Goal: Task Accomplishment & Management: Manage account settings

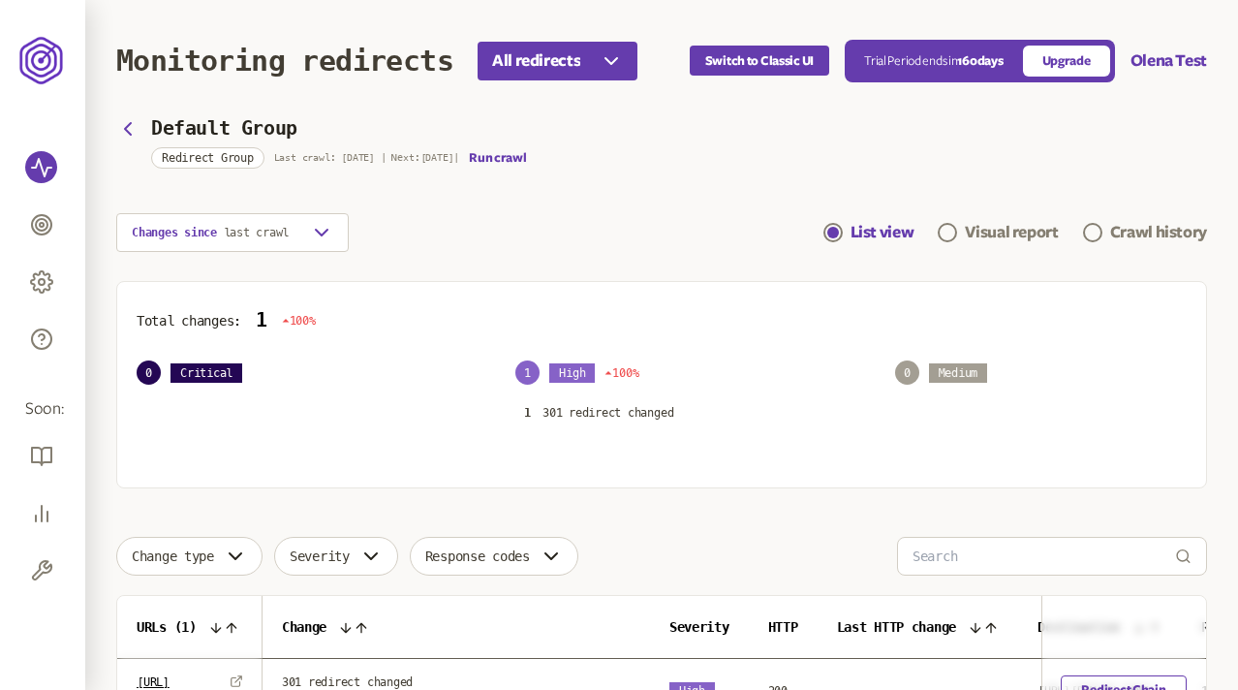
click at [580, 182] on section "Default Group Redirect Group Last crawl: 19 Aug | Next: 5 Aug | Run crawl Chang…" at bounding box center [661, 186] width 1091 height 131
click at [648, 173] on section "Default Group Redirect Group Last crawl: 19 Aug | Next: 5 Aug | Run crawl Chang…" at bounding box center [661, 186] width 1091 height 131
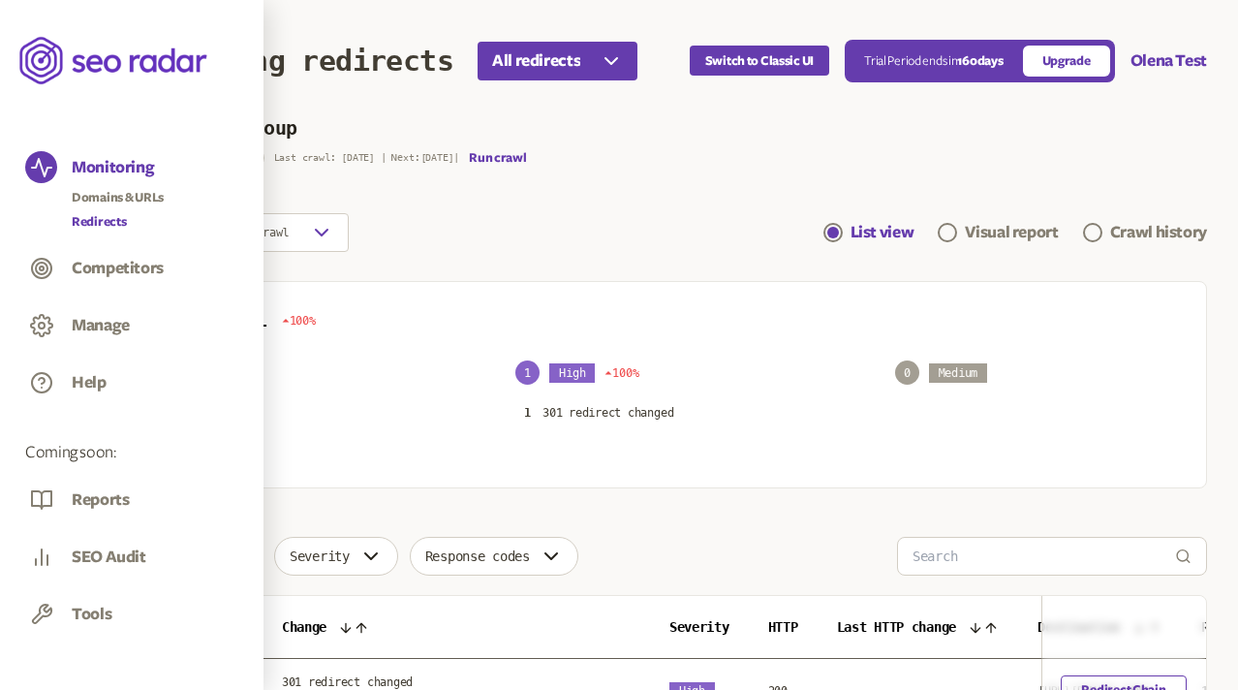
click at [101, 218] on link "Redirects" at bounding box center [118, 221] width 92 height 19
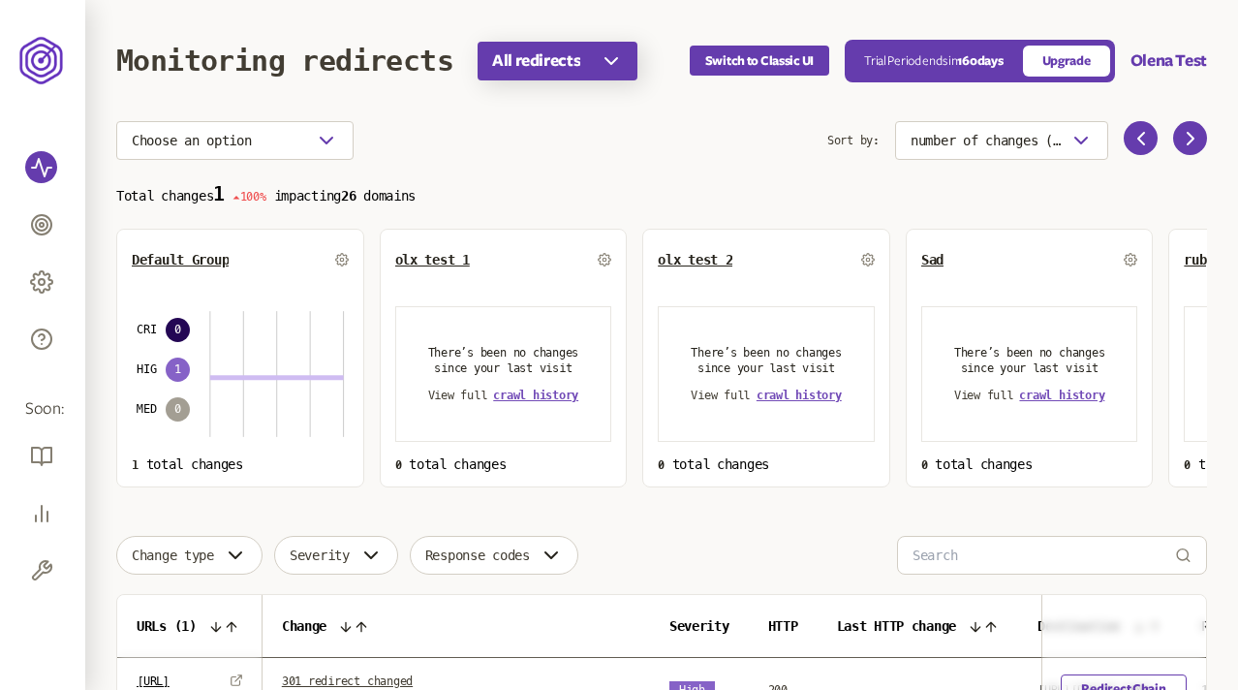
click at [606, 60] on icon "button" at bounding box center [611, 60] width 23 height 23
click at [649, 15] on header "Monitoring redirects All redirects Switch to Classic UI Trial Period ends in 16…" at bounding box center [661, 60] width 1091 height 121
click at [622, 49] on icon "button" at bounding box center [611, 60] width 23 height 23
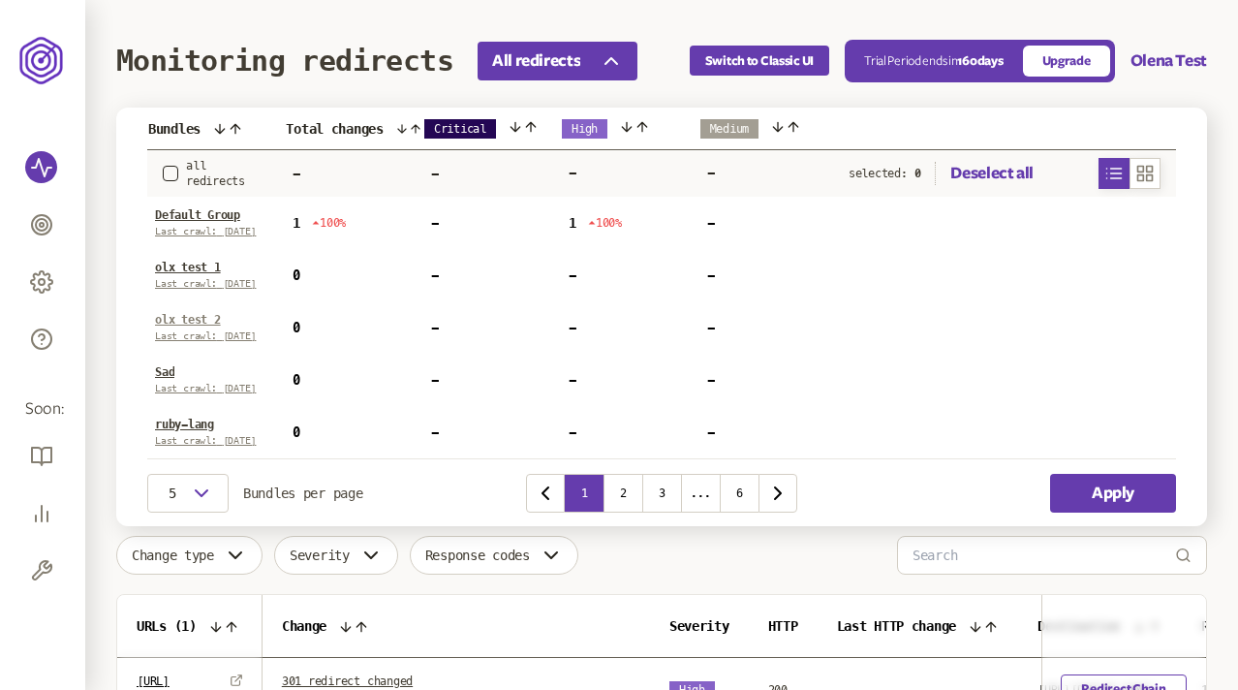
click at [182, 318] on link "olx test 2" at bounding box center [188, 320] width 66 height 14
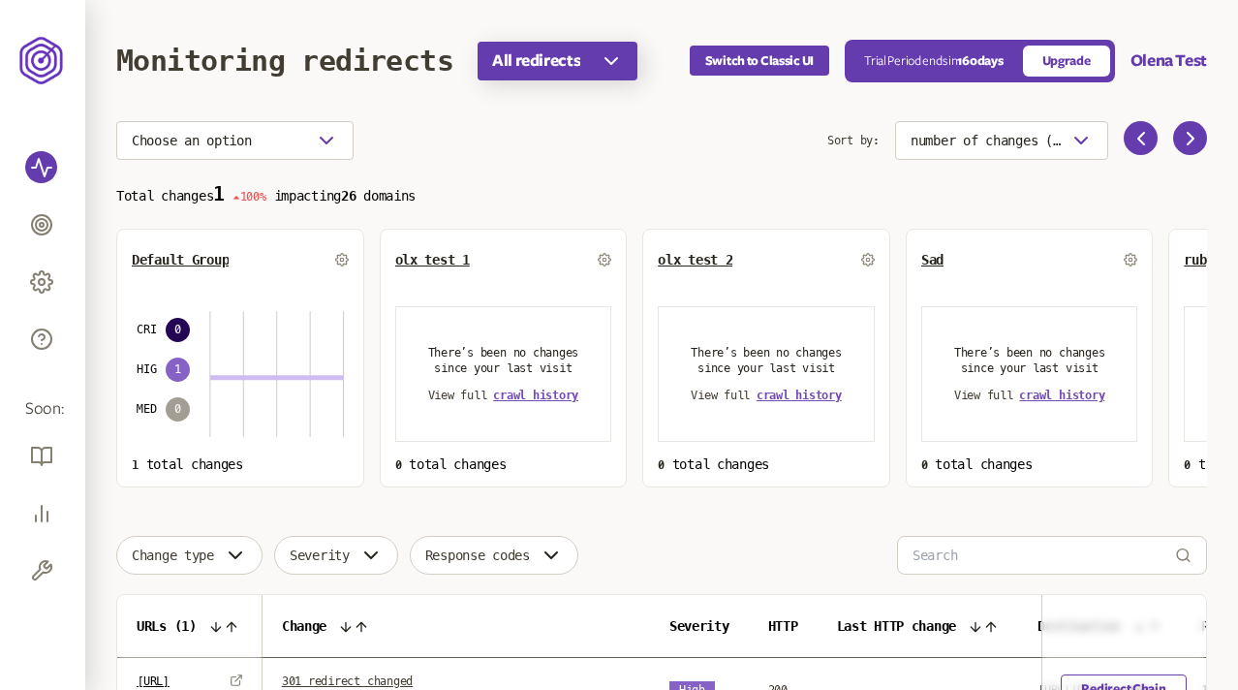
click at [549, 58] on span "All redirects" at bounding box center [536, 60] width 88 height 23
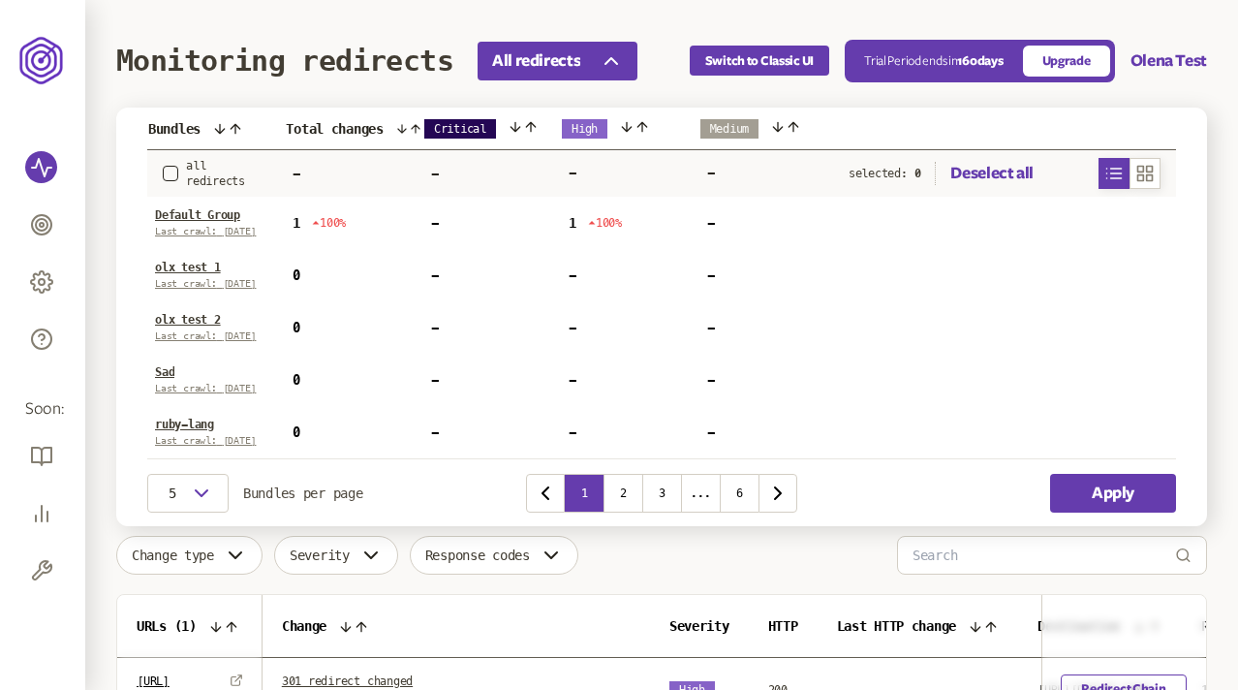
click at [172, 174] on button "button" at bounding box center [171, 174] width 16 height 16
click at [172, 174] on icon "button" at bounding box center [171, 174] width 12 height 12
click at [172, 174] on button "button" at bounding box center [171, 174] width 16 height 16
click at [167, 174] on icon "button" at bounding box center [170, 173] width 10 height 11
click at [409, 126] on icon at bounding box center [402, 129] width 14 height 16
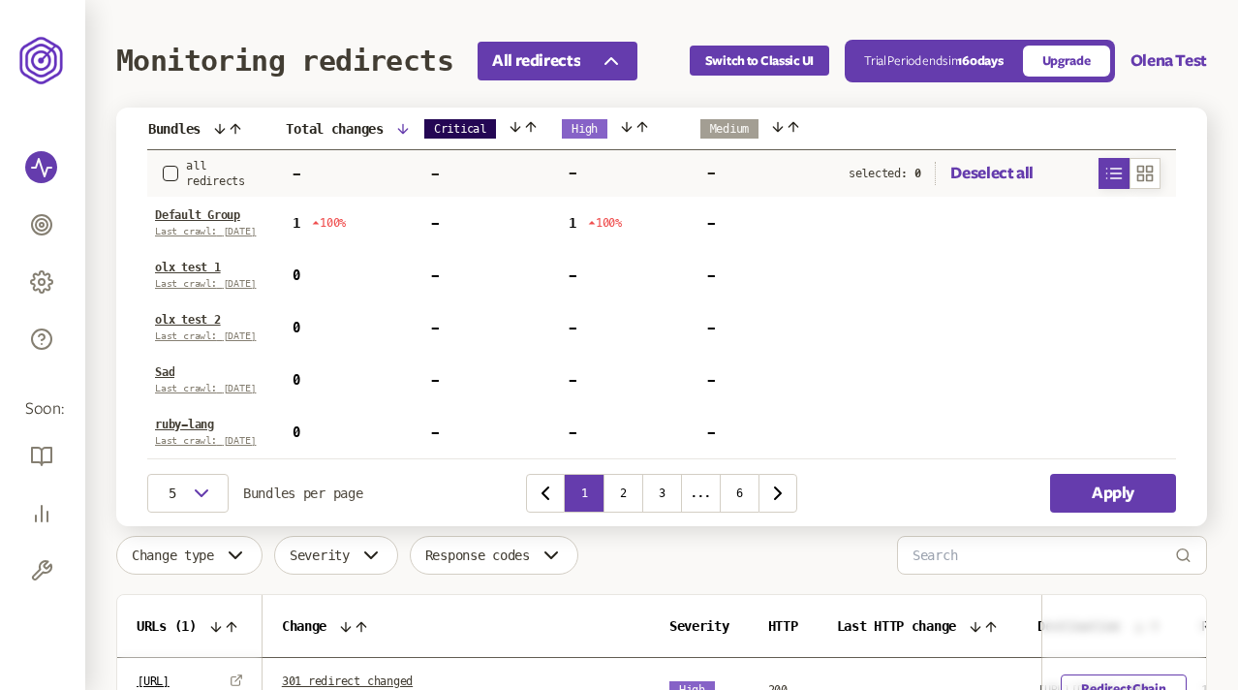
click at [407, 126] on icon at bounding box center [402, 128] width 9 height 9
click at [404, 124] on icon at bounding box center [403, 129] width 16 height 16
click at [406, 125] on icon at bounding box center [402, 129] width 14 height 16
click at [523, 127] on icon at bounding box center [516, 127] width 16 height 16
click at [512, 126] on icon at bounding box center [516, 127] width 16 height 16
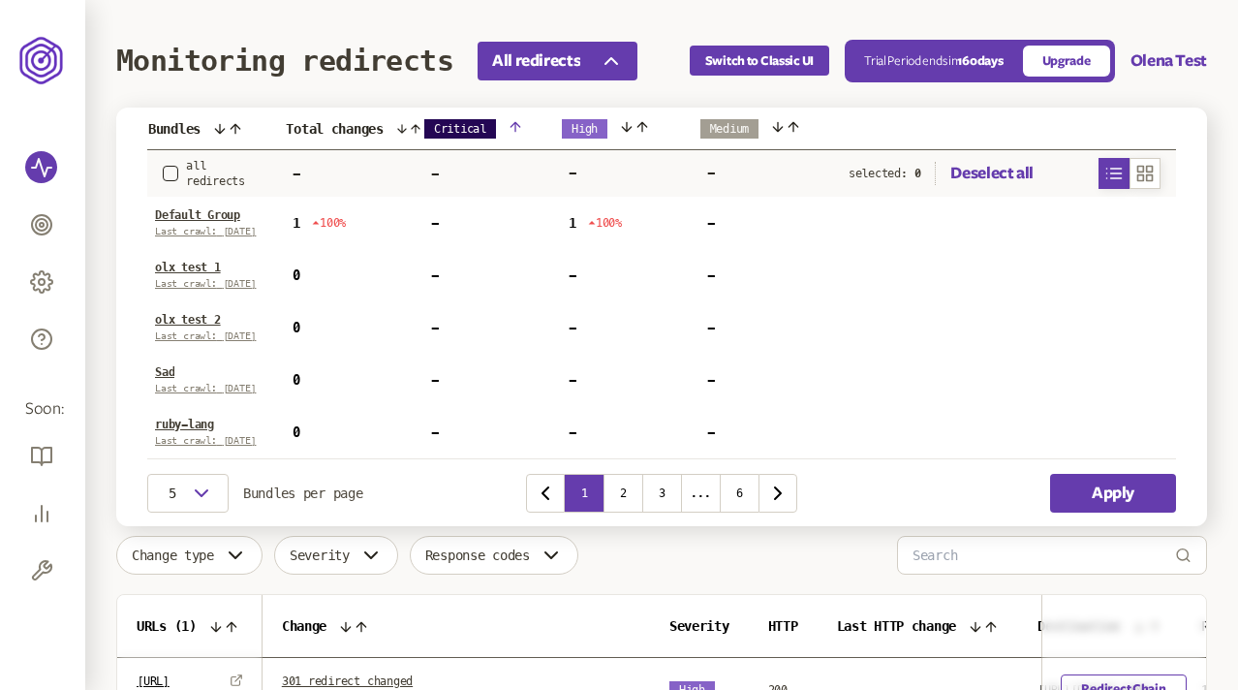
click at [517, 124] on icon at bounding box center [516, 127] width 16 height 16
click at [630, 127] on icon at bounding box center [627, 127] width 16 height 16
click at [638, 126] on div "High" at bounding box center [630, 128] width 136 height 19
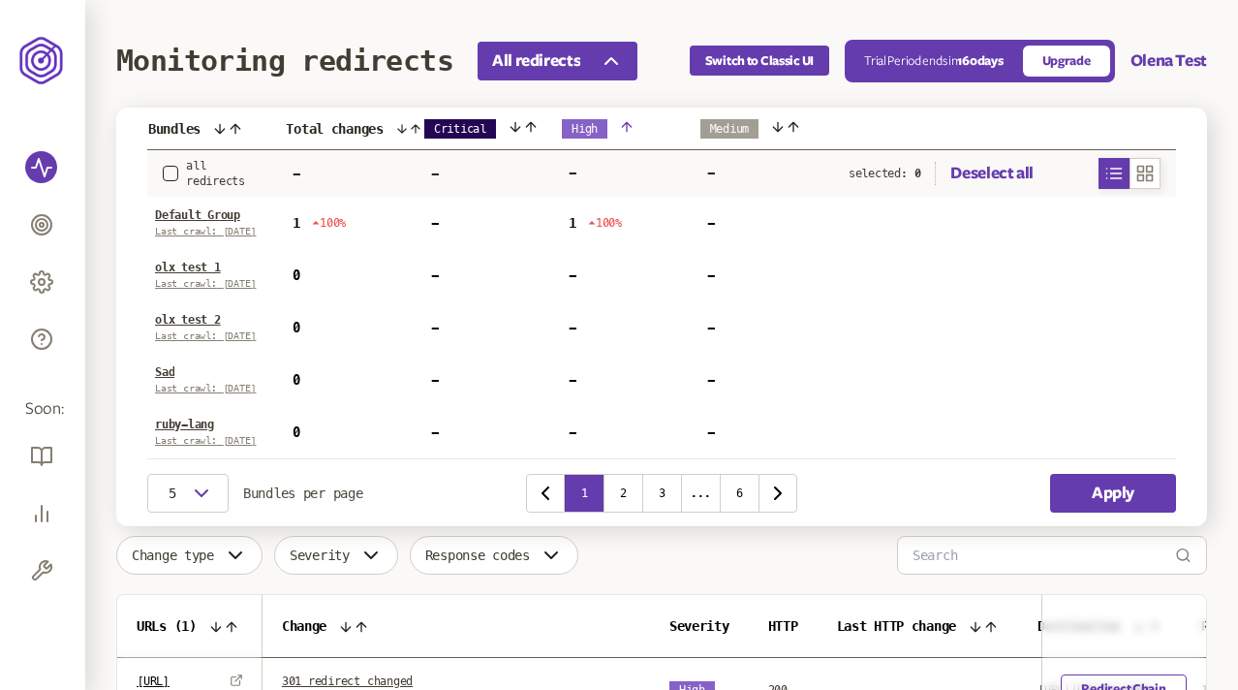
click at [636, 126] on div "High" at bounding box center [630, 128] width 136 height 19
click at [786, 124] on icon at bounding box center [778, 127] width 16 height 16
click at [790, 123] on div "Medium" at bounding box center [768, 128] width 136 height 19
click at [780, 123] on icon at bounding box center [777, 126] width 9 height 9
click at [838, 140] on th at bounding box center [1006, 129] width 339 height 43
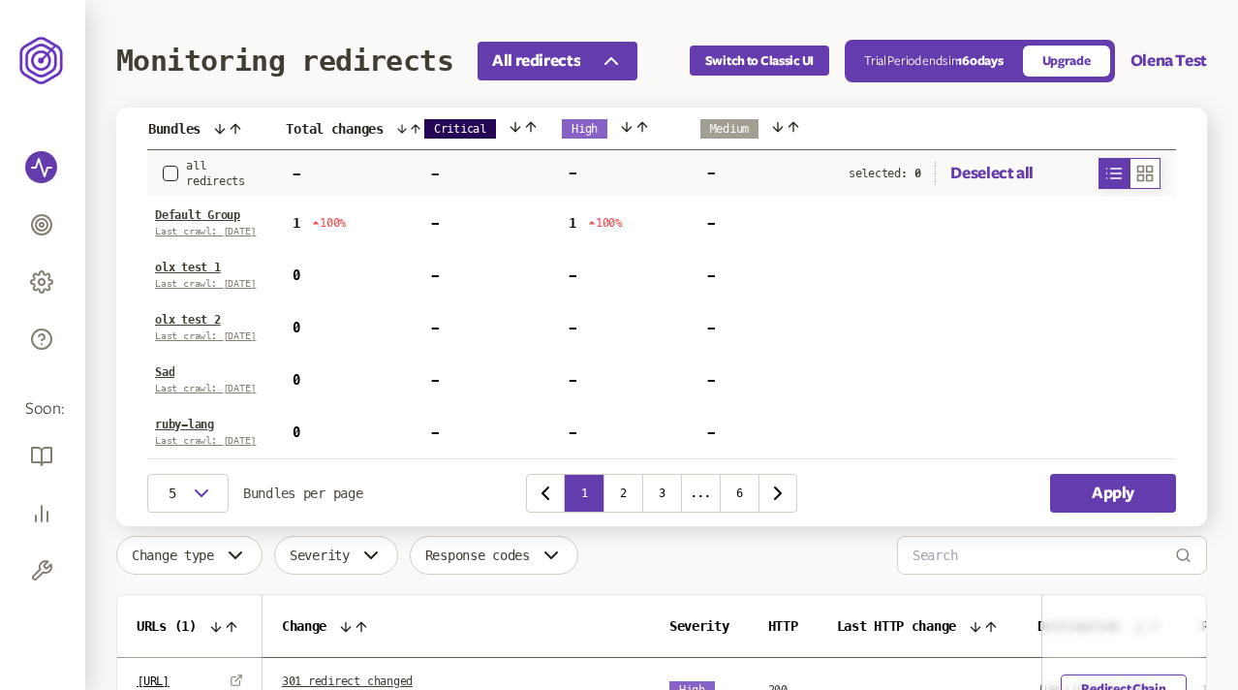
click at [1158, 173] on button "button" at bounding box center [1145, 173] width 31 height 31
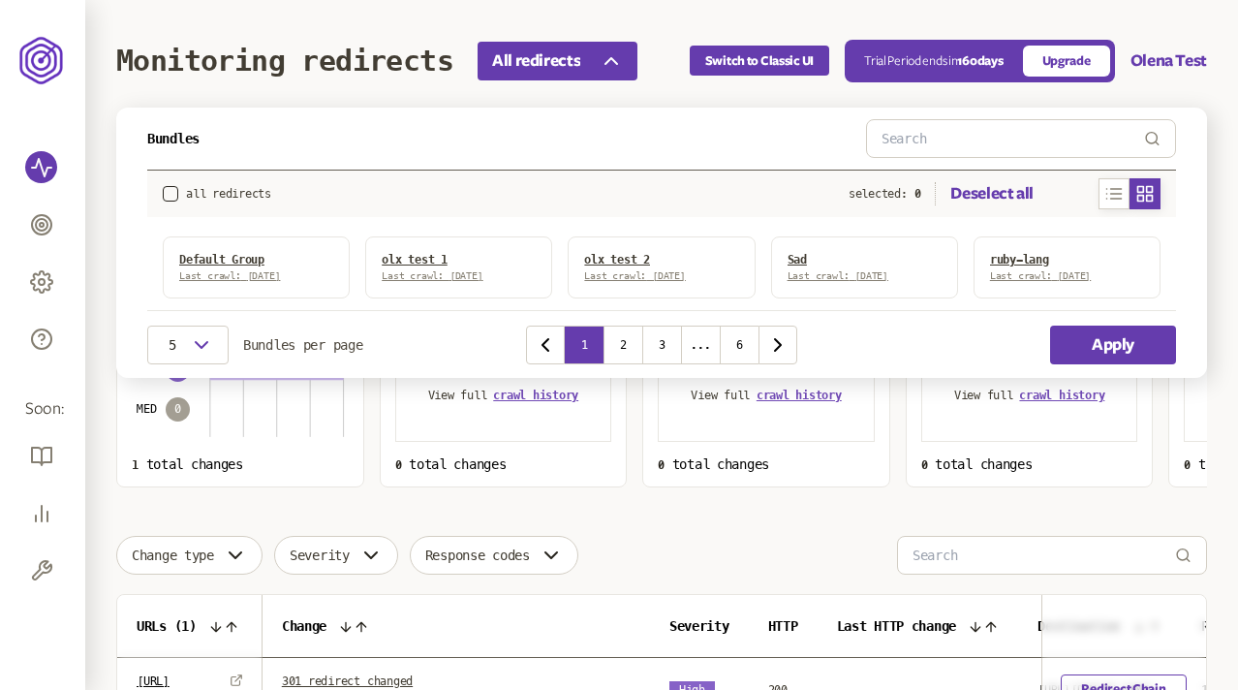
click at [167, 191] on button "button" at bounding box center [171, 194] width 16 height 16
click at [167, 191] on icon "button" at bounding box center [171, 194] width 12 height 12
click at [1115, 192] on icon "button" at bounding box center [1114, 194] width 15 height 10
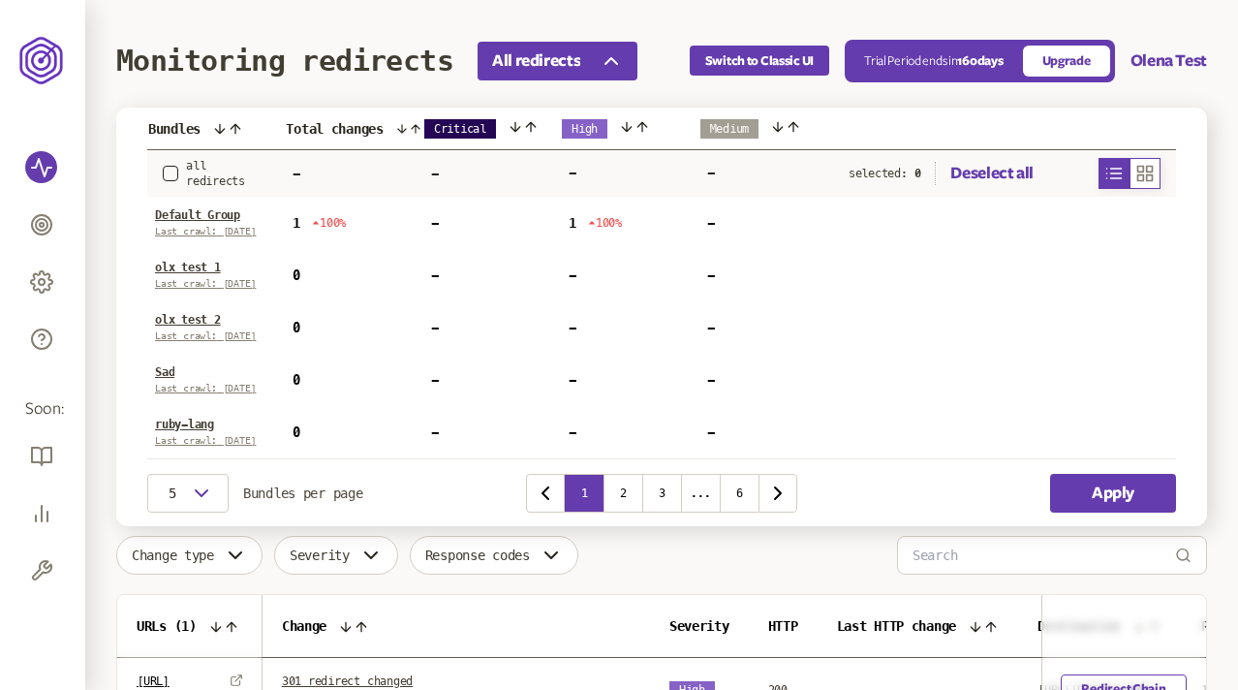
click at [1147, 169] on icon "button" at bounding box center [1145, 173] width 15 height 15
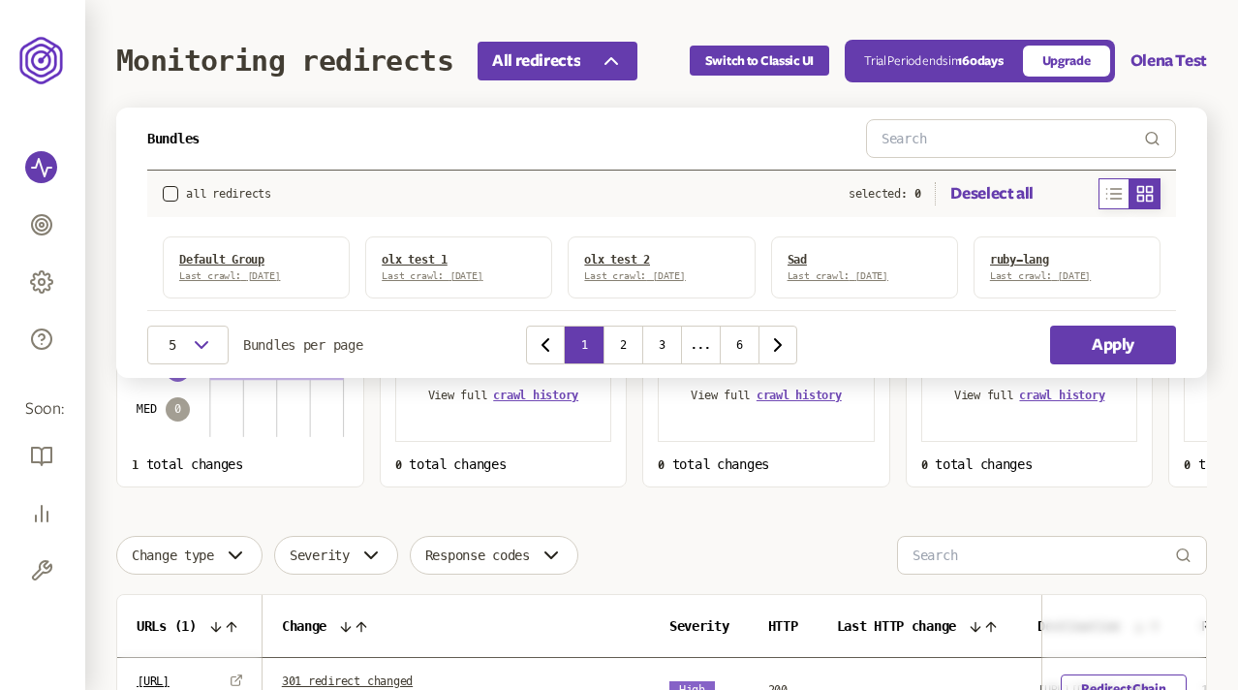
click at [1105, 187] on icon "button" at bounding box center [1113, 193] width 19 height 23
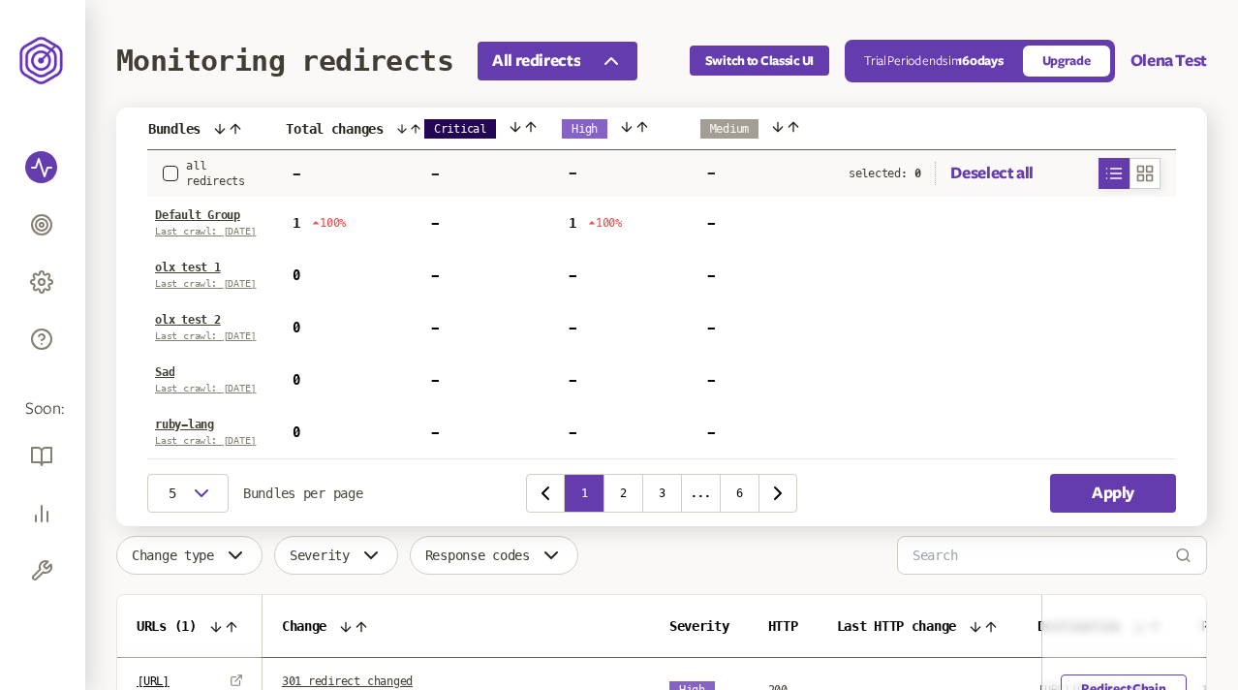
click at [139, 219] on div "Bundles Total changes Critical High Medium all redirects - - - - selected: 0 De…" at bounding box center [661, 317] width 1091 height 419
click at [188, 264] on link "olx test 1" at bounding box center [188, 268] width 66 height 14
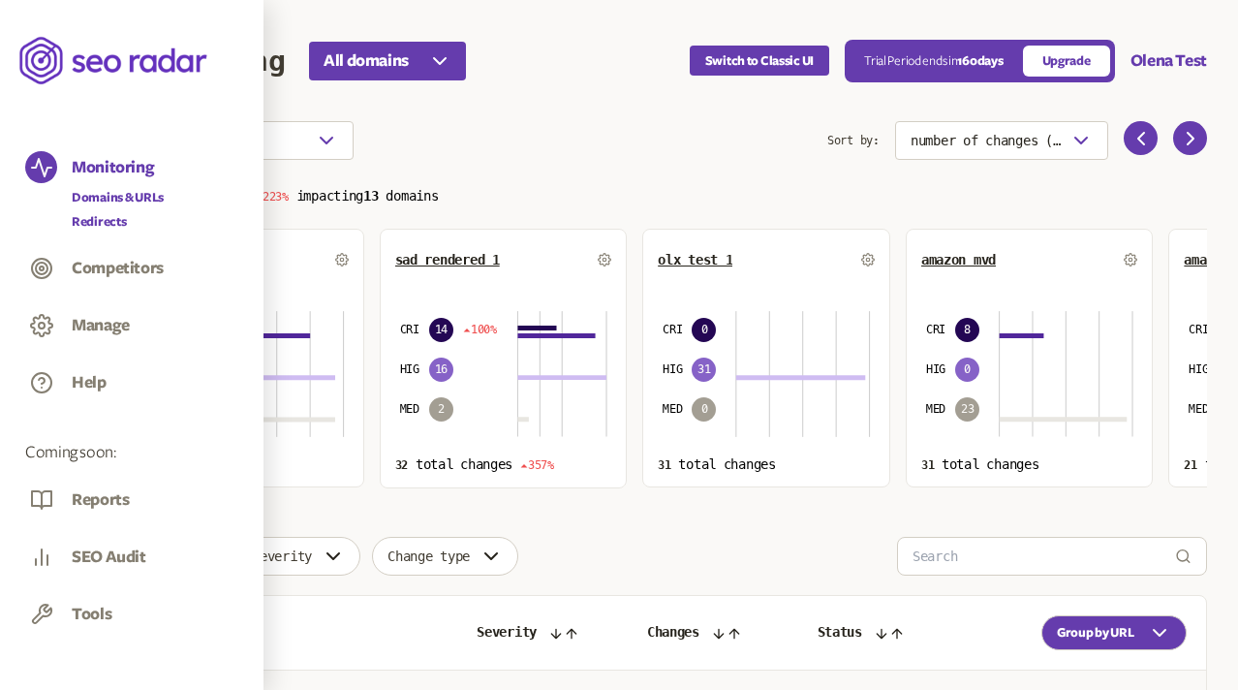
click at [109, 219] on link "Redirects" at bounding box center [118, 221] width 92 height 19
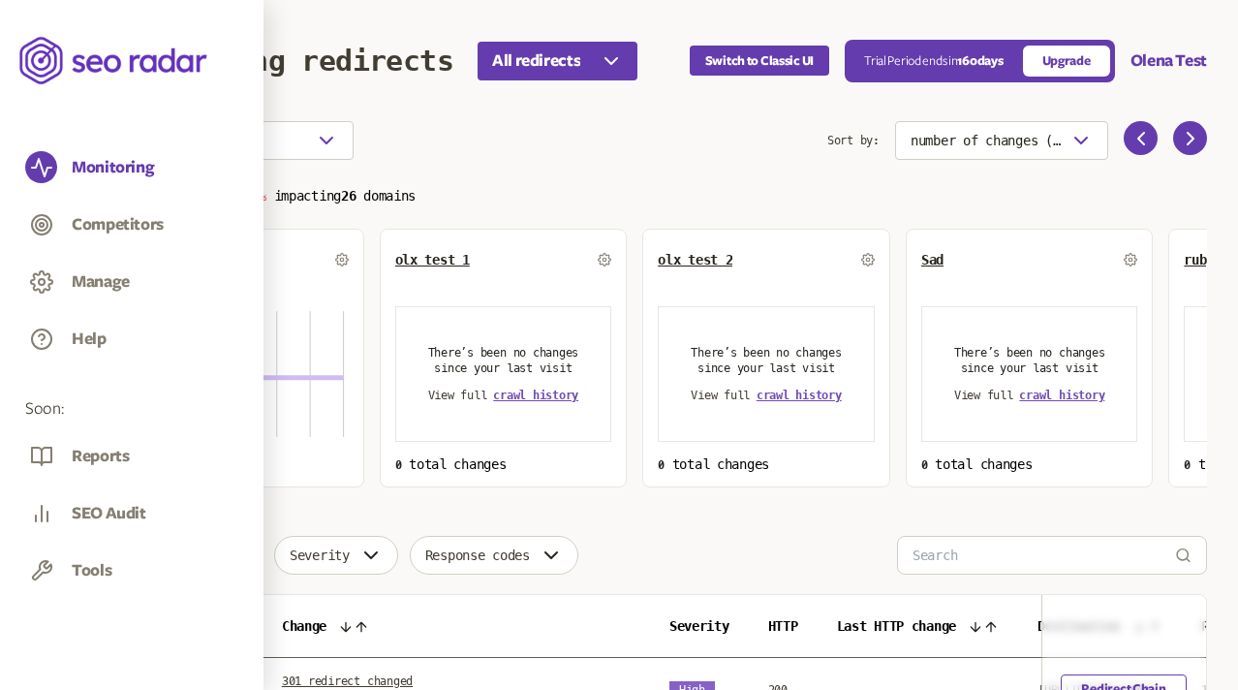
click at [506, 184] on p "Total changes 1 100% impacting 26 domains" at bounding box center [661, 194] width 1091 height 22
click at [577, 53] on span "All redirects" at bounding box center [536, 60] width 88 height 23
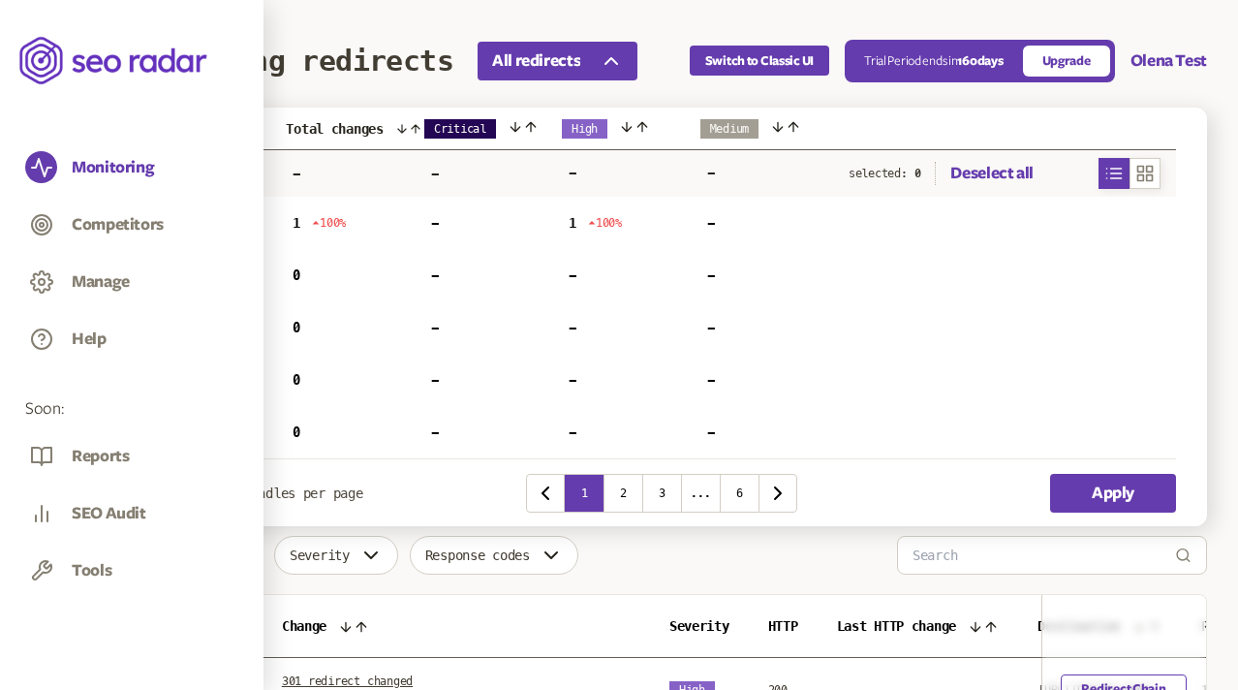
click at [596, 16] on header "Monitoring redirects All redirects Bundles Total changes Critical High Medium a…" at bounding box center [661, 60] width 1091 height 121
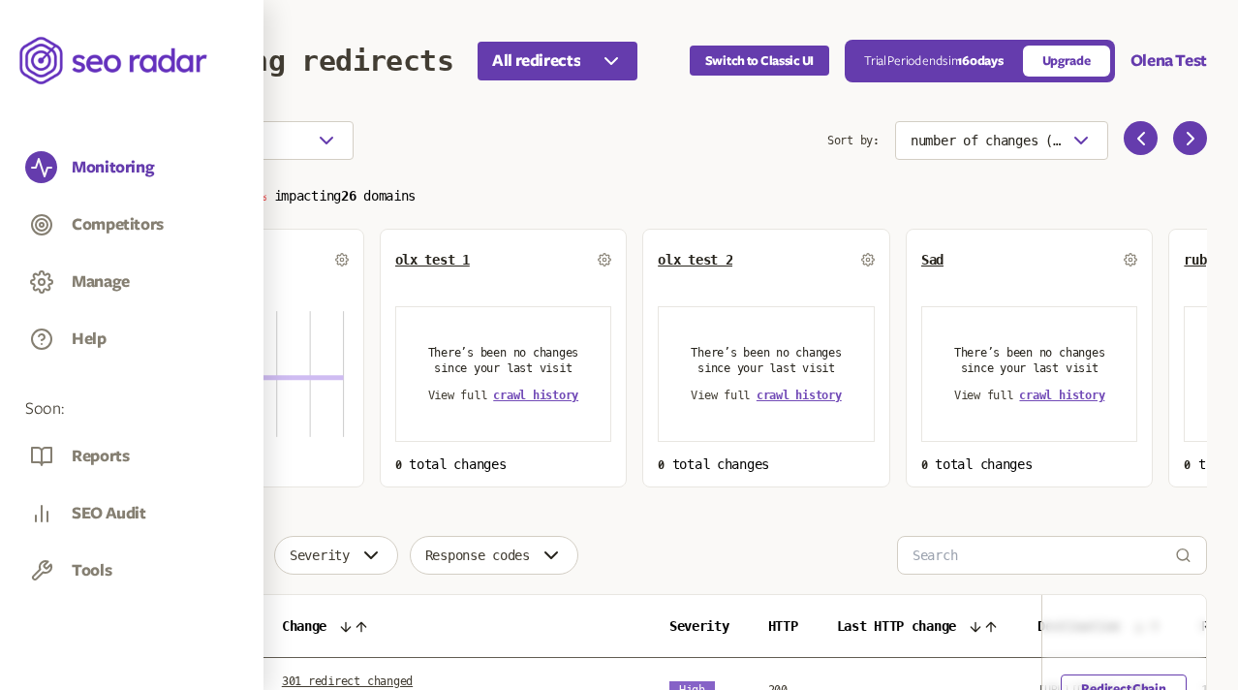
click at [608, 153] on div "Choose an option" at bounding box center [471, 140] width 711 height 39
click at [786, 400] on span "crawl history" at bounding box center [799, 395] width 85 height 14
click at [687, 261] on span "olx test 2" at bounding box center [695, 260] width 75 height 16
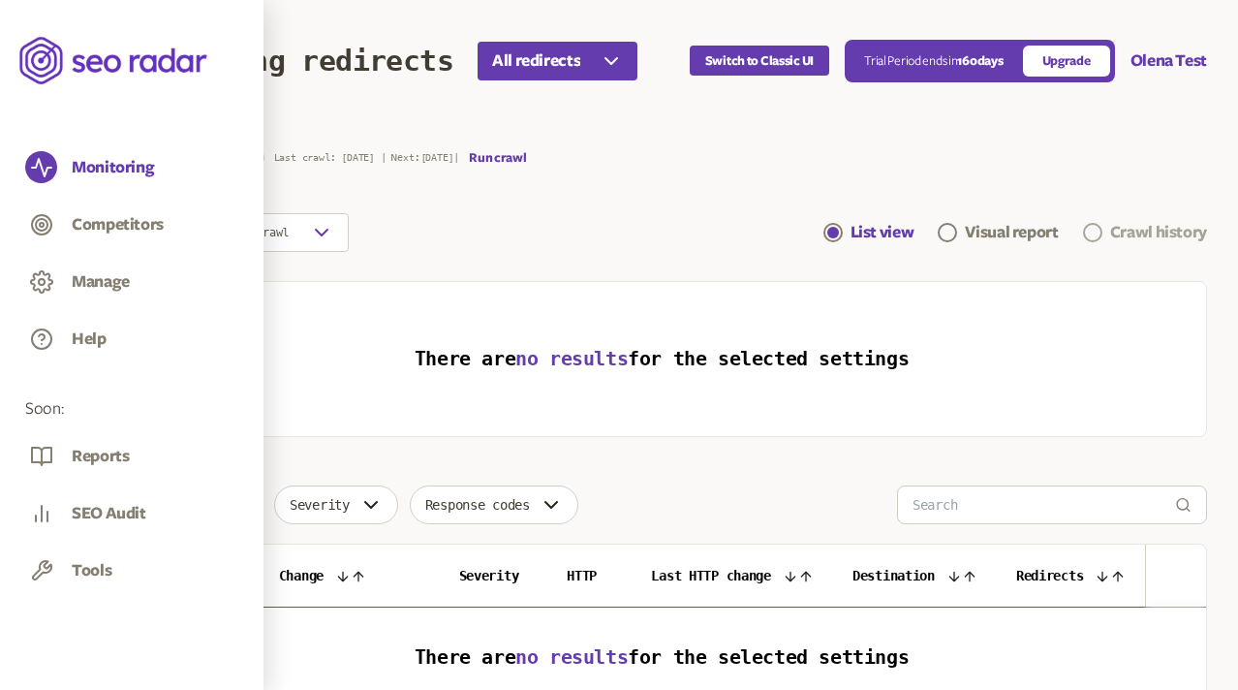
click at [1125, 239] on div "Crawl history" at bounding box center [1158, 232] width 97 height 23
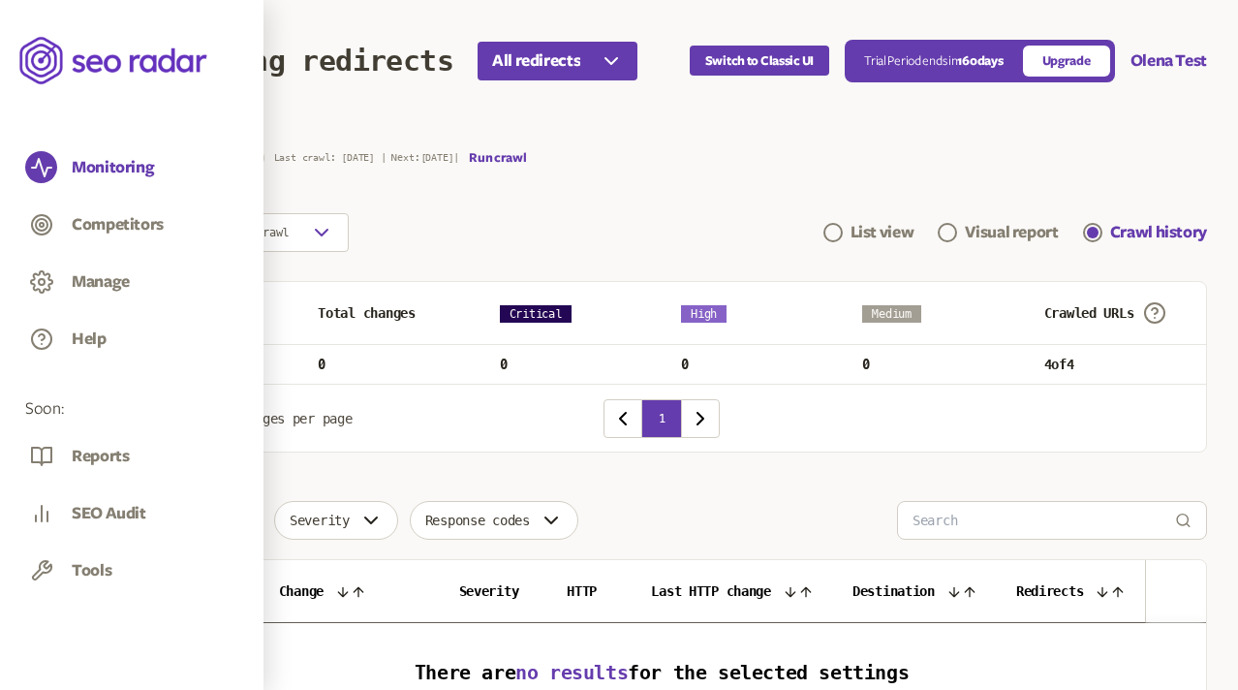
click at [127, 126] on icon "button" at bounding box center [128, 129] width 6 height 12
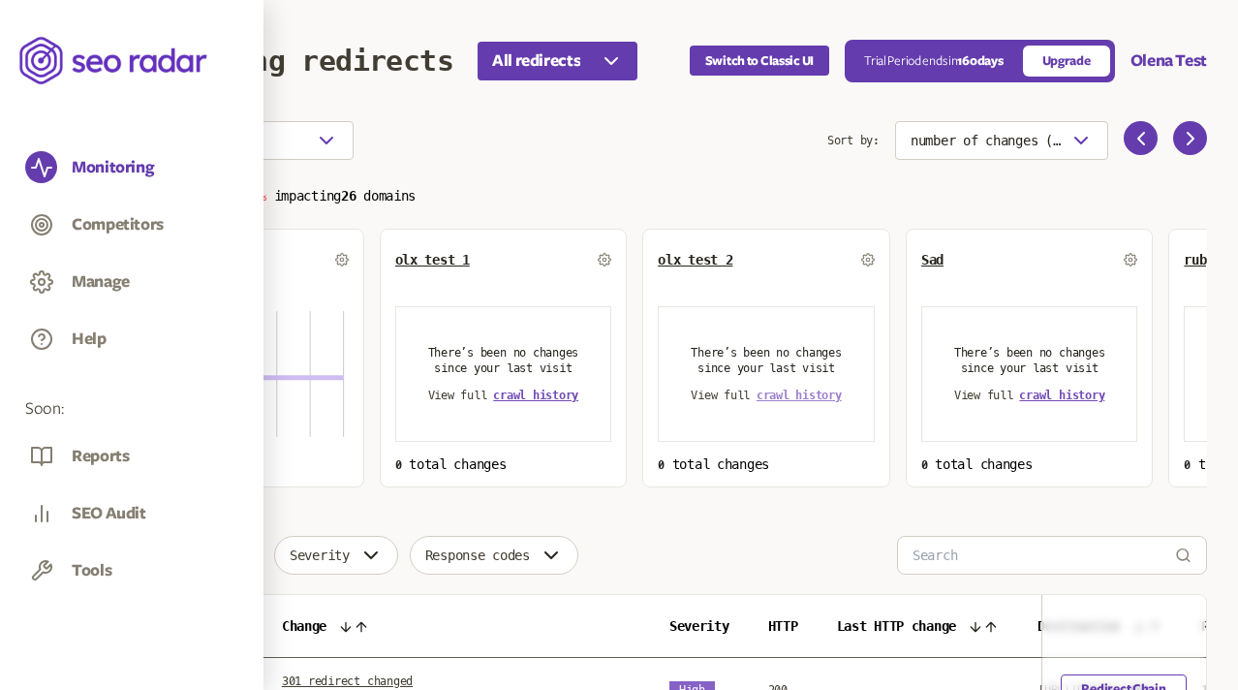
click at [792, 394] on link "crawl history" at bounding box center [799, 395] width 85 height 14
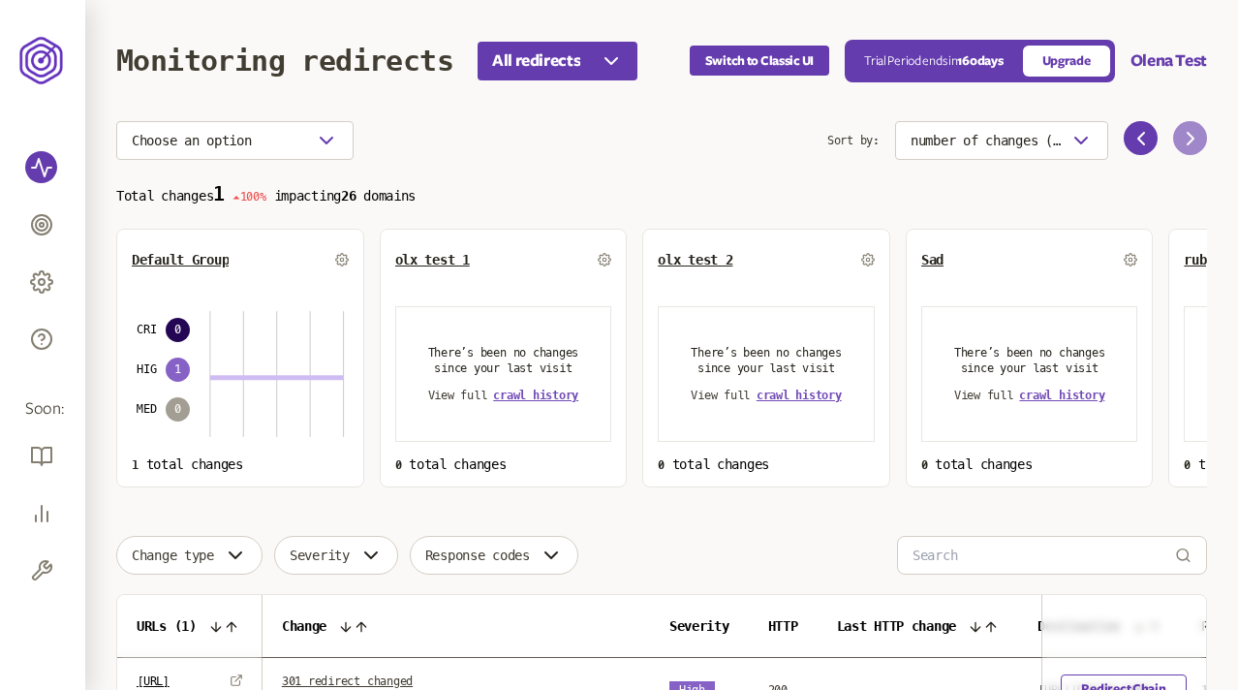
click at [1190, 137] on icon at bounding box center [1190, 138] width 23 height 23
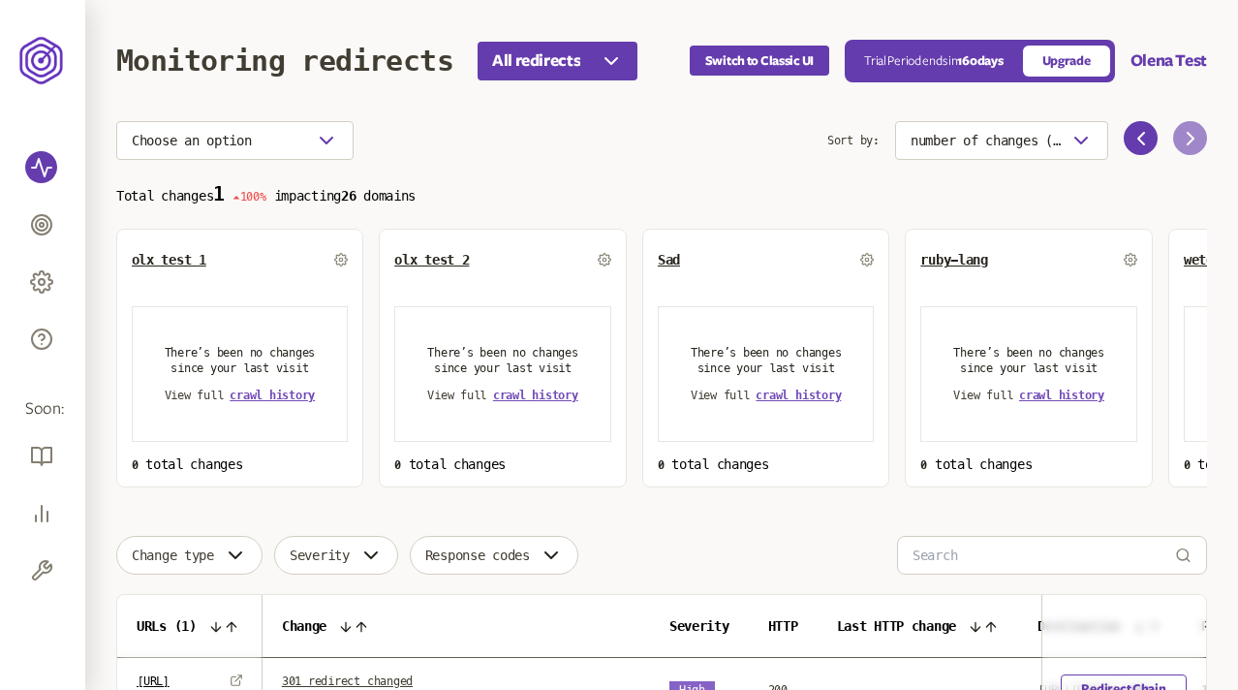
click at [1190, 137] on icon at bounding box center [1190, 138] width 23 height 23
click at [801, 394] on span "crawl history" at bounding box center [797, 395] width 85 height 14
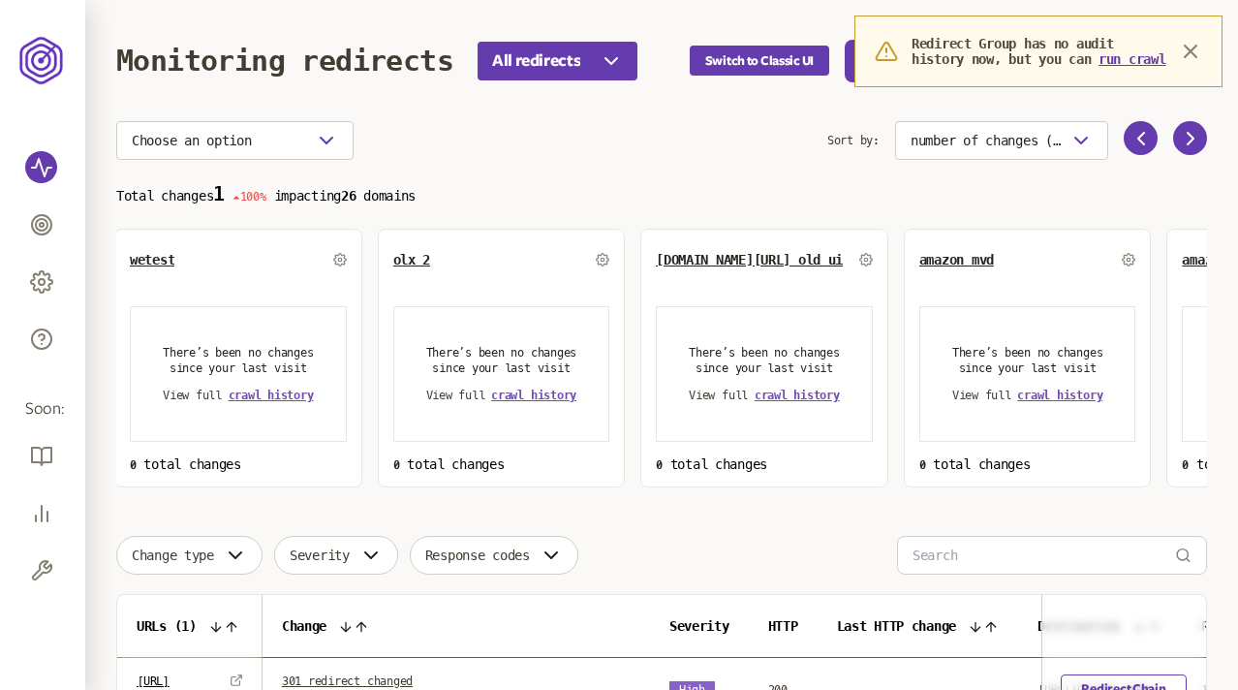
click at [757, 173] on section "Choose an option Sort by: number of changes (high-low) Total changes 1 100% imp…" at bounding box center [661, 304] width 1091 height 366
click at [1186, 57] on icon "button" at bounding box center [1190, 51] width 23 height 23
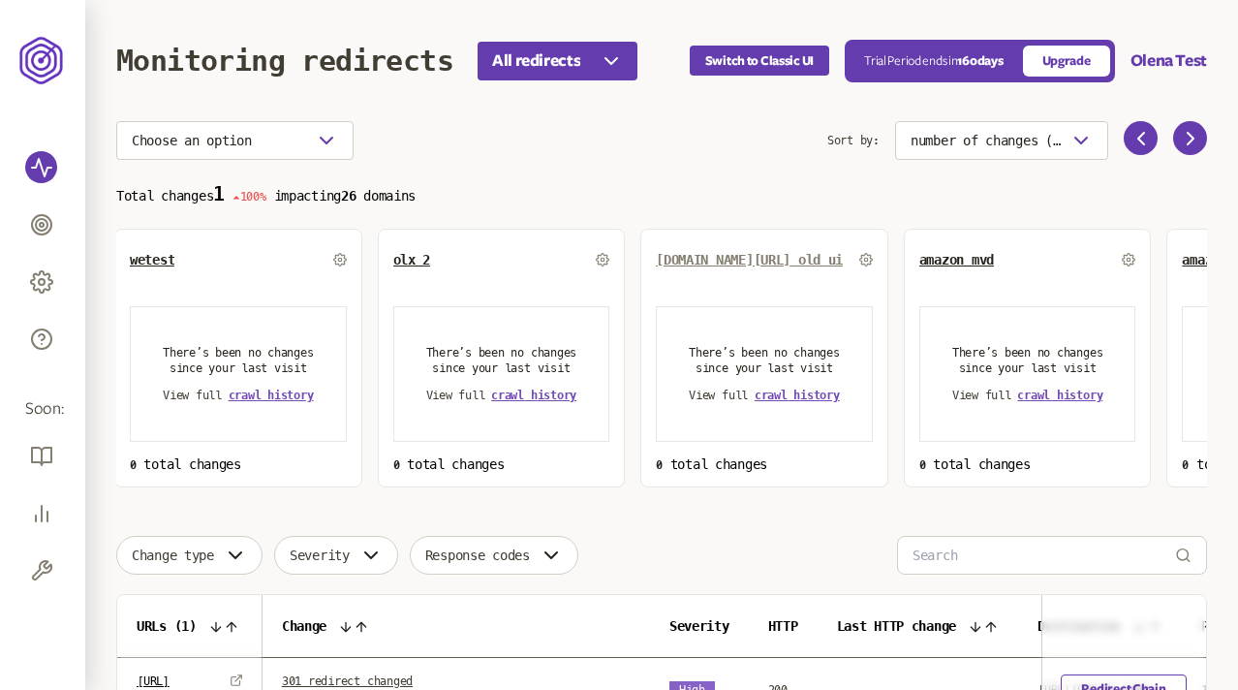
click at [766, 260] on span "[DOMAIN_NAME][URL] old ui" at bounding box center [749, 260] width 187 height 16
click at [794, 396] on span "crawl history" at bounding box center [797, 395] width 85 height 14
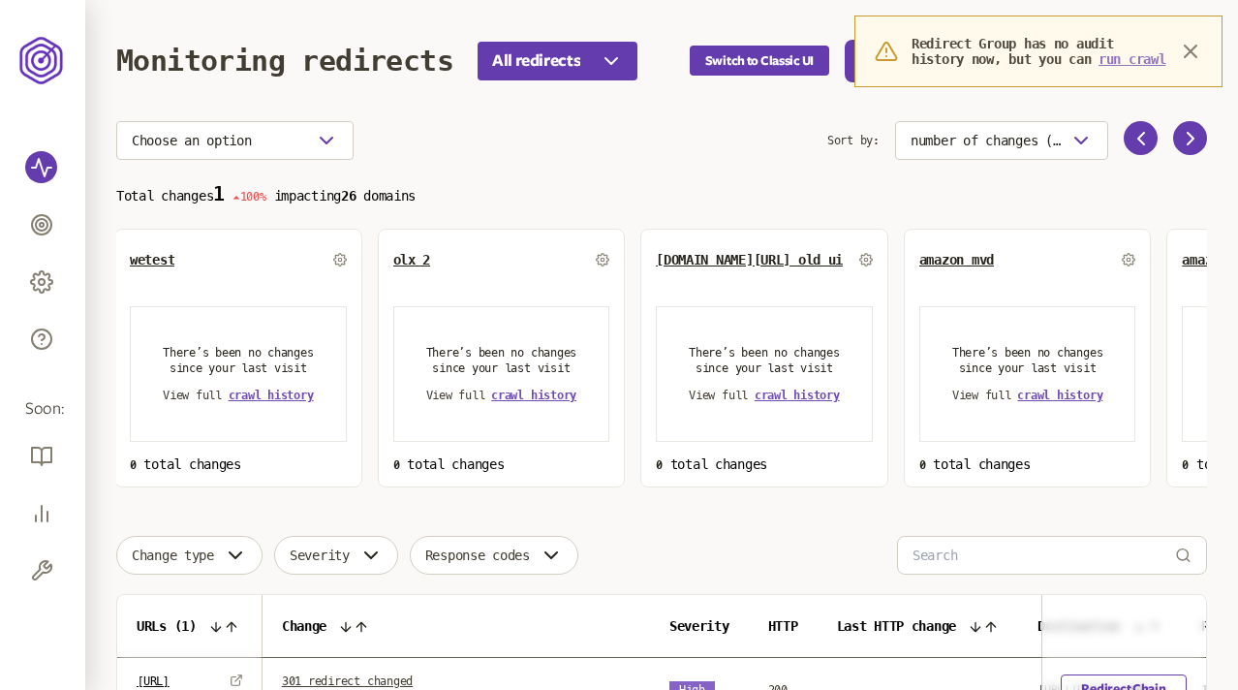
click at [1099, 67] on button "run crawl" at bounding box center [1132, 59] width 67 height 16
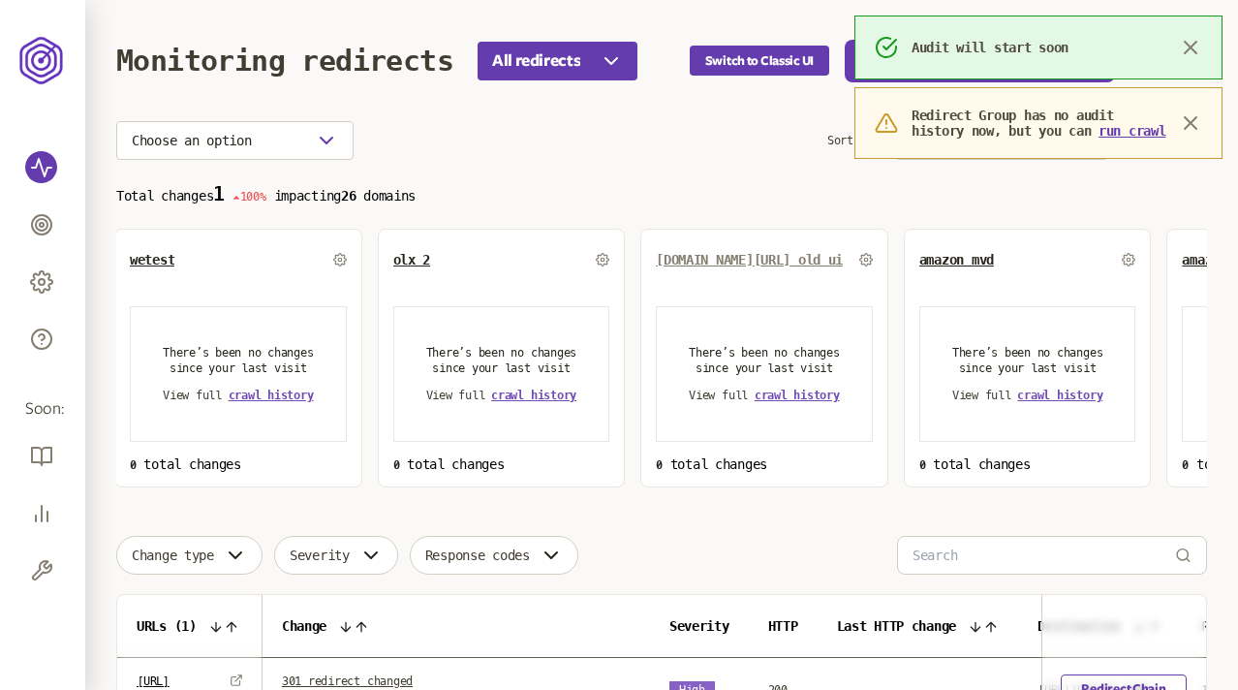
click at [769, 261] on span "[DOMAIN_NAME][URL] old ui" at bounding box center [749, 260] width 187 height 16
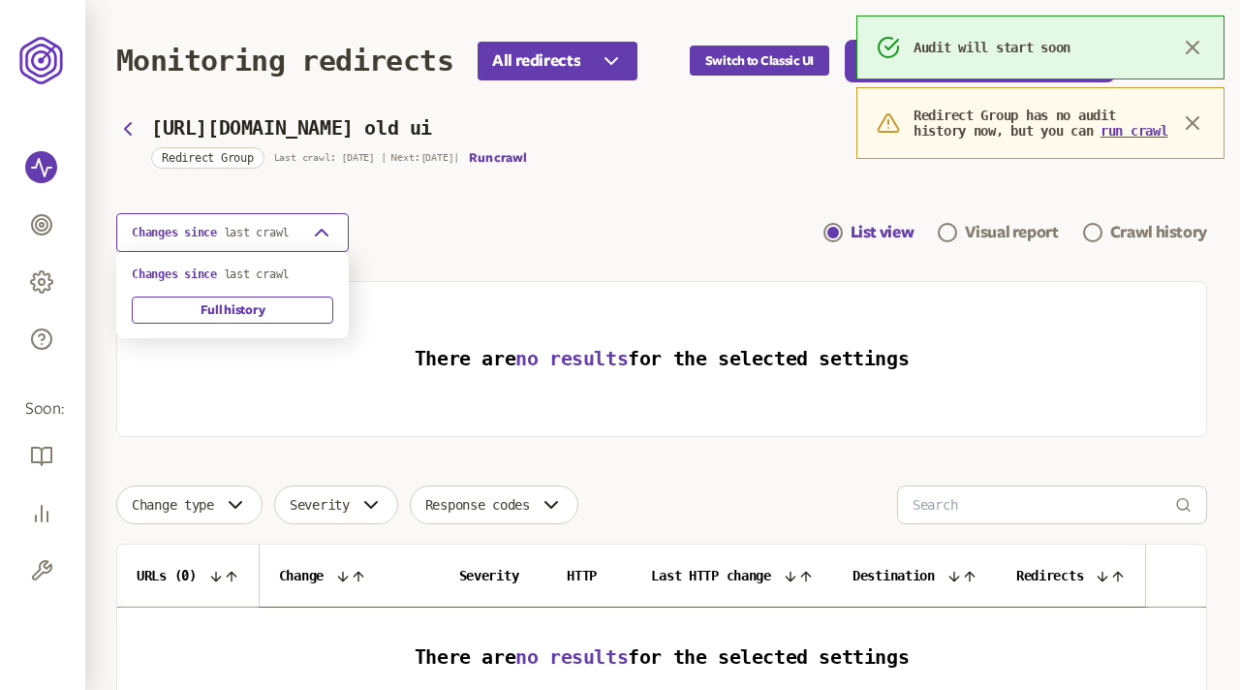
click at [306, 233] on button "Changes since last crawl" at bounding box center [232, 232] width 233 height 39
click at [572, 240] on div "Changes since last crawl List view Visual report Crawl history" at bounding box center [661, 232] width 1091 height 39
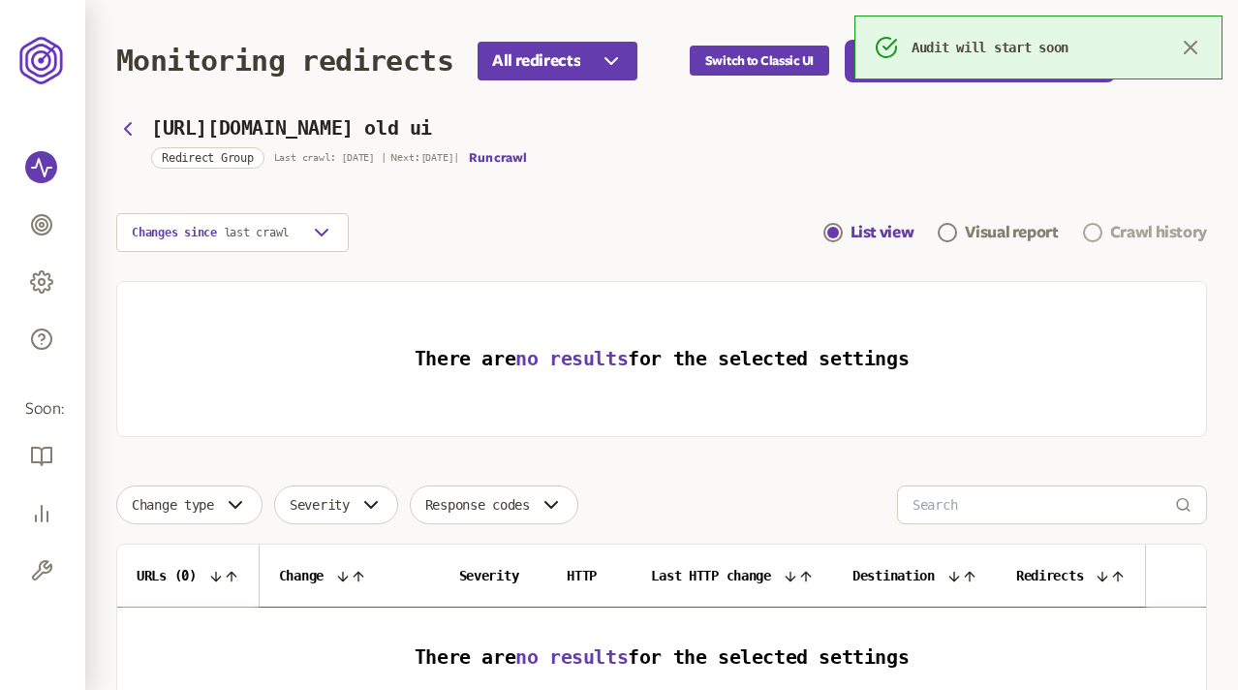
click at [1150, 229] on div "Crawl history" at bounding box center [1158, 232] width 97 height 23
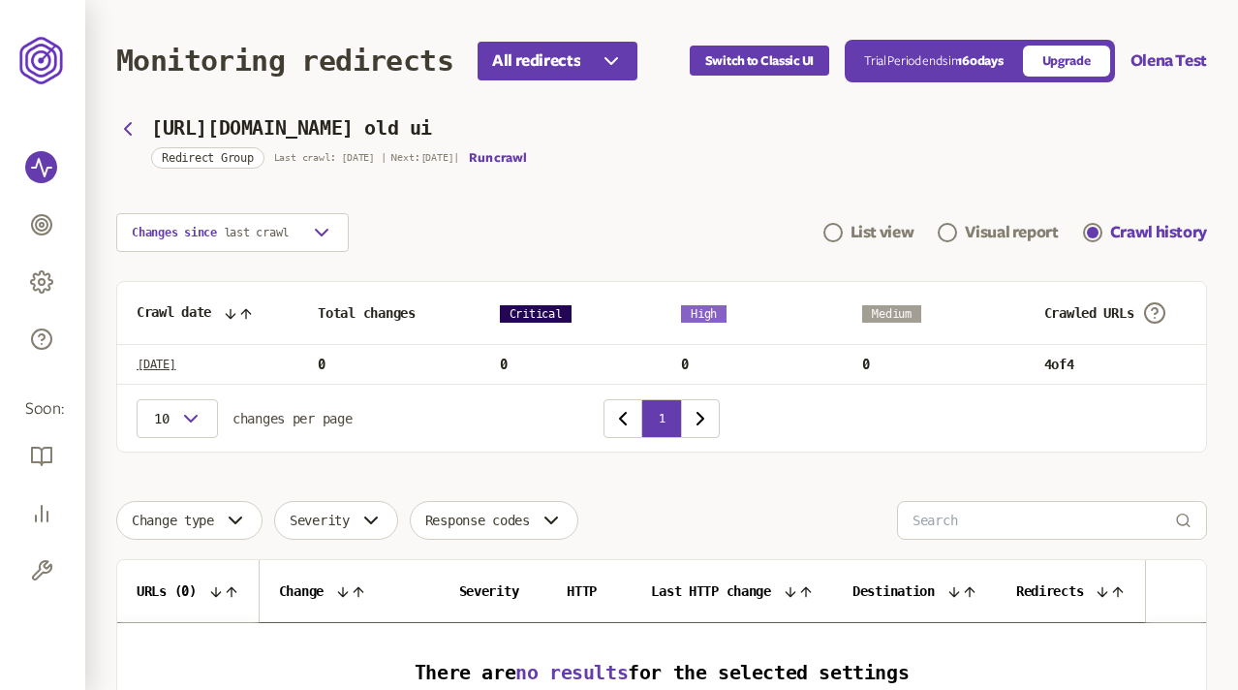
click at [588, 228] on div "Changes since last crawl List view Visual report Crawl history" at bounding box center [661, 232] width 1091 height 39
click at [636, 208] on section "https://www.ruby-lang.org/ old ui Redirect Group Last crawl: 27 Aug | Next: 22 …" at bounding box center [661, 186] width 1091 height 131
click at [128, 121] on icon "button" at bounding box center [127, 128] width 23 height 23
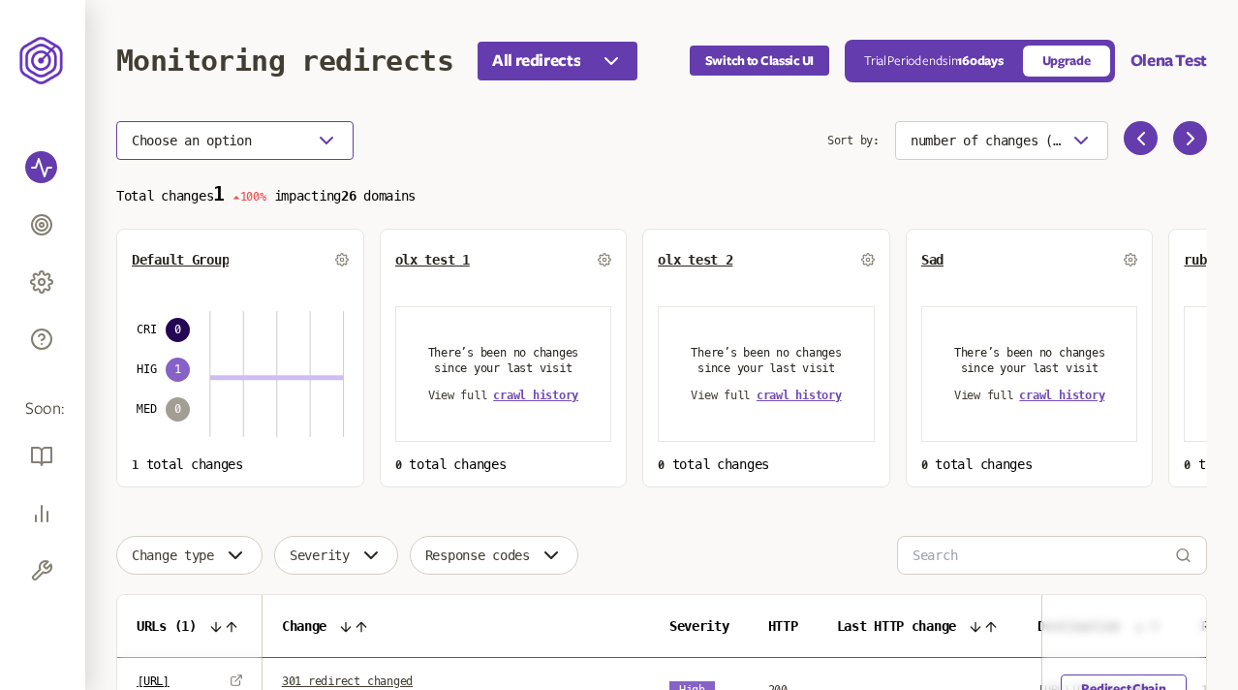
click at [317, 140] on icon "button" at bounding box center [326, 140] width 23 height 23
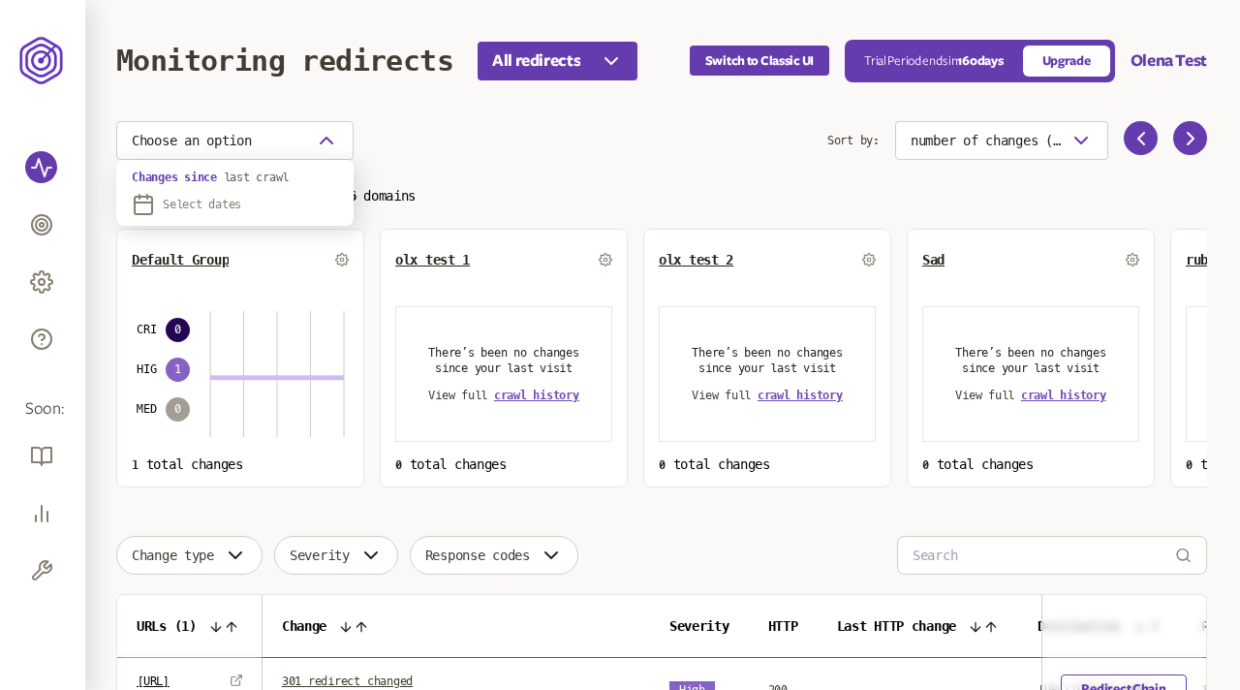
click at [458, 128] on div "Choose an option" at bounding box center [471, 140] width 711 height 39
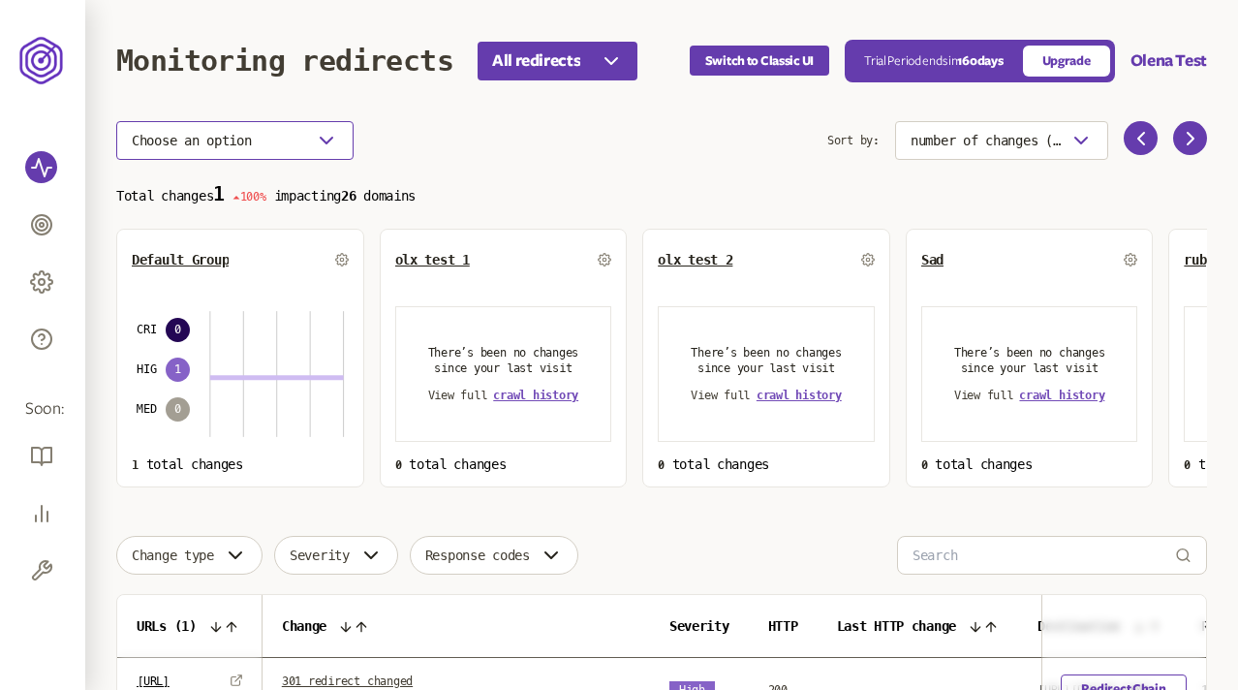
click at [326, 137] on icon "button" at bounding box center [326, 140] width 23 height 23
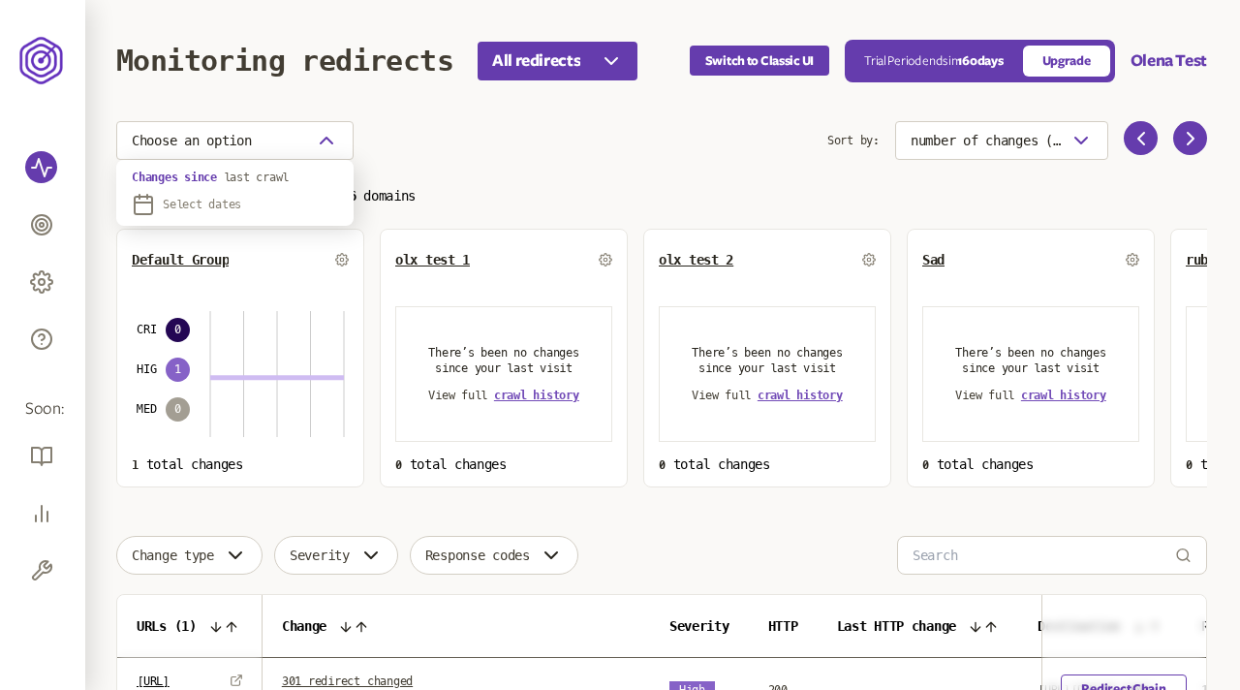
click at [499, 159] on div "Choose an option" at bounding box center [471, 140] width 711 height 39
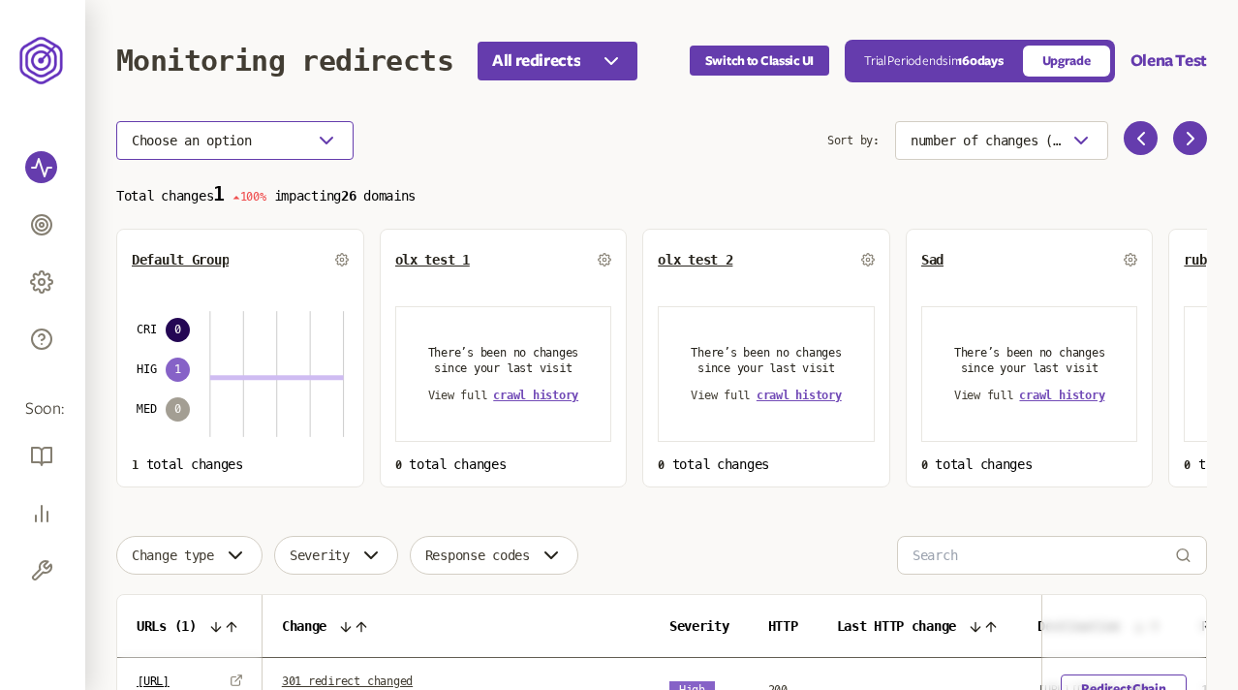
click at [310, 135] on button "Choose an option" at bounding box center [234, 140] width 237 height 39
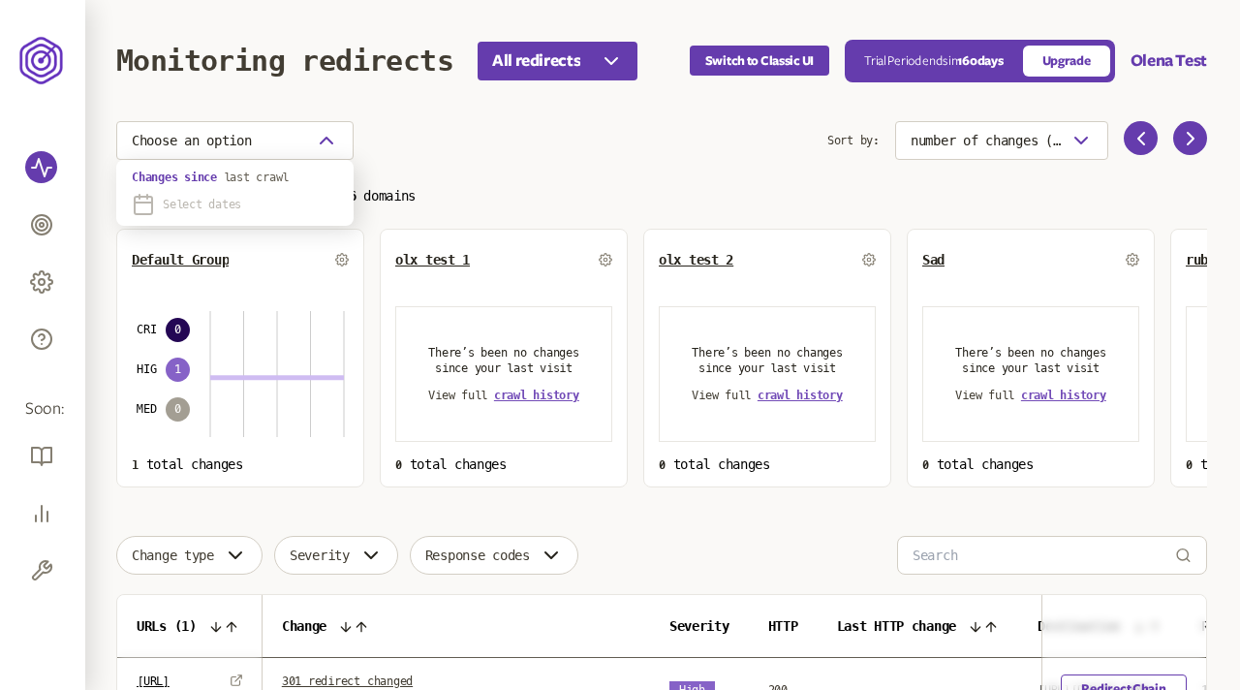
click at [224, 205] on span "Select dates" at bounding box center [202, 205] width 78 height 16
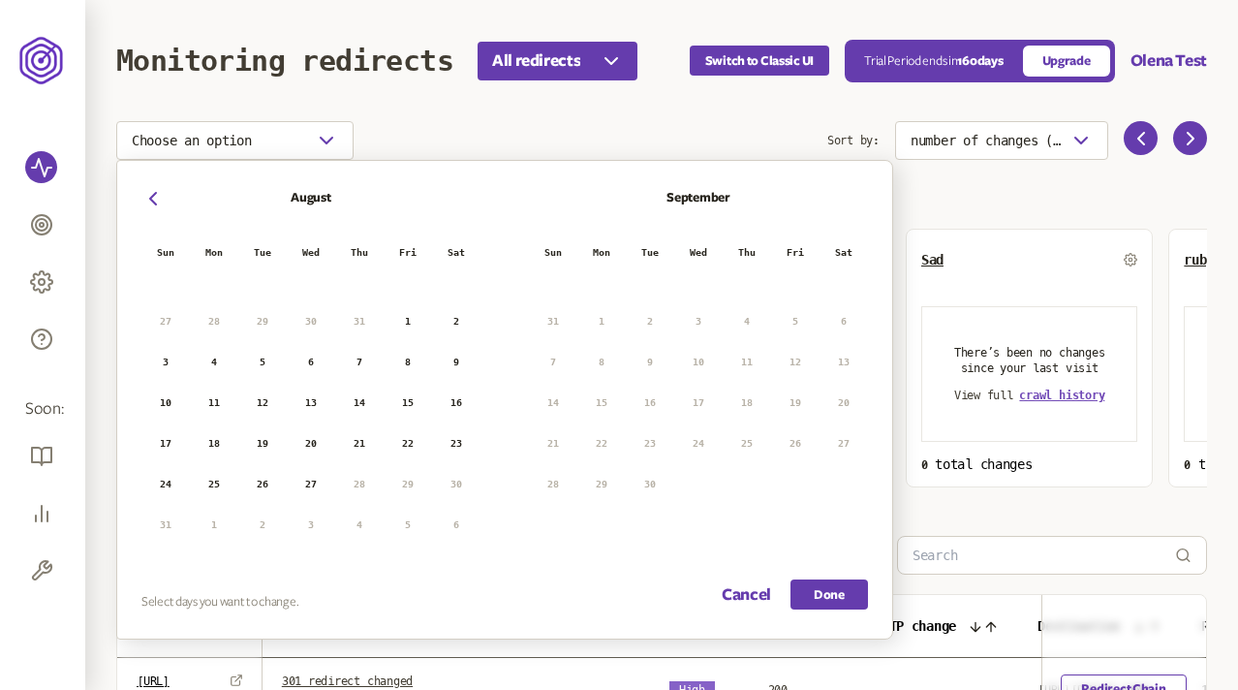
click at [559, 104] on header "Monitoring redirects All redirects Switch to Classic UI Trial Period ends in 16…" at bounding box center [661, 60] width 1091 height 121
click at [732, 590] on button "Cancel" at bounding box center [746, 594] width 49 height 30
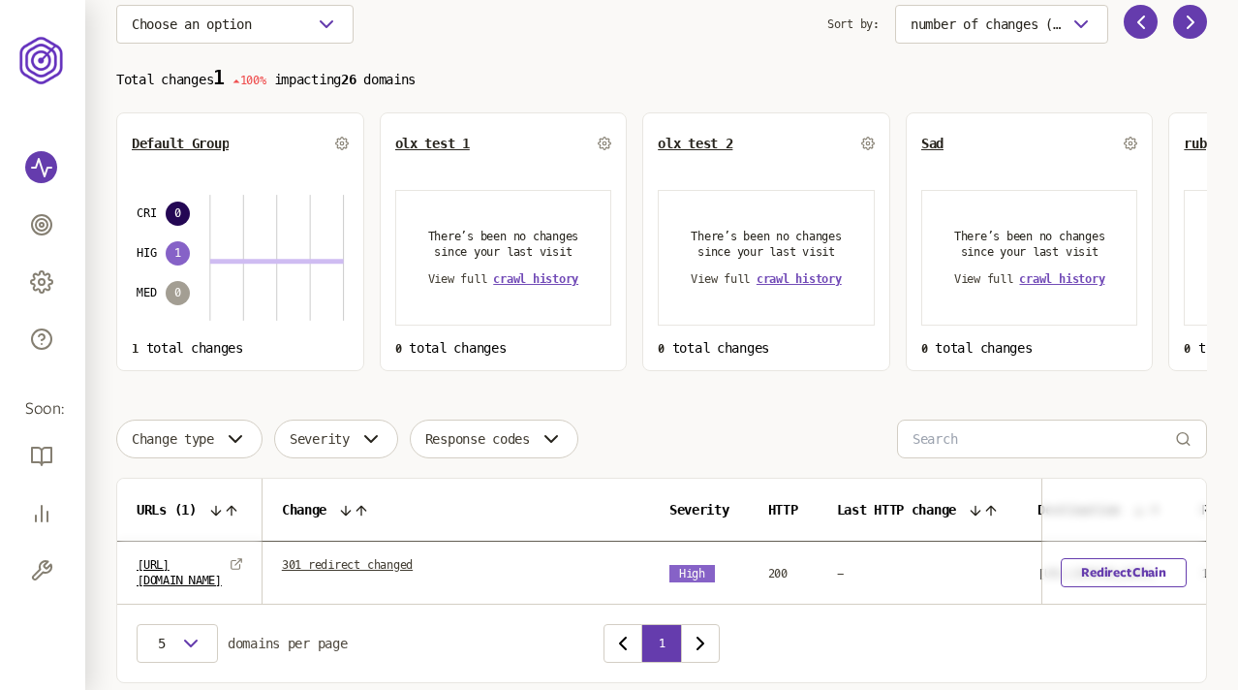
scroll to position [188, 0]
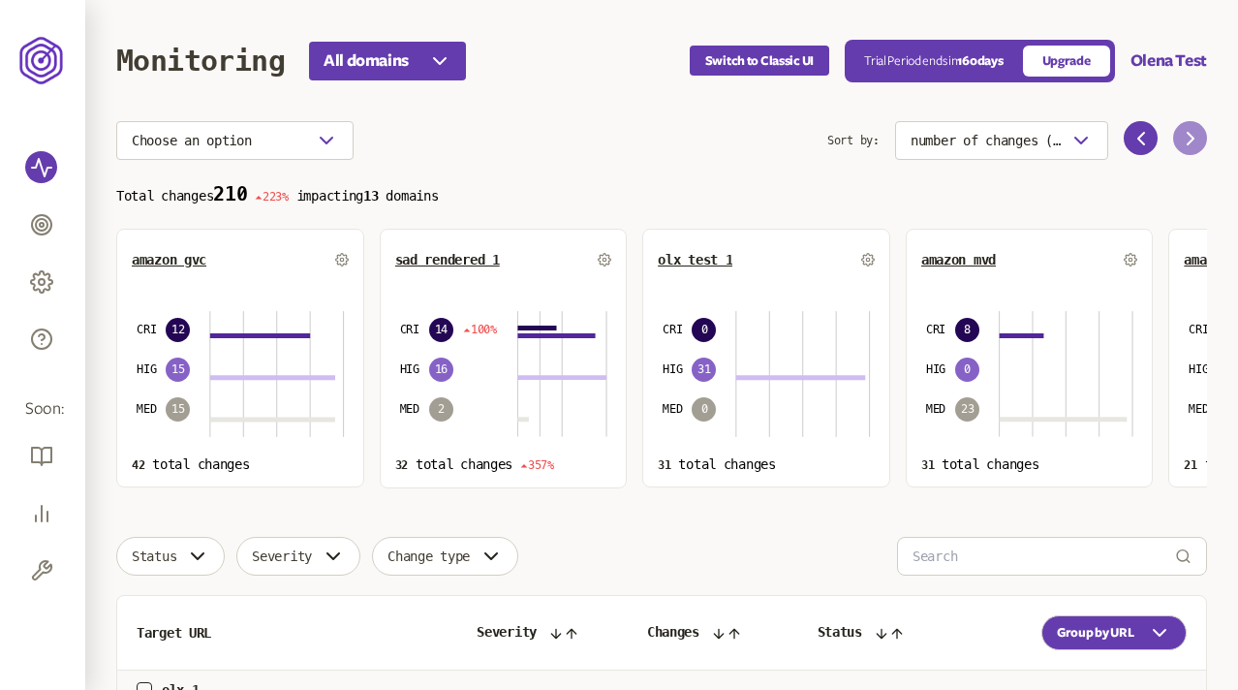
click at [1179, 136] on icon at bounding box center [1190, 138] width 23 height 23
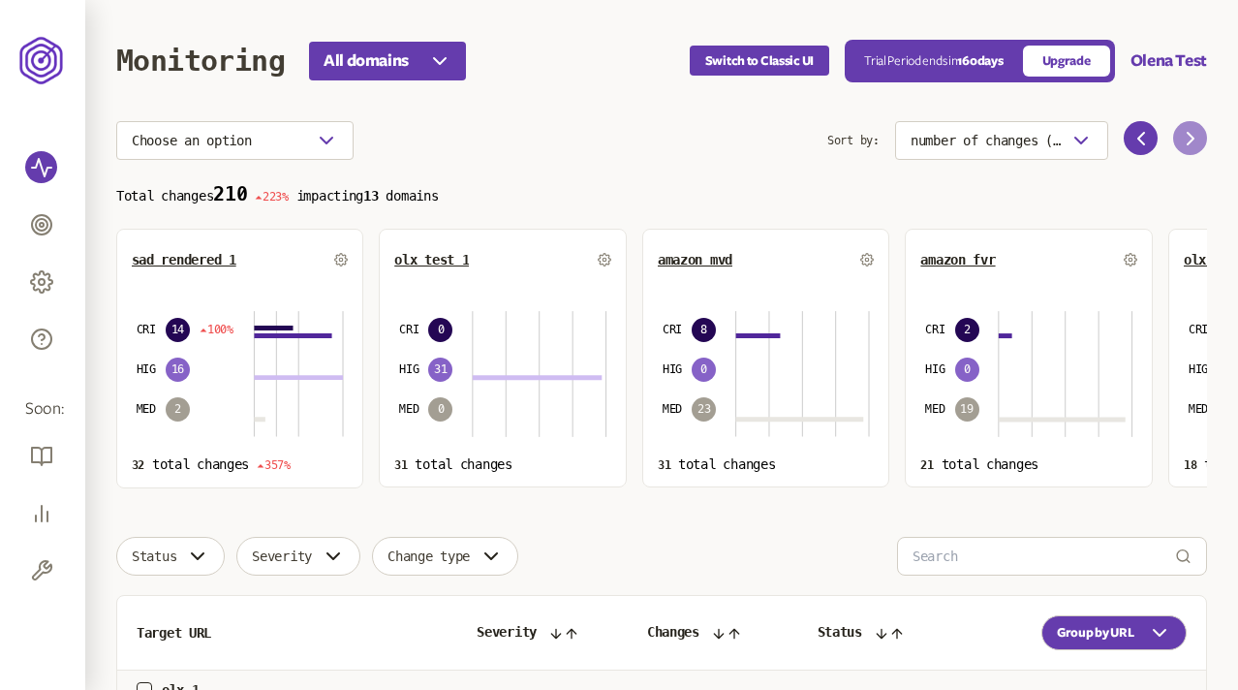
click at [1179, 136] on icon at bounding box center [1190, 138] width 23 height 23
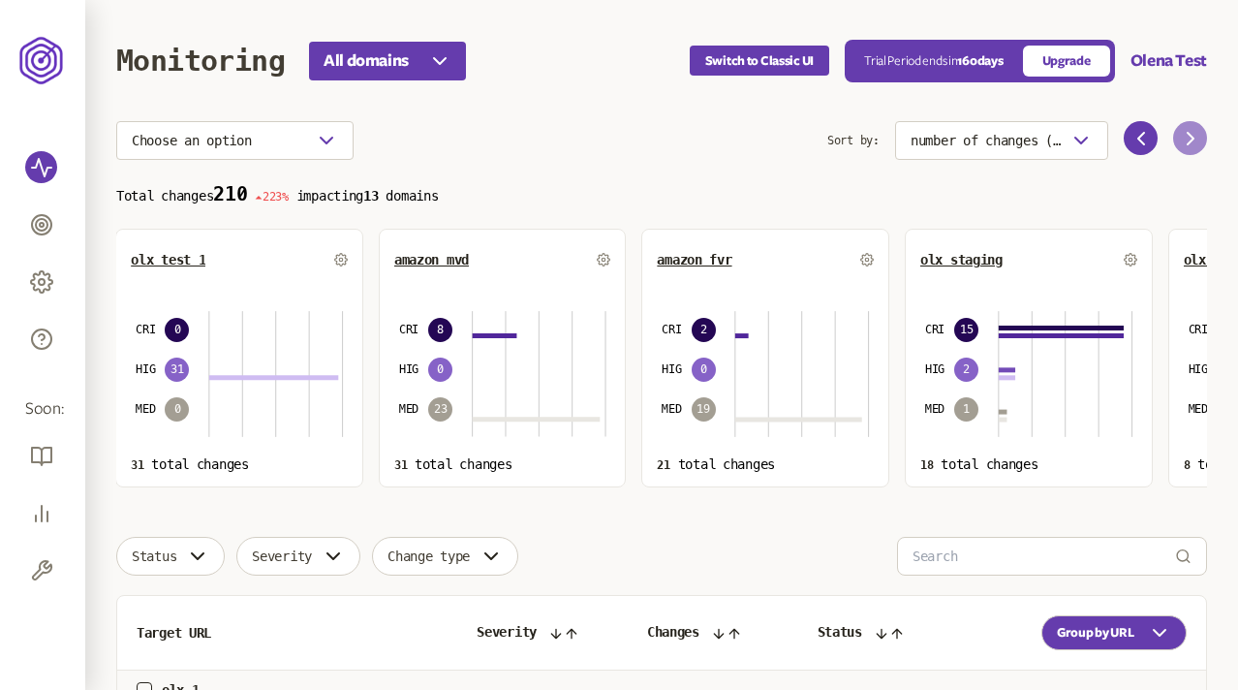
click at [1179, 136] on icon at bounding box center [1190, 138] width 23 height 23
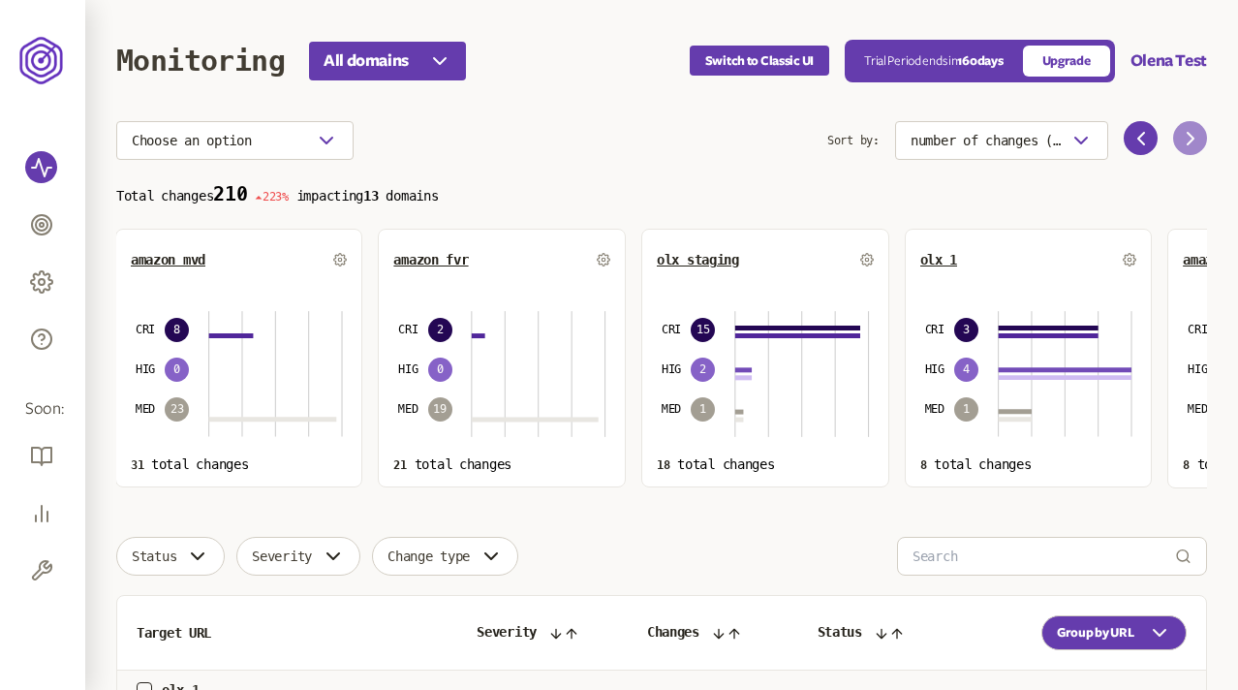
click at [1179, 136] on icon at bounding box center [1190, 138] width 23 height 23
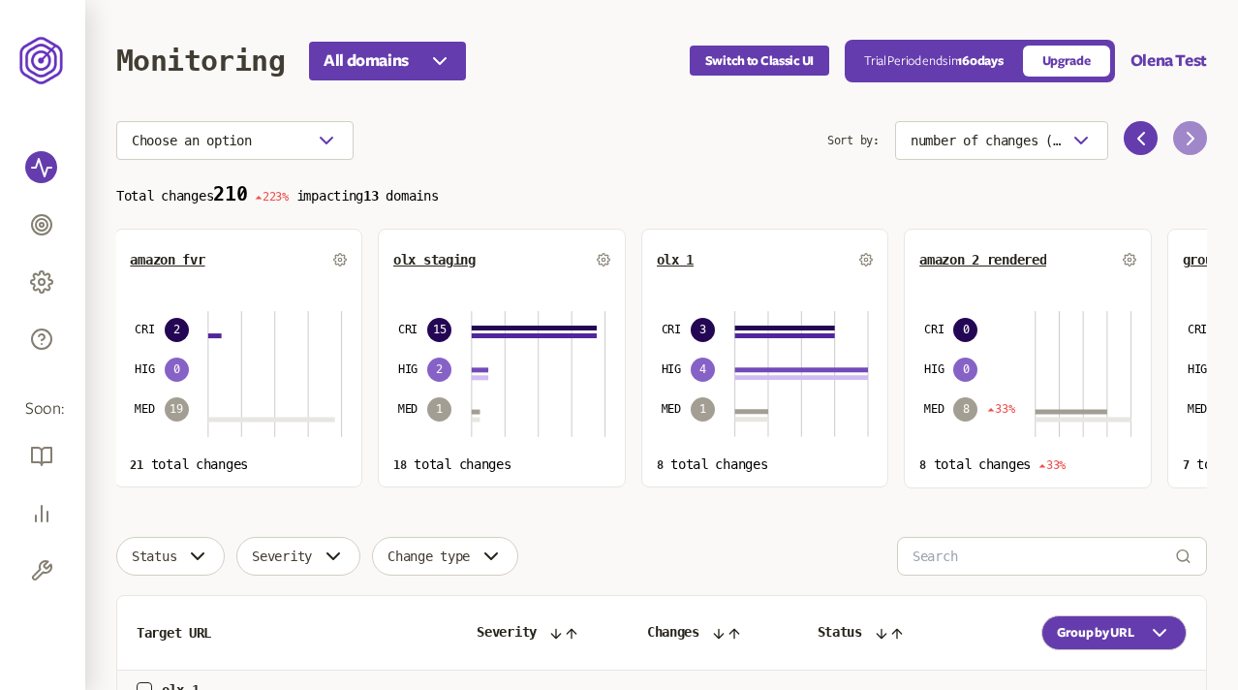
click at [1179, 136] on icon at bounding box center [1190, 138] width 23 height 23
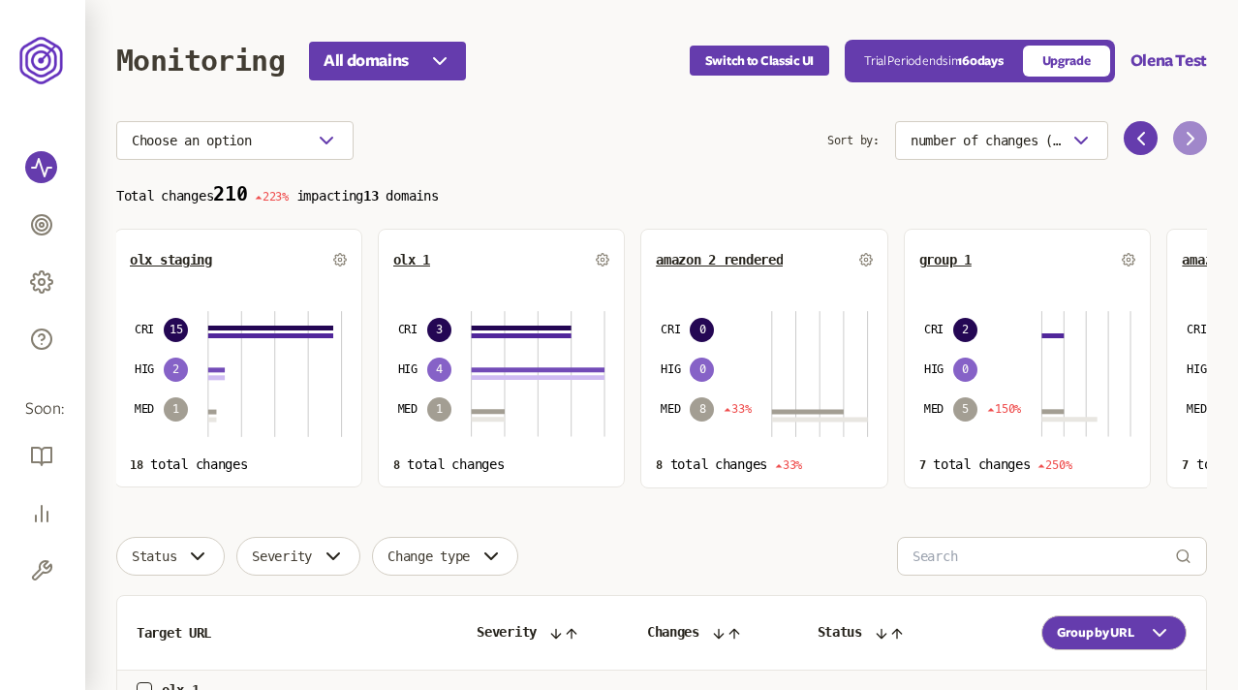
click at [1179, 136] on icon at bounding box center [1190, 138] width 23 height 23
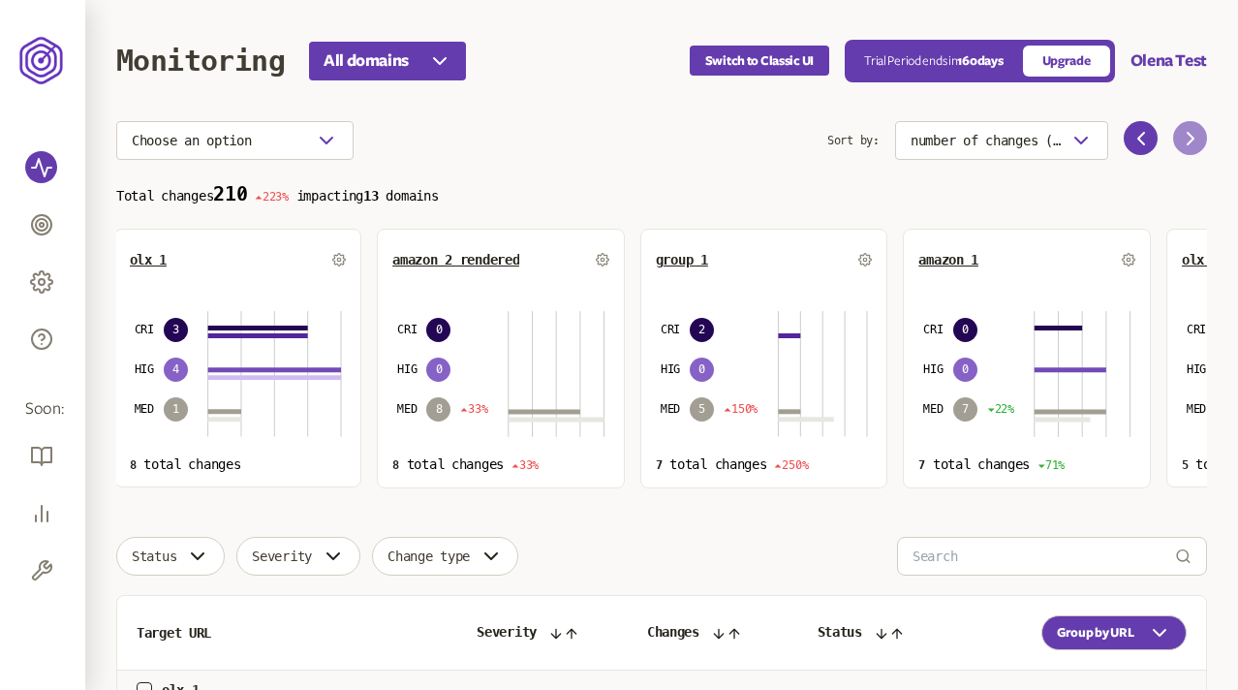
click at [1179, 136] on icon at bounding box center [1190, 138] width 23 height 23
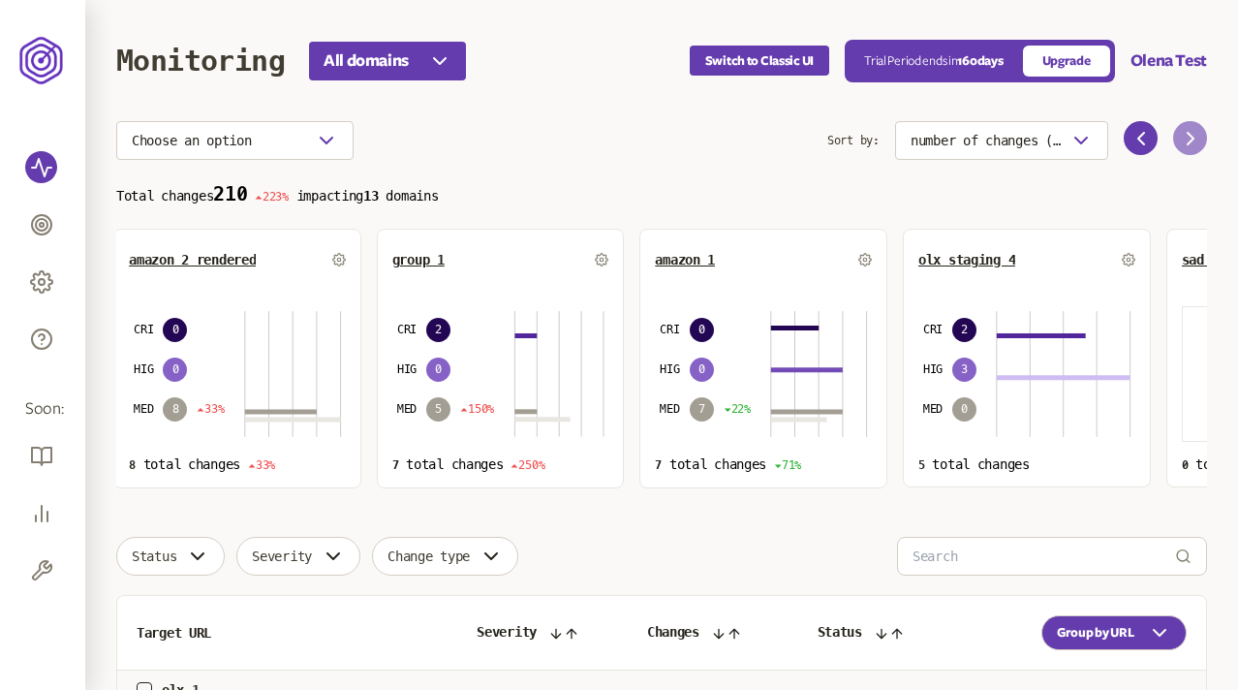
click at [1179, 136] on icon at bounding box center [1190, 138] width 23 height 23
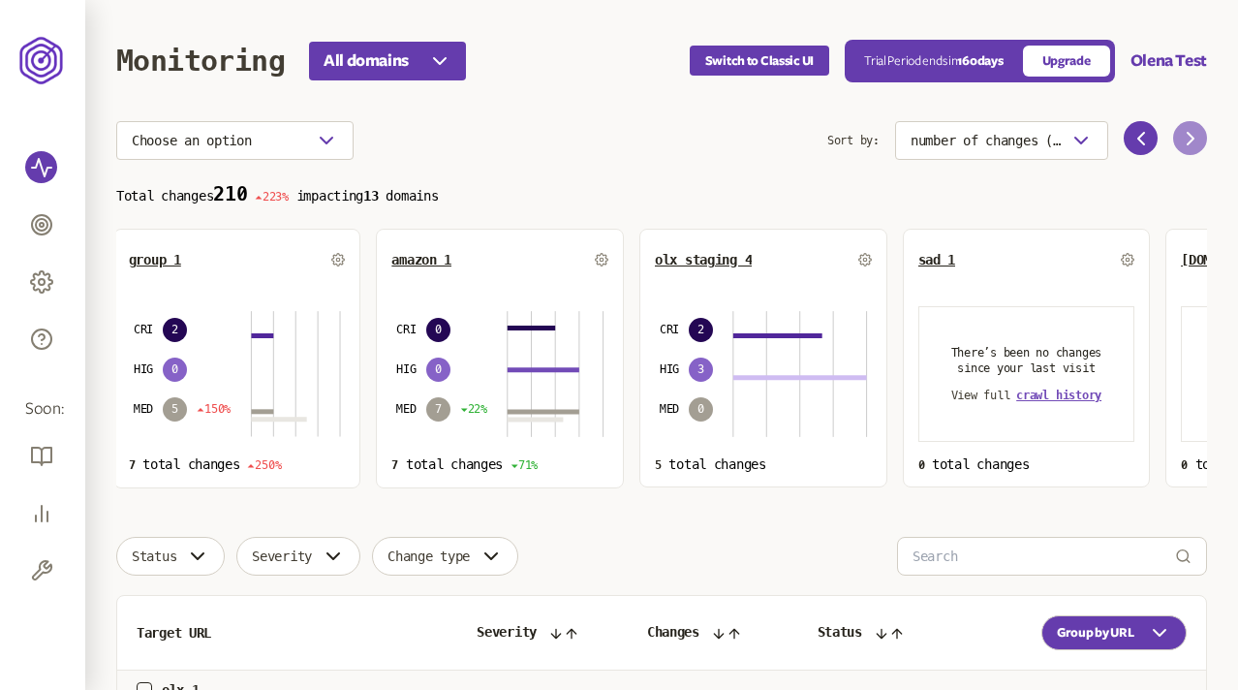
click at [1179, 136] on icon at bounding box center [1190, 138] width 23 height 23
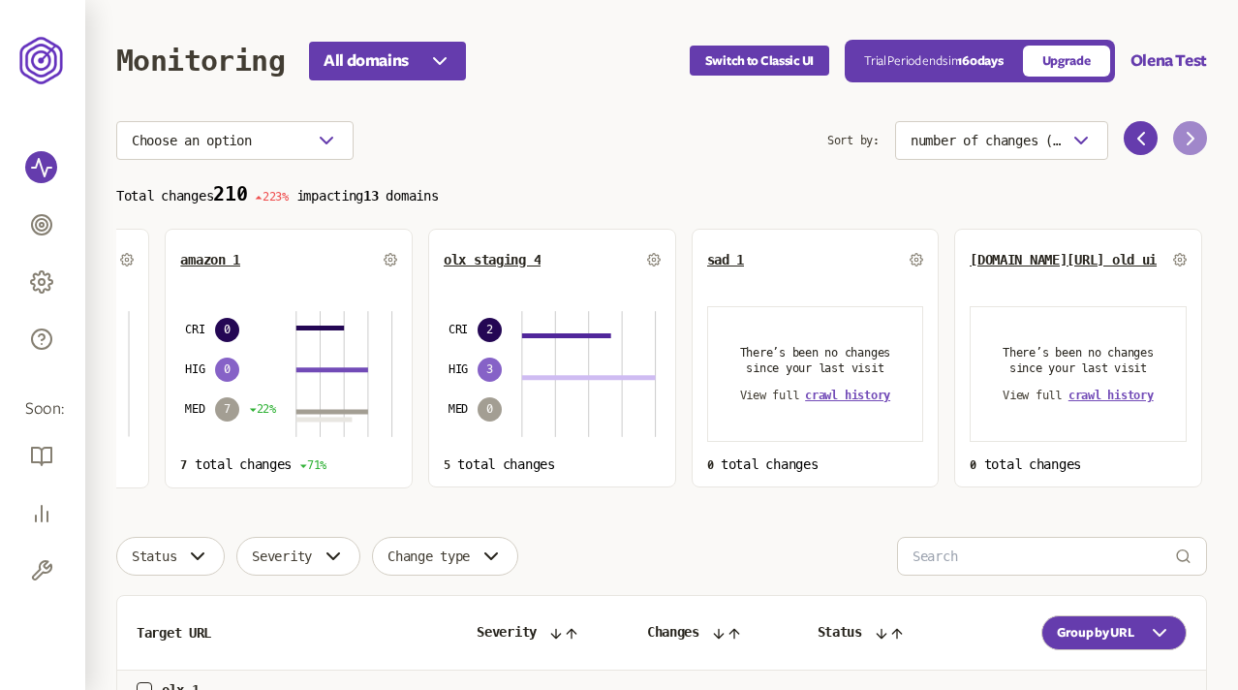
click at [1179, 136] on icon at bounding box center [1190, 138] width 23 height 23
click at [1084, 258] on span "[DOMAIN_NAME][URL] old ui" at bounding box center [1063, 260] width 187 height 16
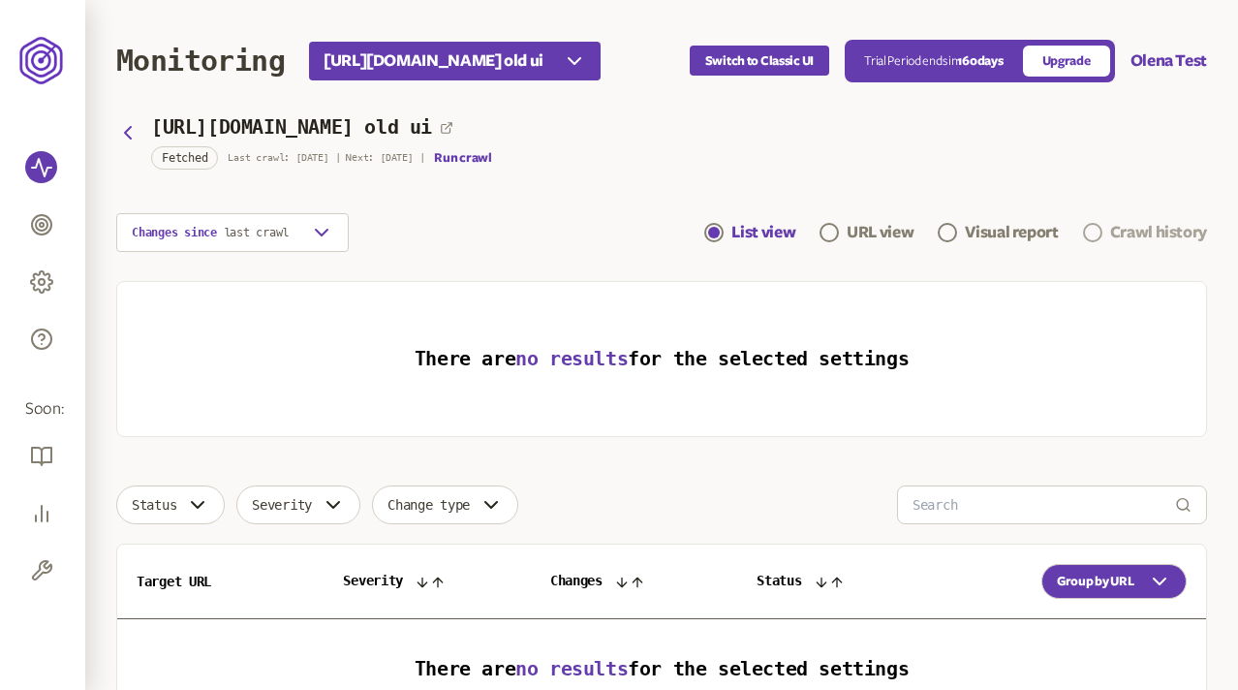
click at [1123, 226] on div "Crawl history" at bounding box center [1158, 232] width 97 height 23
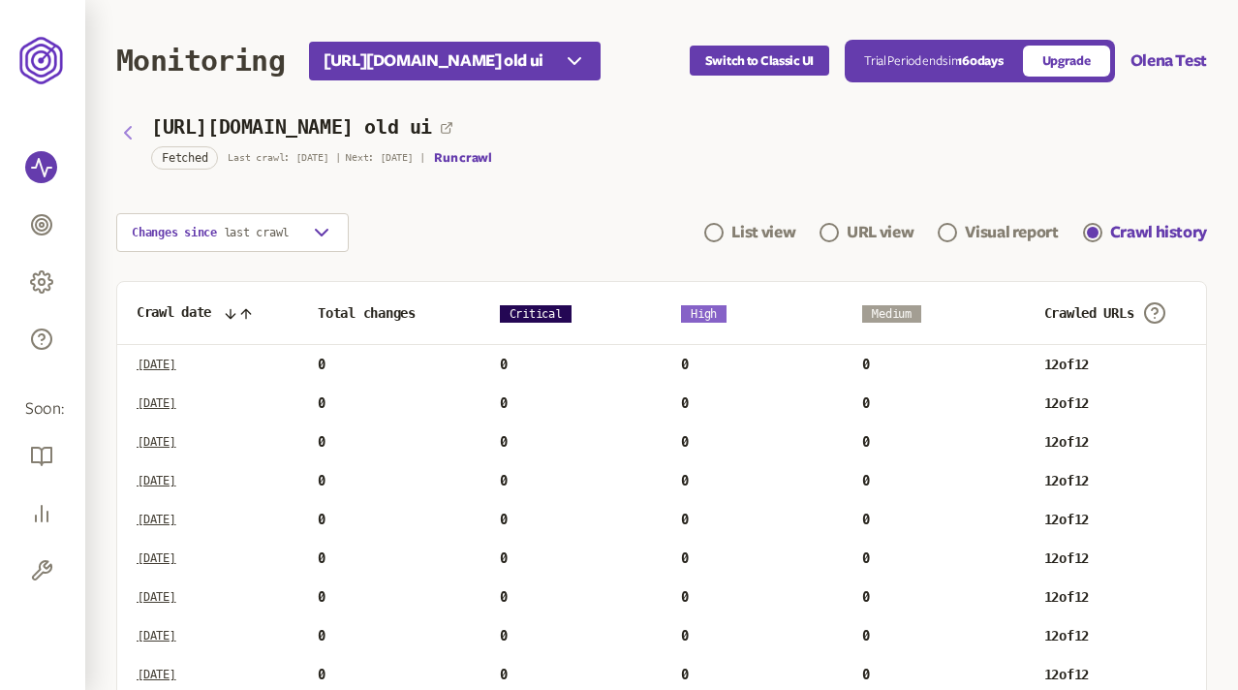
click at [131, 140] on icon "button" at bounding box center [127, 132] width 23 height 23
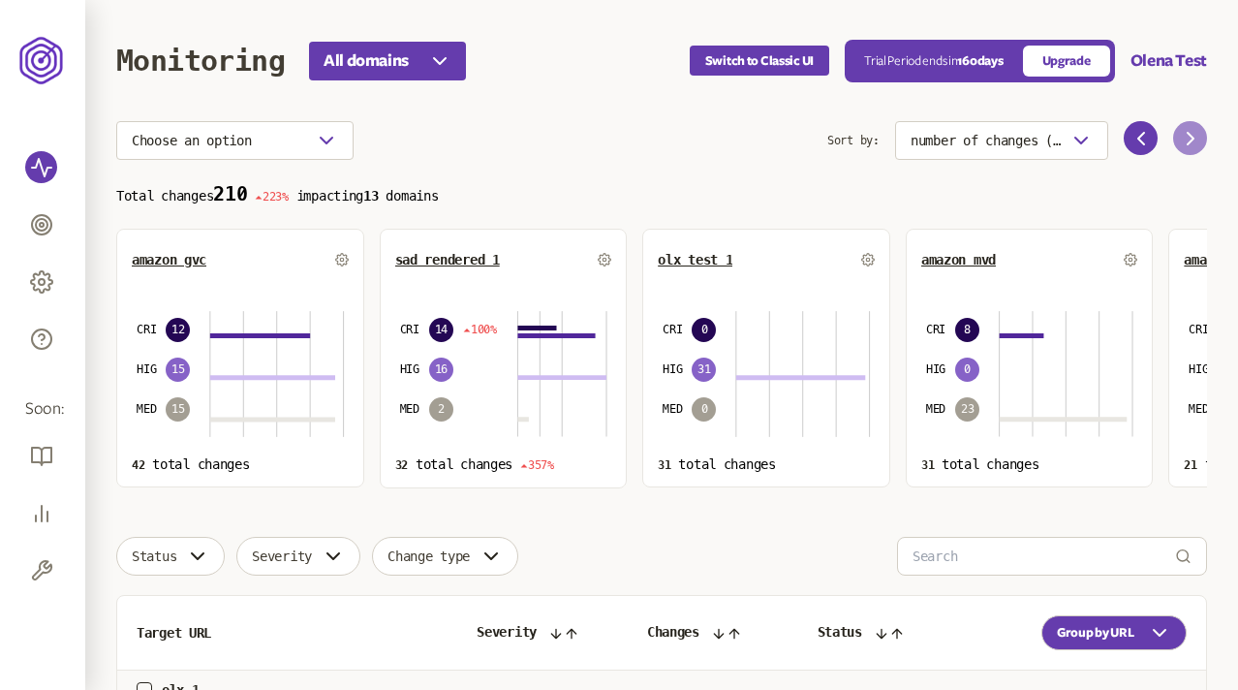
click at [1185, 141] on icon at bounding box center [1190, 138] width 23 height 23
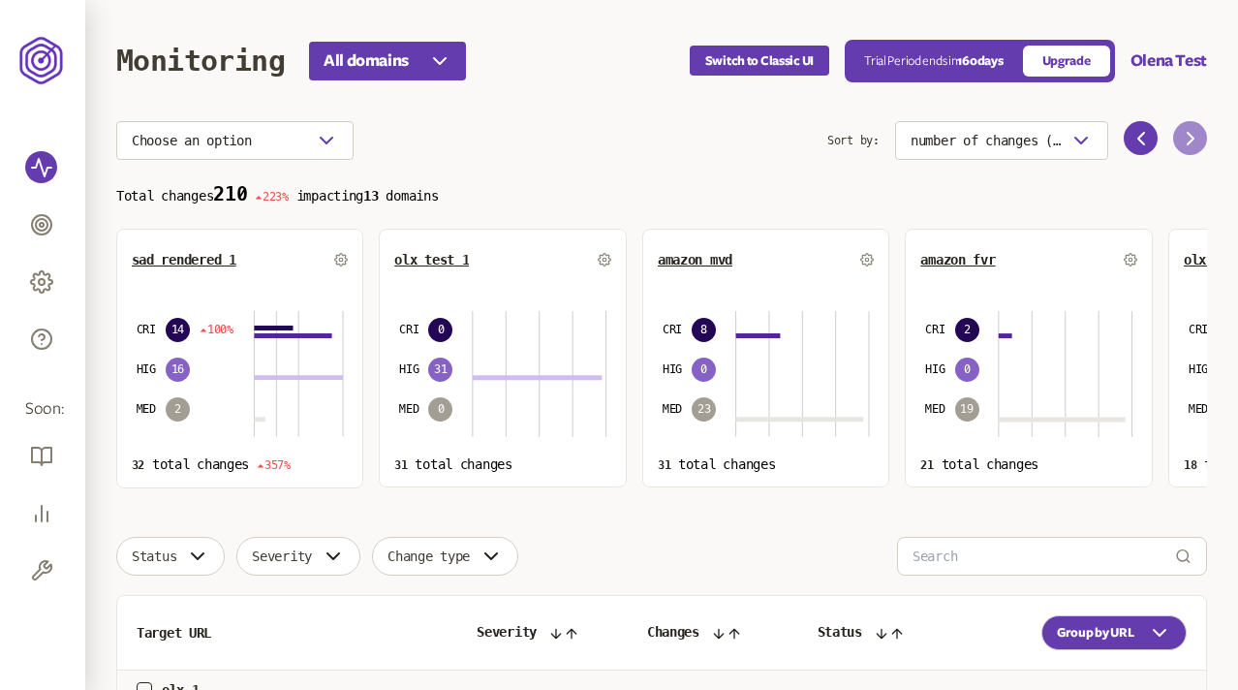
click at [1185, 141] on icon at bounding box center [1190, 138] width 23 height 23
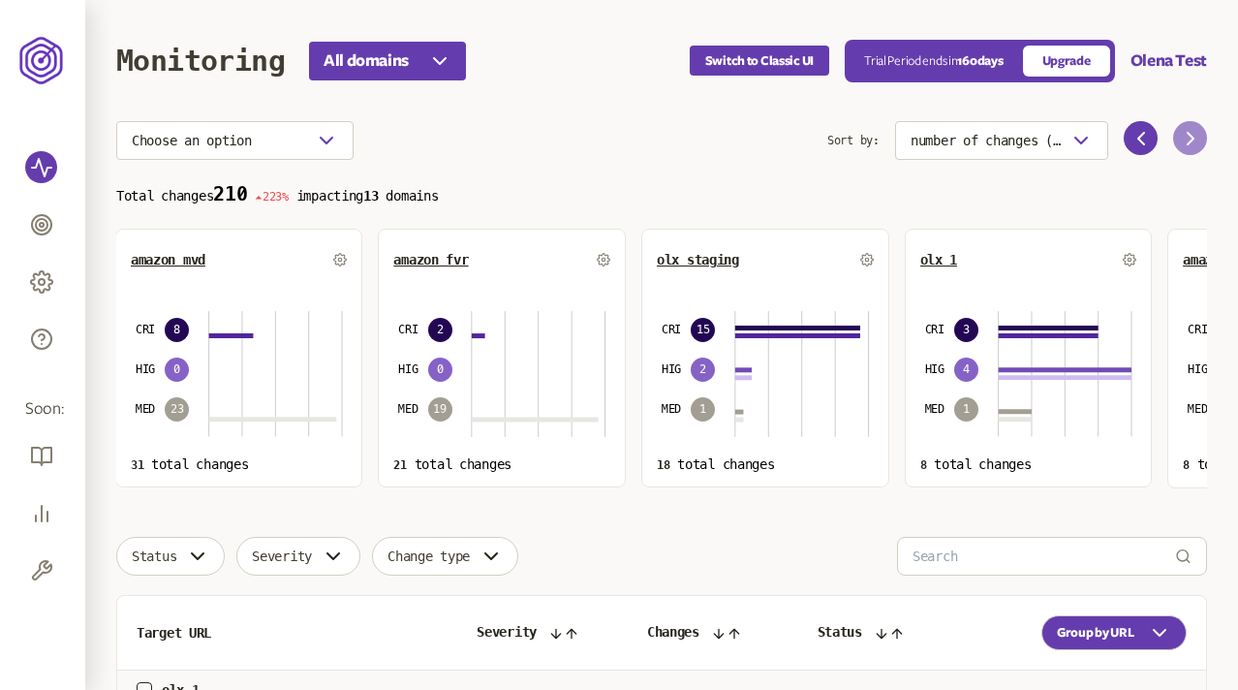
click at [1185, 141] on icon at bounding box center [1190, 138] width 23 height 23
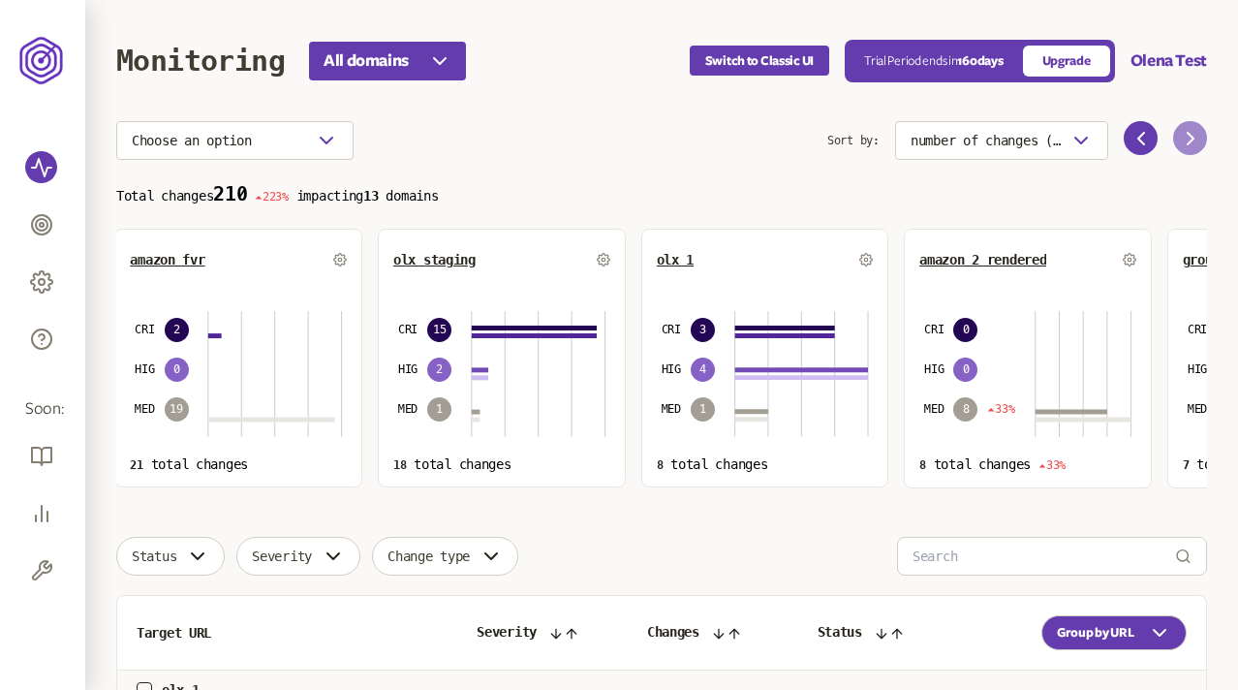
click at [1185, 141] on icon at bounding box center [1190, 138] width 23 height 23
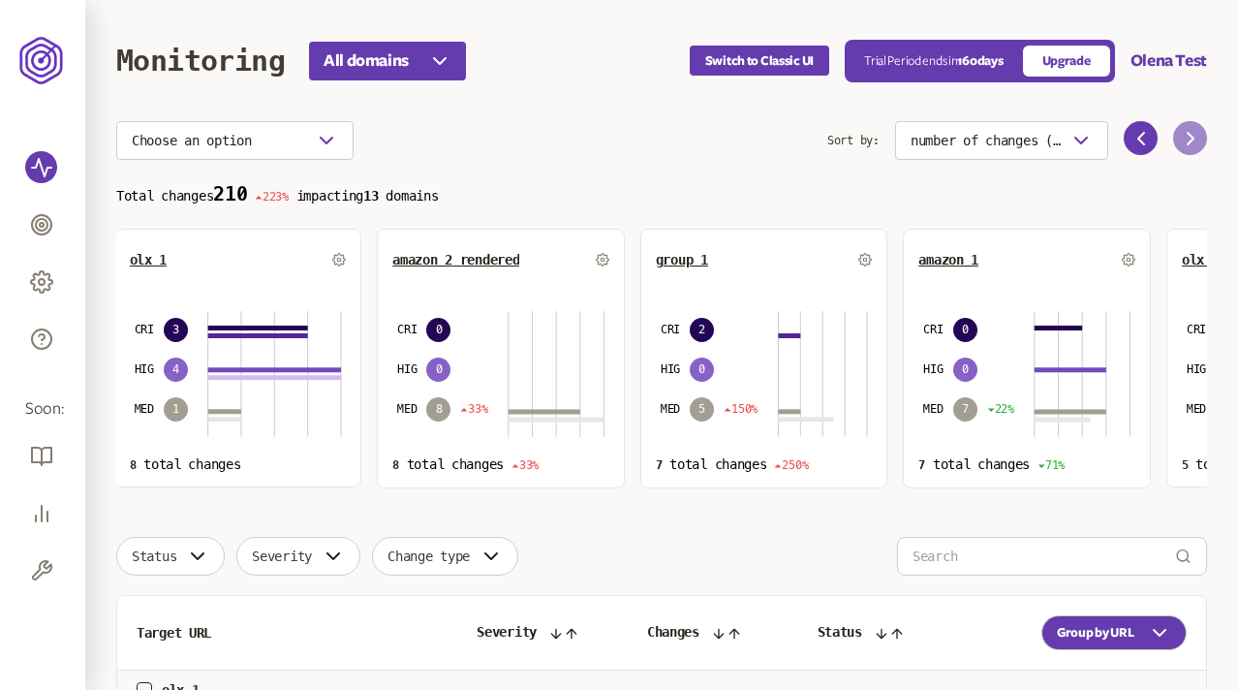
click at [1185, 141] on icon at bounding box center [1190, 138] width 23 height 23
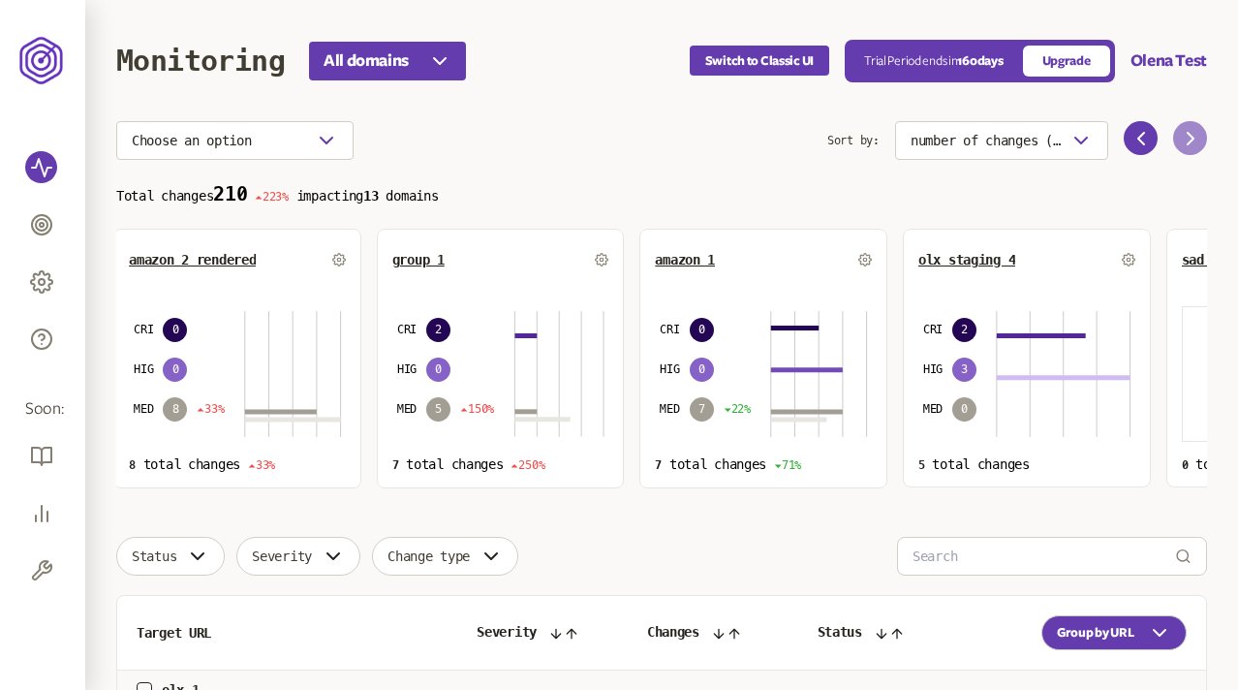
click at [1185, 141] on icon at bounding box center [1190, 138] width 23 height 23
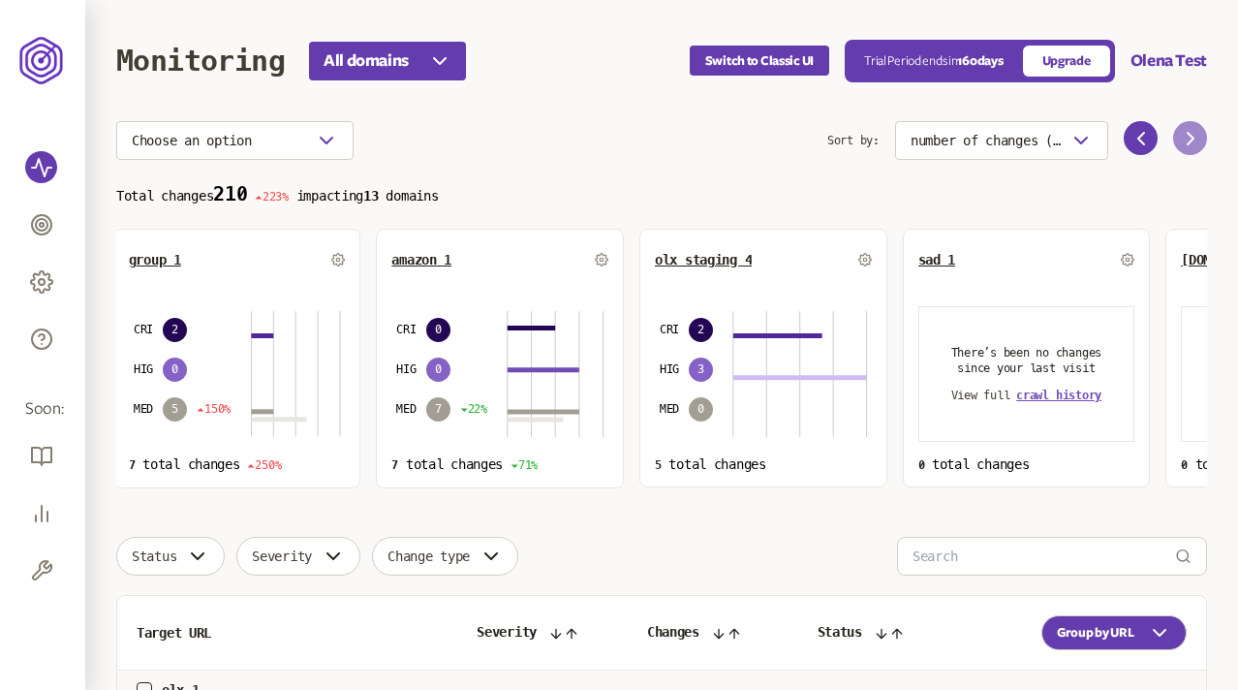
click at [1185, 141] on icon at bounding box center [1190, 138] width 23 height 23
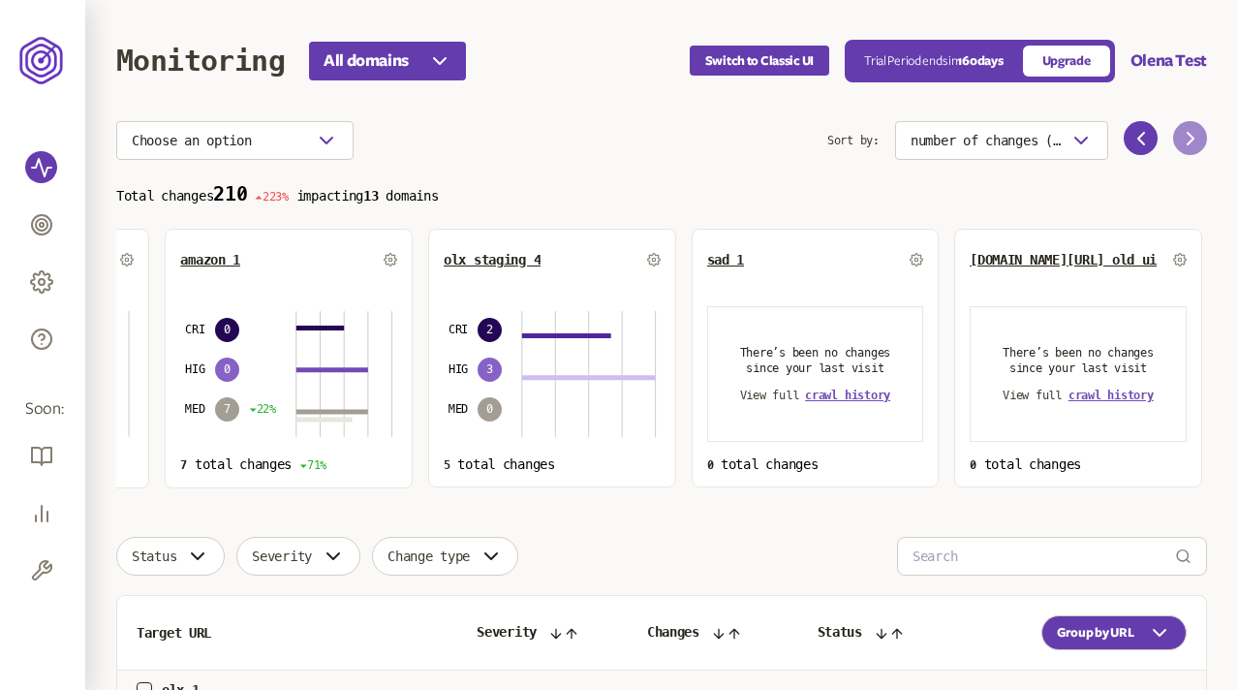
click at [1185, 141] on icon at bounding box center [1190, 138] width 23 height 23
click at [839, 393] on span "crawl history" at bounding box center [847, 395] width 85 height 14
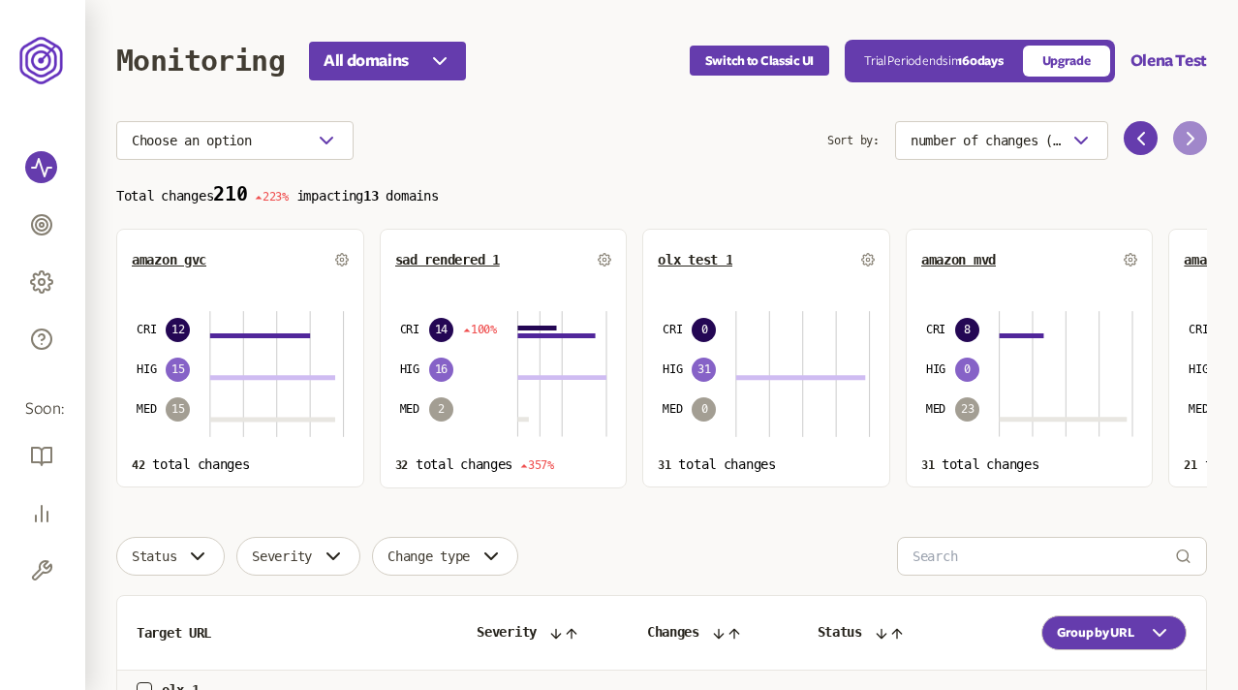
click at [1182, 133] on icon at bounding box center [1190, 138] width 23 height 23
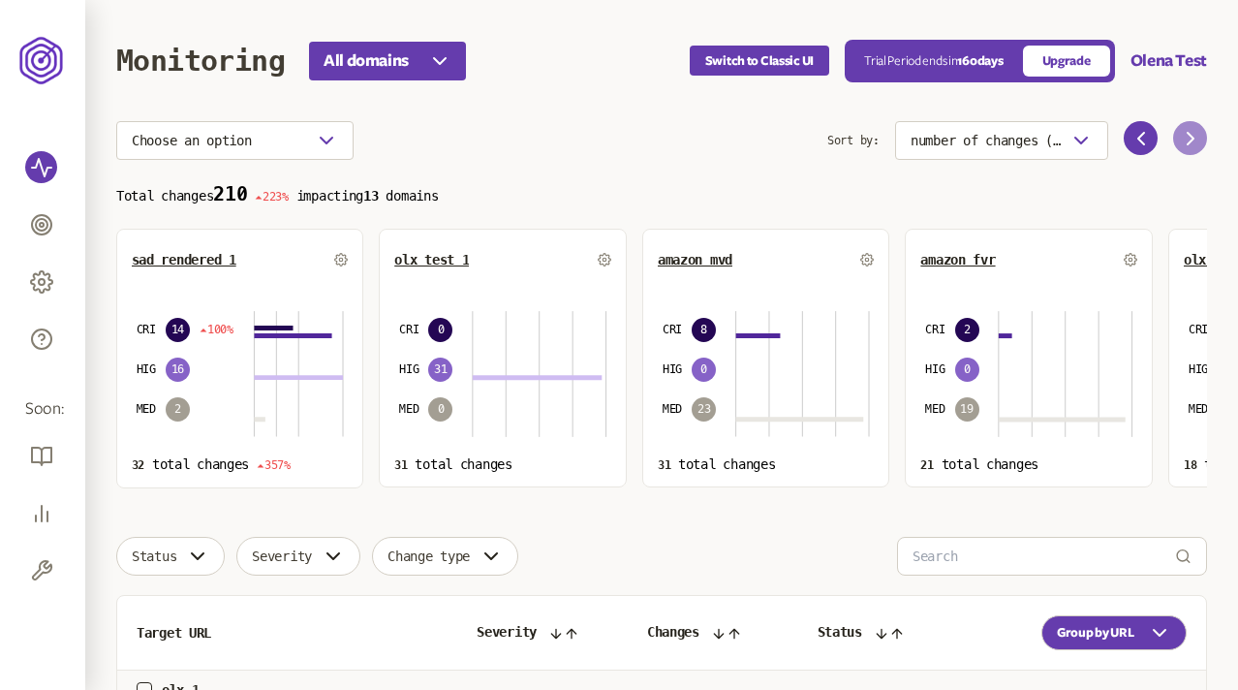
click at [1182, 133] on icon at bounding box center [1190, 138] width 23 height 23
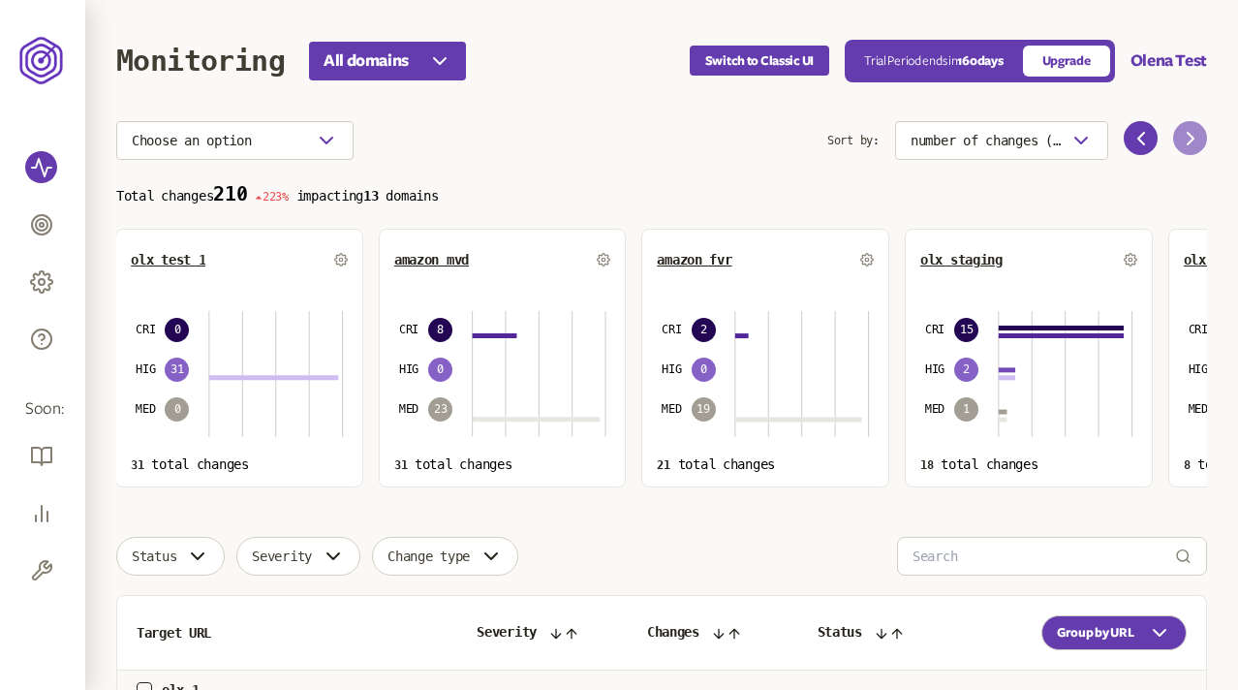
click at [1182, 133] on icon at bounding box center [1190, 138] width 23 height 23
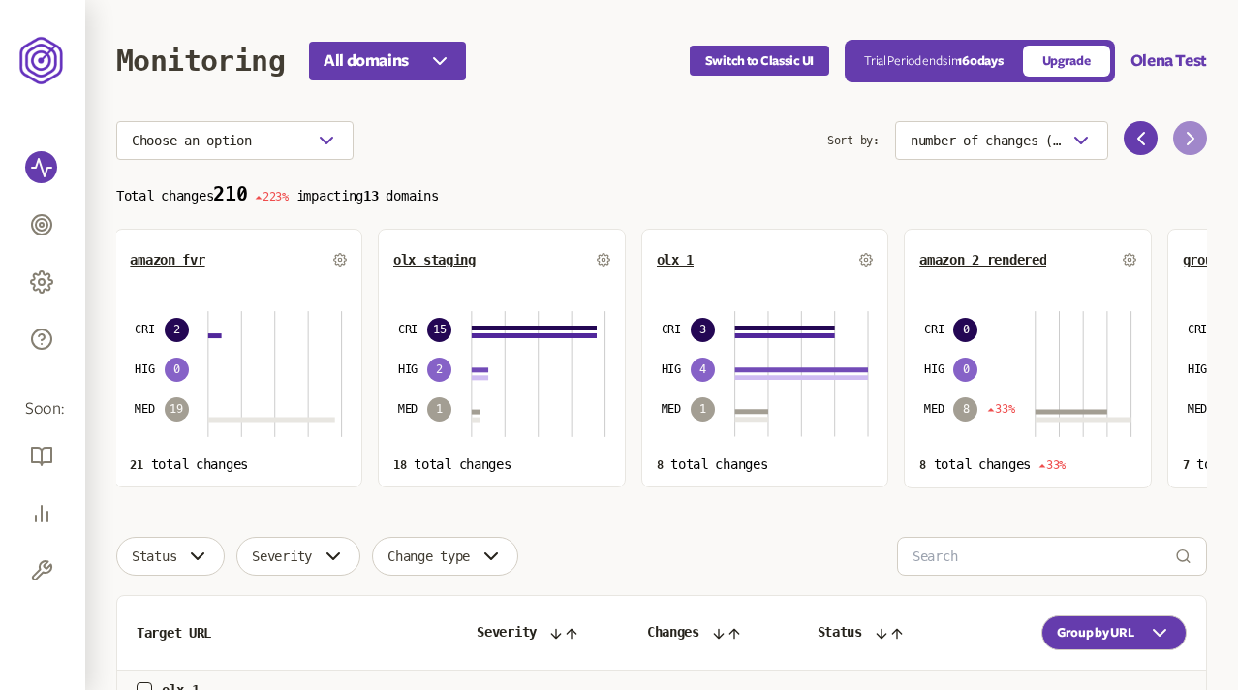
click at [1182, 133] on icon at bounding box center [1190, 138] width 23 height 23
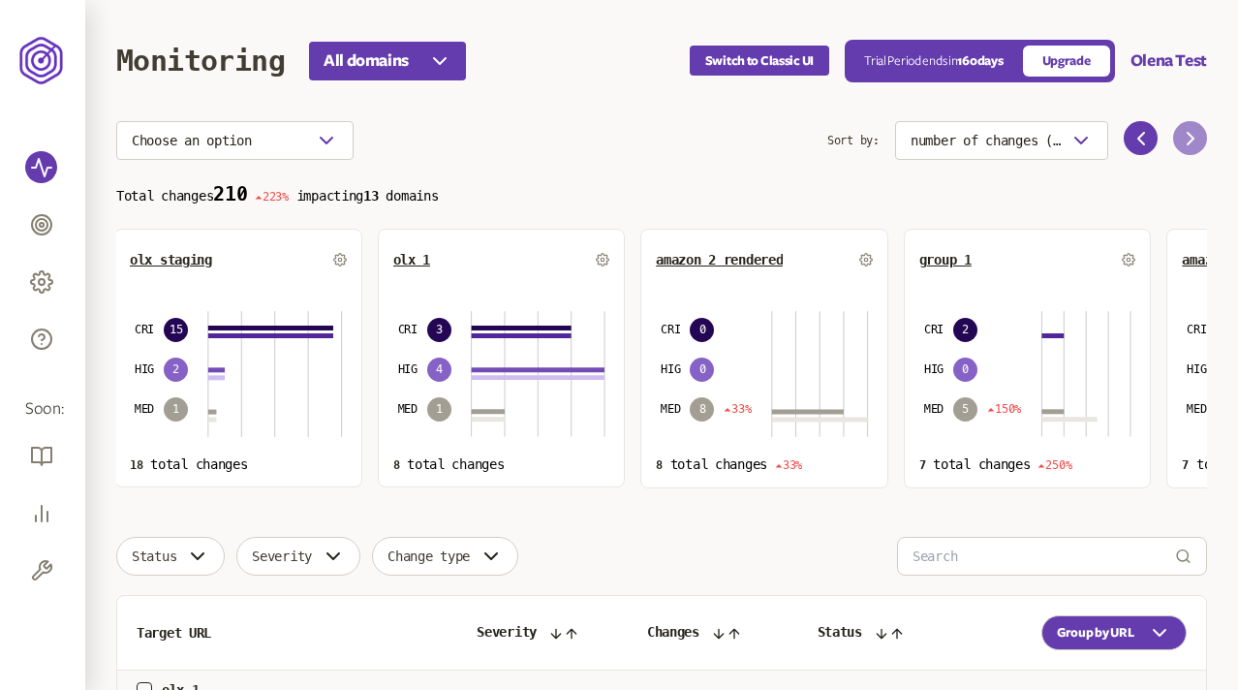
click at [1182, 133] on icon at bounding box center [1190, 138] width 23 height 23
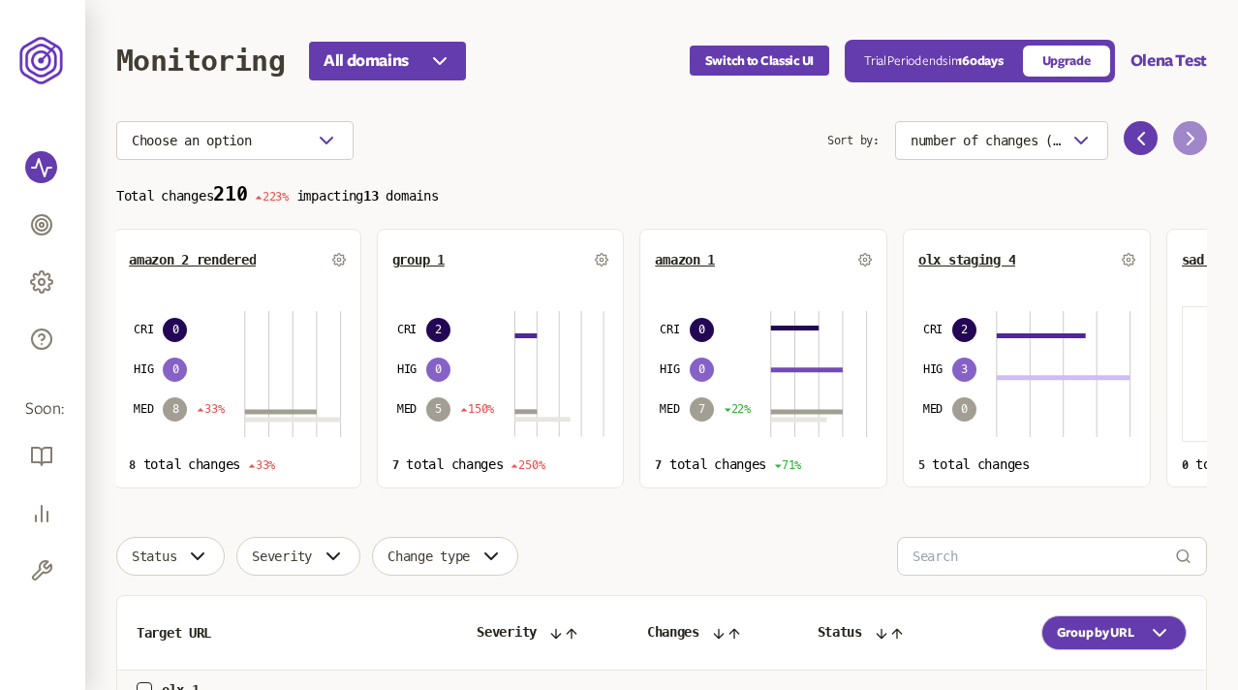
click at [1182, 133] on icon at bounding box center [1190, 138] width 23 height 23
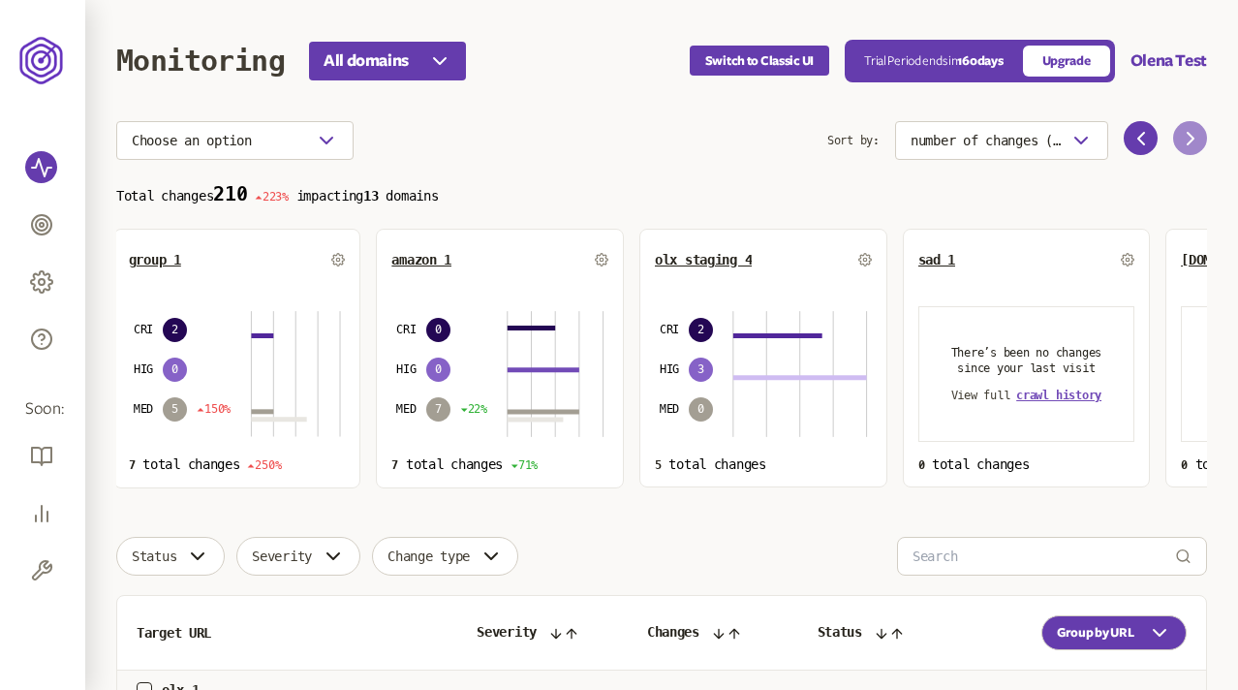
click at [1182, 133] on icon at bounding box center [1190, 138] width 23 height 23
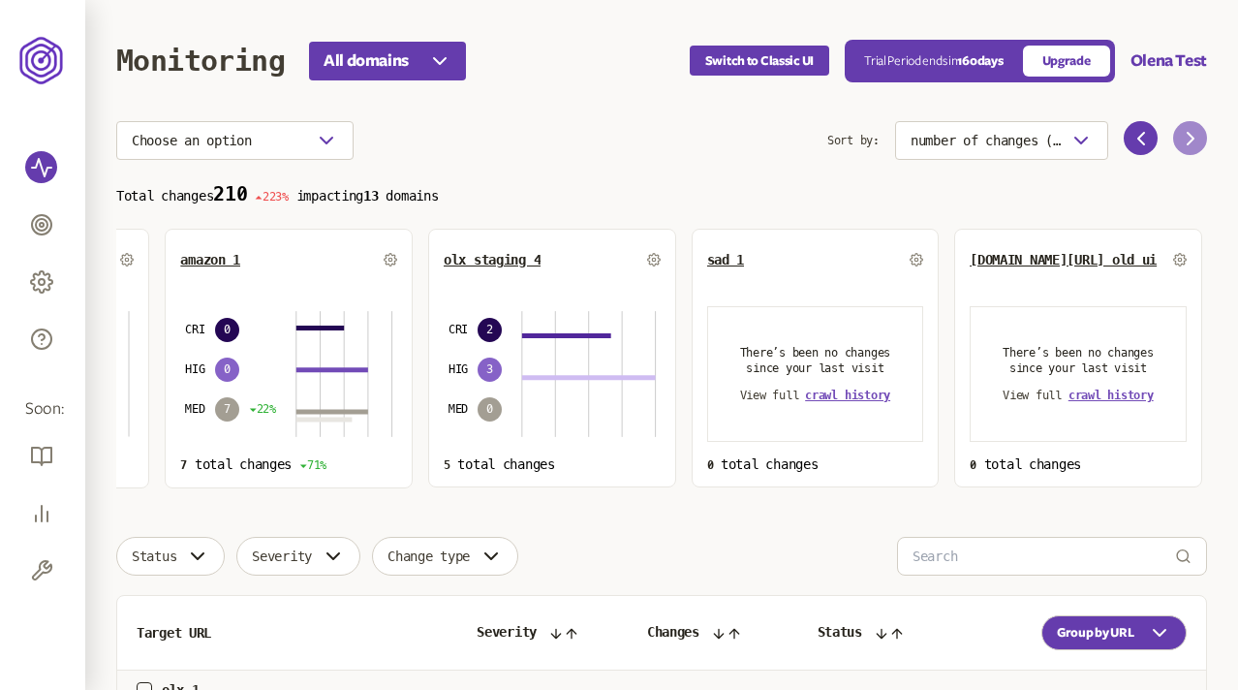
click at [1182, 133] on icon at bounding box center [1190, 138] width 23 height 23
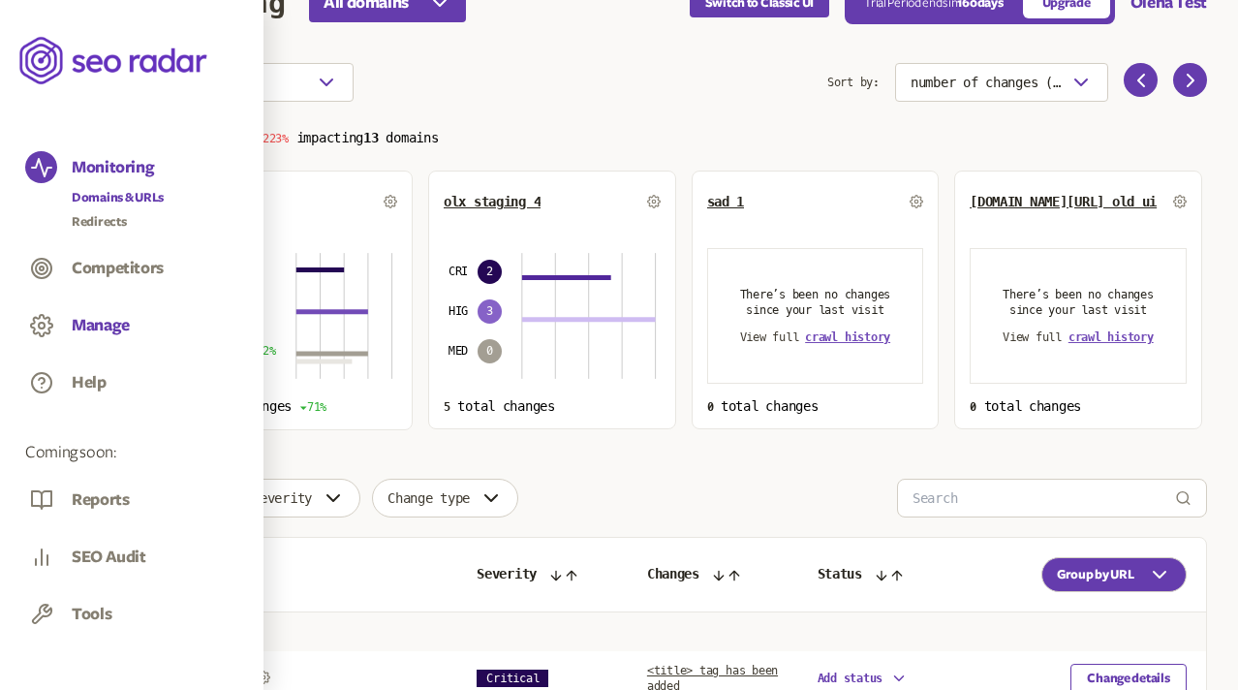
click at [111, 323] on button "Manage" at bounding box center [101, 325] width 58 height 21
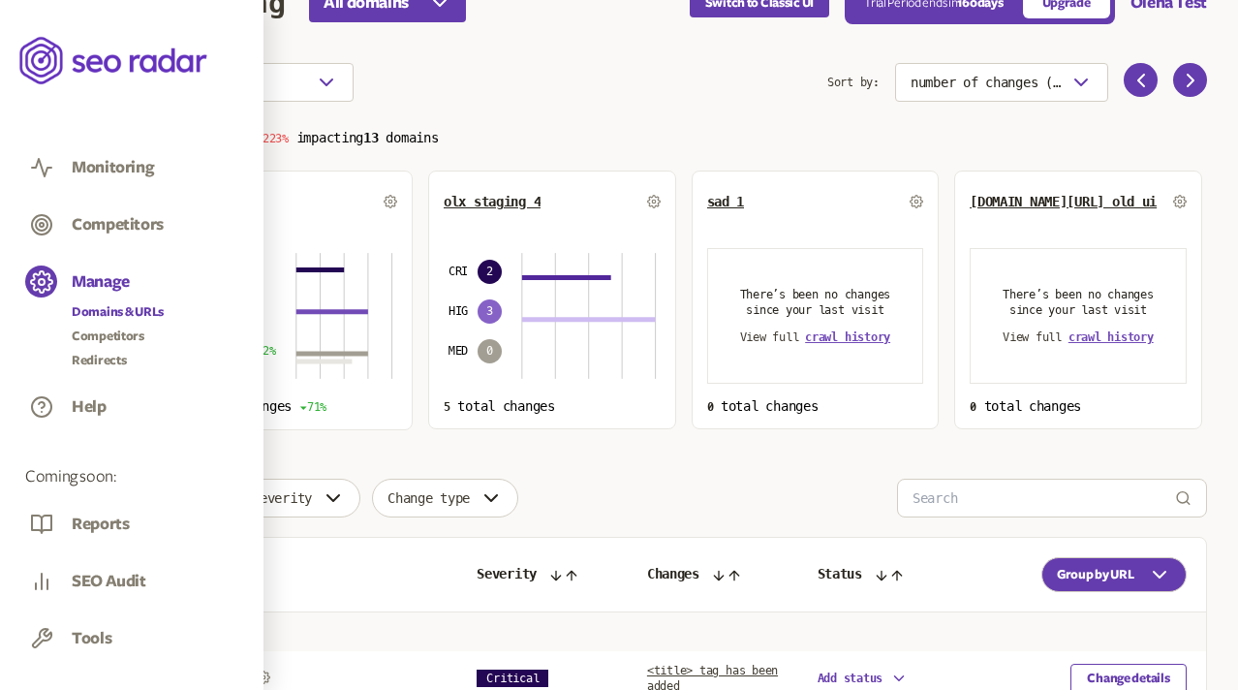
click at [101, 311] on link "Domains & URLs" at bounding box center [118, 311] width 92 height 19
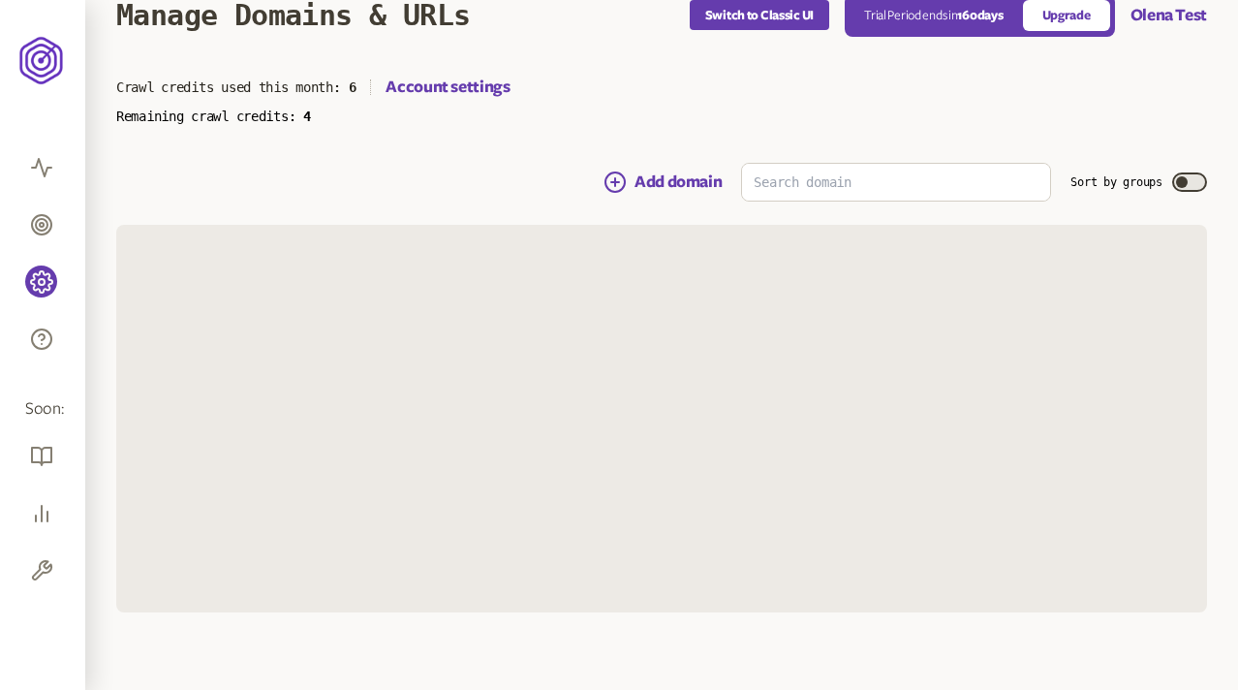
scroll to position [58, 0]
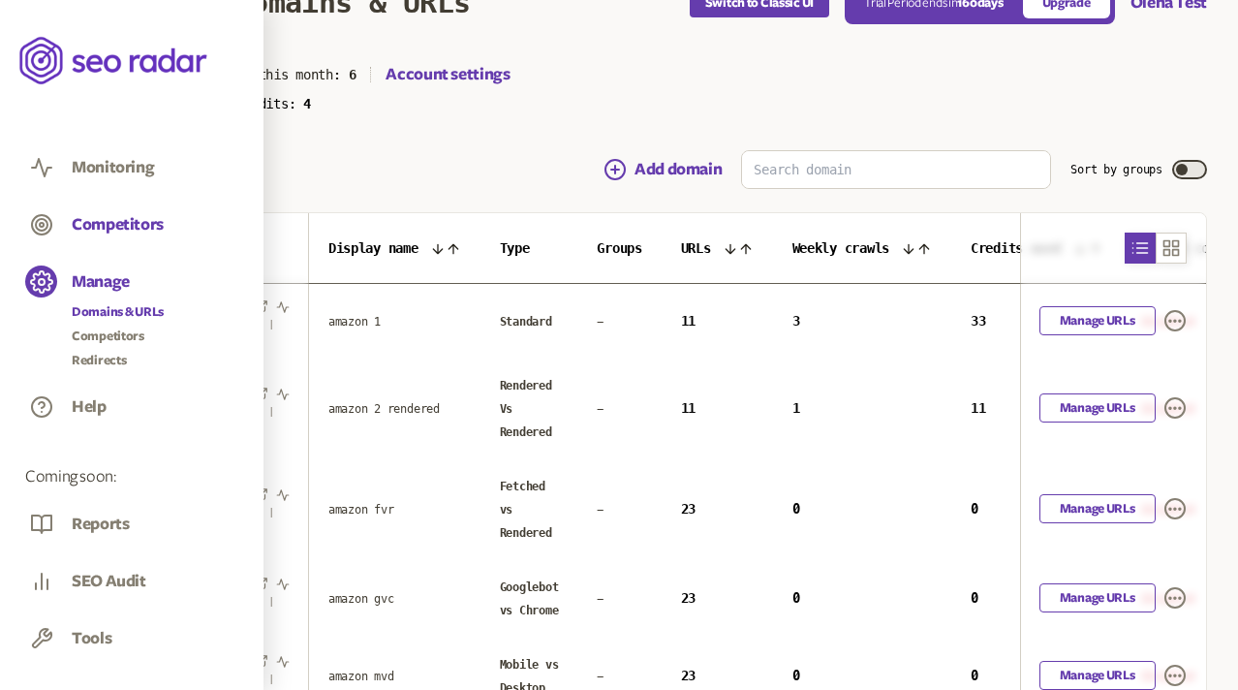
click at [107, 215] on button "Competitors" at bounding box center [118, 224] width 92 height 21
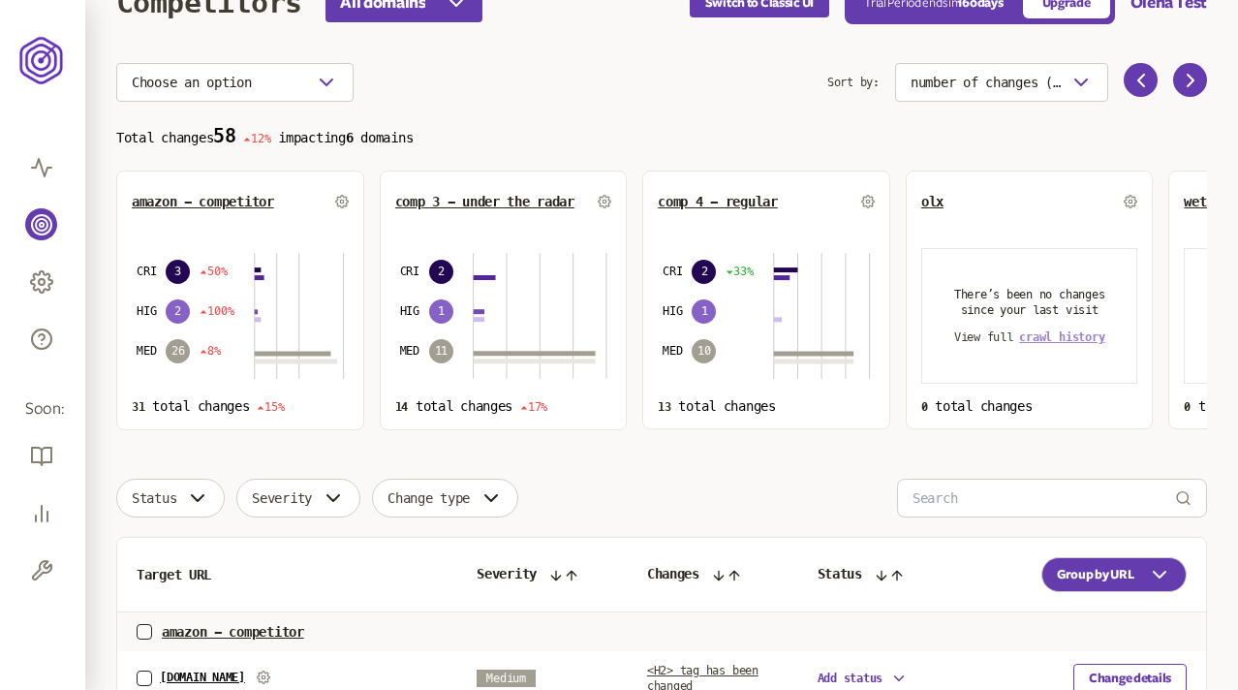
click at [1067, 336] on span "crawl history" at bounding box center [1061, 337] width 85 height 14
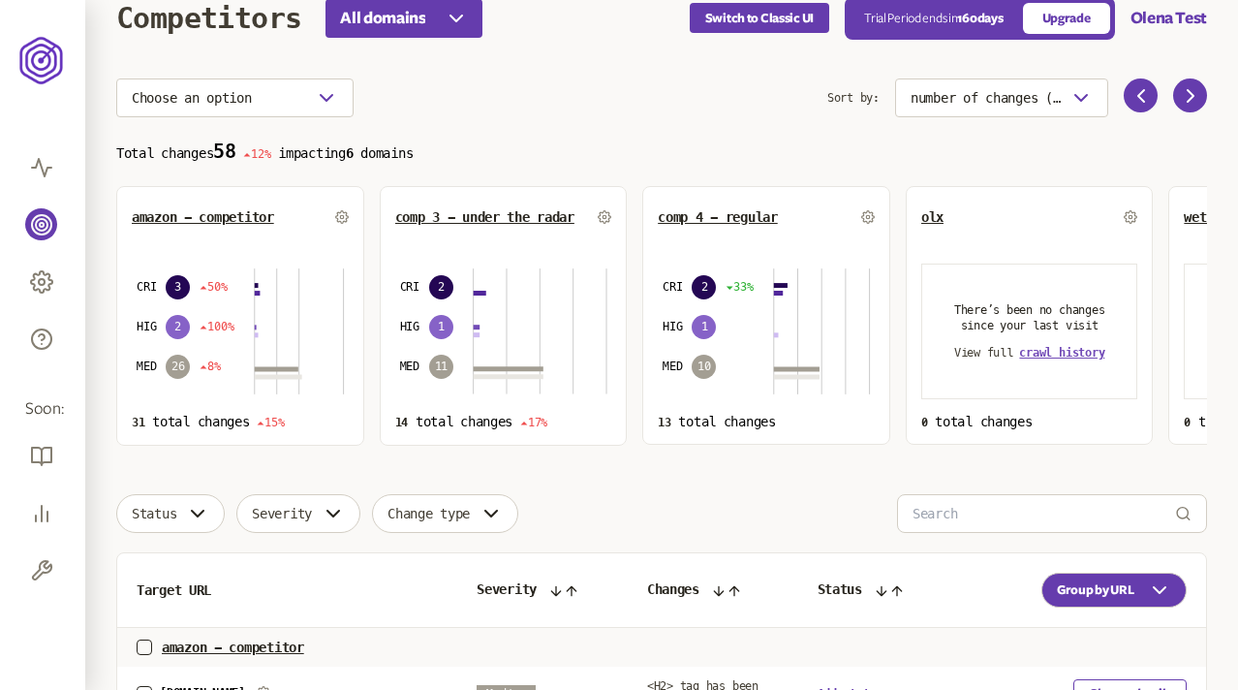
scroll to position [58, 0]
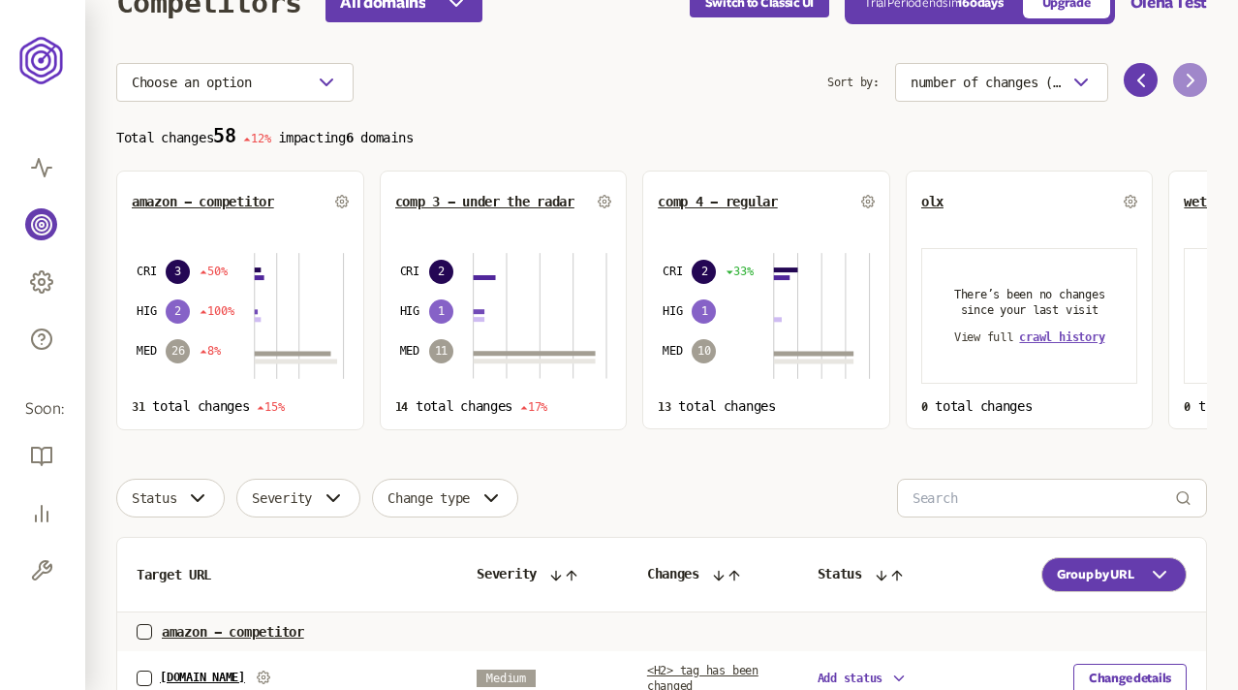
click at [1186, 82] on icon at bounding box center [1190, 80] width 23 height 23
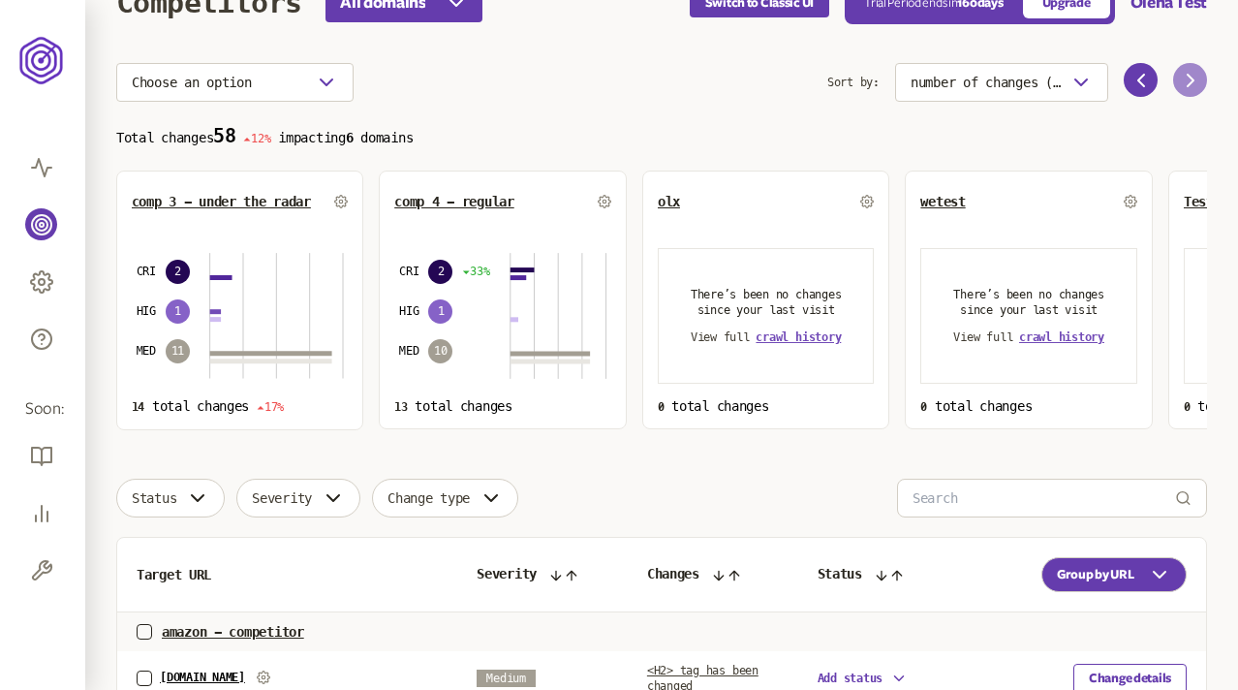
click at [1186, 82] on icon at bounding box center [1190, 80] width 23 height 23
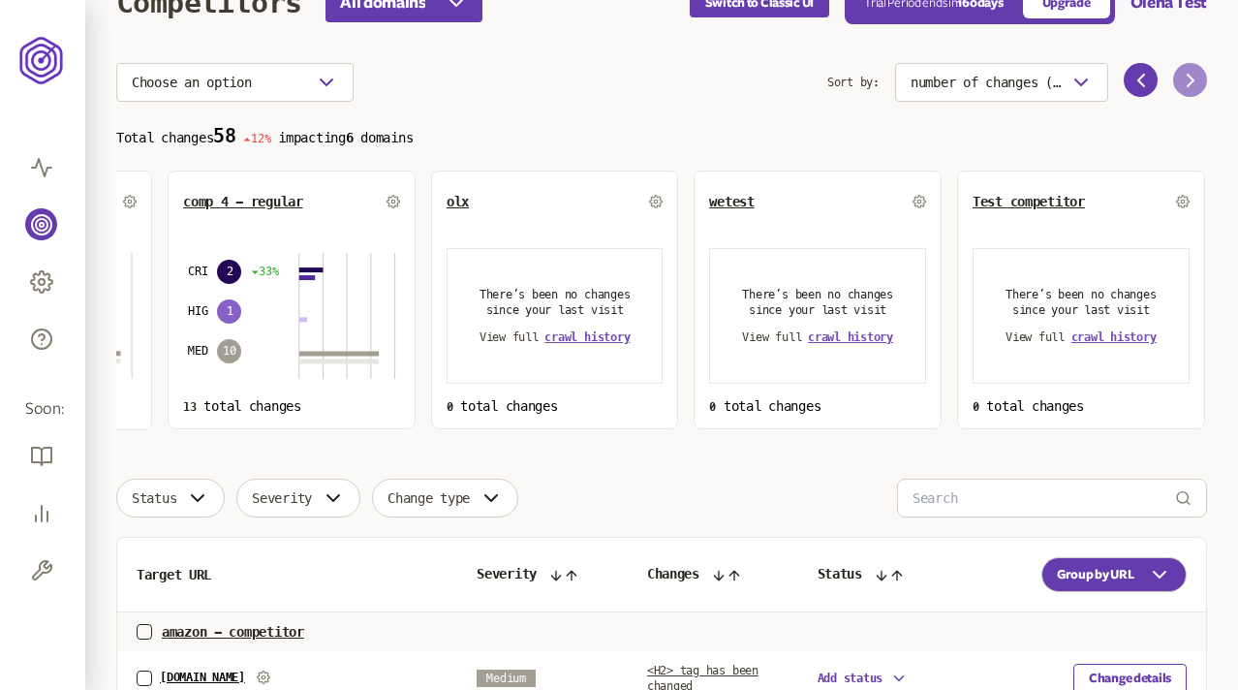
click at [1186, 82] on icon at bounding box center [1190, 80] width 23 height 23
click at [1123, 336] on span "crawl history" at bounding box center [1113, 337] width 85 height 14
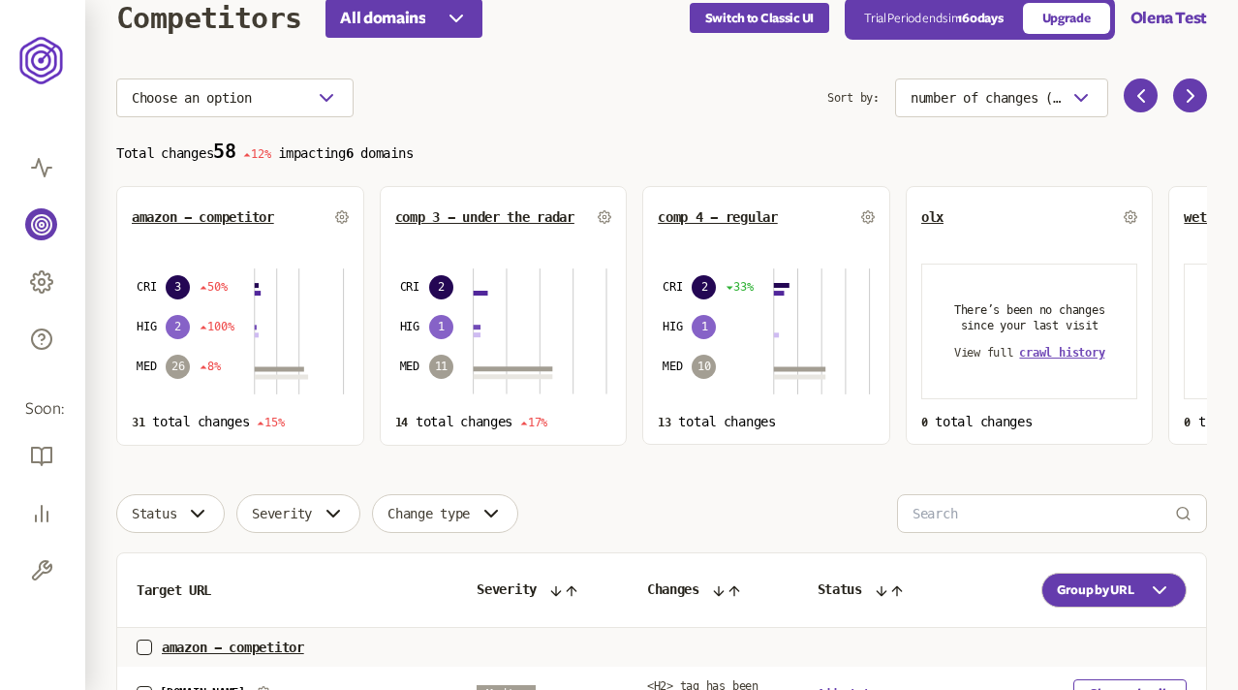
scroll to position [58, 0]
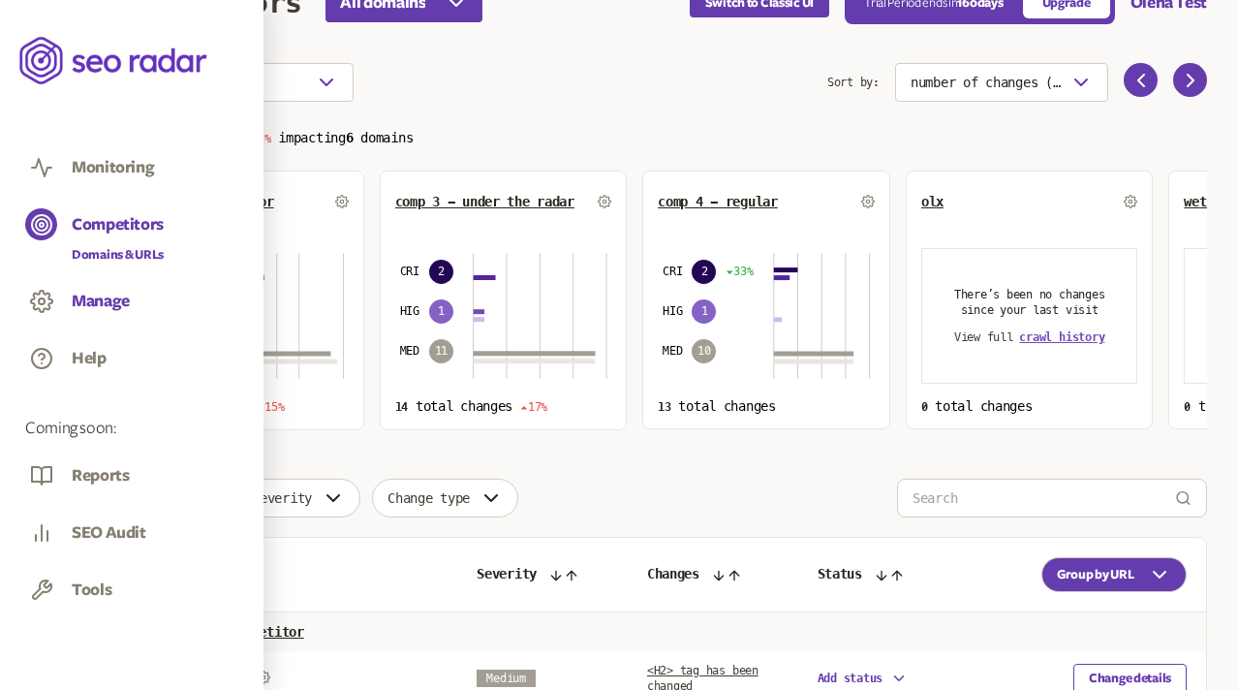
click at [98, 294] on button "Manage" at bounding box center [101, 301] width 58 height 21
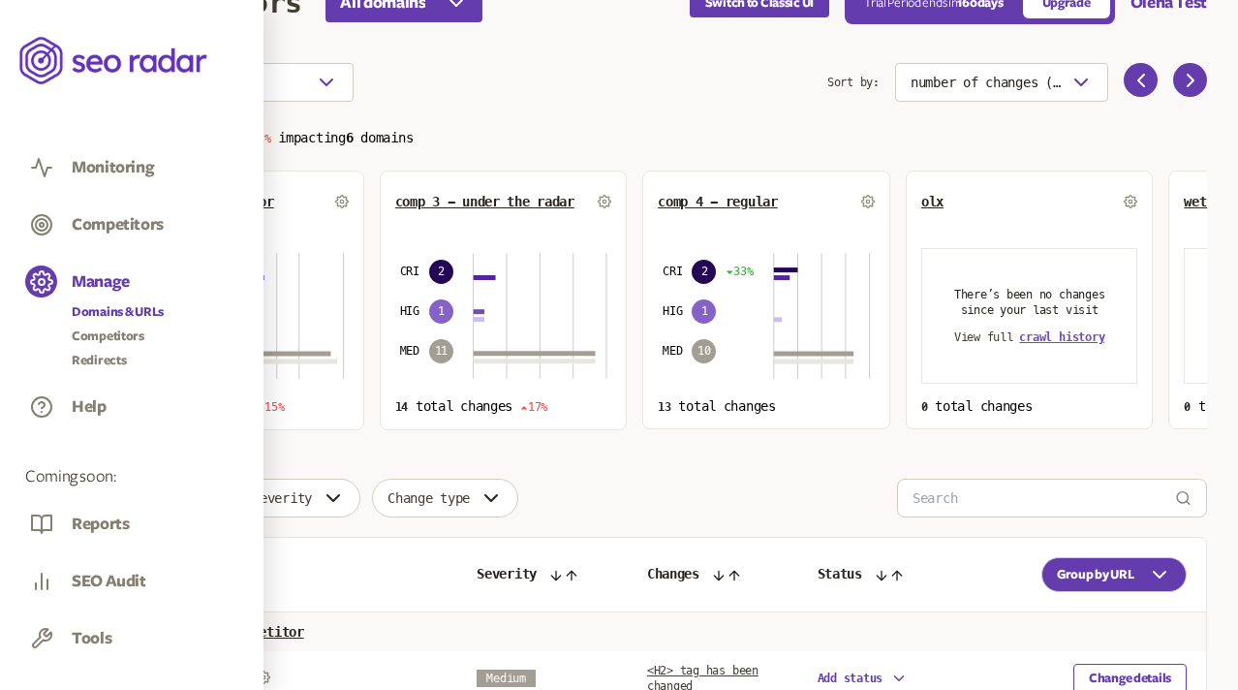
click at [104, 305] on link "Domains & URLs" at bounding box center [118, 311] width 92 height 19
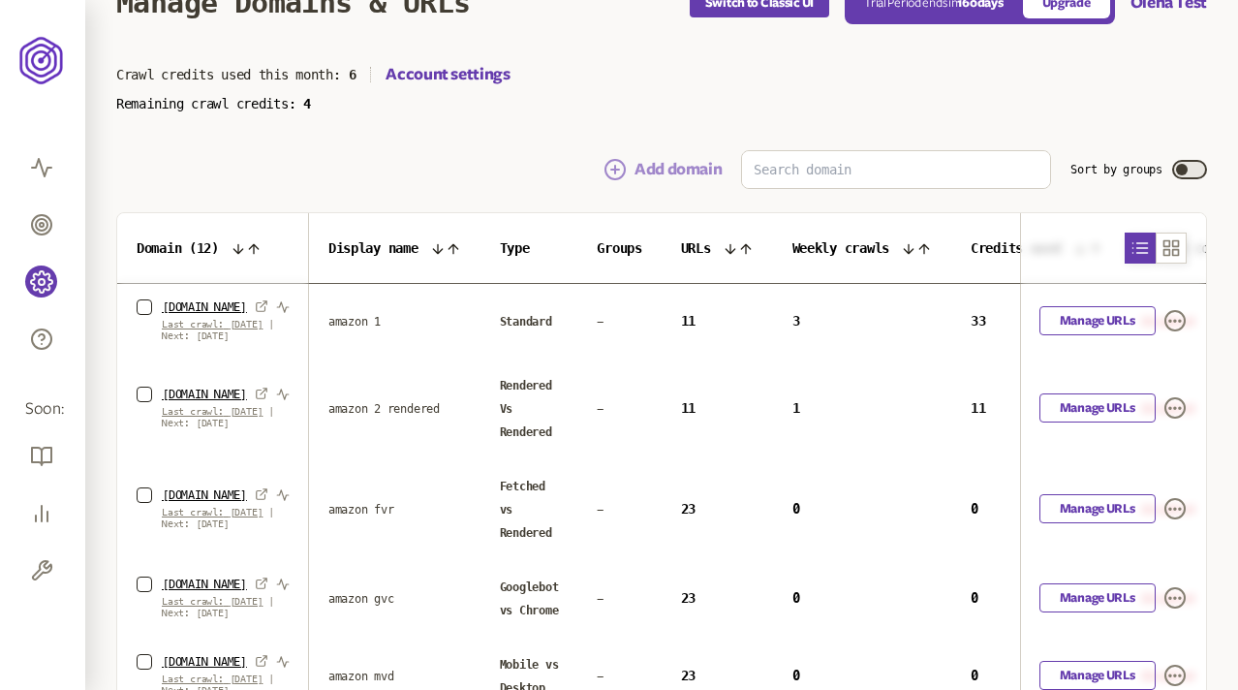
click at [660, 161] on button "Add domain" at bounding box center [663, 169] width 118 height 23
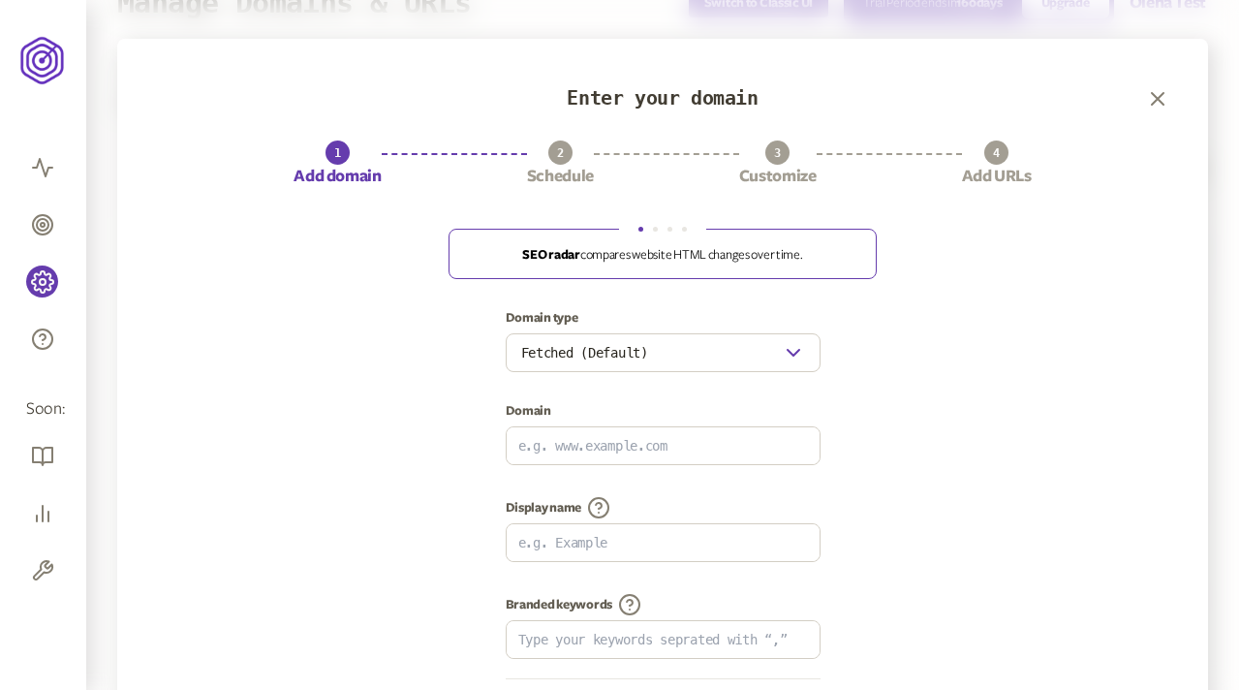
scroll to position [261, 0]
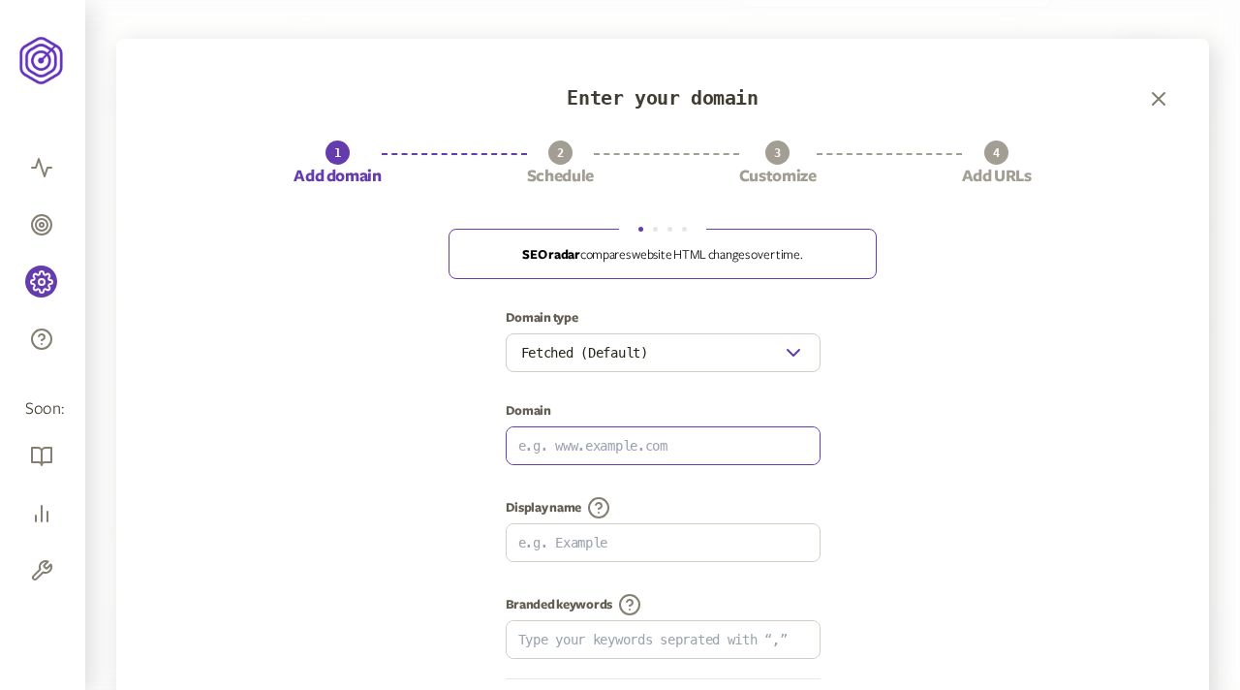
click at [645, 441] on input at bounding box center [663, 445] width 313 height 37
type input "https://www.olx.ua/"
click at [639, 541] on input at bounding box center [663, 542] width 313 height 37
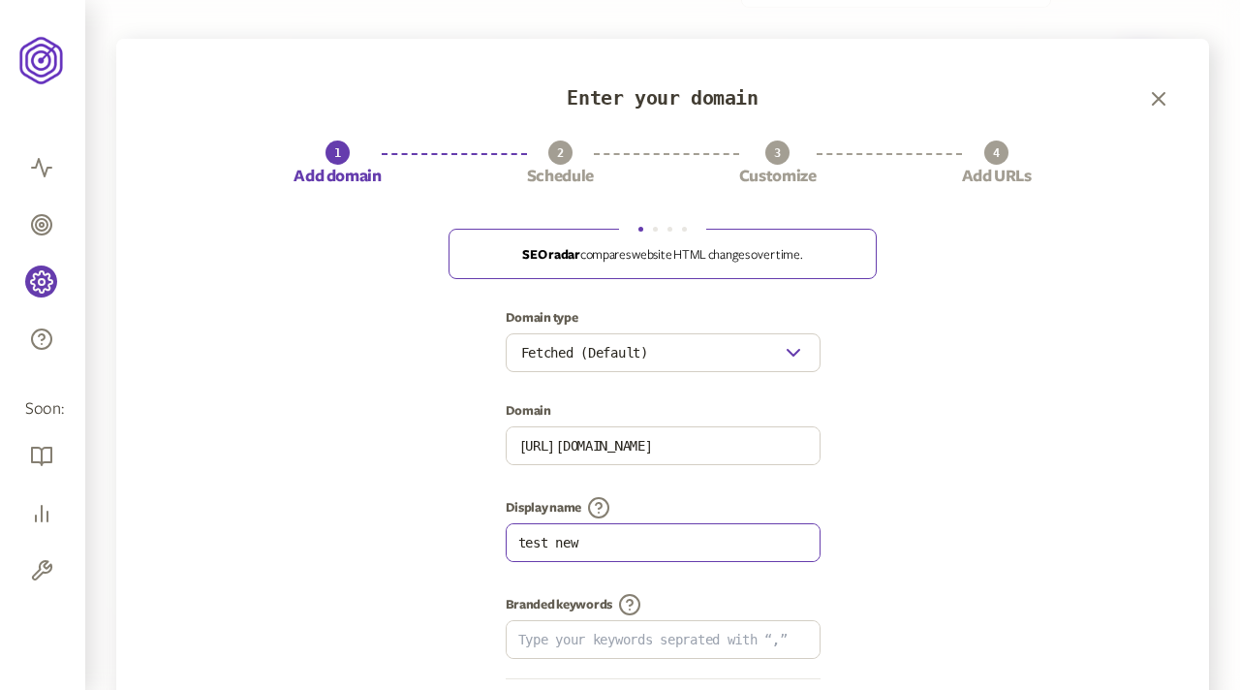
type input "test new"
click at [982, 570] on div "Domain type Fetched (Default) Domain https://www.olx.ua/ Display name test new …" at bounding box center [662, 510] width 1015 height 400
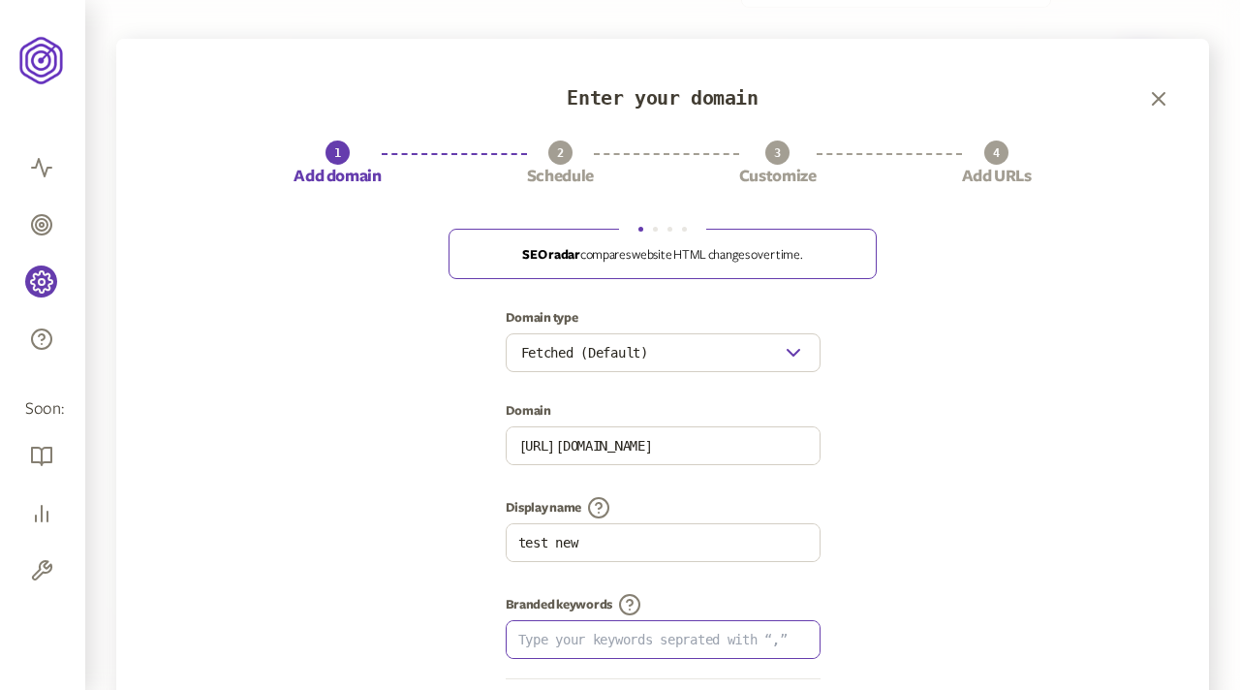
click at [640, 635] on input at bounding box center [663, 639] width 313 height 37
click at [956, 494] on div "Domain type Fetched (Default) Domain https://www.olx.ua/ Display name test new …" at bounding box center [662, 510] width 1015 height 400
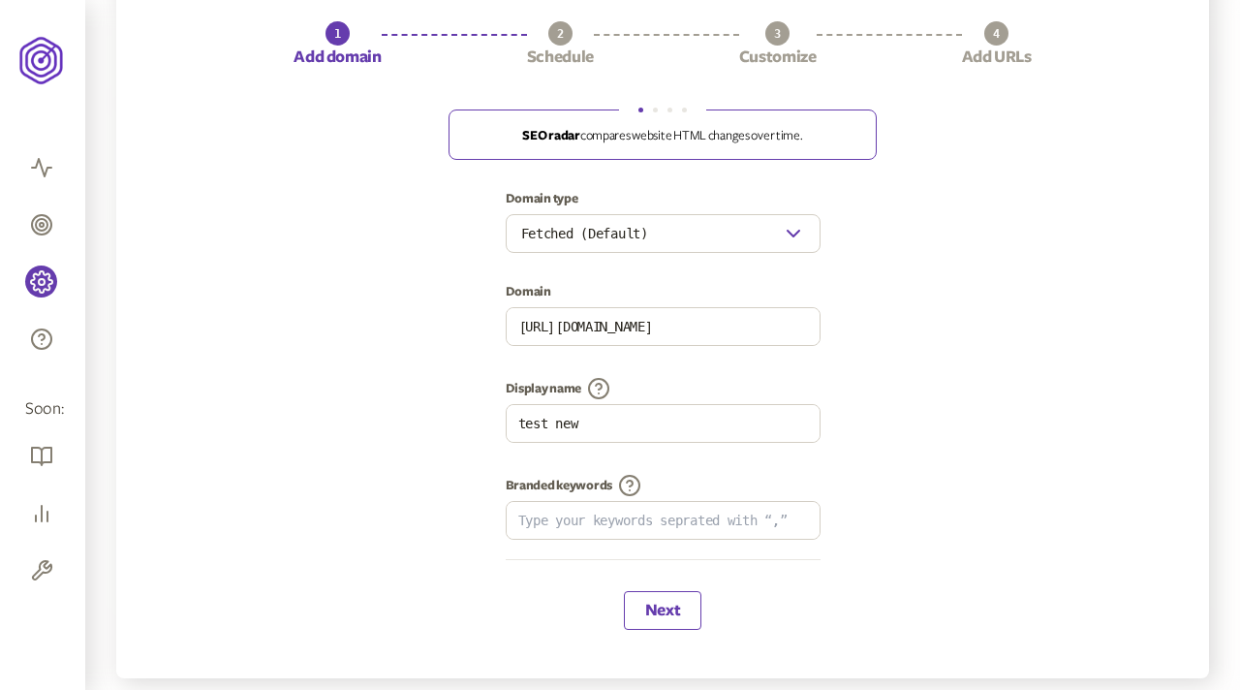
click at [645, 603] on button "Next" at bounding box center [663, 610] width 78 height 39
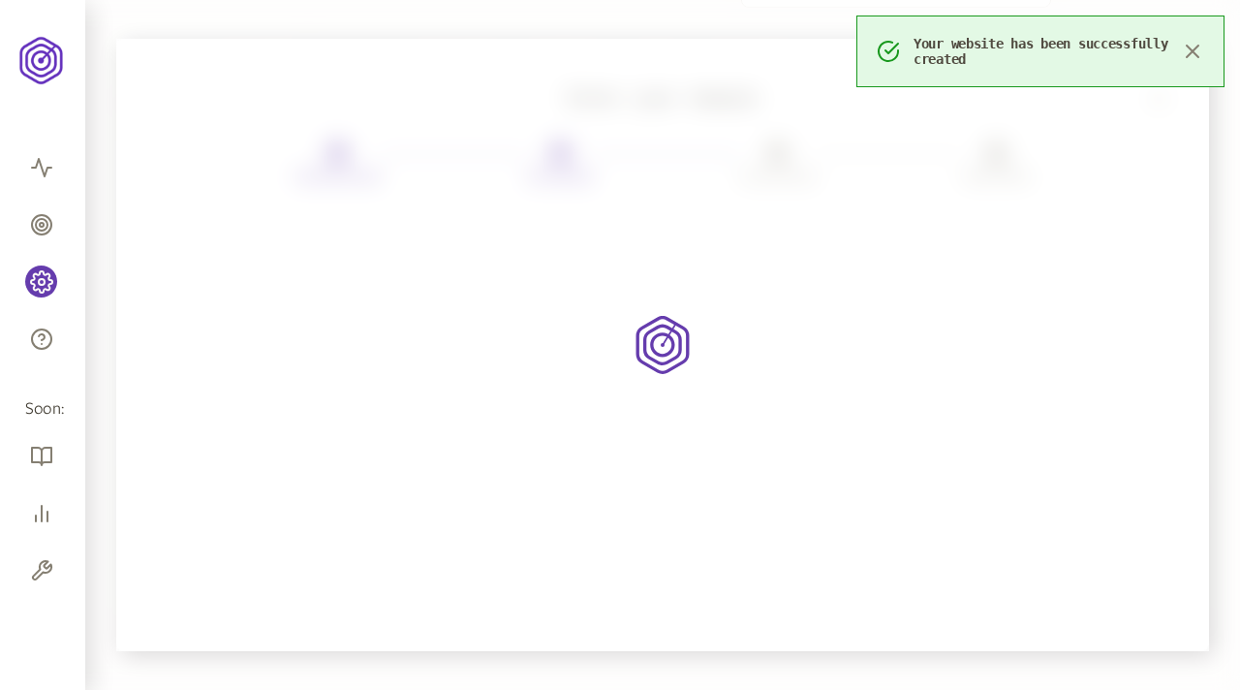
scroll to position [119, 0]
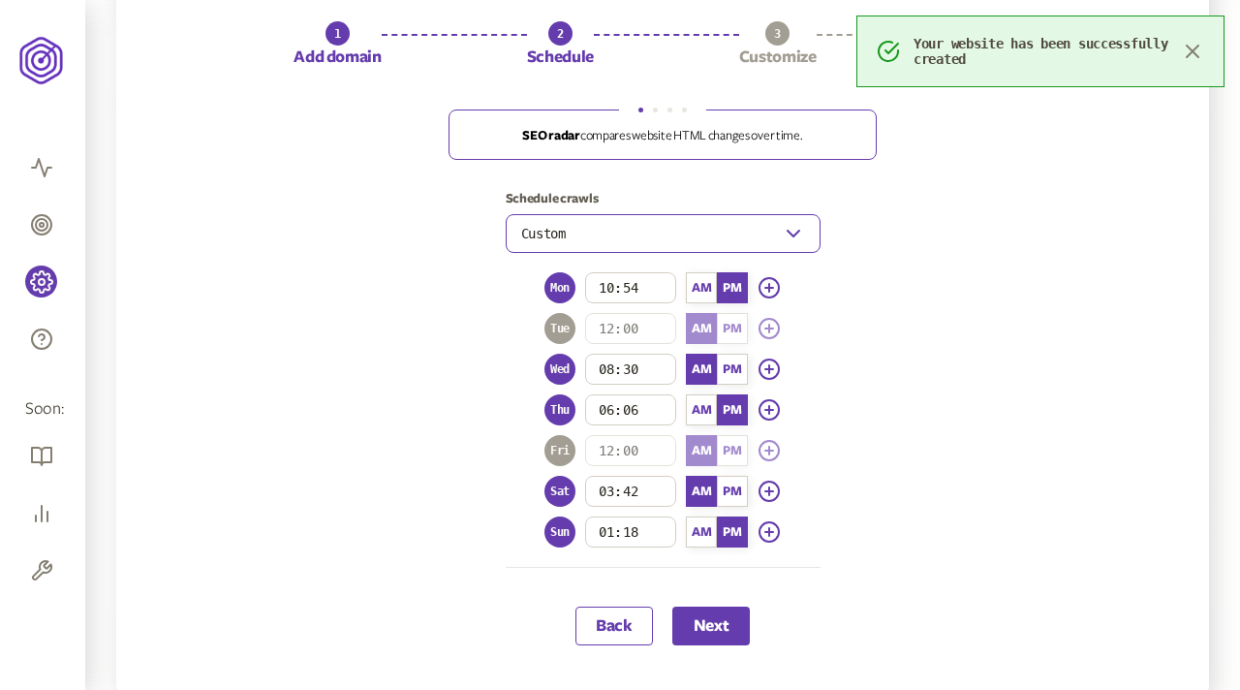
click at [599, 225] on button "Custom" at bounding box center [663, 233] width 315 height 39
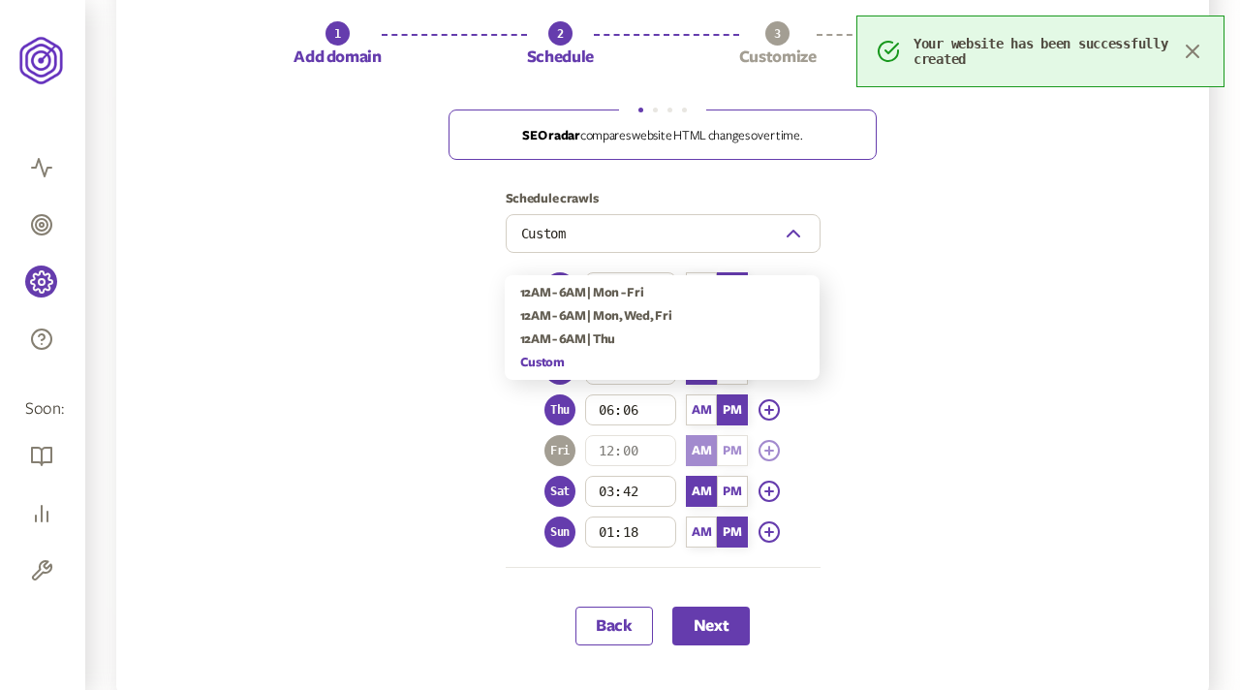
click at [608, 327] on div "12AM - 6AM | Thu" at bounding box center [662, 338] width 284 height 23
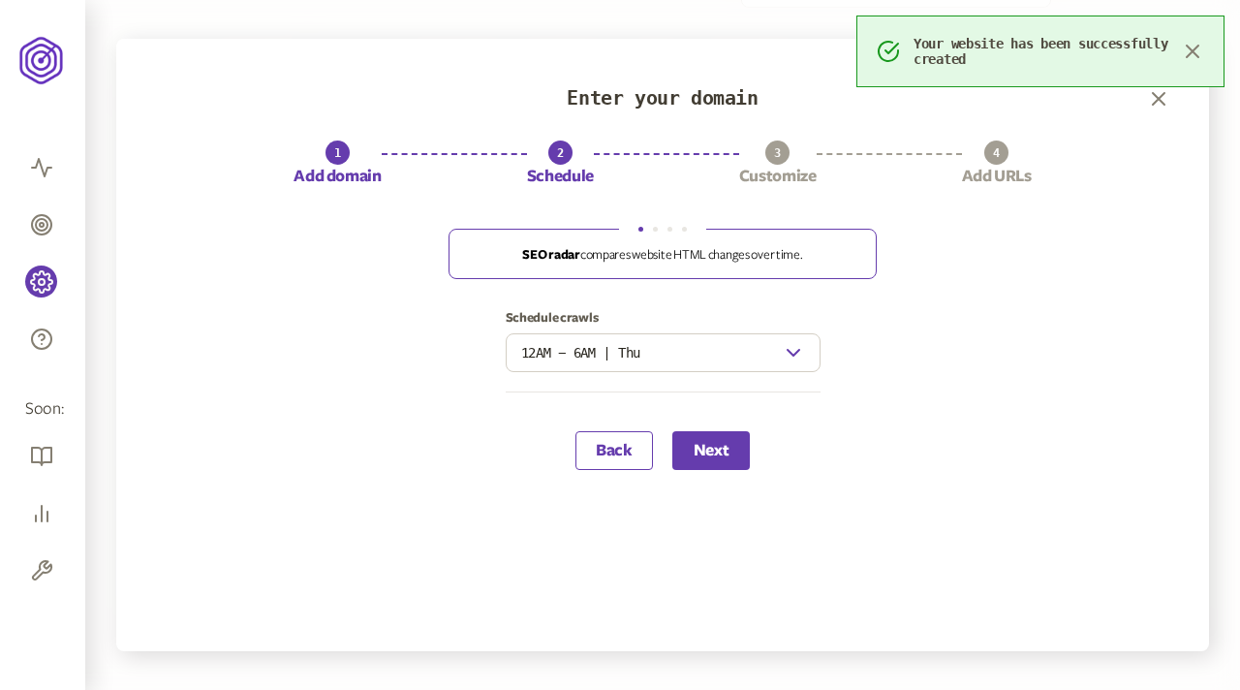
scroll to position [0, 0]
click at [682, 345] on button "12AM - 6AM | Thu" at bounding box center [663, 352] width 315 height 39
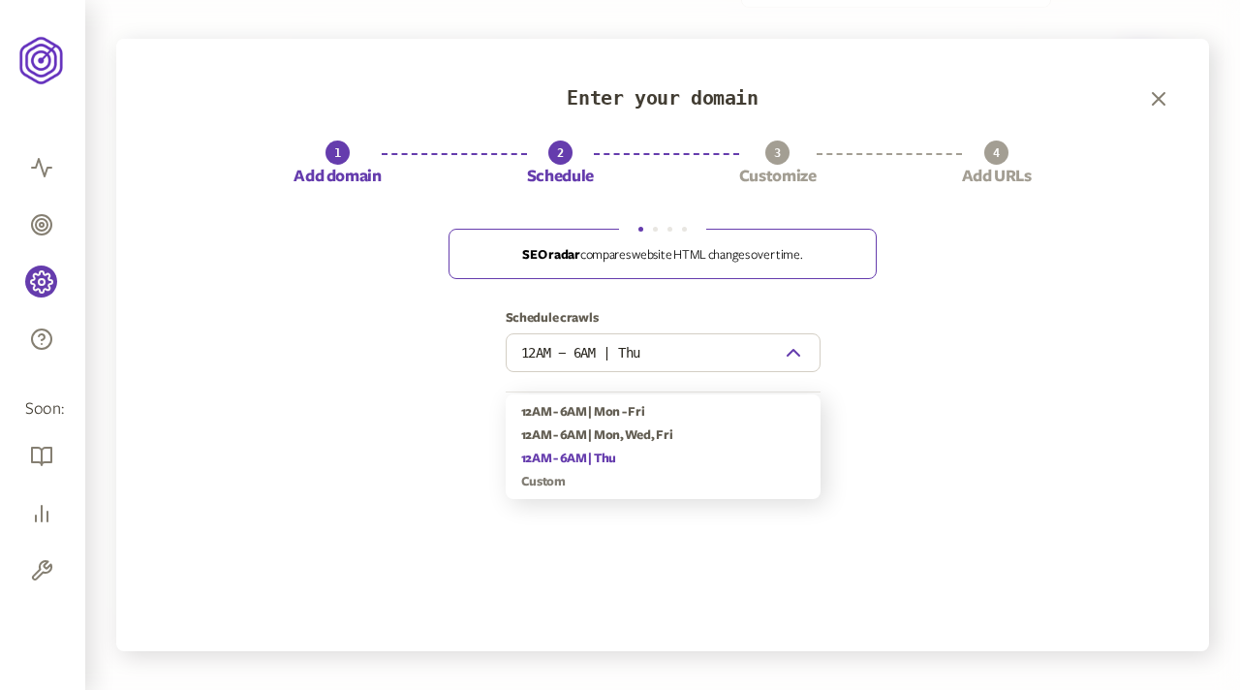
click at [551, 474] on div "Custom" at bounding box center [663, 482] width 284 height 16
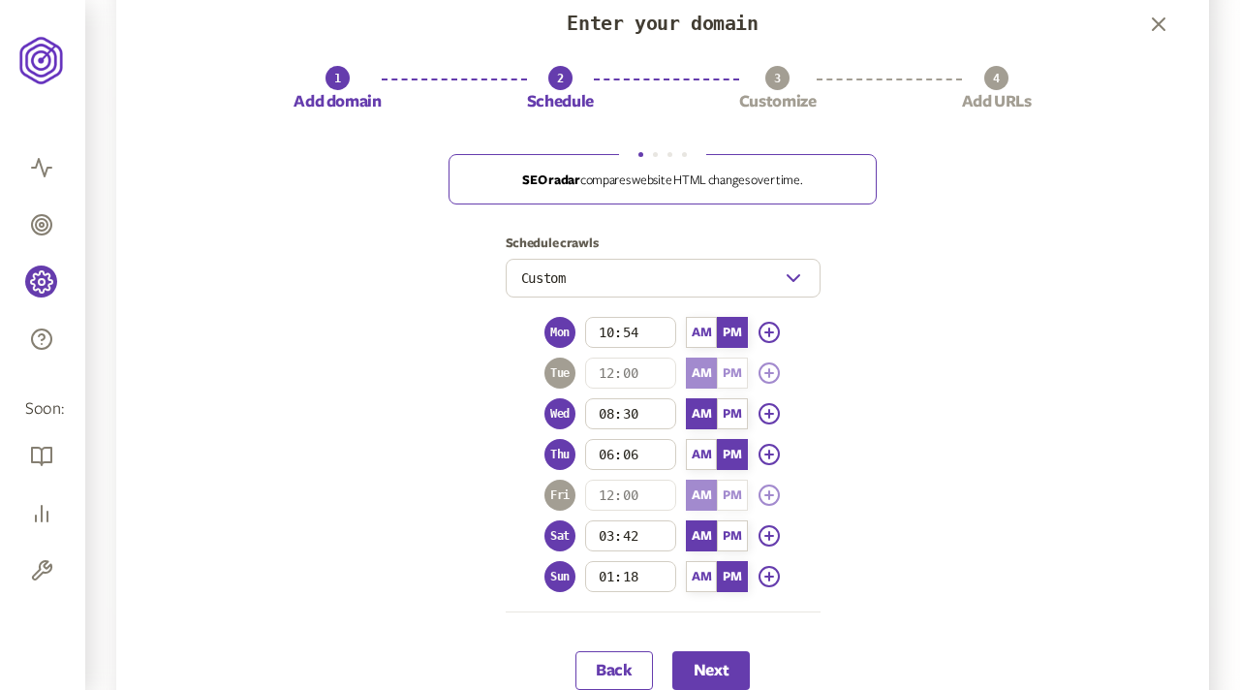
scroll to position [81, 0]
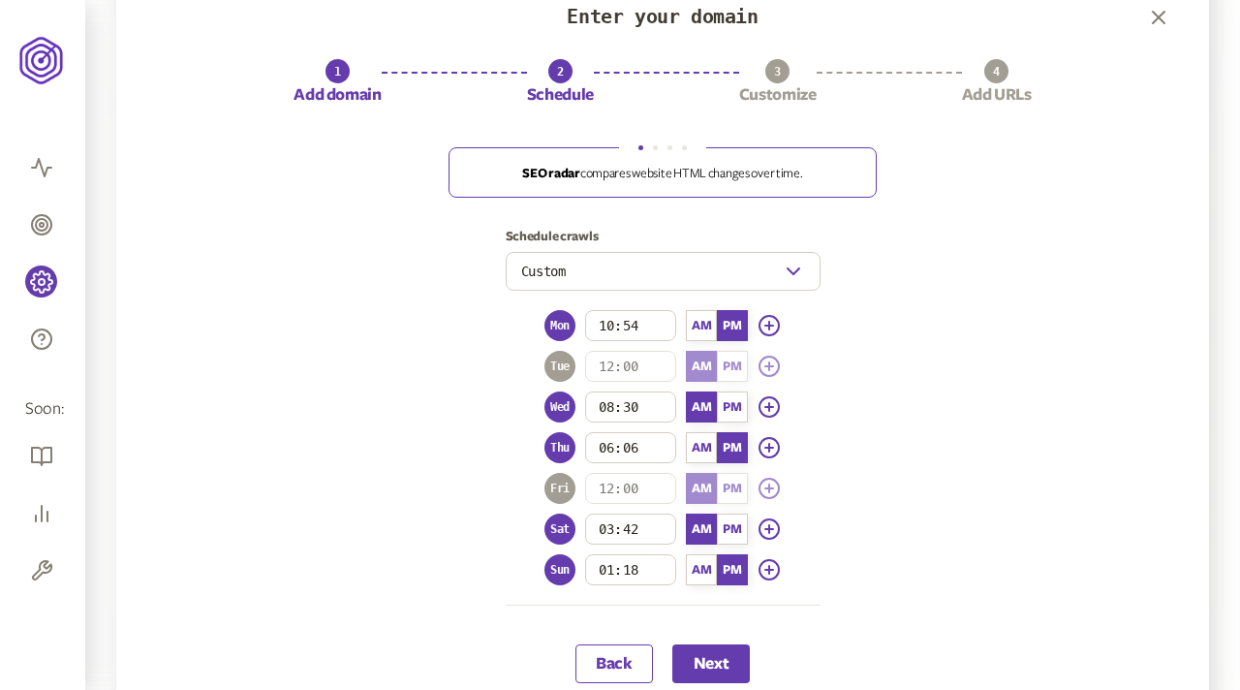
click at [570, 321] on span "Mon" at bounding box center [559, 325] width 31 height 31
click at [568, 425] on div "Mon 10:54 AM PM Tue 12:00 AM PM Wed 08:30 AM PM Thu 06:06 AM PM Fri 12:00 AM PM…" at bounding box center [662, 447] width 236 height 275
click at [565, 411] on span "Wed" at bounding box center [559, 406] width 31 height 31
click at [570, 447] on span "Thu" at bounding box center [559, 447] width 31 height 31
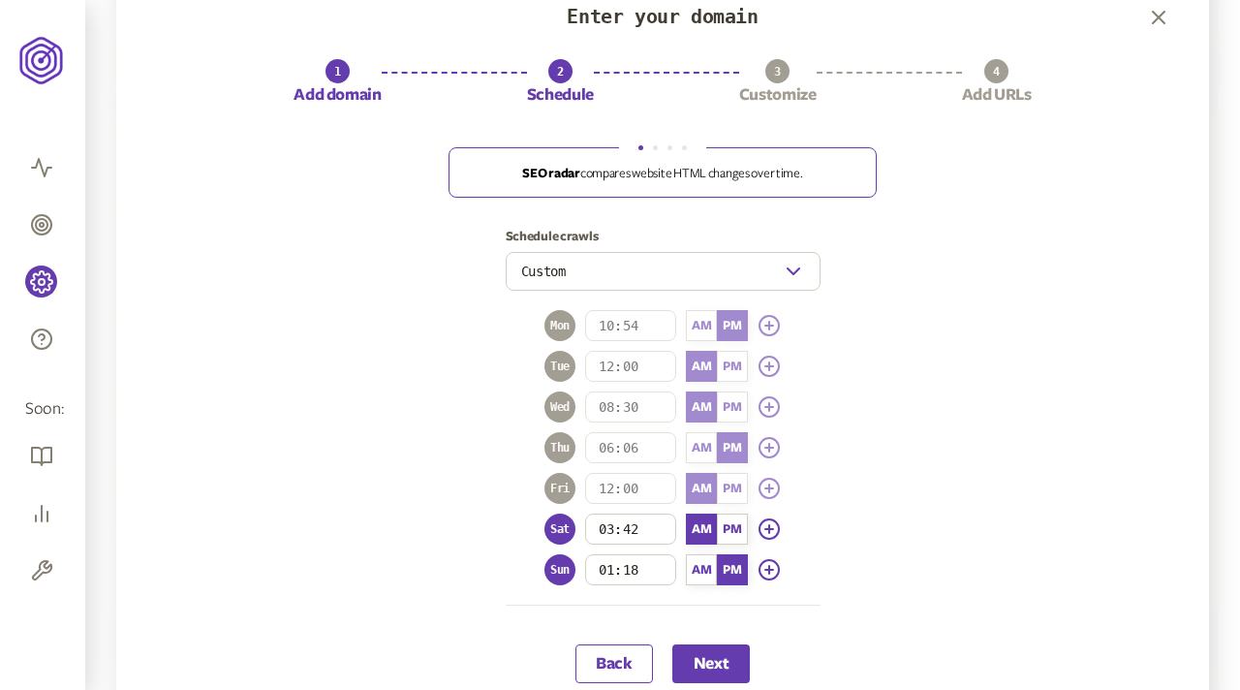
click at [569, 520] on span "Sat" at bounding box center [559, 528] width 31 height 31
click at [570, 570] on span "Sun" at bounding box center [559, 569] width 31 height 31
click at [571, 478] on span "Fri" at bounding box center [559, 488] width 31 height 31
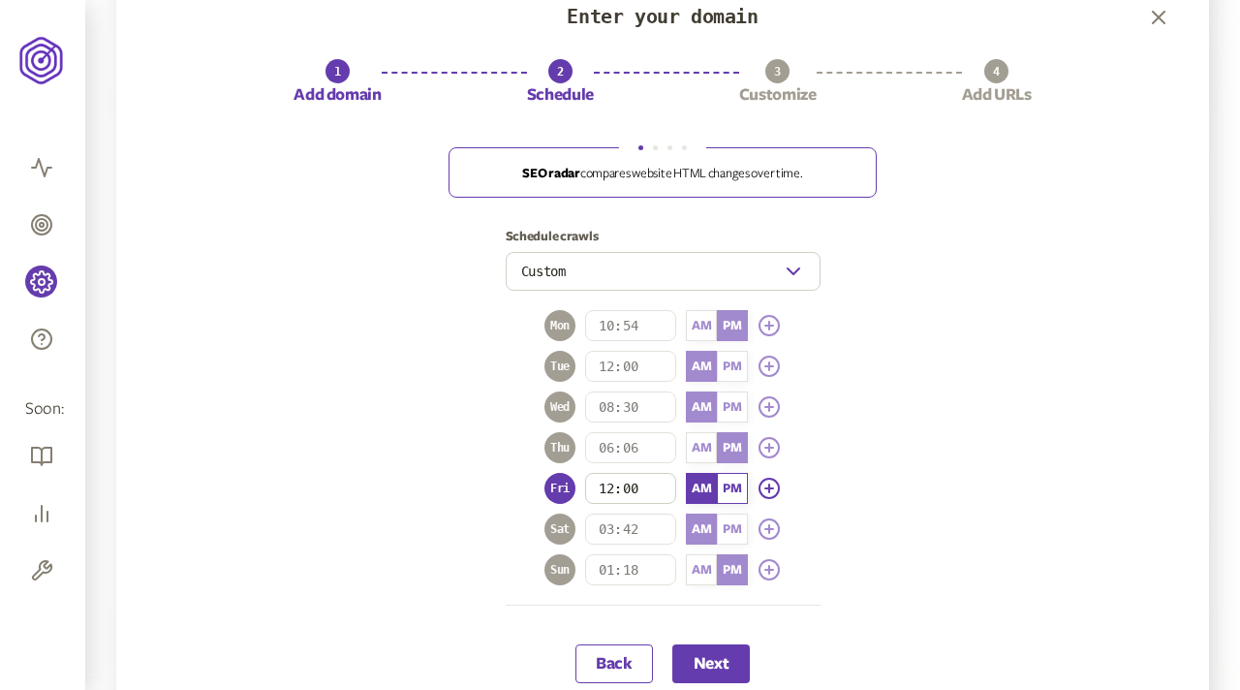
click at [726, 487] on span "PM" at bounding box center [732, 488] width 31 height 31
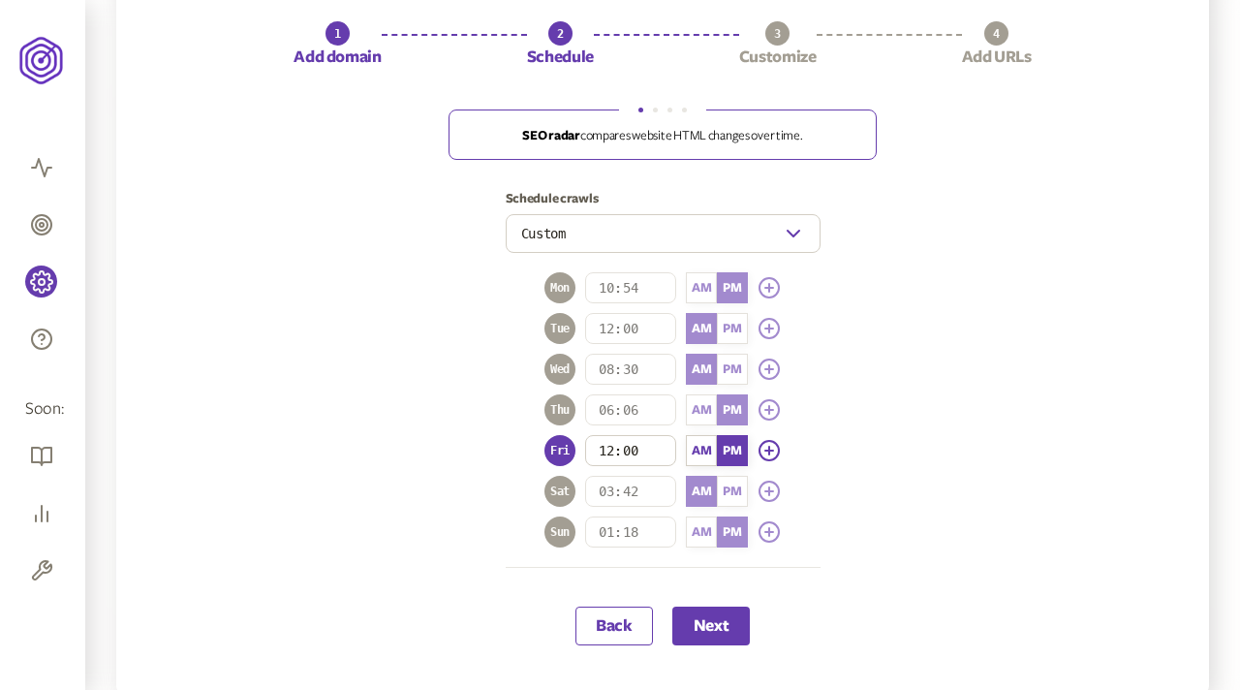
scroll to position [124, 0]
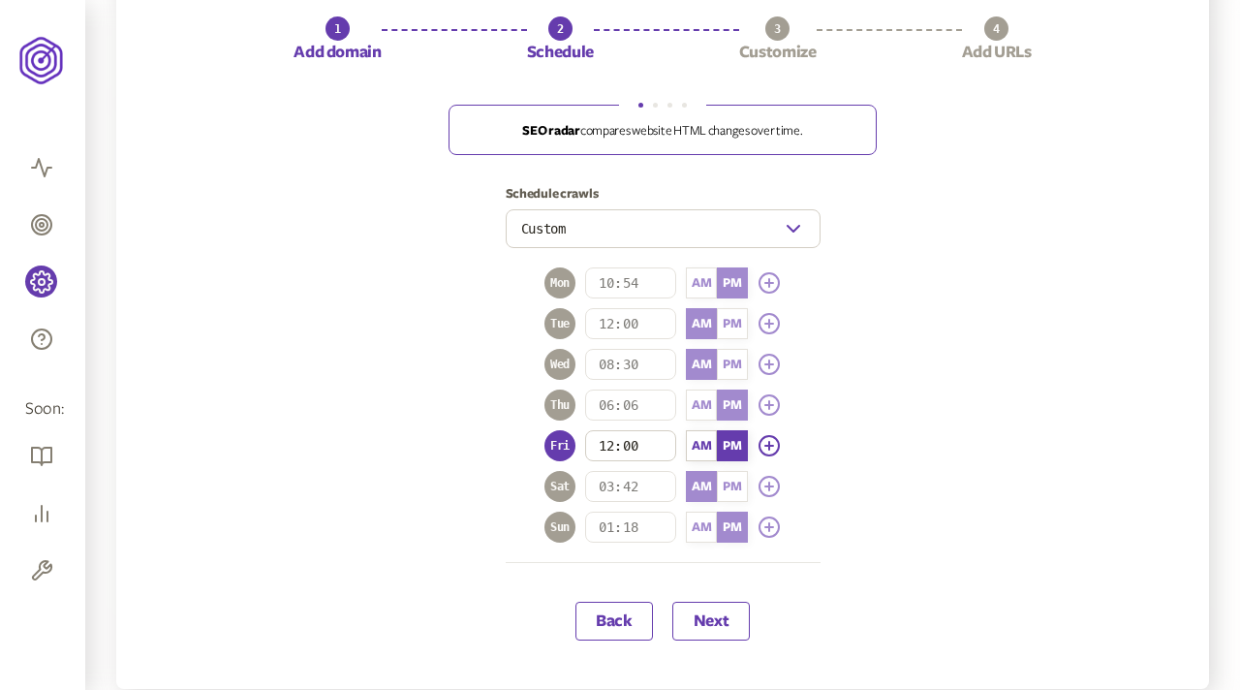
click at [711, 621] on button "Next" at bounding box center [711, 621] width 78 height 39
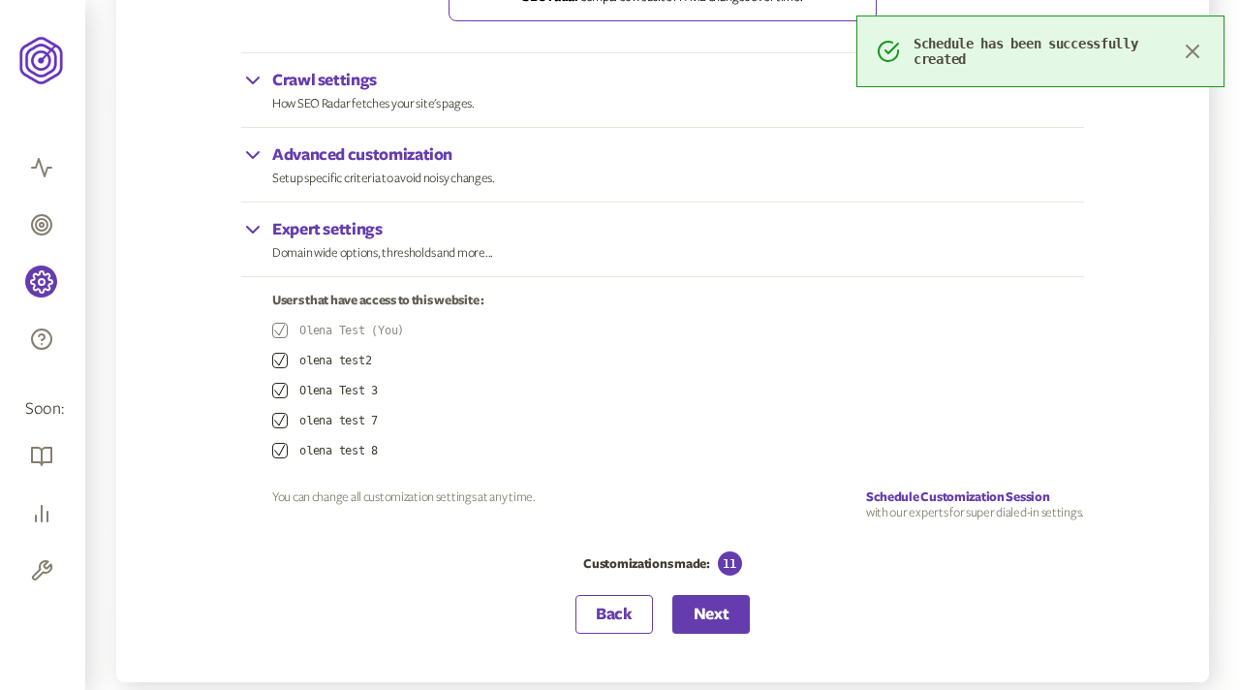
scroll to position [289, 0]
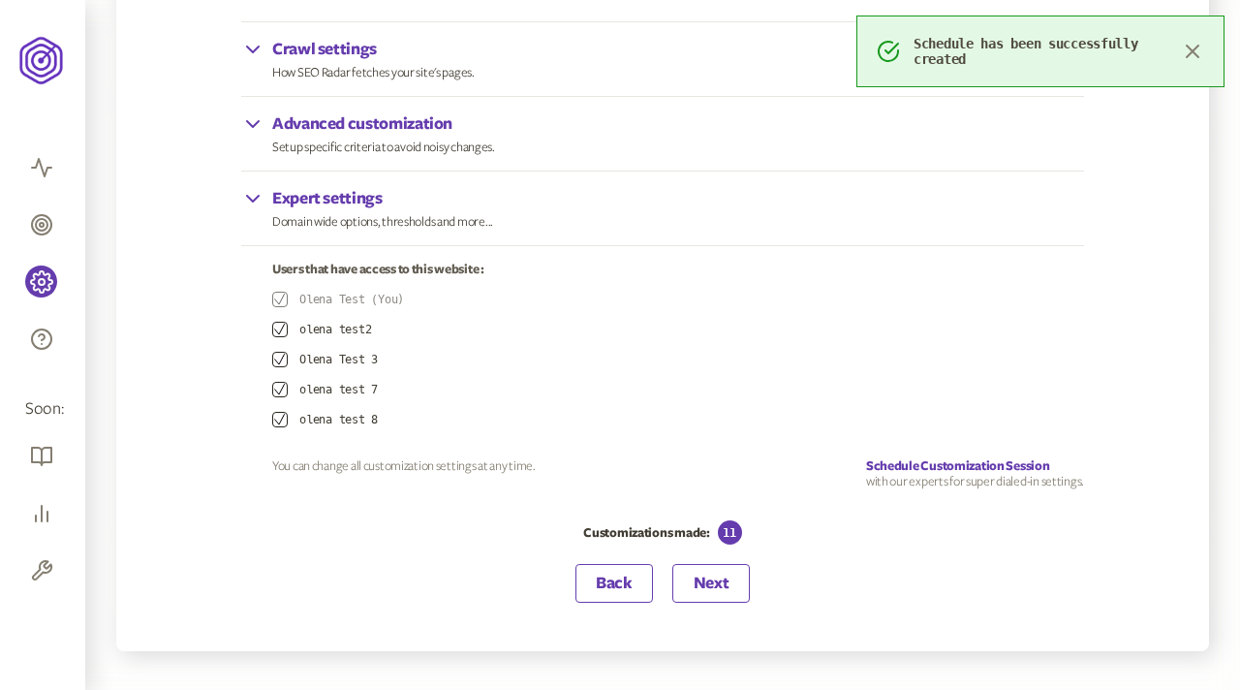
click at [717, 587] on button "Next" at bounding box center [711, 583] width 78 height 39
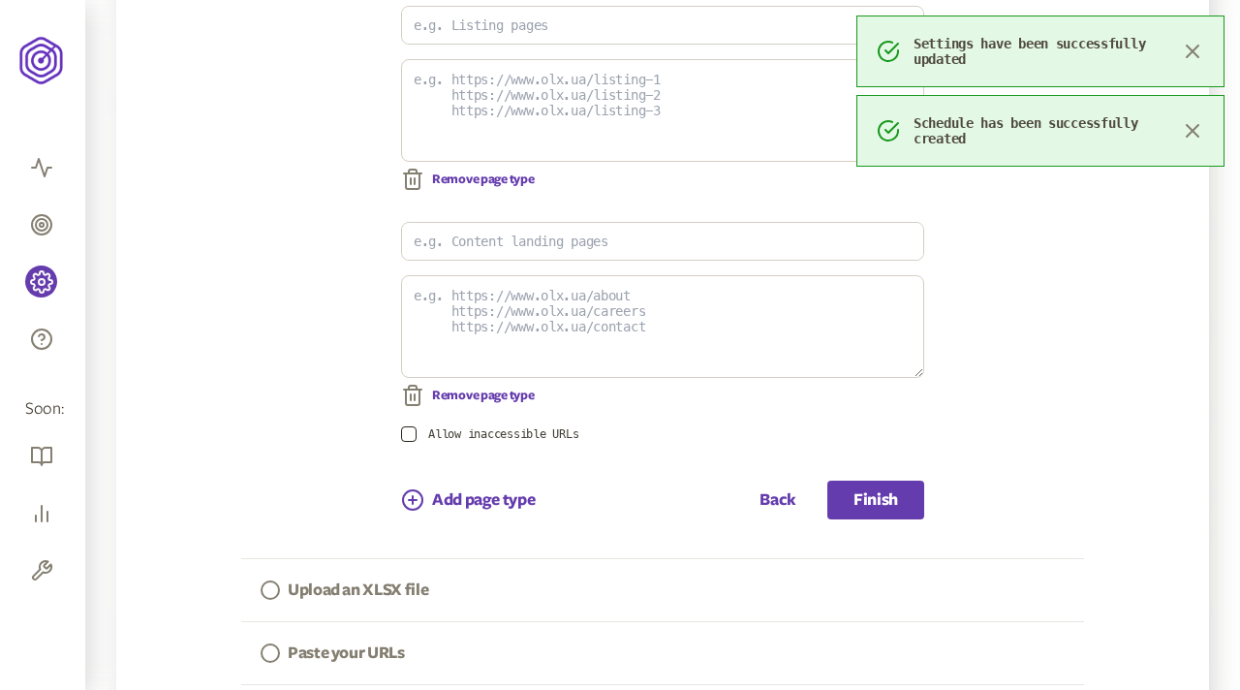
scroll to position [565, 0]
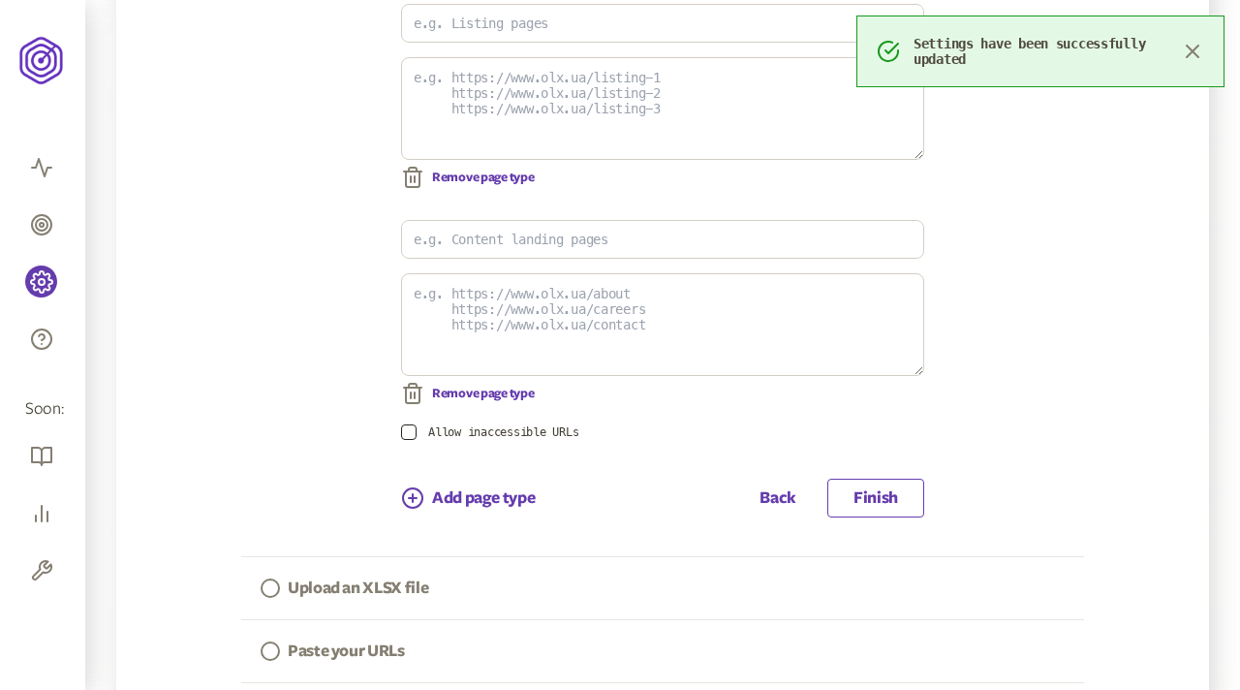
click at [858, 497] on button "Finish" at bounding box center [875, 498] width 97 height 39
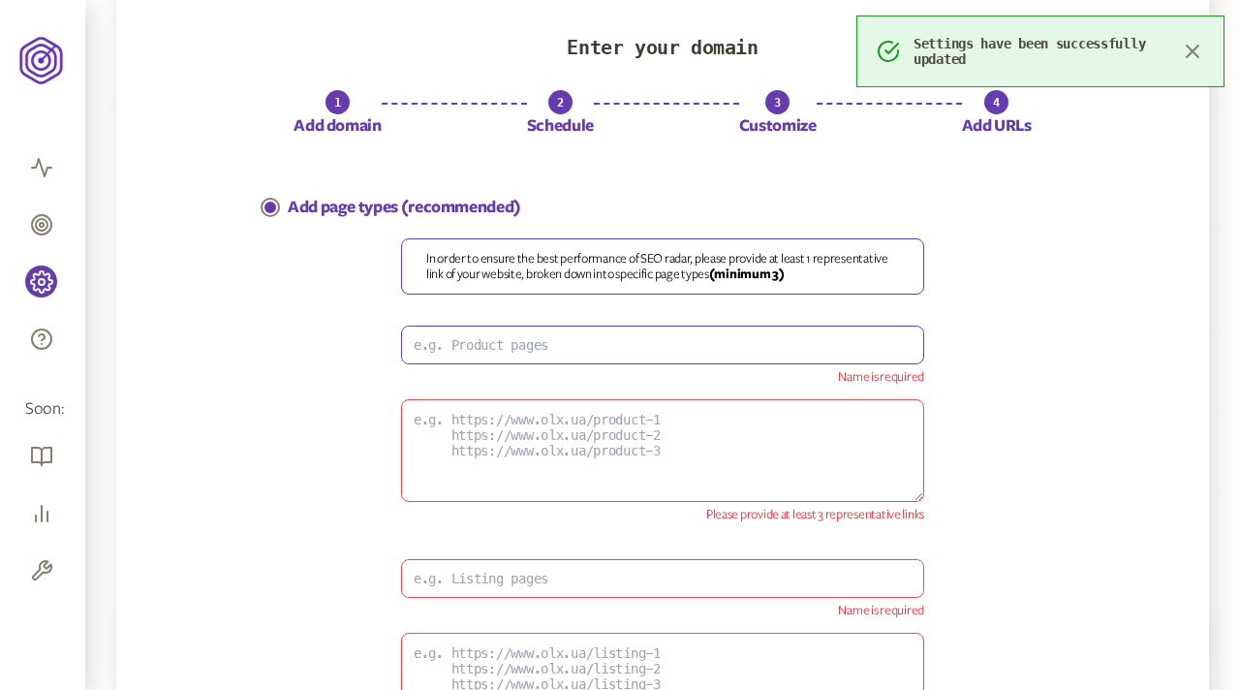
scroll to position [0, 0]
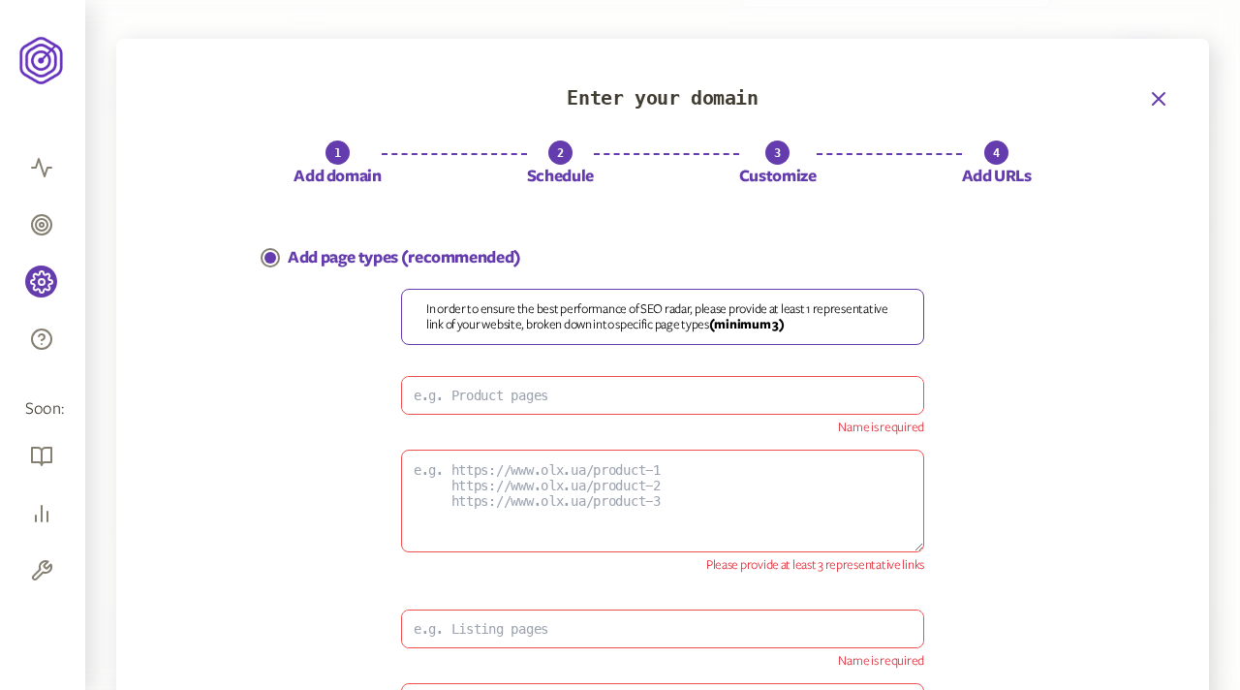
click at [1156, 94] on icon "button" at bounding box center [1158, 98] width 23 height 23
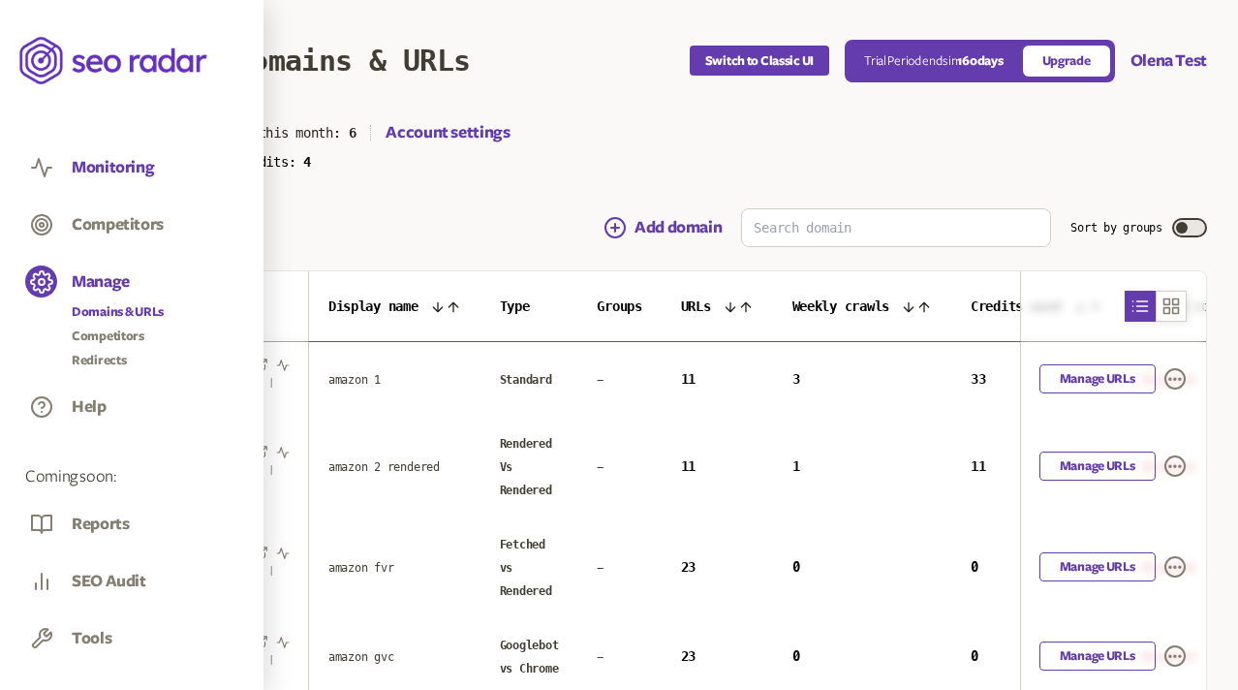
click at [108, 170] on button "Monitoring" at bounding box center [113, 167] width 82 height 21
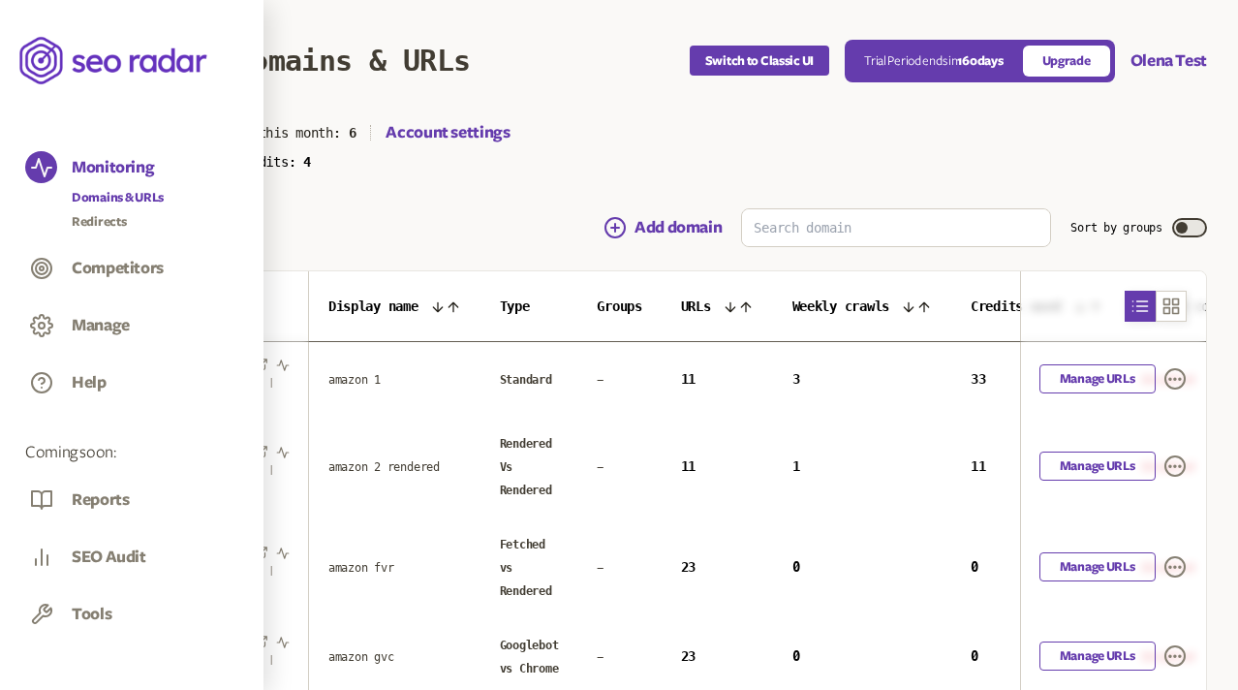
click at [122, 191] on link "Domains & URLs" at bounding box center [118, 197] width 92 height 19
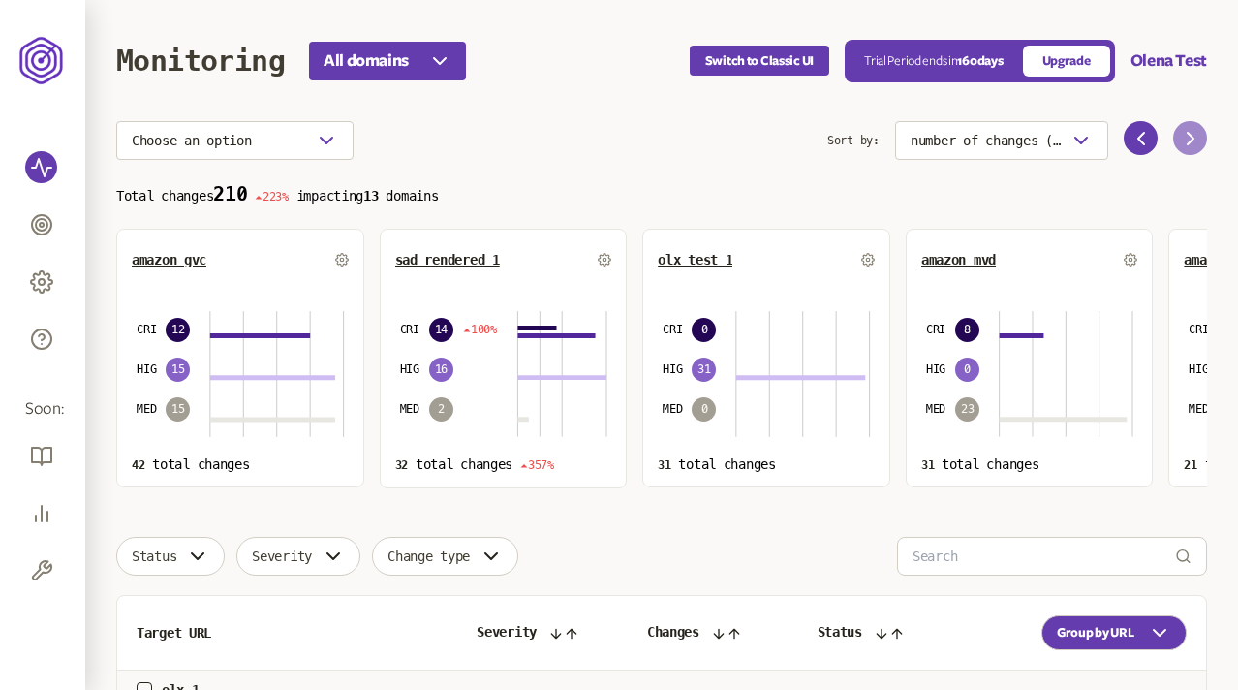
click at [1180, 141] on icon at bounding box center [1190, 138] width 23 height 23
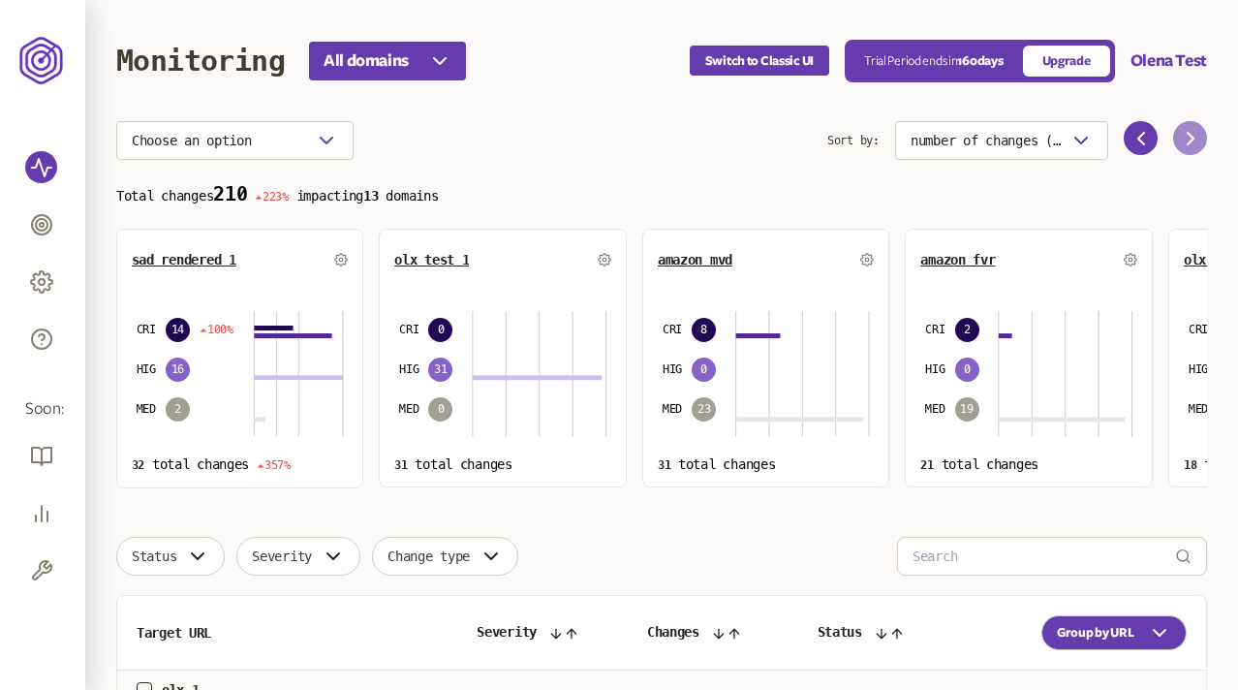
click at [1180, 141] on icon at bounding box center [1190, 138] width 23 height 23
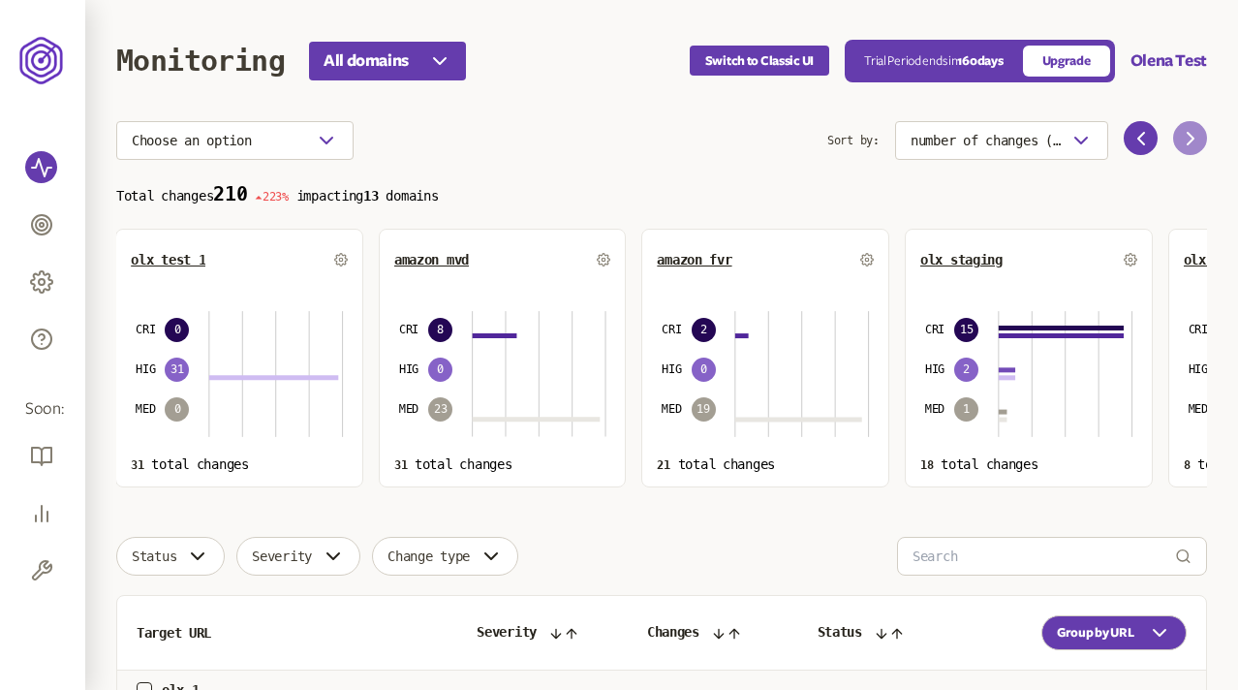
click at [1180, 141] on icon at bounding box center [1190, 138] width 23 height 23
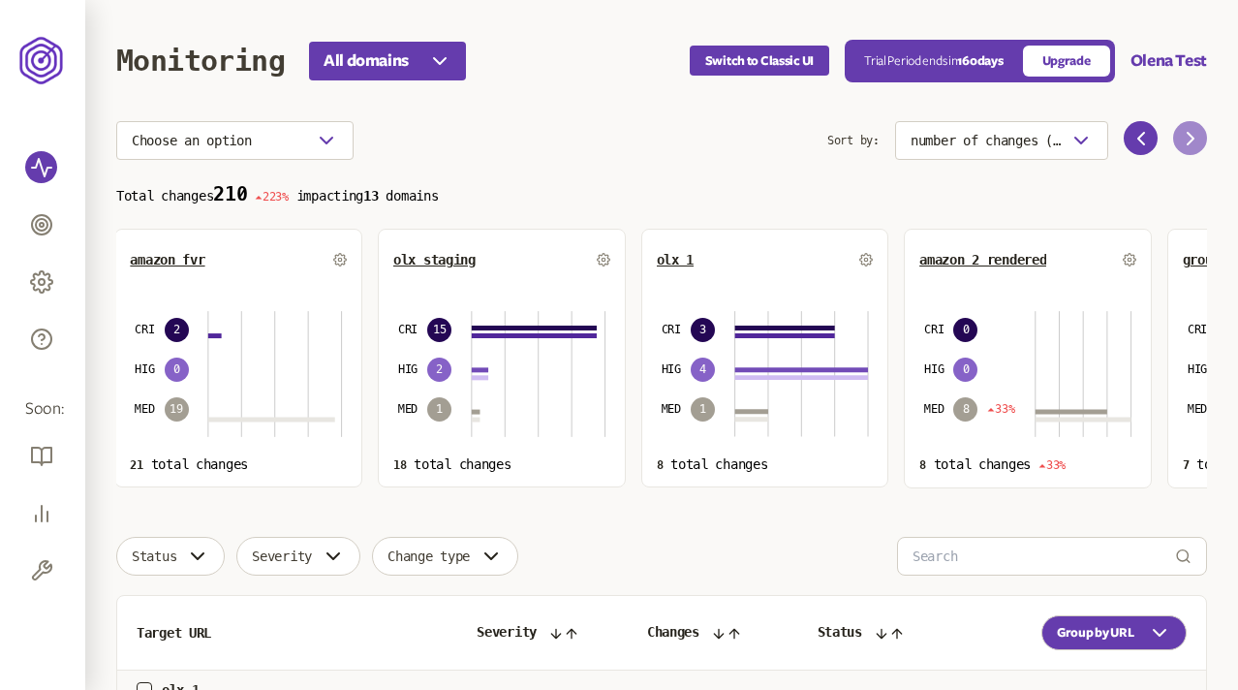
click at [1180, 141] on icon at bounding box center [1190, 138] width 23 height 23
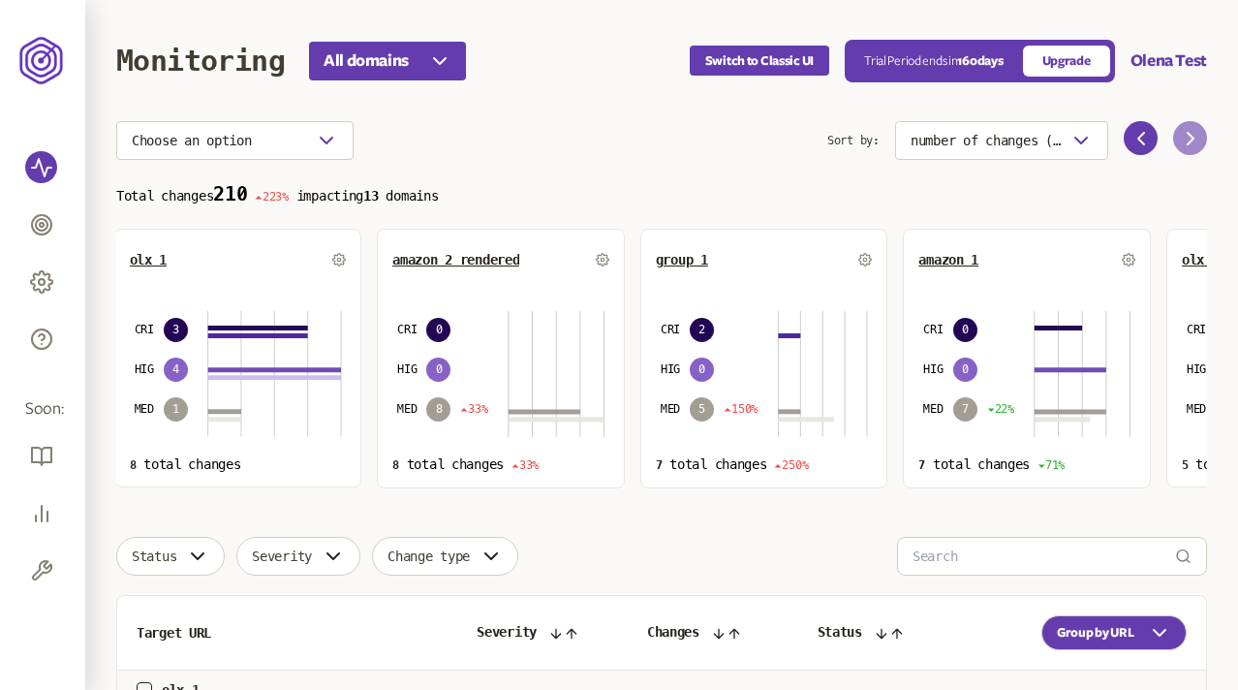
click at [1180, 141] on icon at bounding box center [1190, 138] width 23 height 23
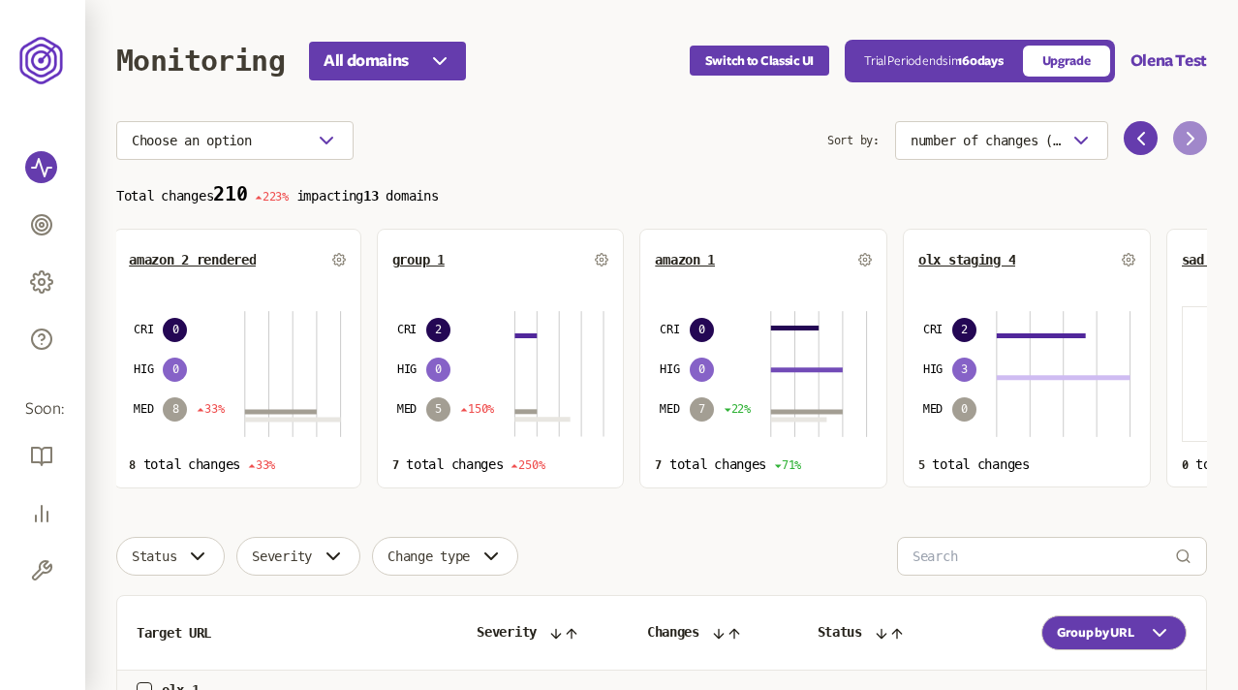
click at [1180, 141] on icon at bounding box center [1190, 138] width 23 height 23
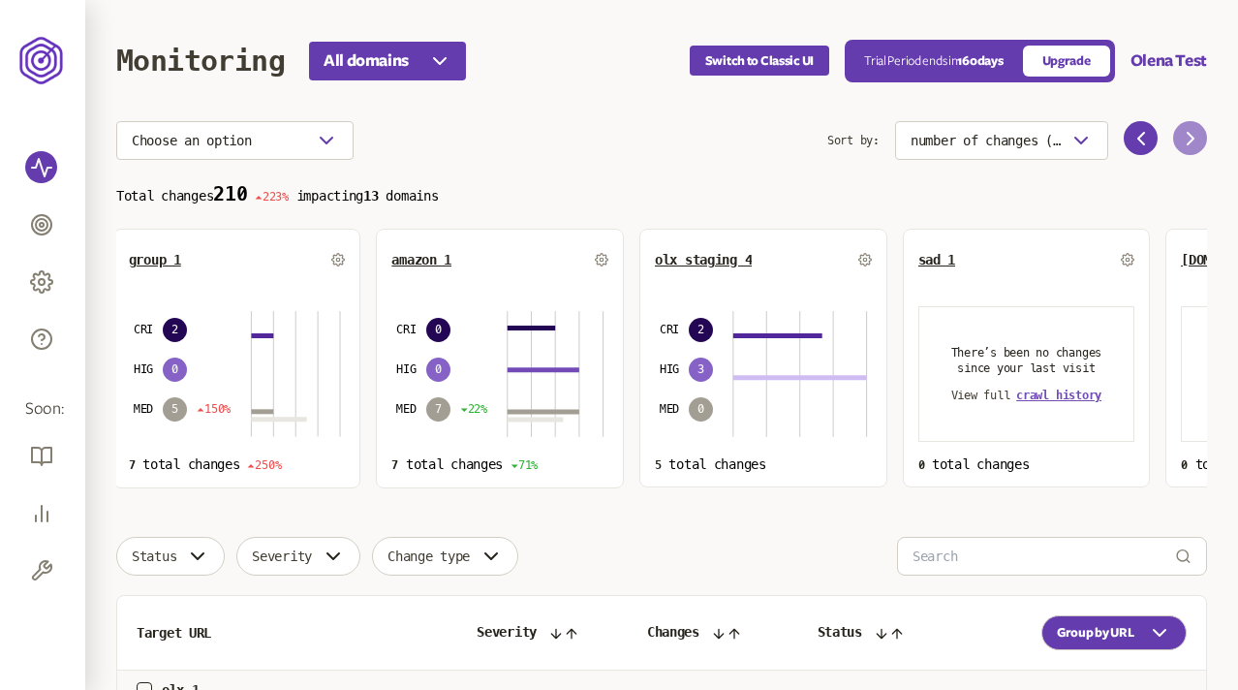
click at [1180, 141] on icon at bounding box center [1190, 138] width 23 height 23
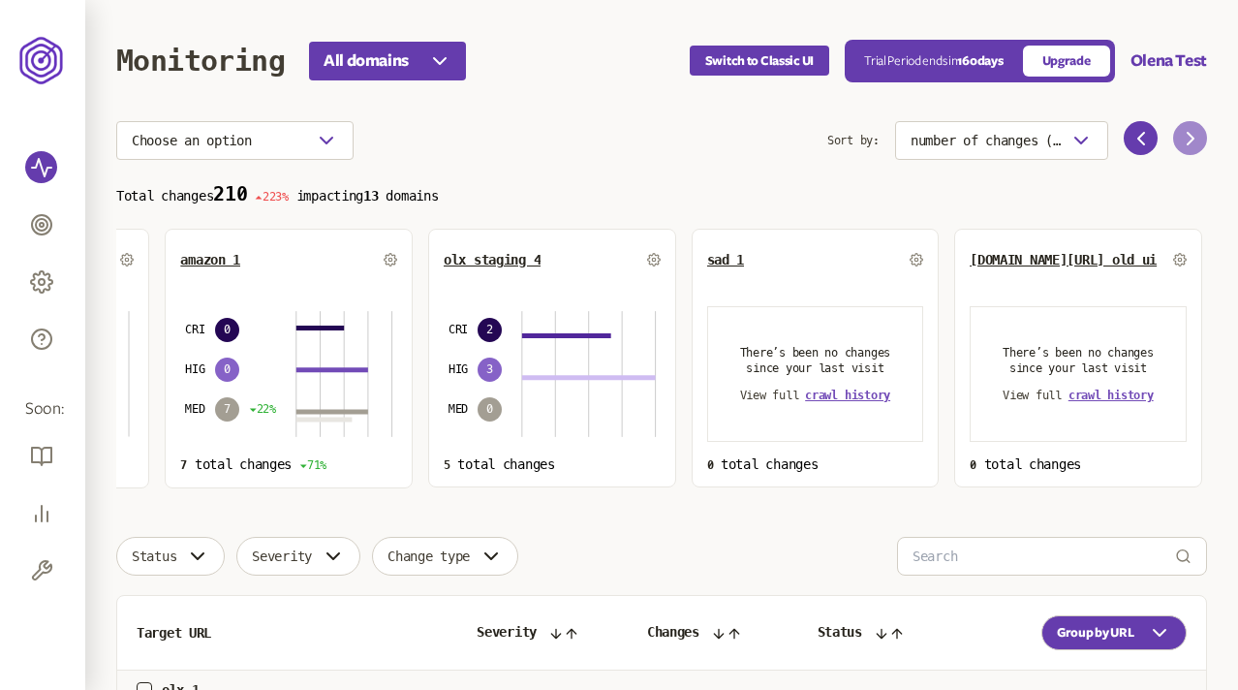
click at [1180, 141] on icon at bounding box center [1190, 138] width 23 height 23
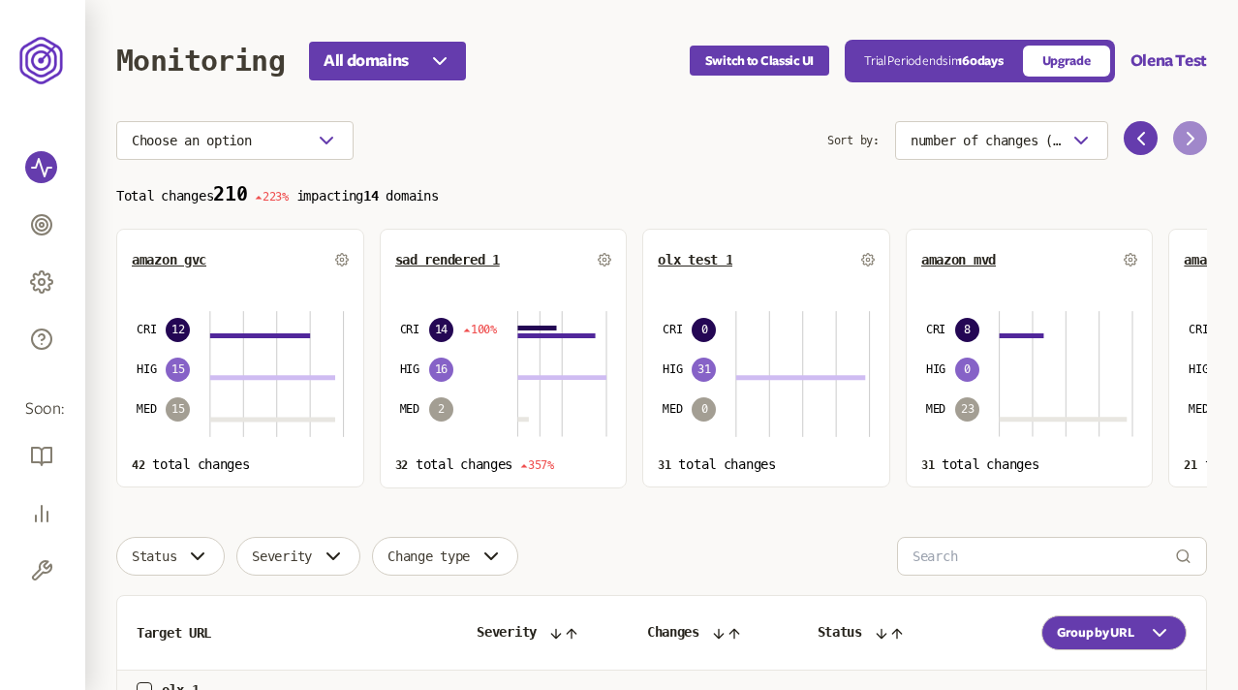
click at [1188, 138] on icon at bounding box center [1190, 138] width 23 height 23
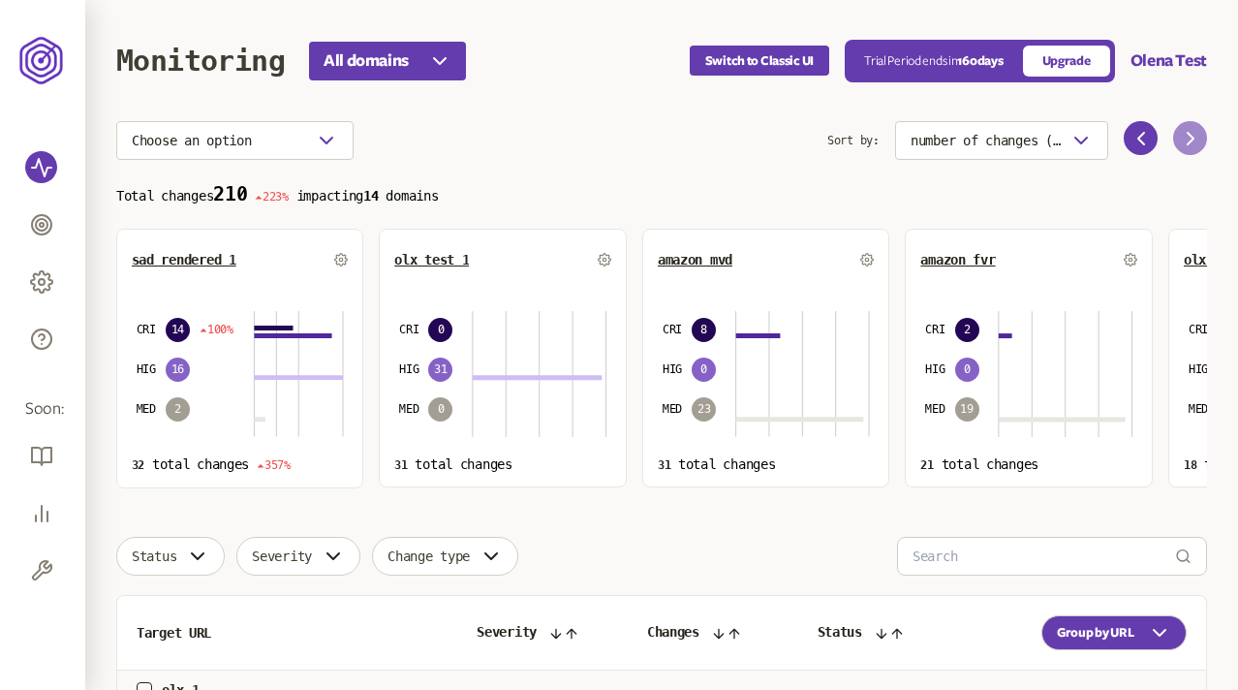
click at [1188, 138] on icon at bounding box center [1190, 138] width 23 height 23
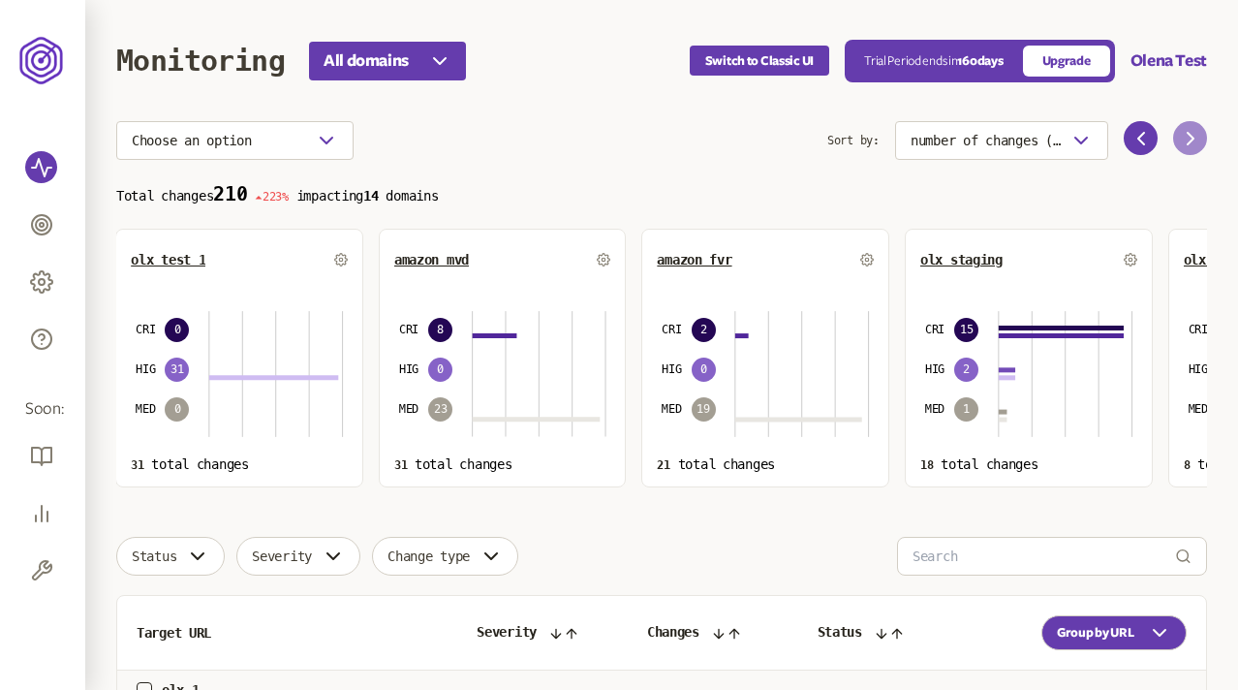
click at [1188, 138] on icon at bounding box center [1190, 138] width 23 height 23
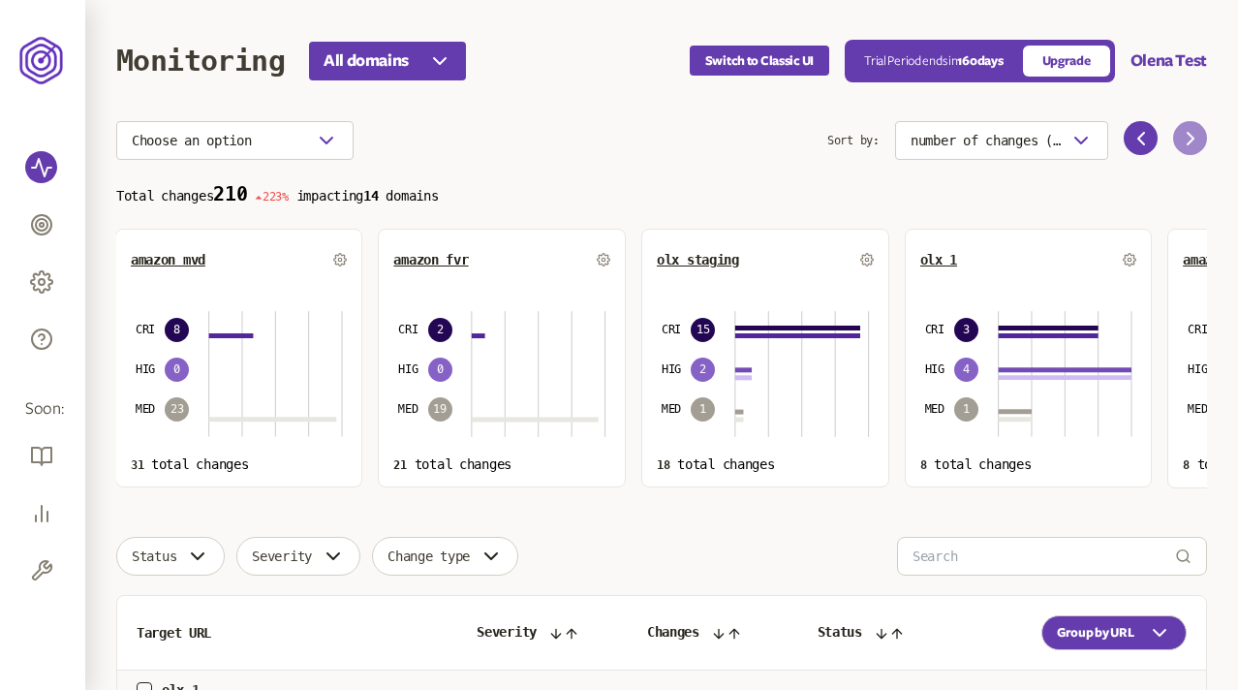
click at [1188, 138] on icon at bounding box center [1190, 138] width 23 height 23
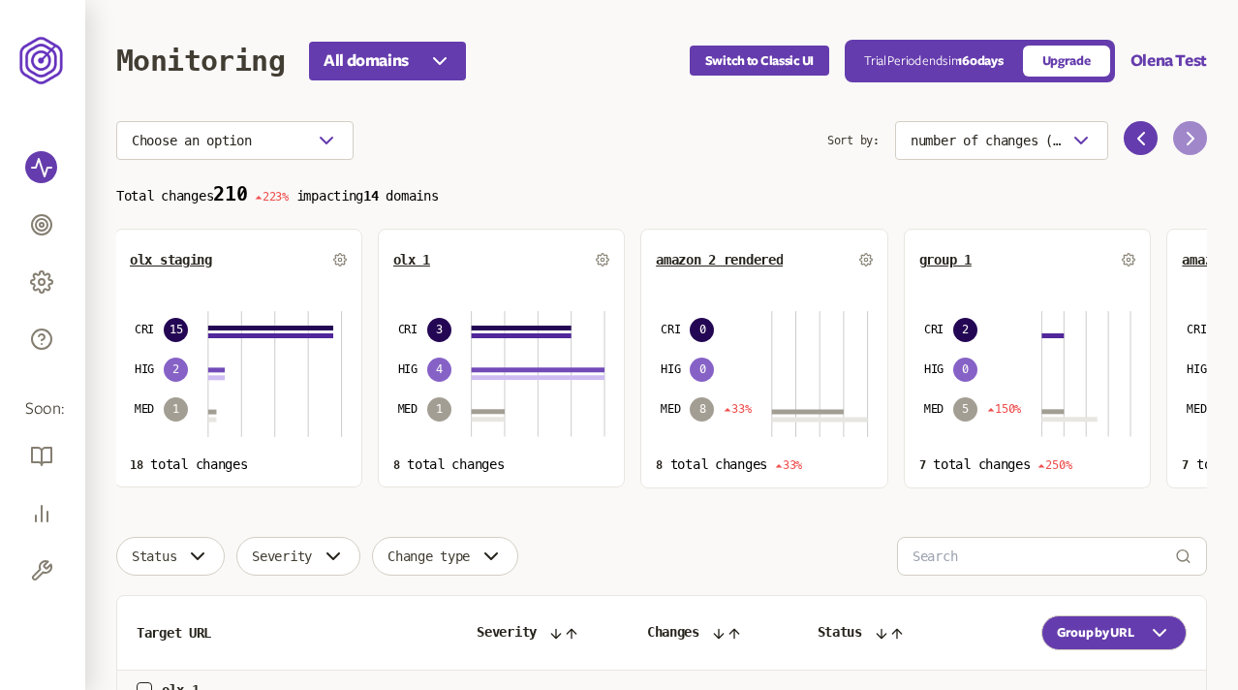
click at [1188, 138] on icon at bounding box center [1190, 138] width 23 height 23
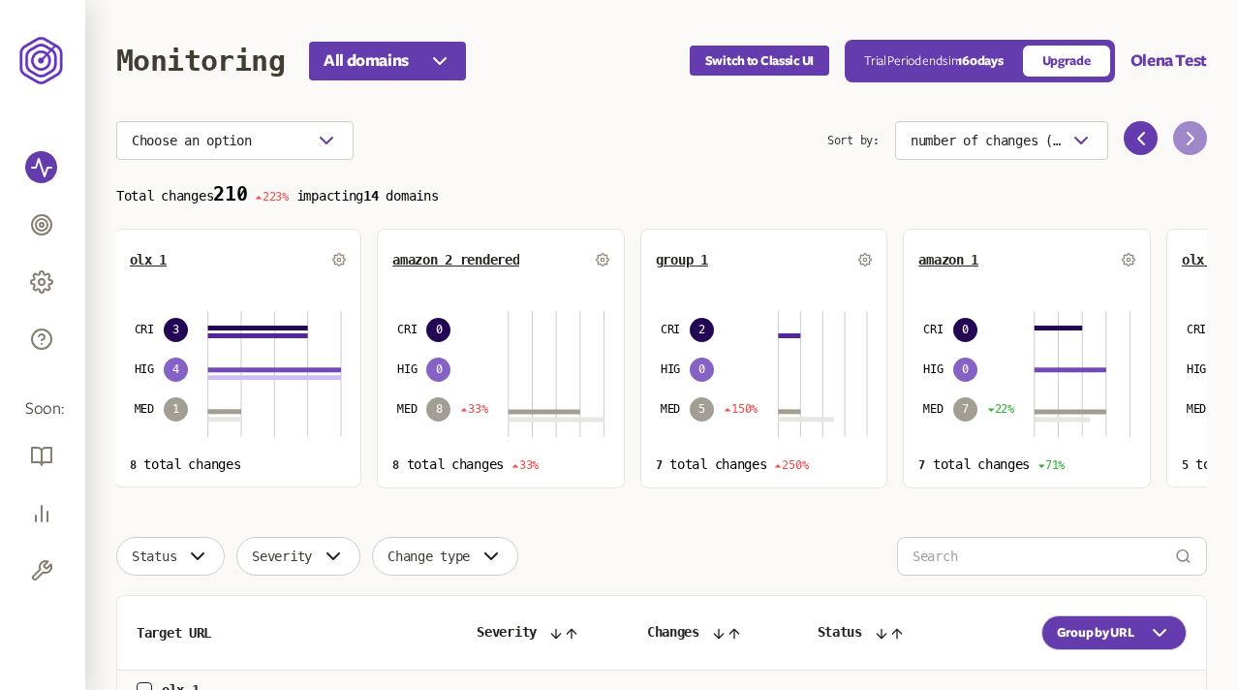
click at [1188, 138] on icon at bounding box center [1190, 138] width 23 height 23
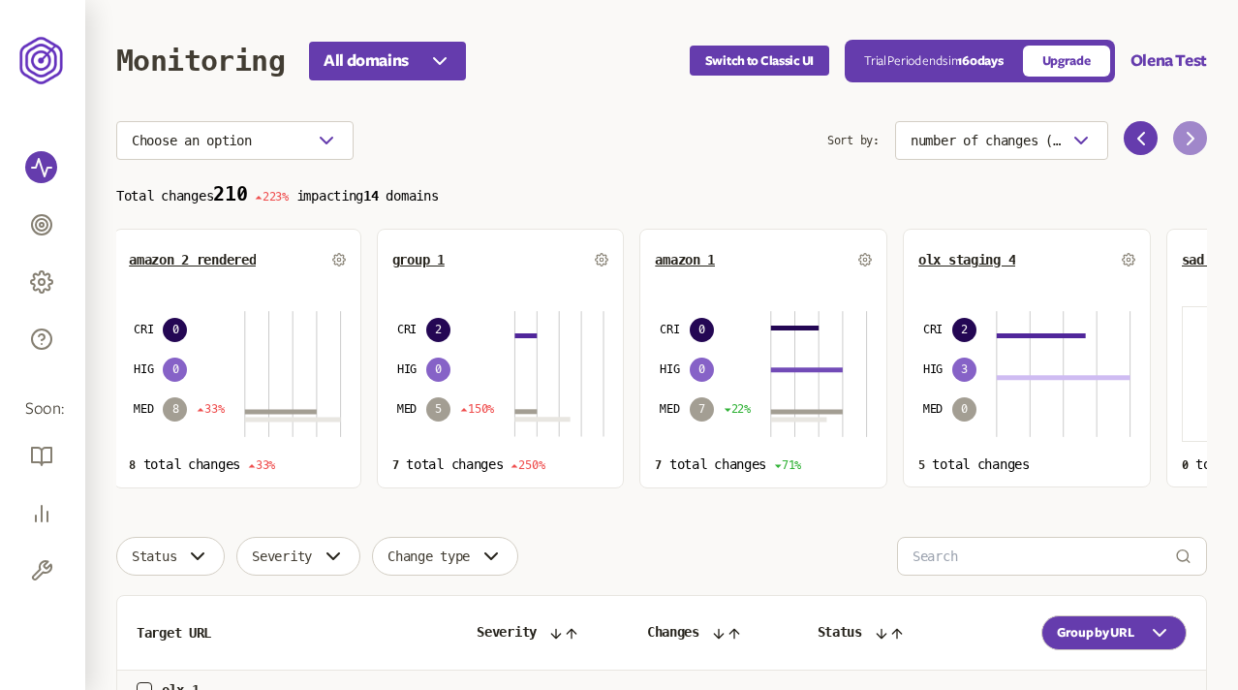
click at [1188, 138] on icon at bounding box center [1190, 138] width 23 height 23
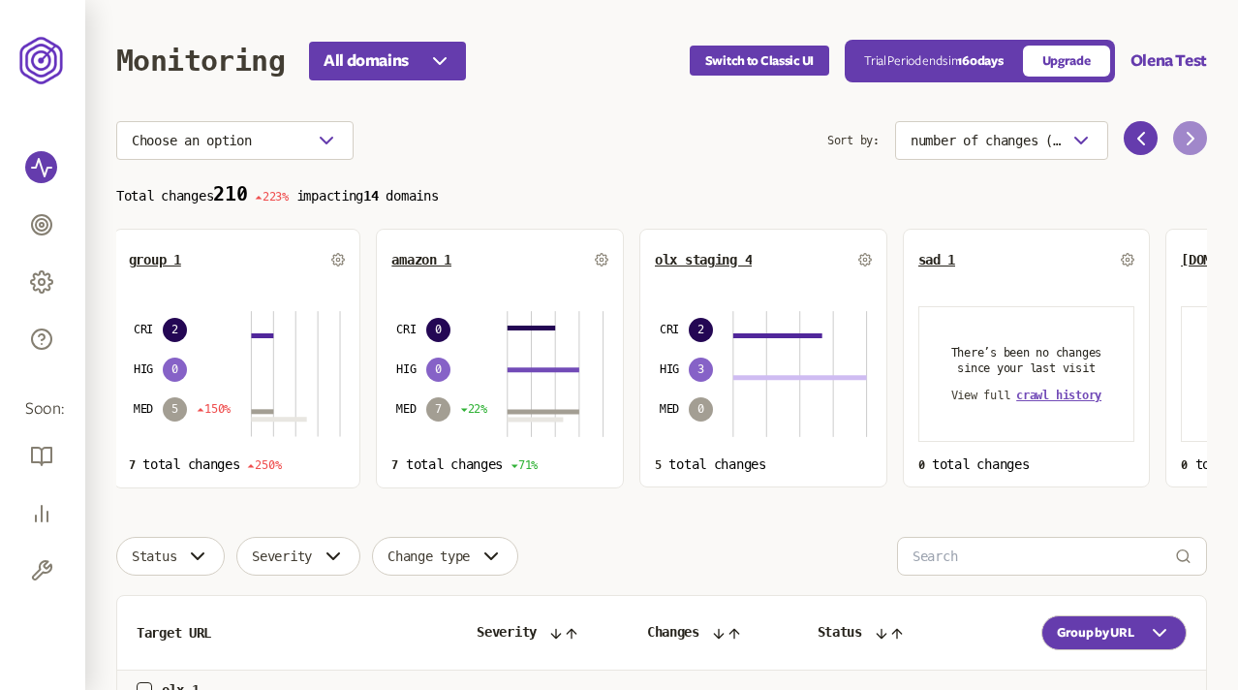
click at [1188, 138] on icon at bounding box center [1190, 138] width 23 height 23
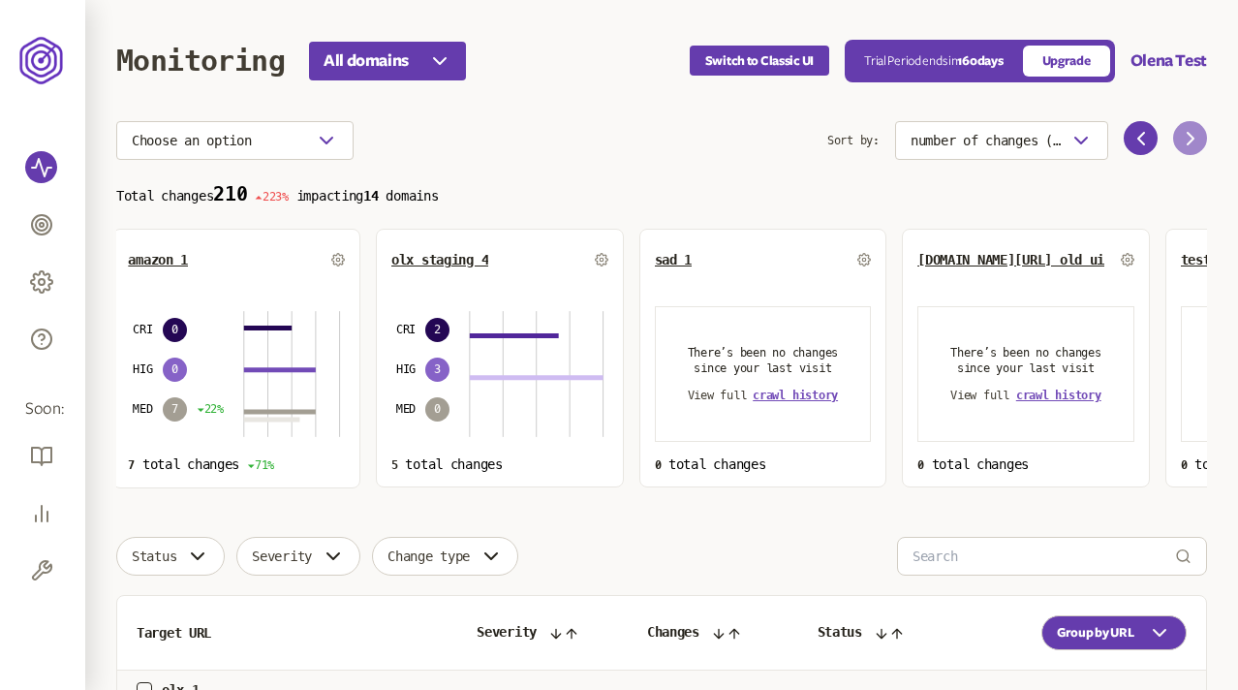
click at [1188, 138] on icon at bounding box center [1190, 138] width 23 height 23
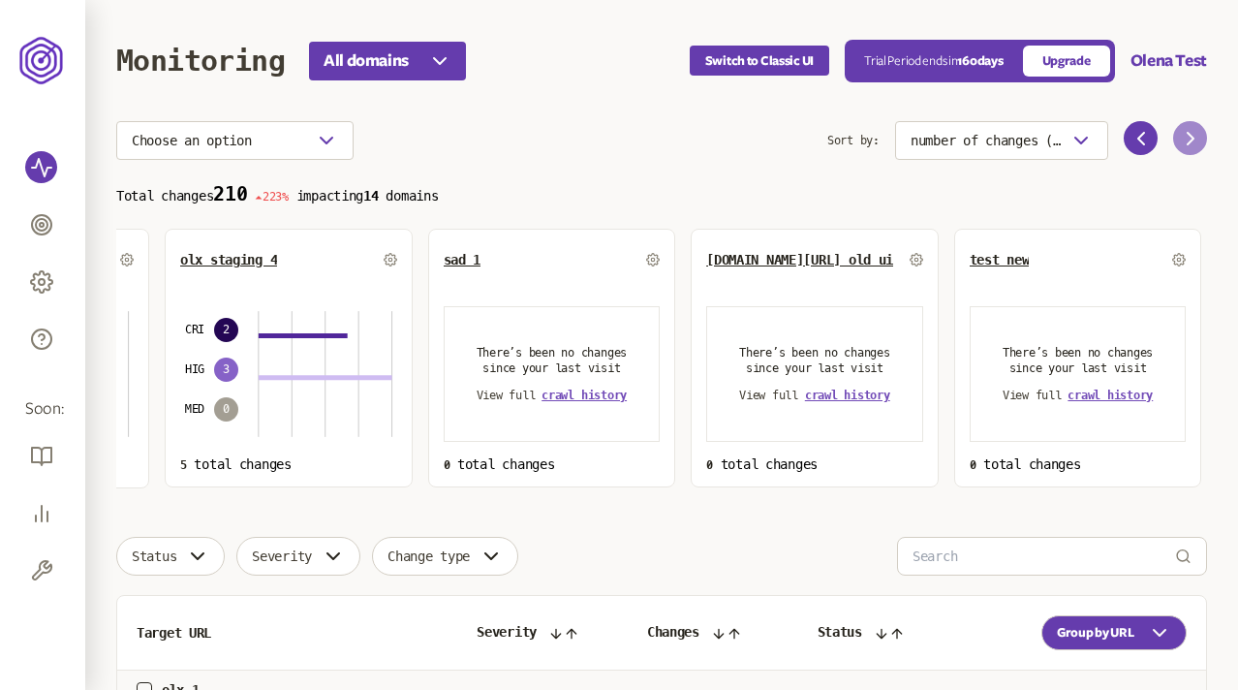
click at [1188, 138] on icon at bounding box center [1190, 138] width 23 height 23
click at [1118, 391] on span "crawl history" at bounding box center [1110, 395] width 85 height 14
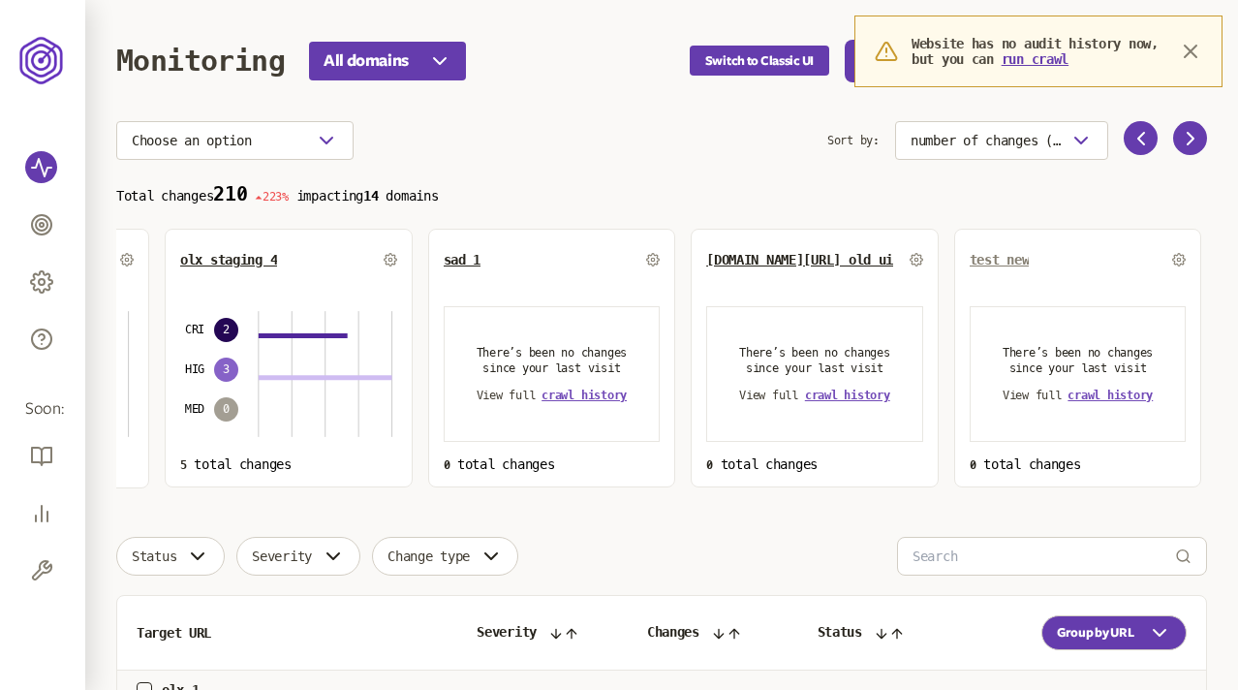
click at [1014, 260] on span "test new" at bounding box center [1000, 260] width 60 height 16
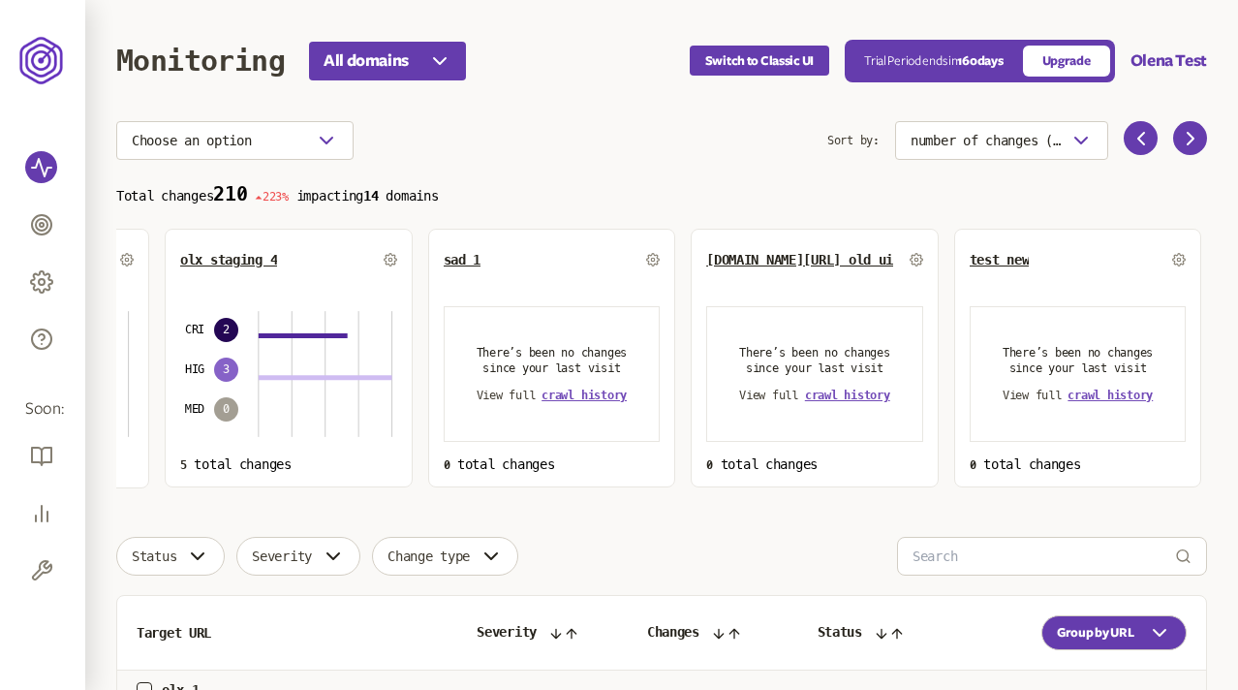
click at [598, 187] on p "Total changes 210 223% impacting 14 domains" at bounding box center [661, 194] width 1091 height 22
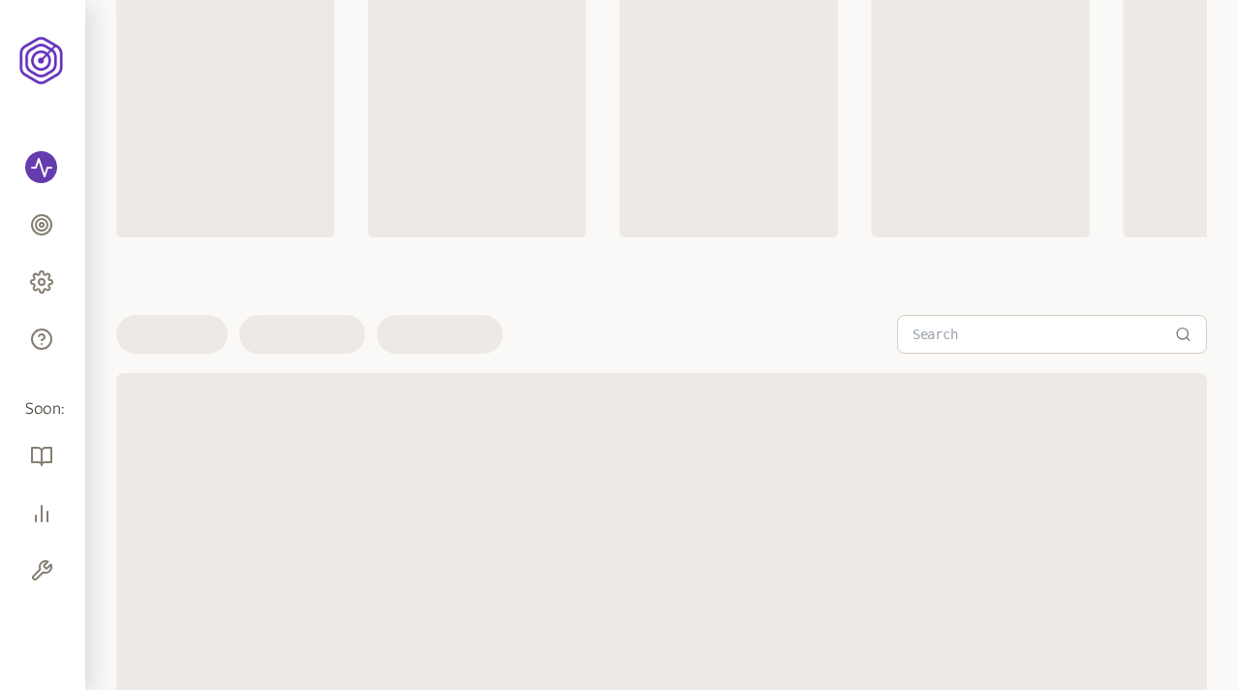
scroll to position [154, 0]
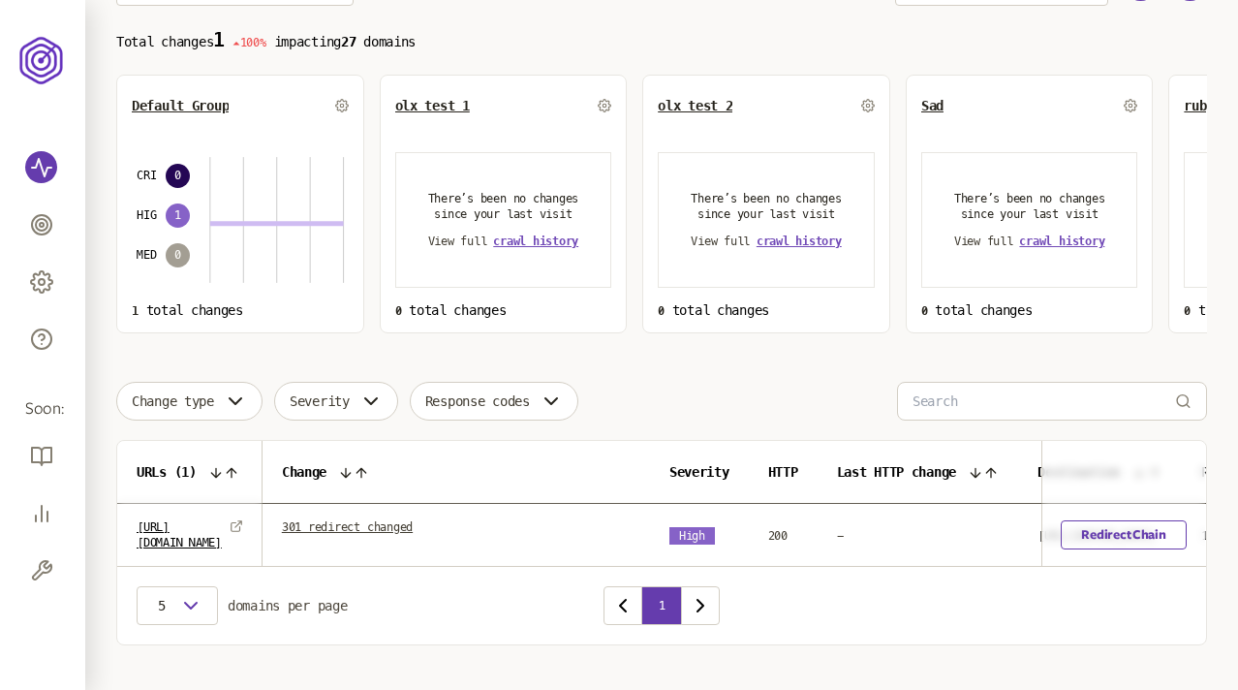
click at [412, 527] on link "301 redirect changed" at bounding box center [347, 527] width 131 height 14
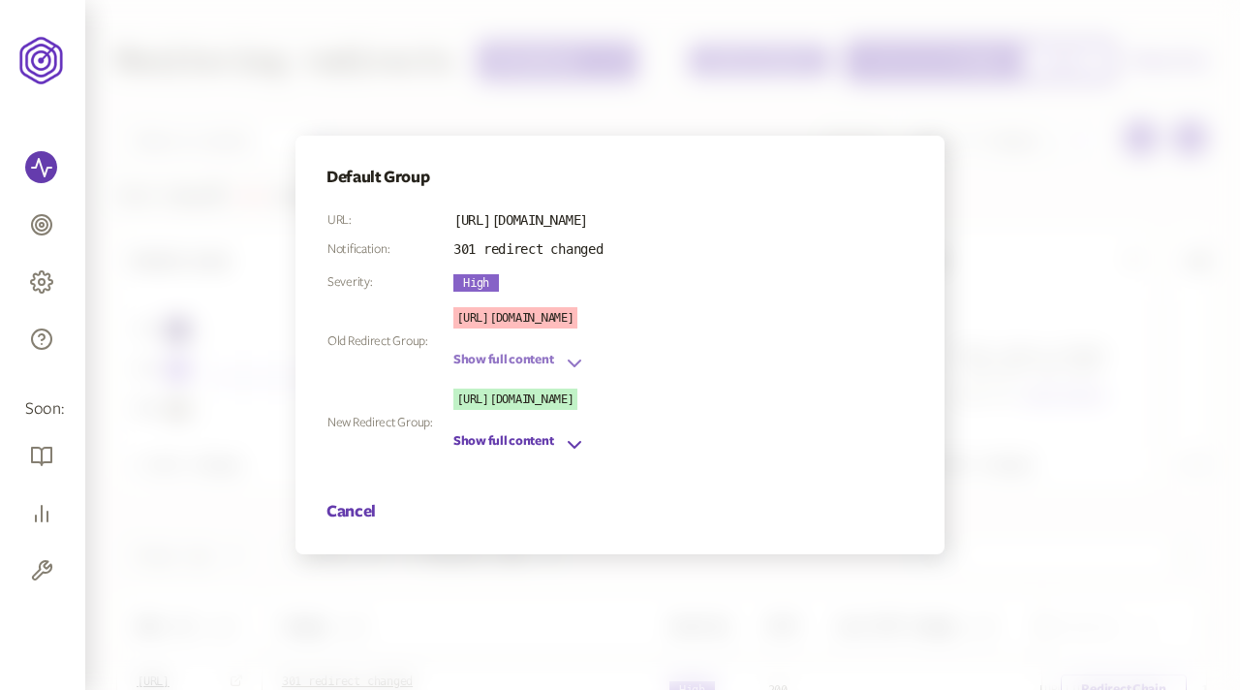
click at [575, 357] on icon "button" at bounding box center [574, 363] width 23 height 23
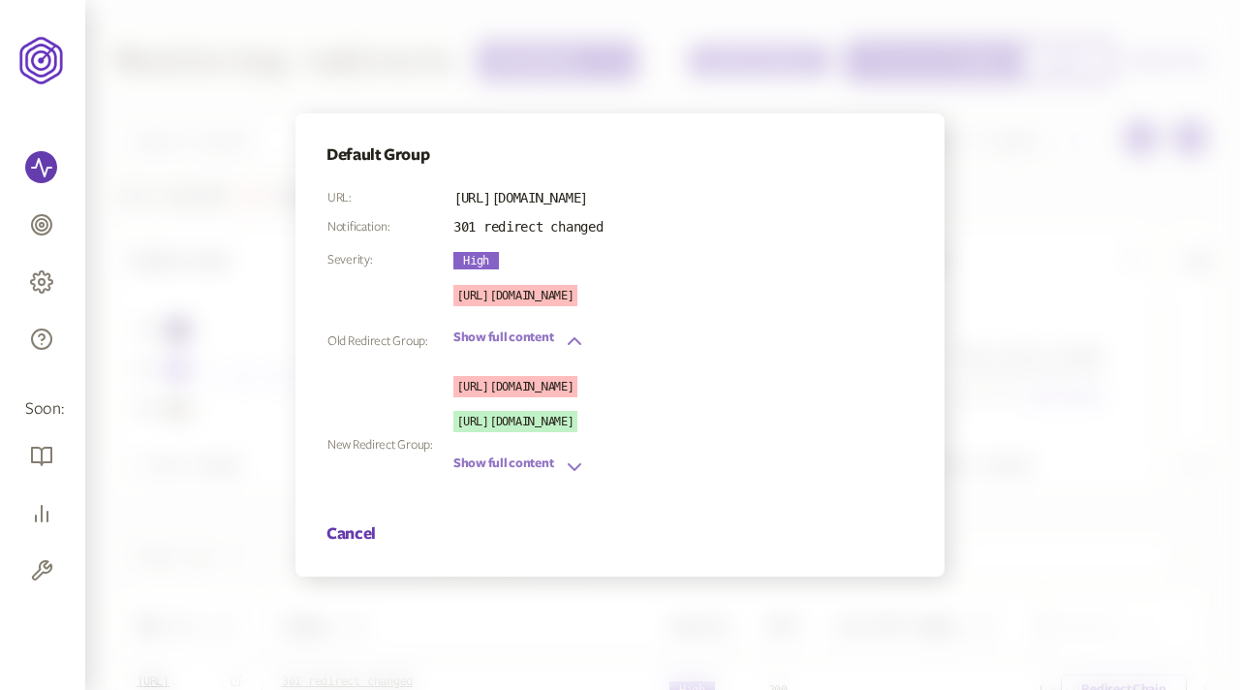
click at [569, 464] on icon "button" at bounding box center [575, 467] width 12 height 6
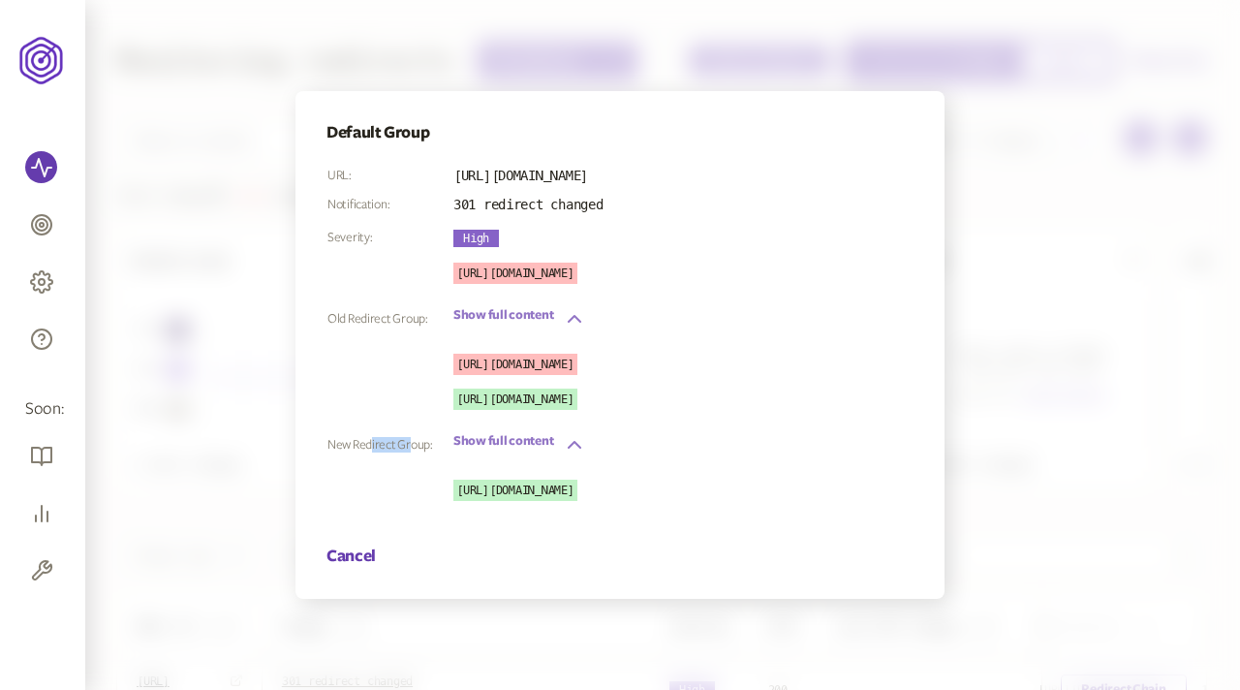
drag, startPoint x: 409, startPoint y: 444, endPoint x: 370, endPoint y: 444, distance: 38.8
click at [370, 444] on th "New Redirect Group:" at bounding box center [389, 445] width 126 height 114
click at [351, 557] on button "Cancel" at bounding box center [350, 555] width 49 height 23
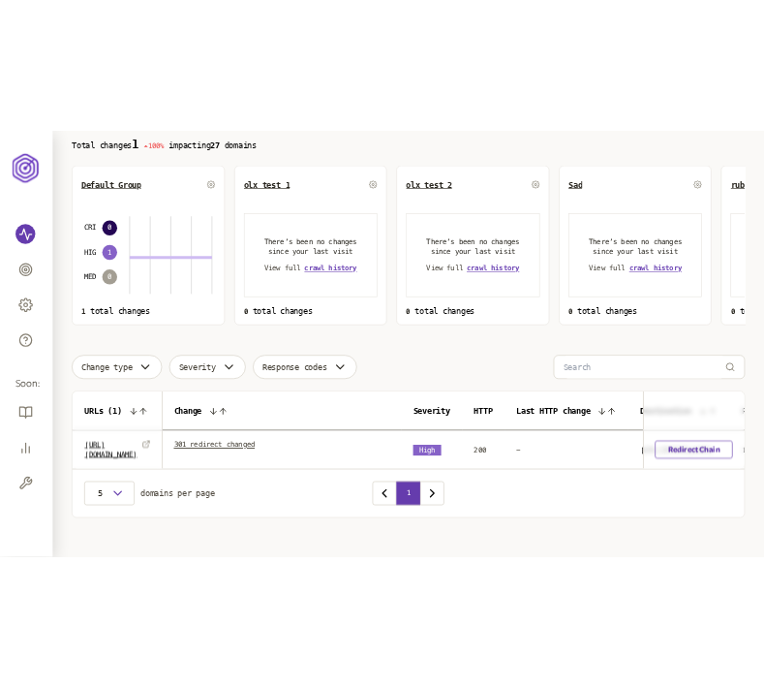
scroll to position [188, 0]
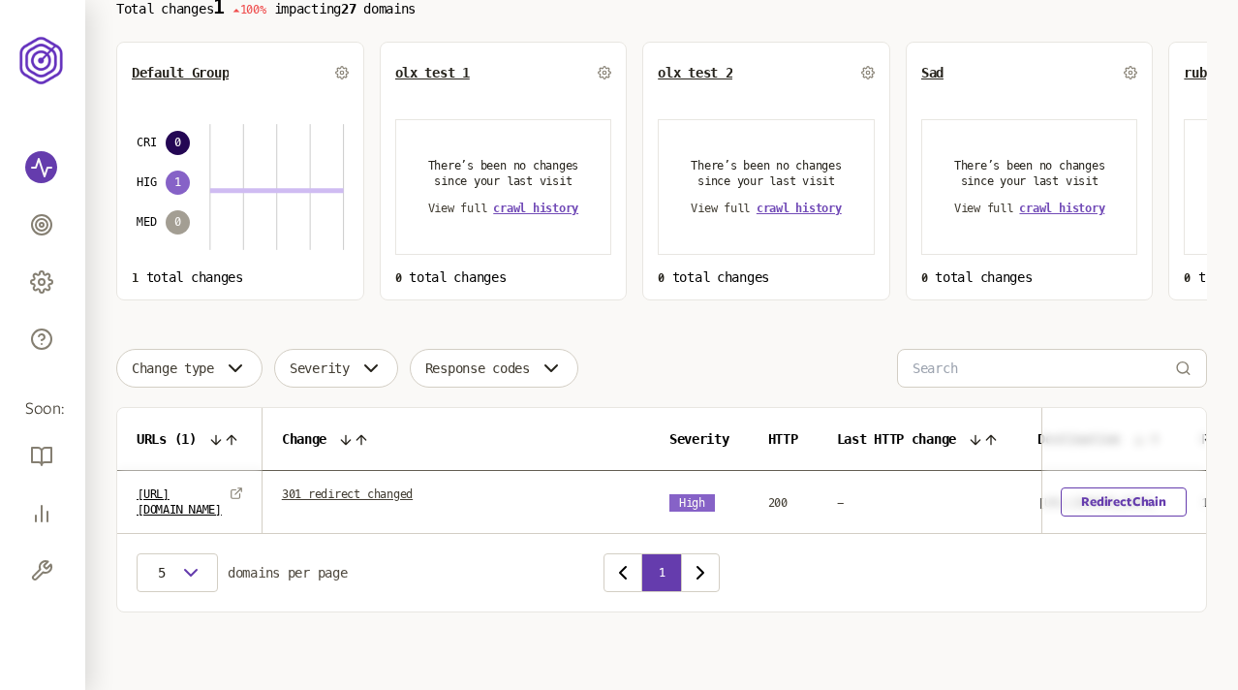
click at [389, 489] on link "301 redirect changed" at bounding box center [347, 494] width 131 height 14
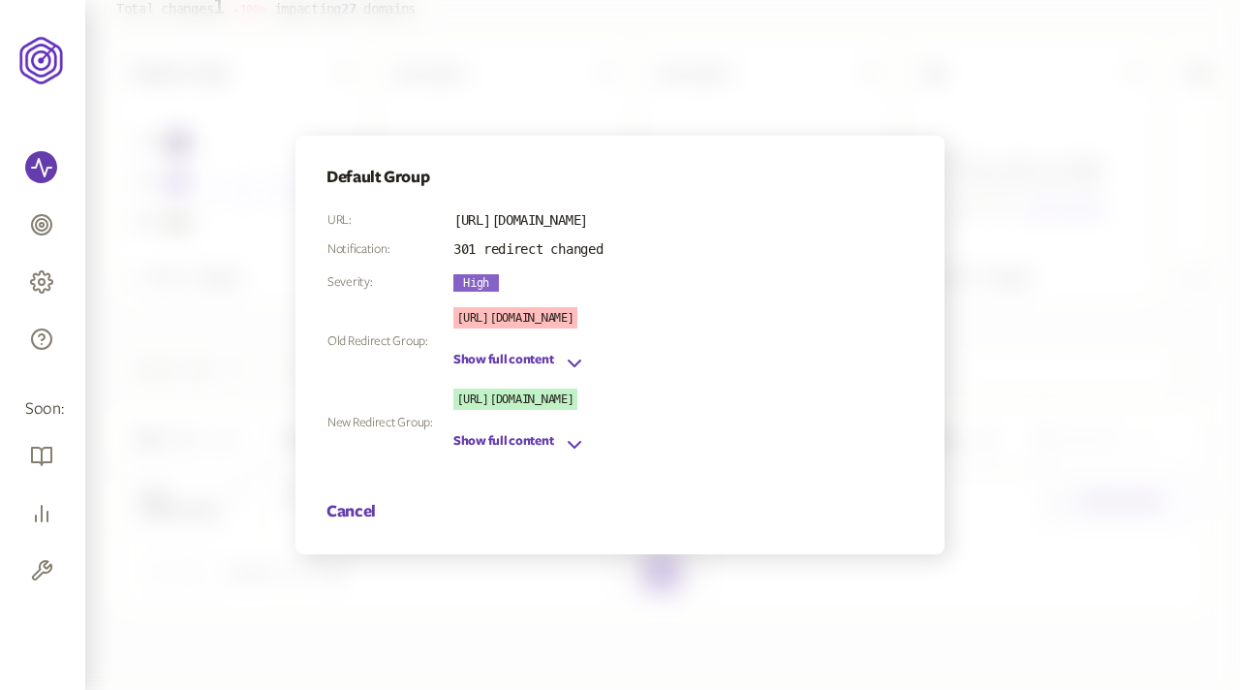
click at [945, 91] on div at bounding box center [620, 345] width 1240 height 690
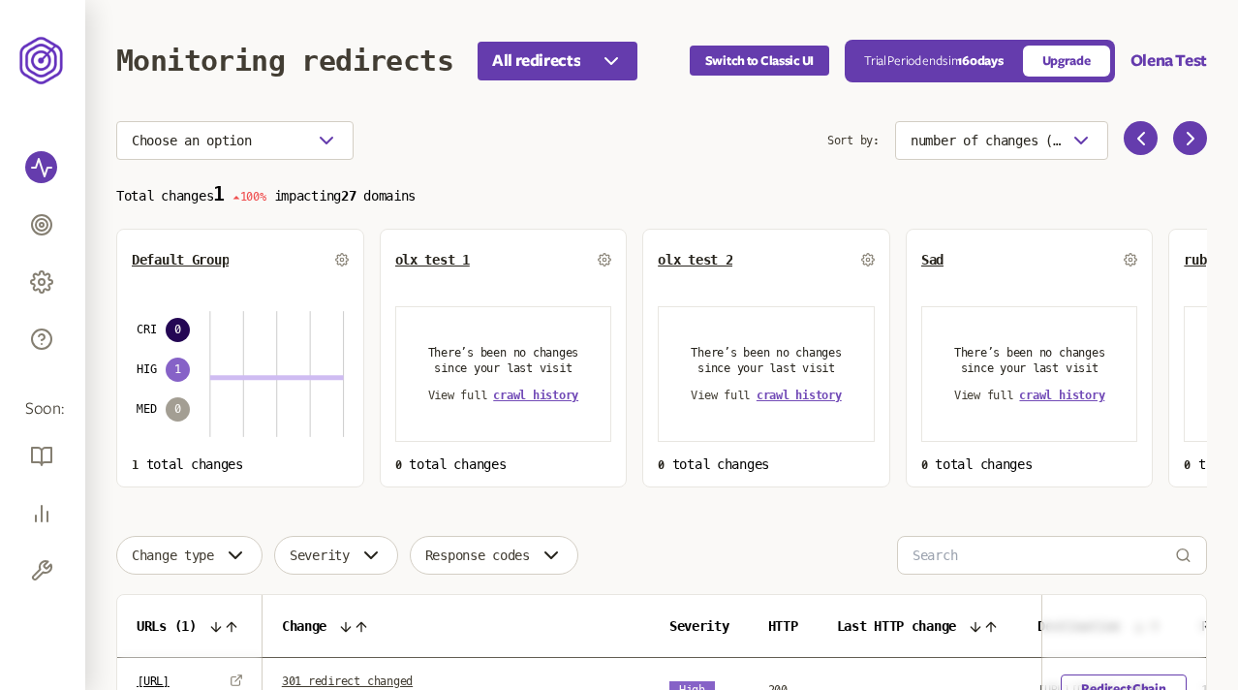
click at [650, 171] on section "Choose an option Sort by: number of changes (high-low) Total changes 1 100% imp…" at bounding box center [661, 304] width 1091 height 366
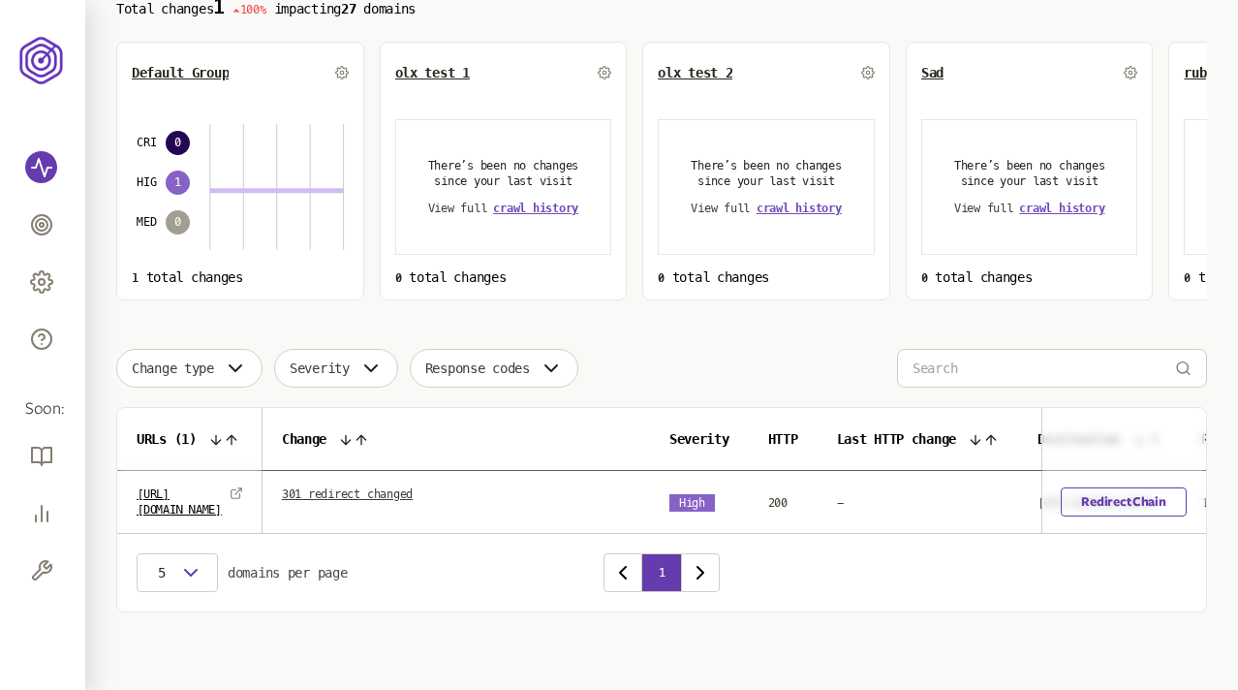
click at [412, 491] on link "301 redirect changed" at bounding box center [347, 494] width 131 height 14
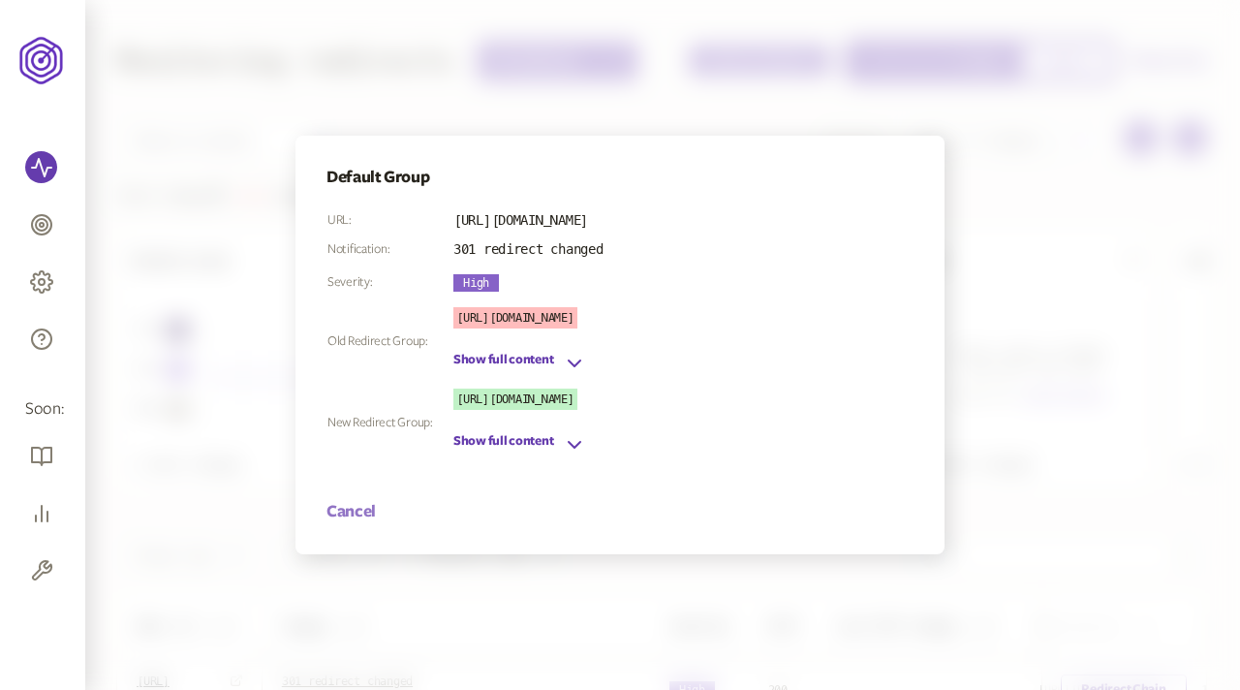
click at [359, 507] on button "Cancel" at bounding box center [350, 511] width 49 height 23
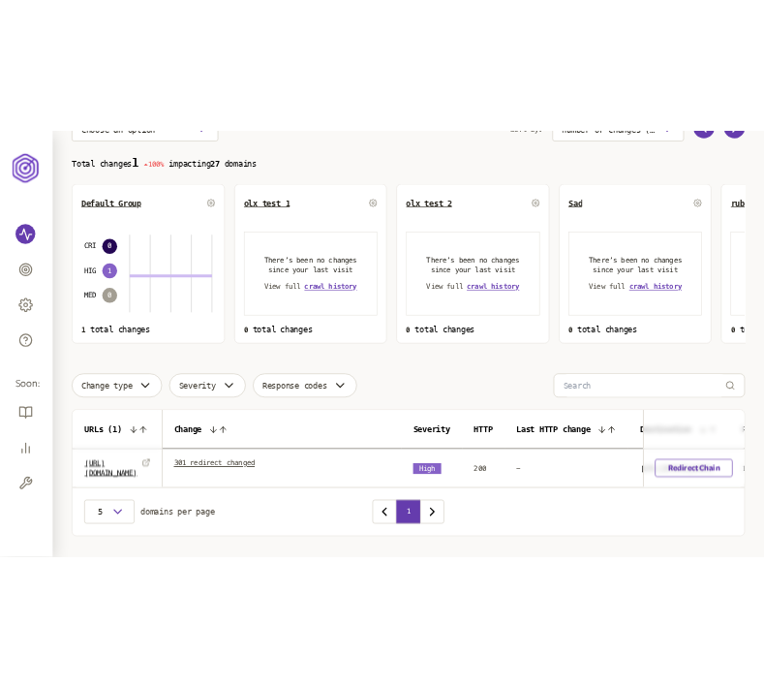
scroll to position [188, 0]
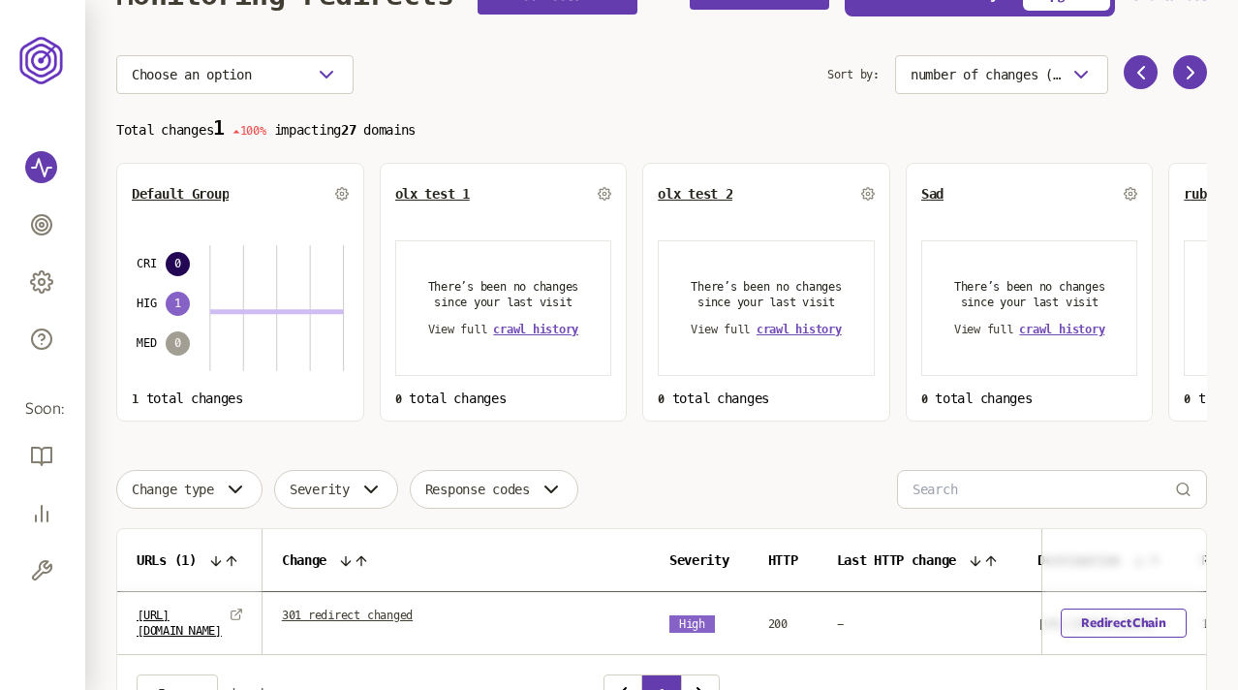
scroll to position [54, 0]
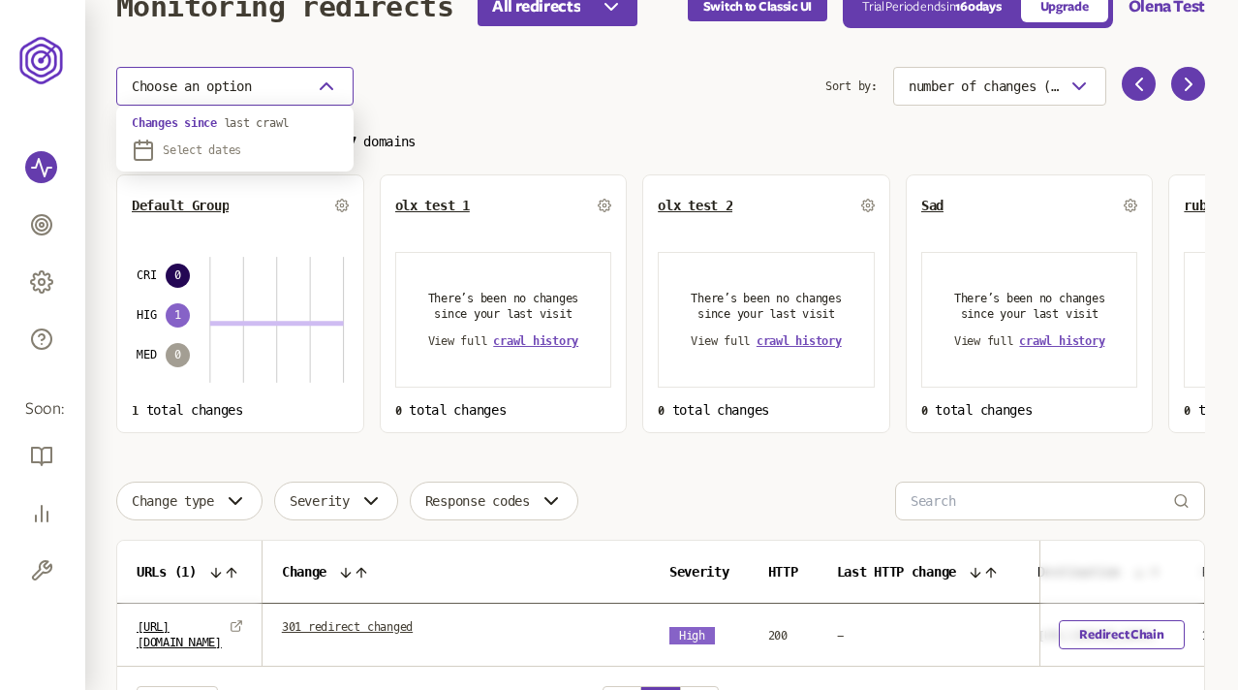
click at [310, 82] on button "Choose an option" at bounding box center [234, 86] width 237 height 39
click at [479, 164] on section "Choose an option Sort by: number of changes (high-low) Total changes 1 100% imp…" at bounding box center [661, 250] width 1091 height 366
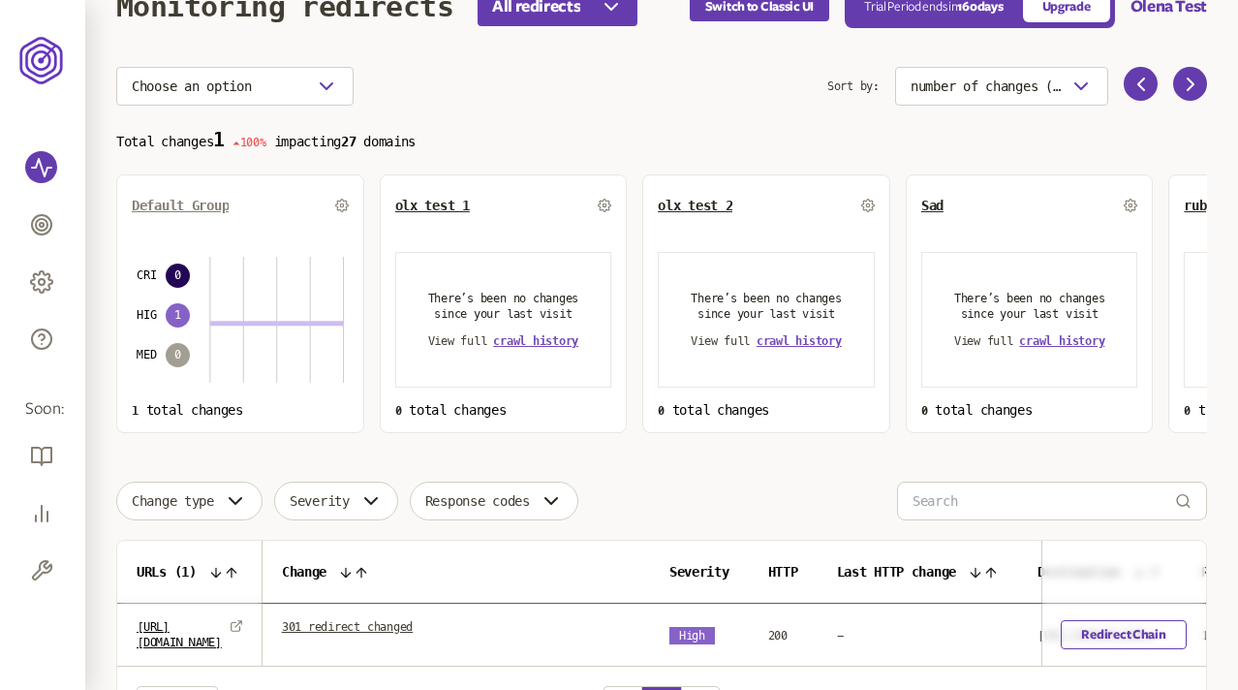
click at [194, 201] on span "Default Group" at bounding box center [180, 206] width 97 height 16
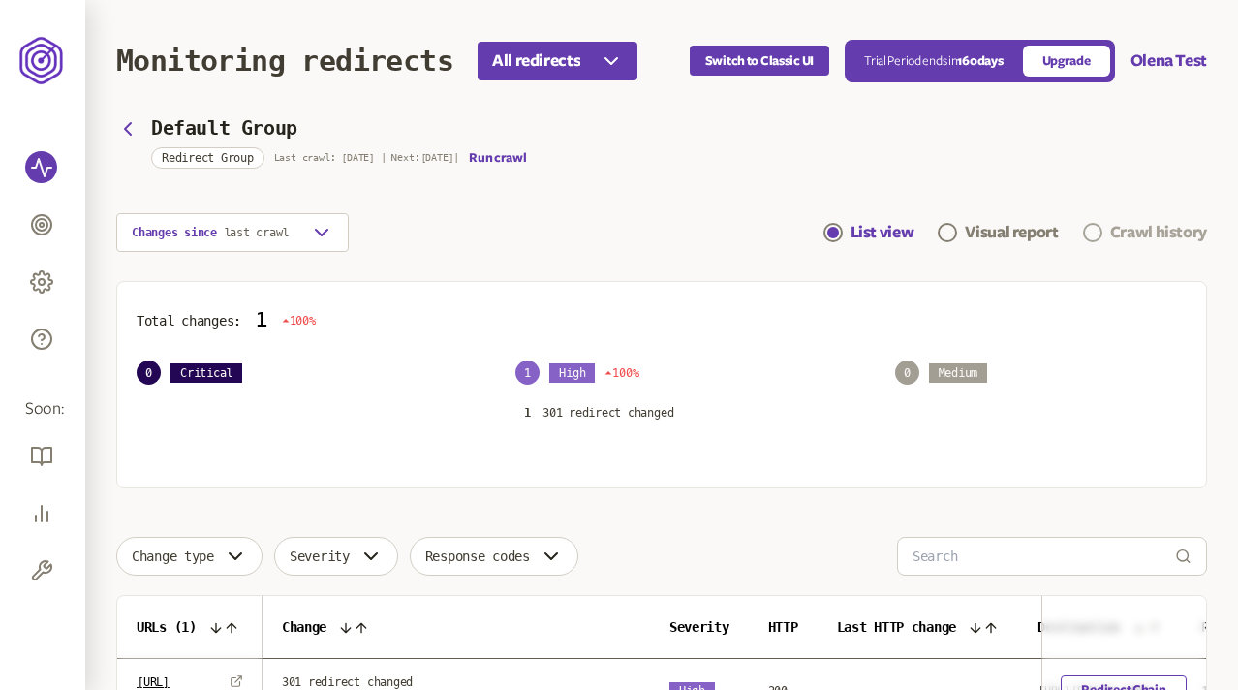
click at [763, 232] on div "Crawl history" at bounding box center [1158, 232] width 97 height 23
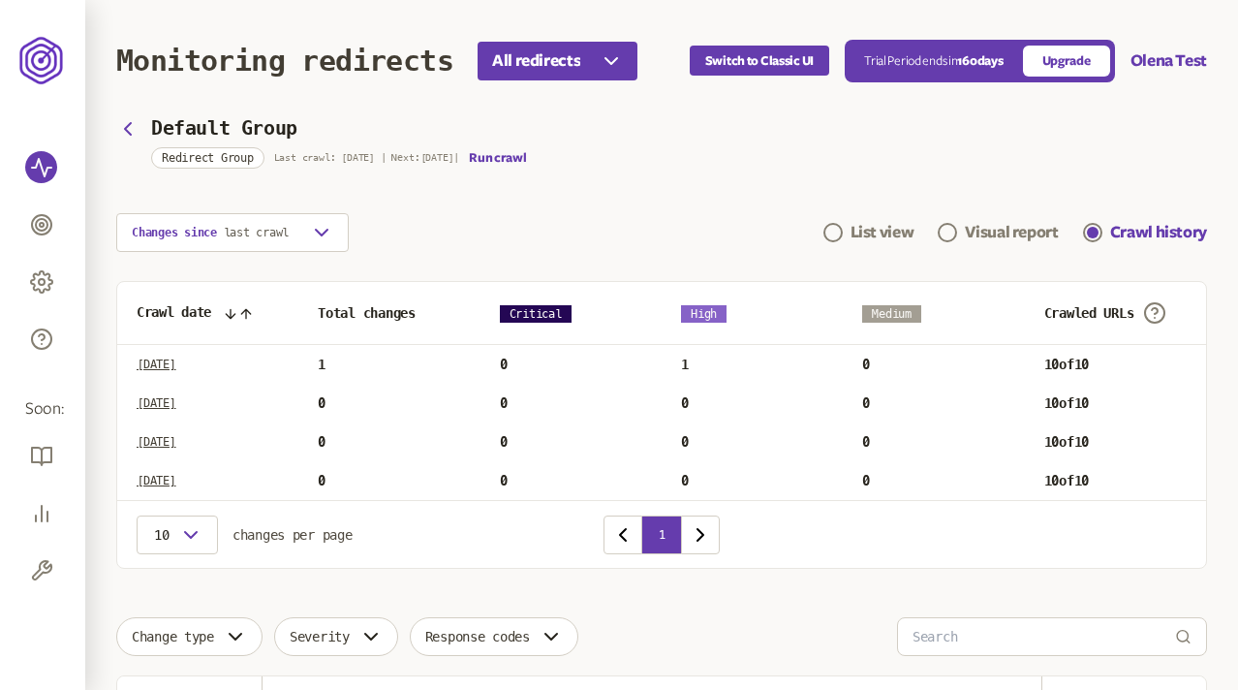
click at [128, 117] on header "Monitoring redirects All redirects Switch to Classic UI Trial Period ends [DATE…" at bounding box center [661, 60] width 1091 height 121
click at [128, 127] on icon "button" at bounding box center [127, 128] width 23 height 23
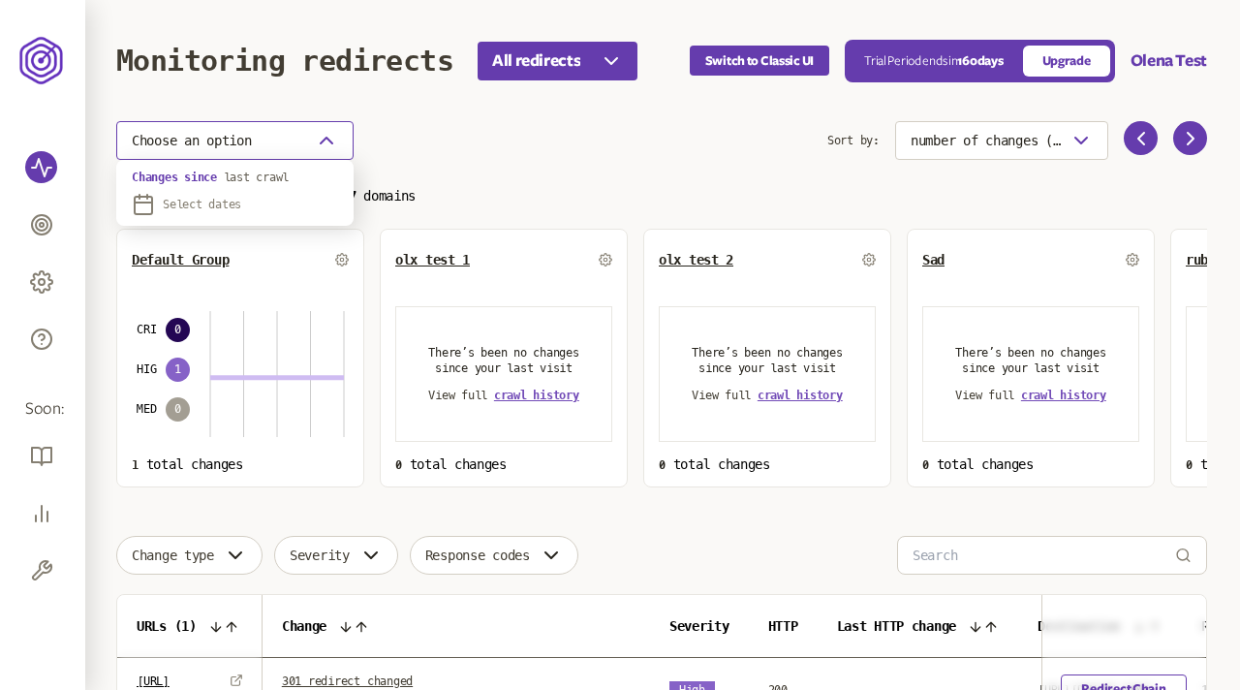
click at [292, 132] on button "Choose an option" at bounding box center [234, 140] width 237 height 39
click at [188, 208] on span "Select dates" at bounding box center [202, 205] width 78 height 16
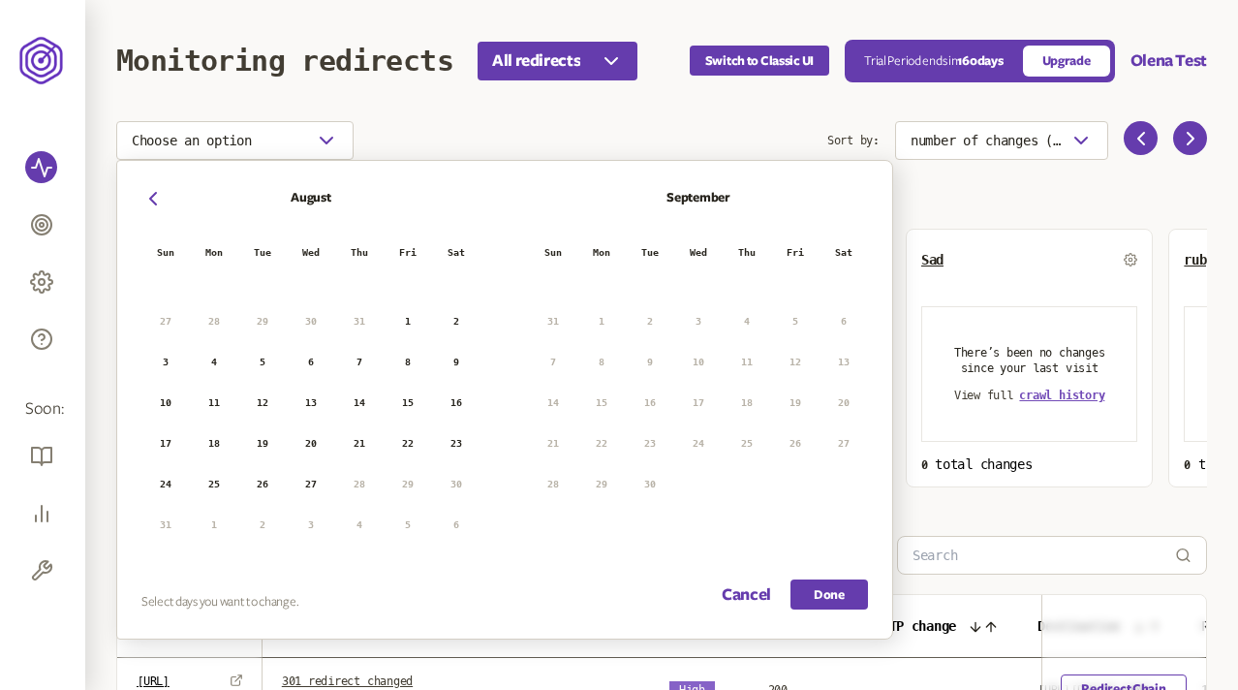
click at [357, 443] on button "21" at bounding box center [359, 443] width 29 height 29
click at [309, 482] on button "27" at bounding box center [310, 484] width 29 height 29
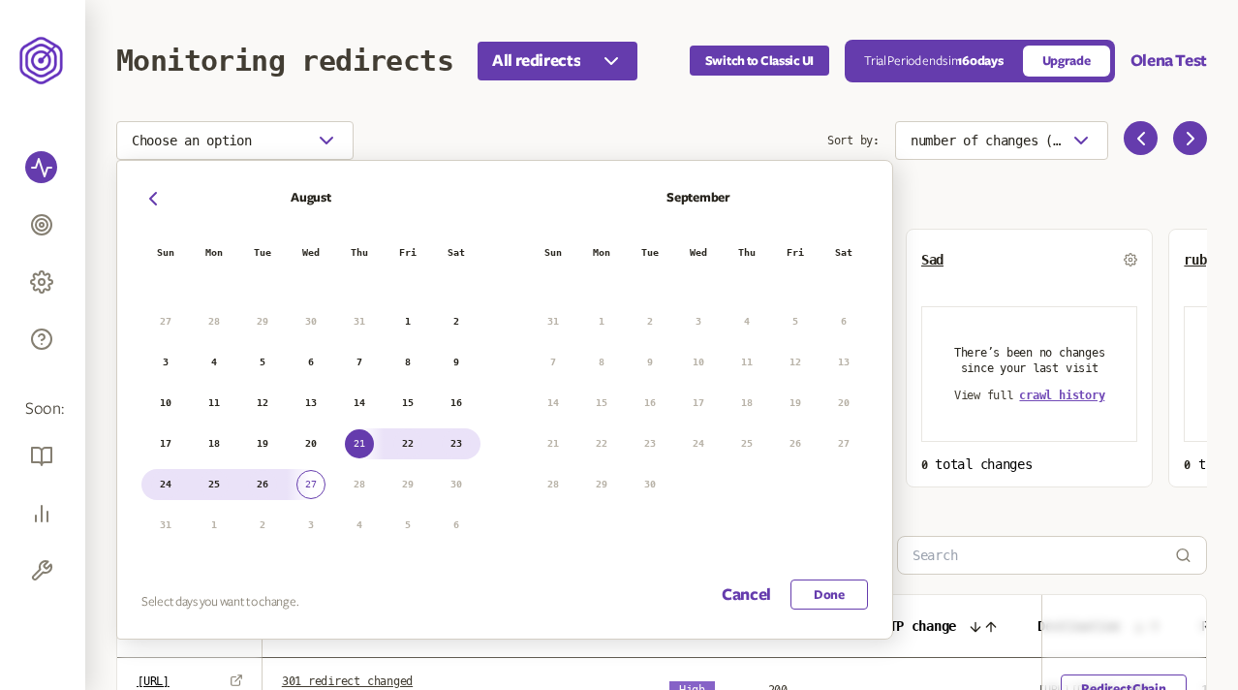
click at [763, 595] on button "Done" at bounding box center [830, 594] width 78 height 30
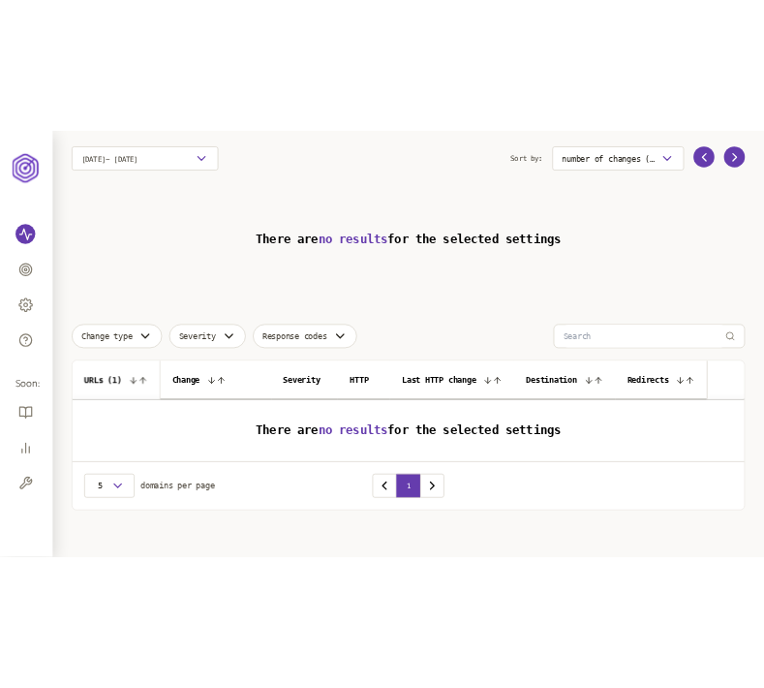
scroll to position [90, 0]
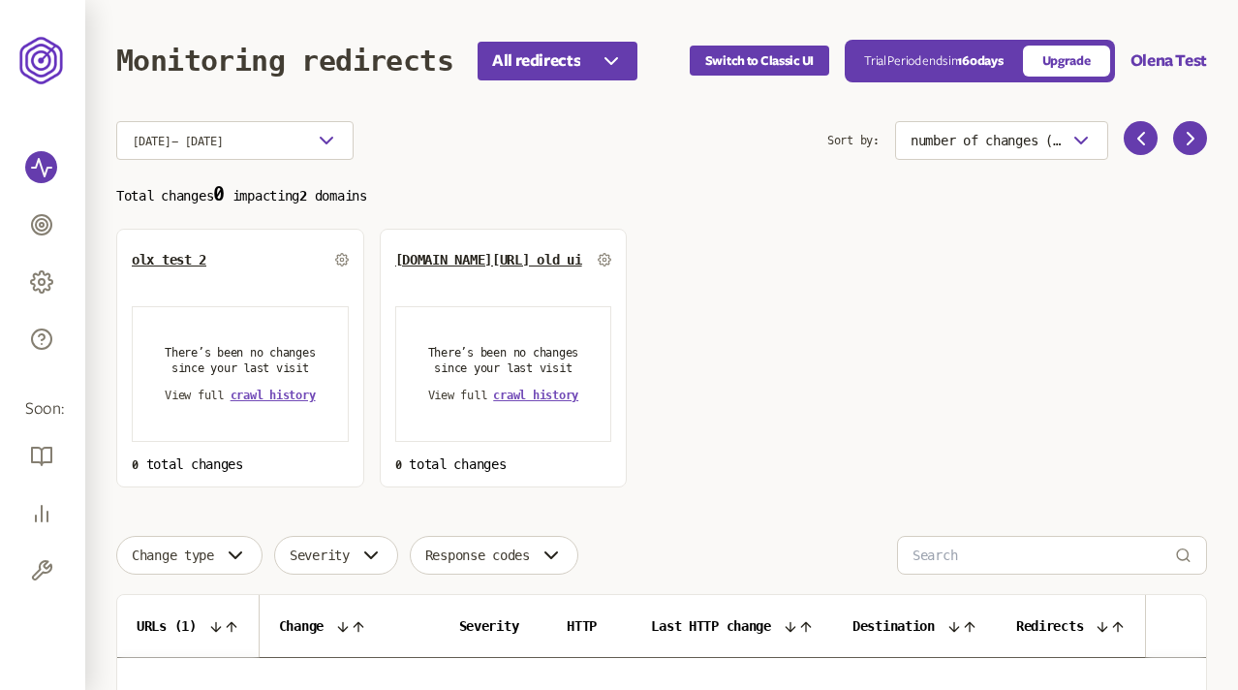
click at [487, 164] on section "[DATE] - [DATE] Sort by: number of changes (high-low) Total changes 0 impacting…" at bounding box center [661, 304] width 1091 height 366
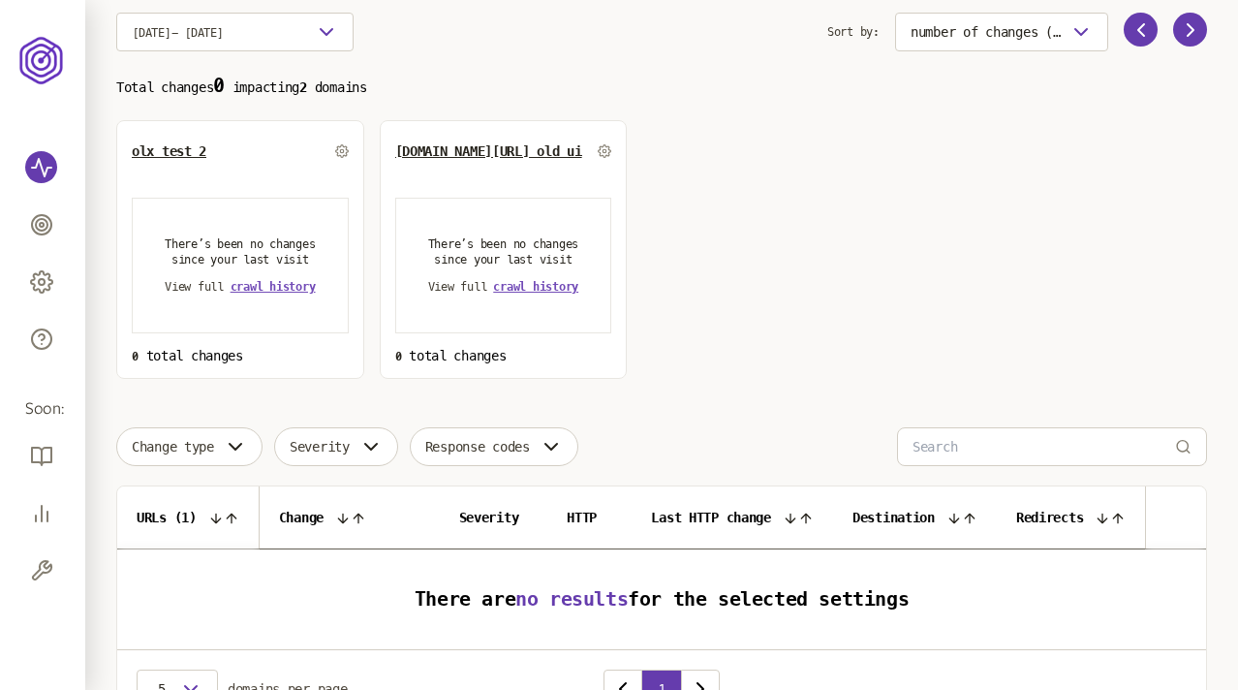
scroll to position [107, 0]
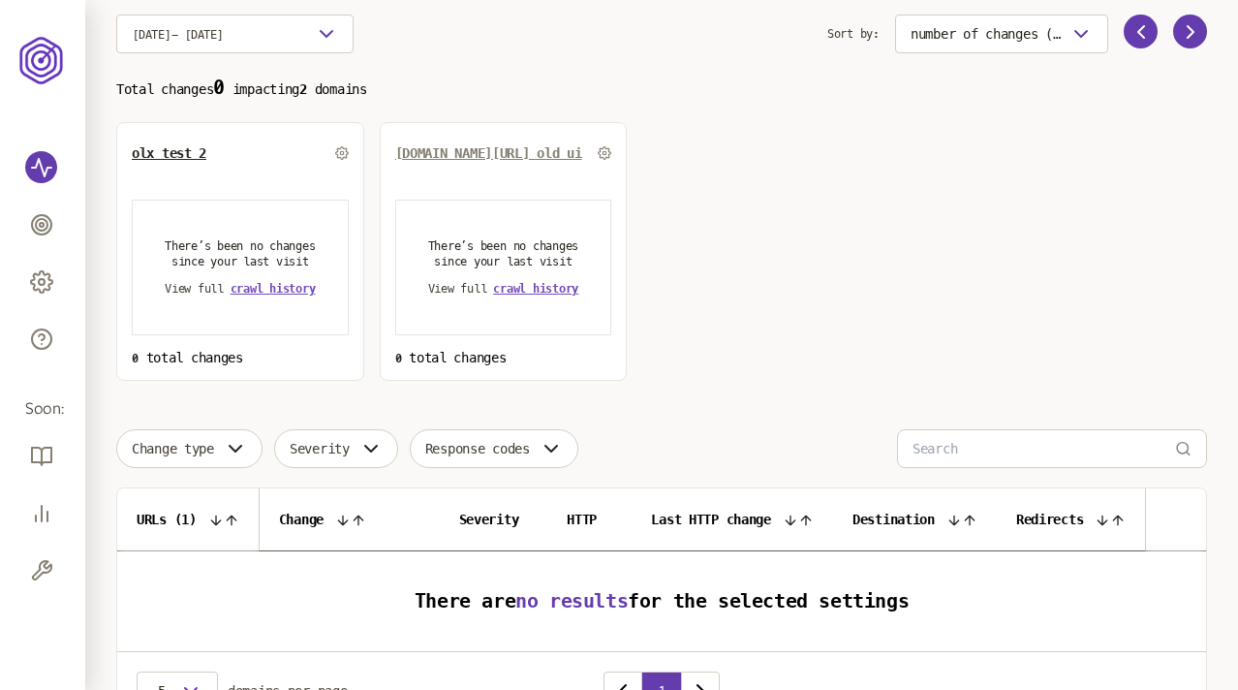
click at [512, 151] on span "[DOMAIN_NAME][URL] old ui" at bounding box center [488, 153] width 187 height 16
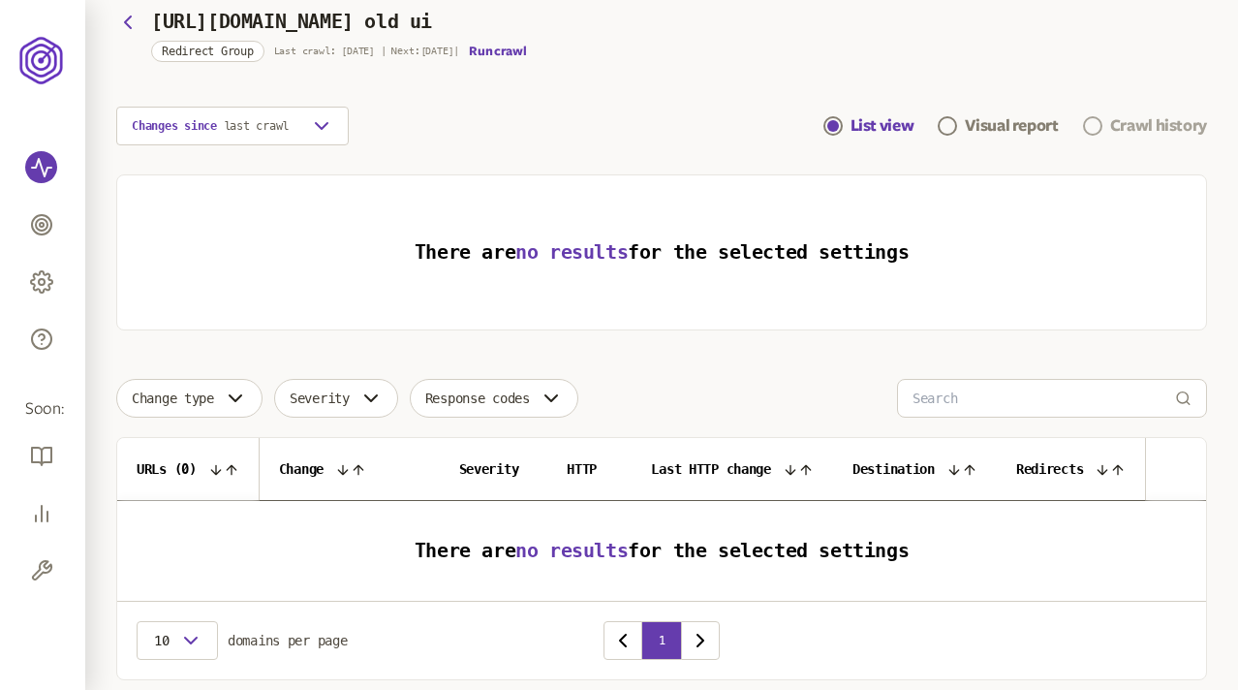
click at [1111, 119] on div "Crawl history" at bounding box center [1158, 125] width 97 height 23
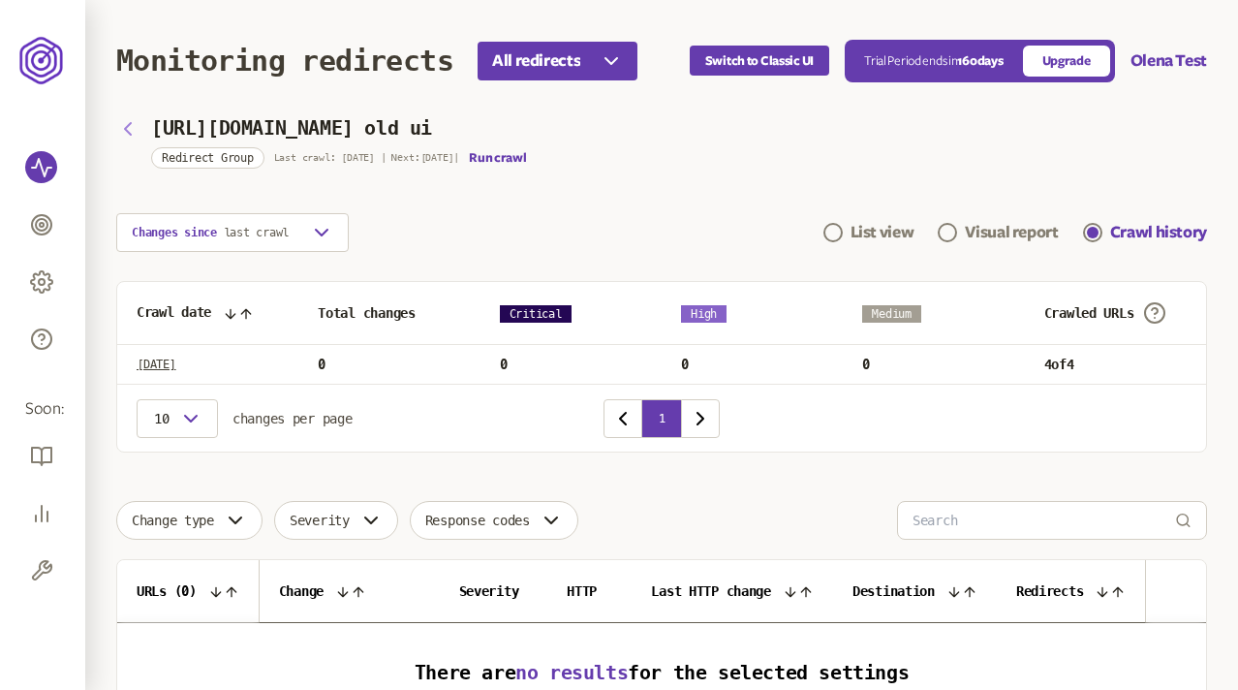
click at [128, 125] on icon "button" at bounding box center [128, 129] width 6 height 12
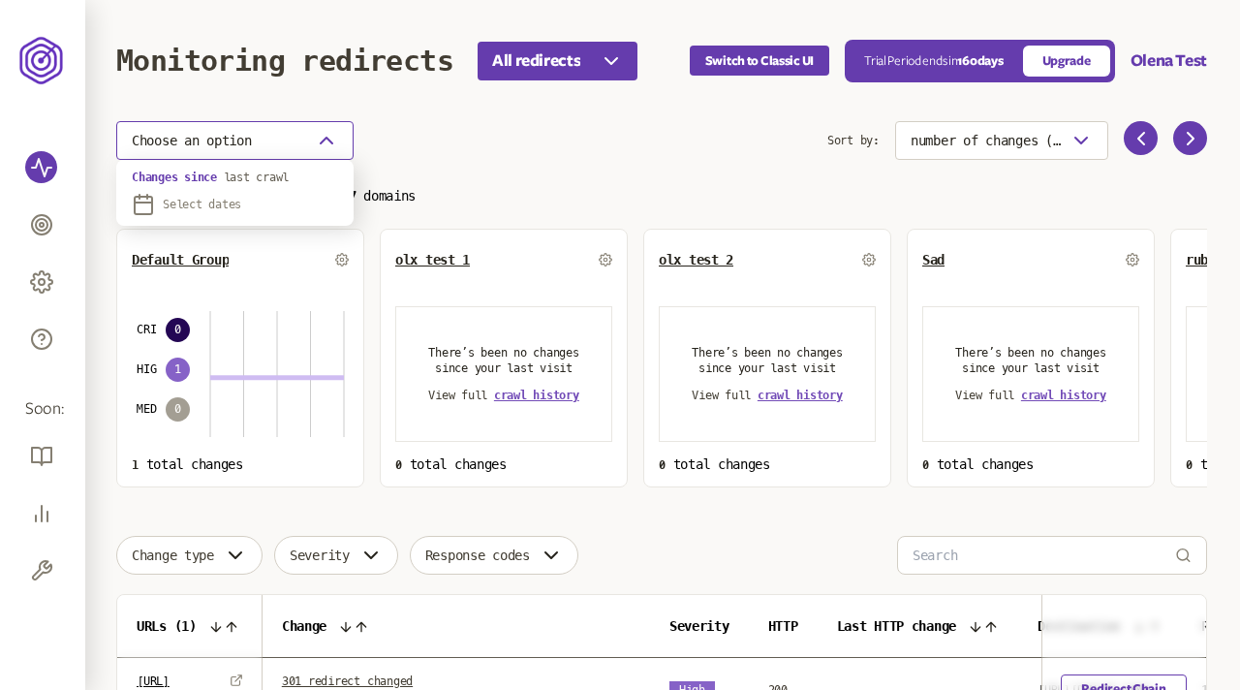
click at [242, 143] on span "Choose an option" at bounding box center [192, 141] width 120 height 16
click at [206, 210] on span "Select dates" at bounding box center [202, 205] width 78 height 16
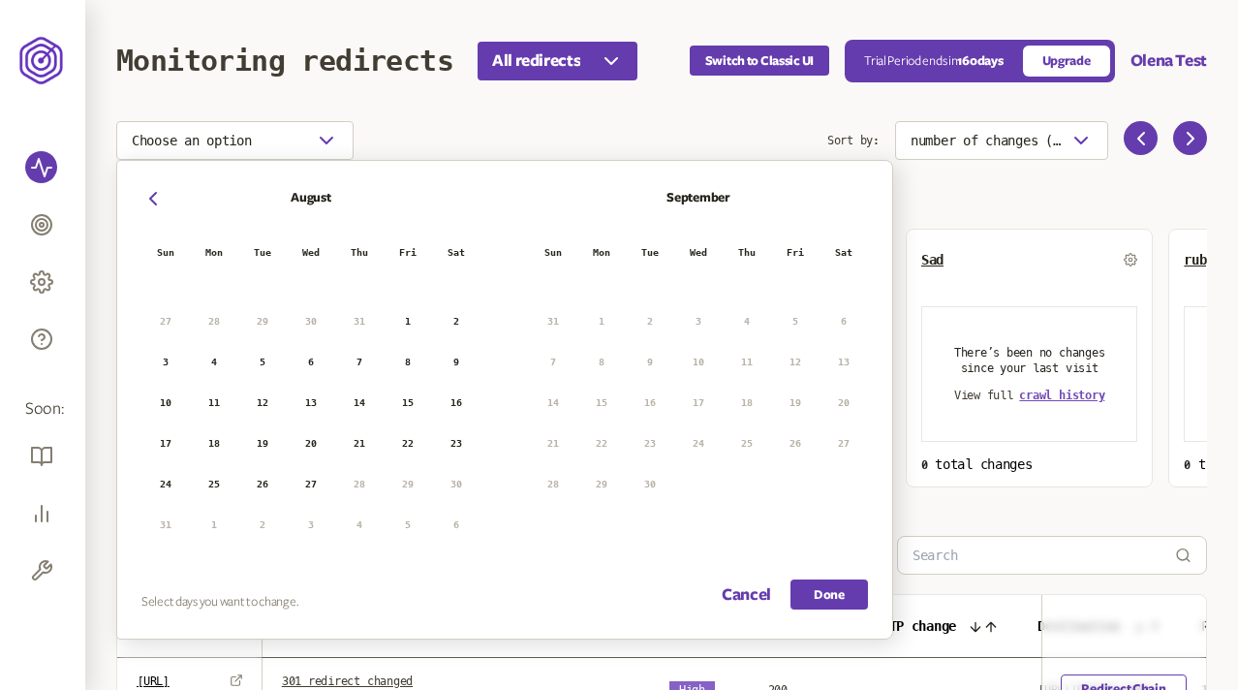
click at [350, 444] on button "21" at bounding box center [359, 443] width 29 height 29
click at [265, 479] on button "26" at bounding box center [262, 484] width 29 height 29
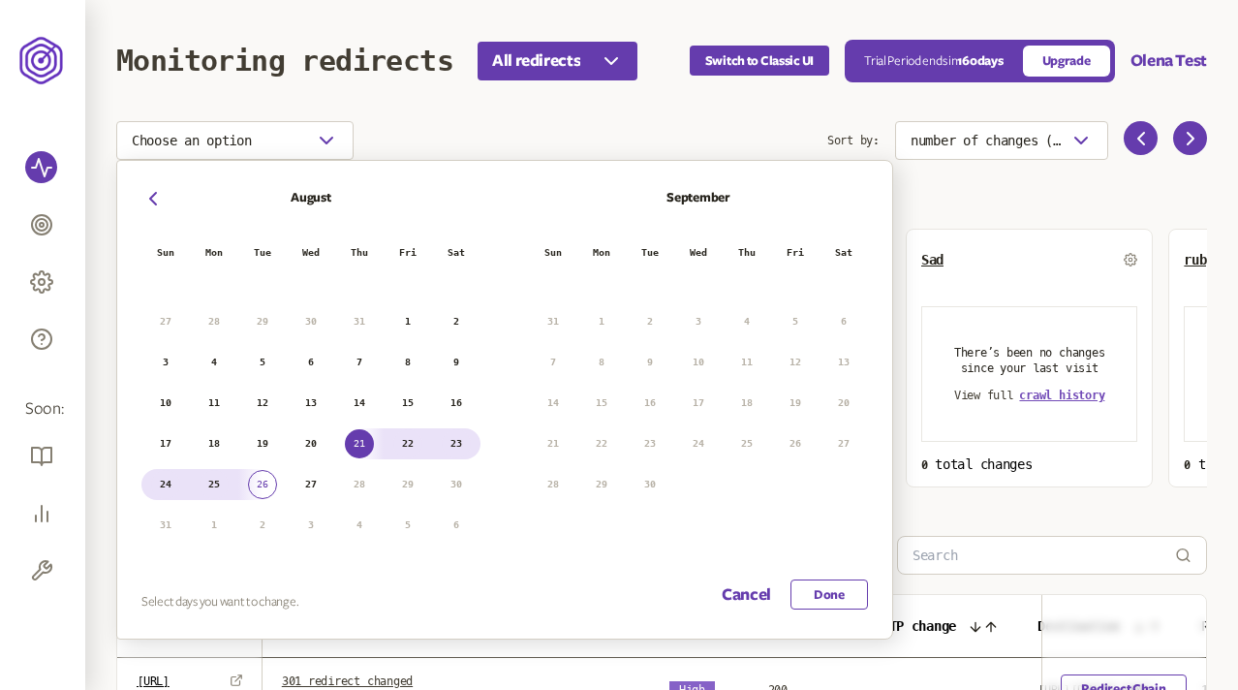
click at [826, 591] on button "Done" at bounding box center [830, 594] width 78 height 30
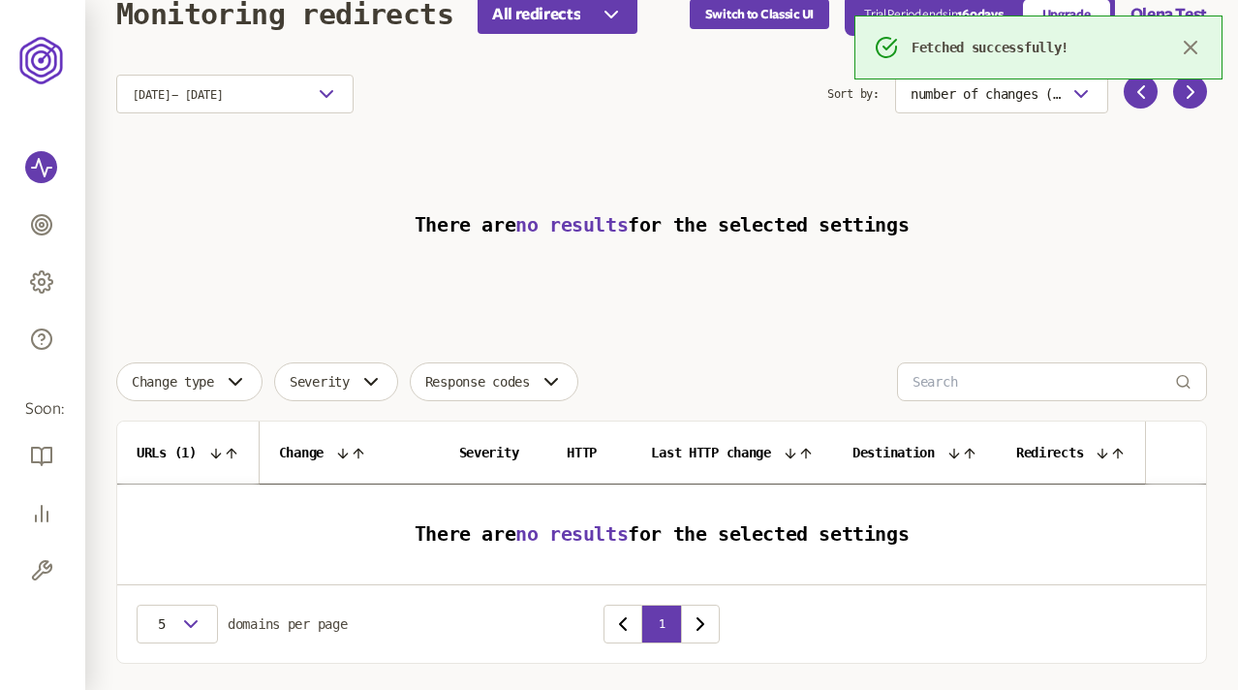
scroll to position [48, 0]
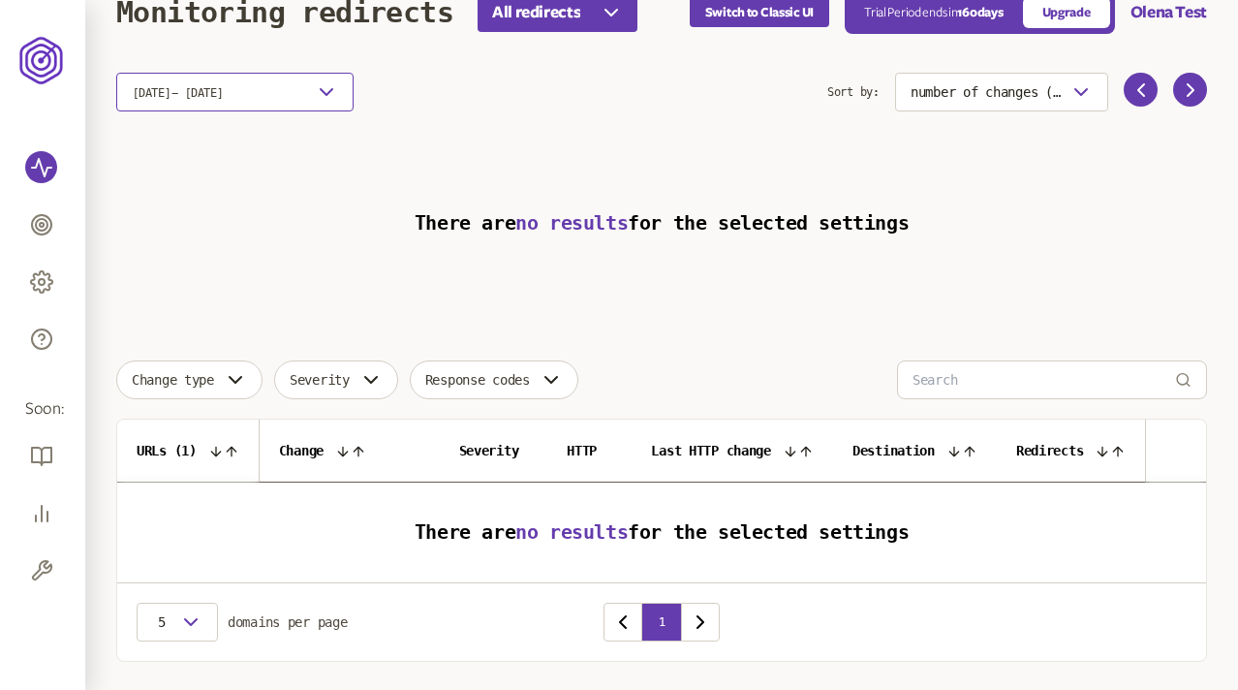
click at [224, 90] on span "21 Aug 2025 - 26 Aug 2025" at bounding box center [178, 93] width 92 height 14
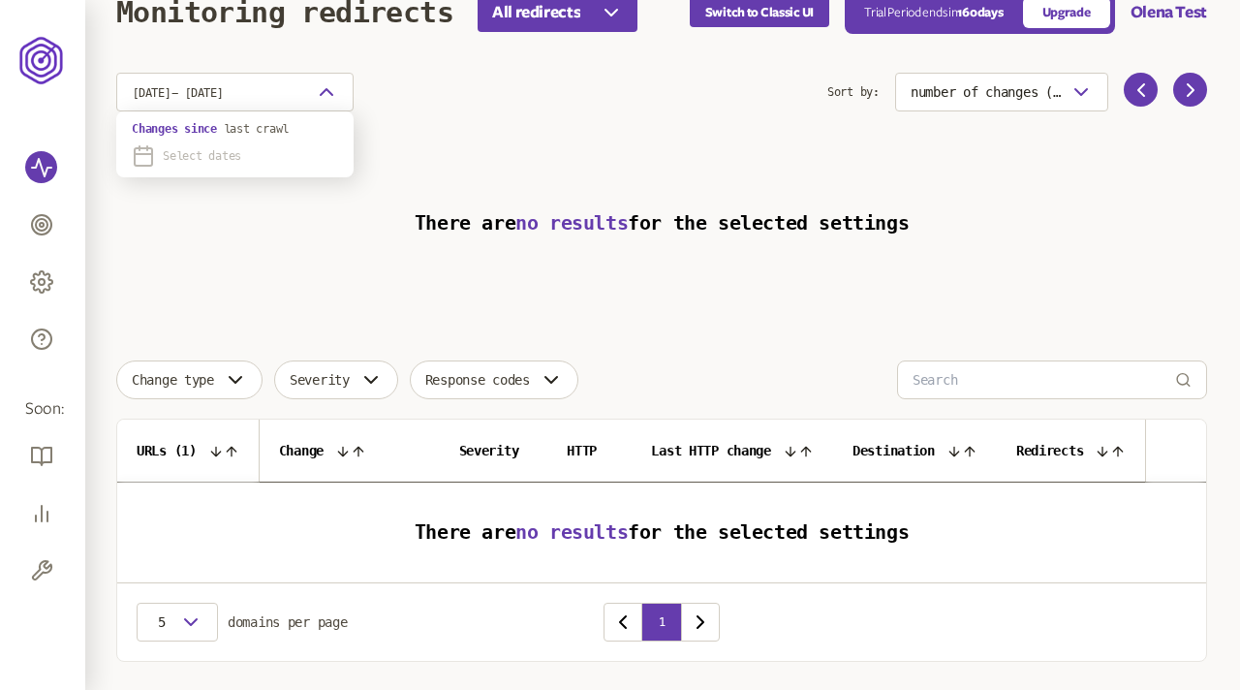
click at [219, 151] on span "Select dates" at bounding box center [202, 156] width 78 height 16
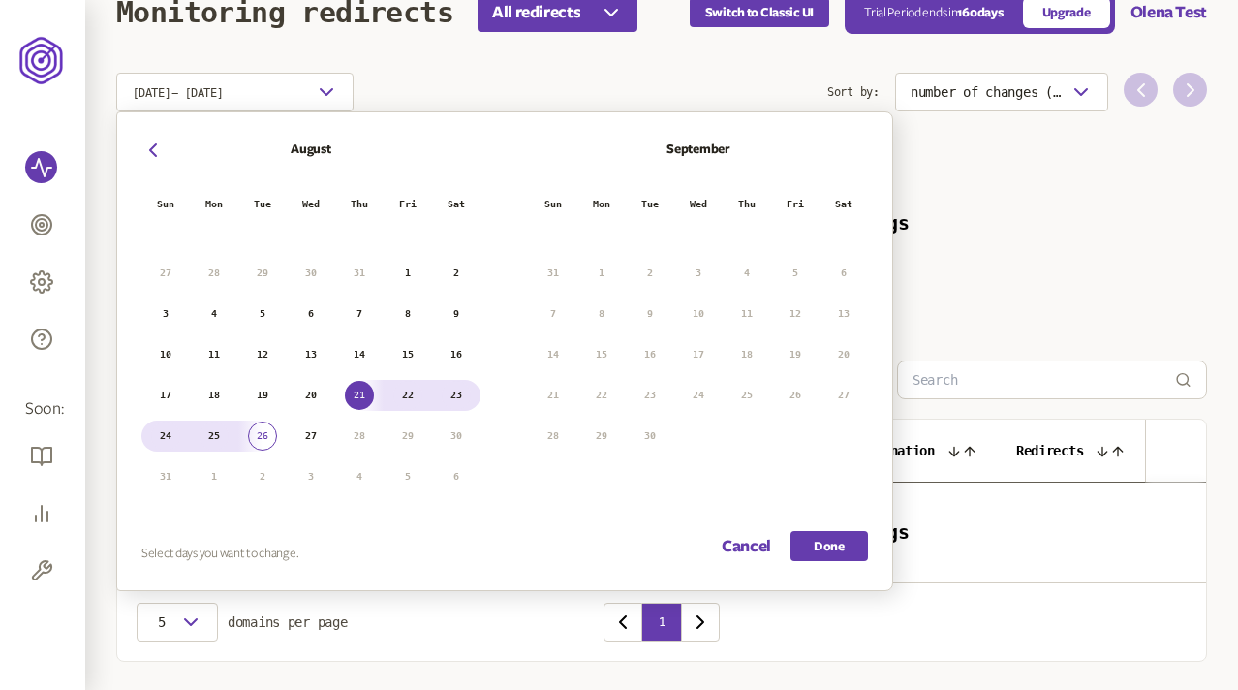
click at [210, 392] on button "18" at bounding box center [214, 395] width 29 height 29
click at [321, 395] on button "20" at bounding box center [310, 395] width 29 height 29
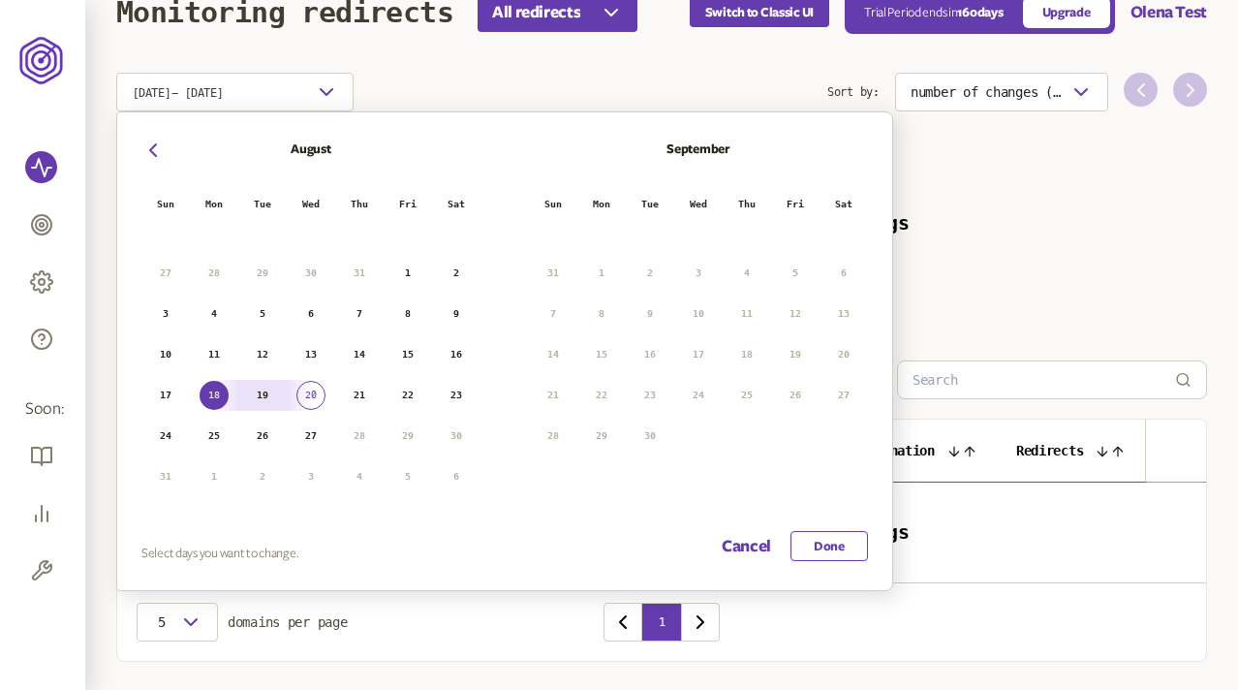
click at [833, 550] on button "Done" at bounding box center [830, 546] width 78 height 30
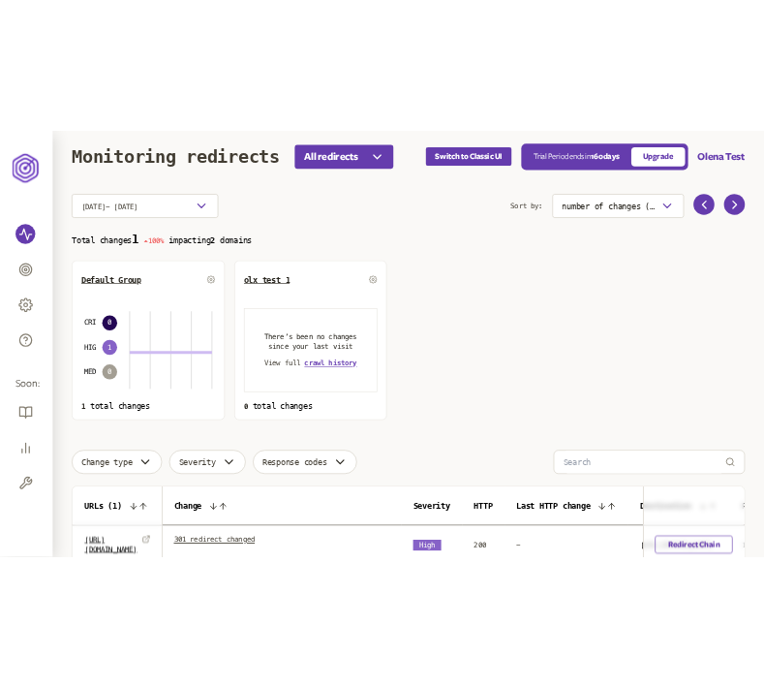
scroll to position [5, 0]
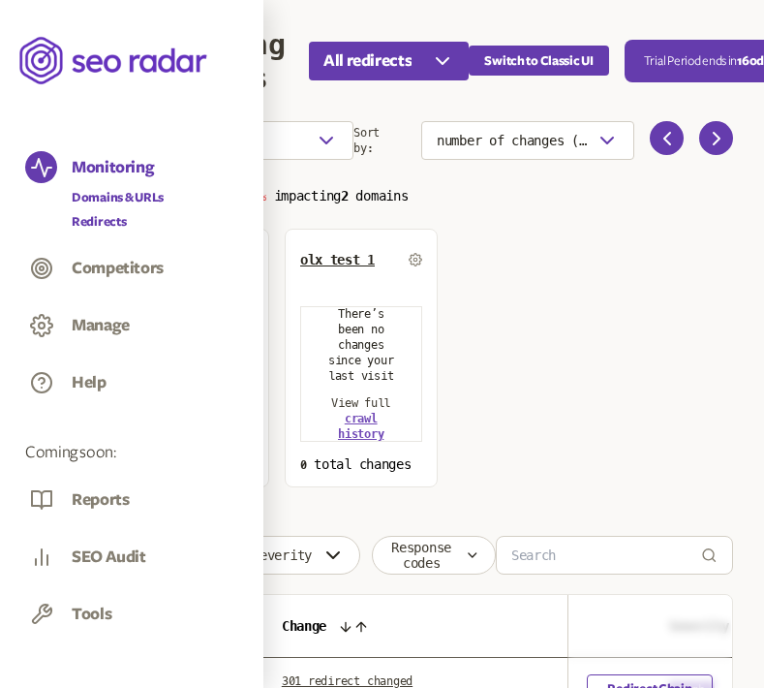
click at [110, 193] on link "Domains & URLs" at bounding box center [118, 197] width 92 height 19
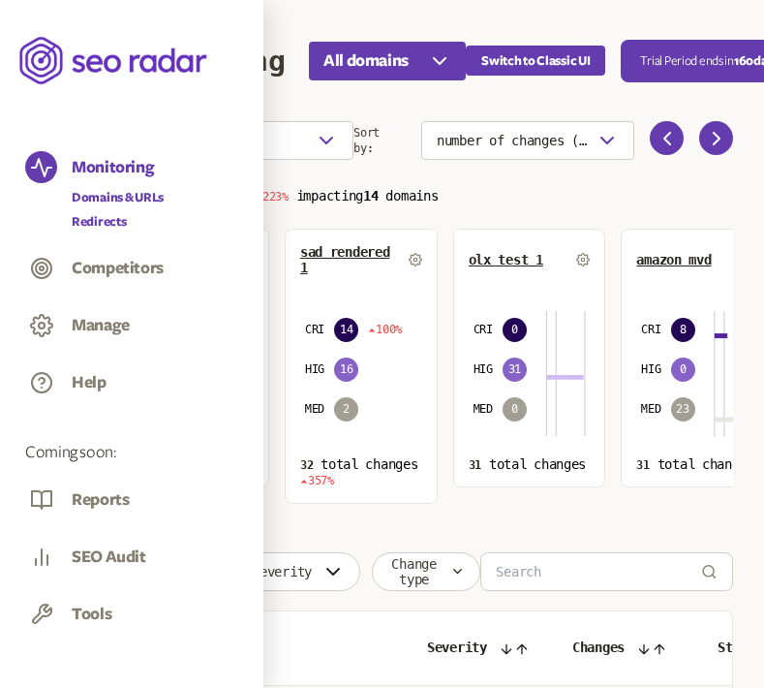
click at [104, 218] on link "Redirects" at bounding box center [118, 221] width 92 height 19
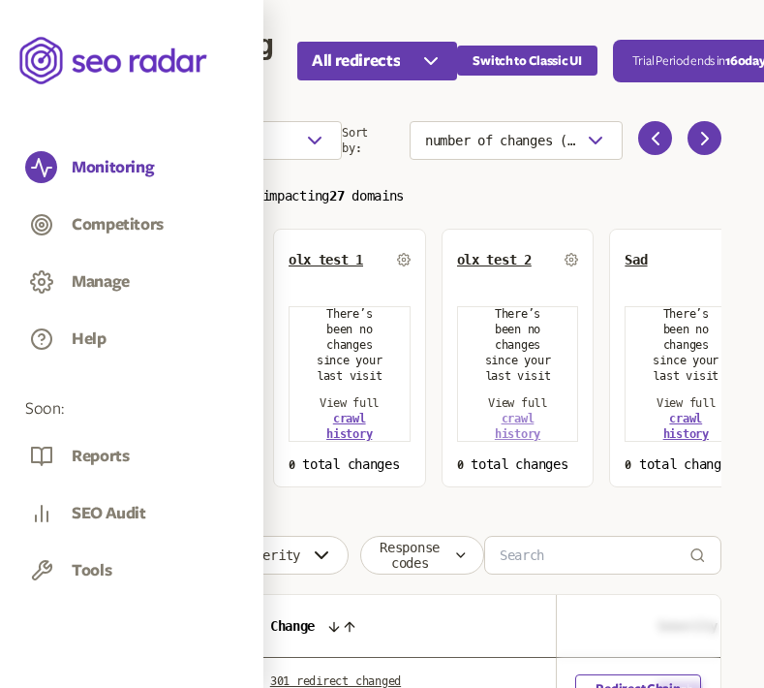
scroll to position [0, 11]
click at [705, 132] on icon at bounding box center [706, 138] width 23 height 23
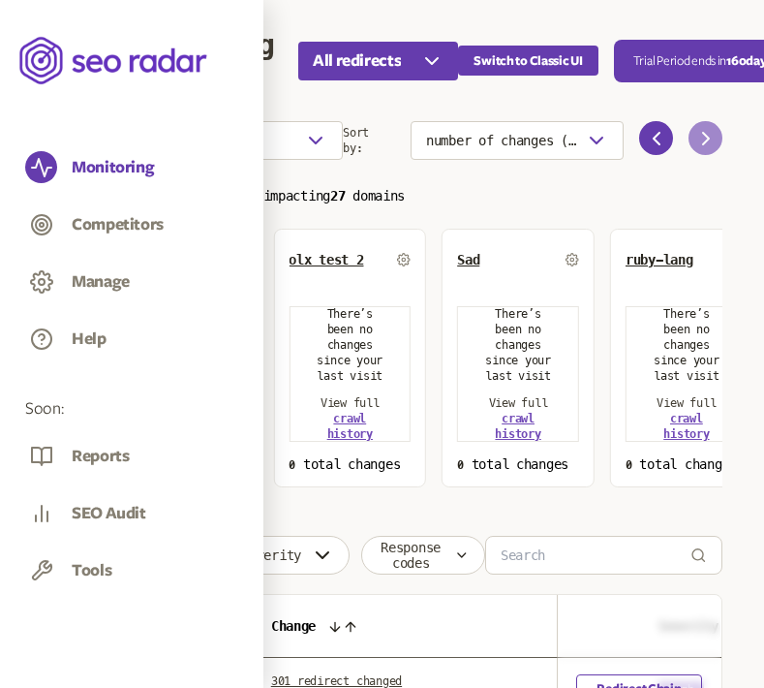
click at [705, 132] on icon at bounding box center [706, 138] width 23 height 23
click at [654, 134] on icon at bounding box center [656, 138] width 23 height 23
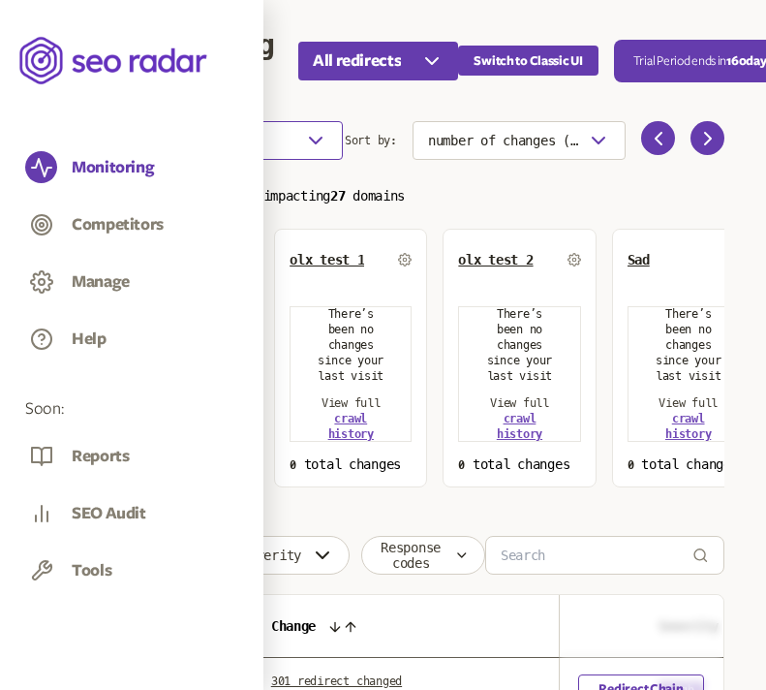
click at [256, 134] on button "Choose an option" at bounding box center [224, 140] width 237 height 39
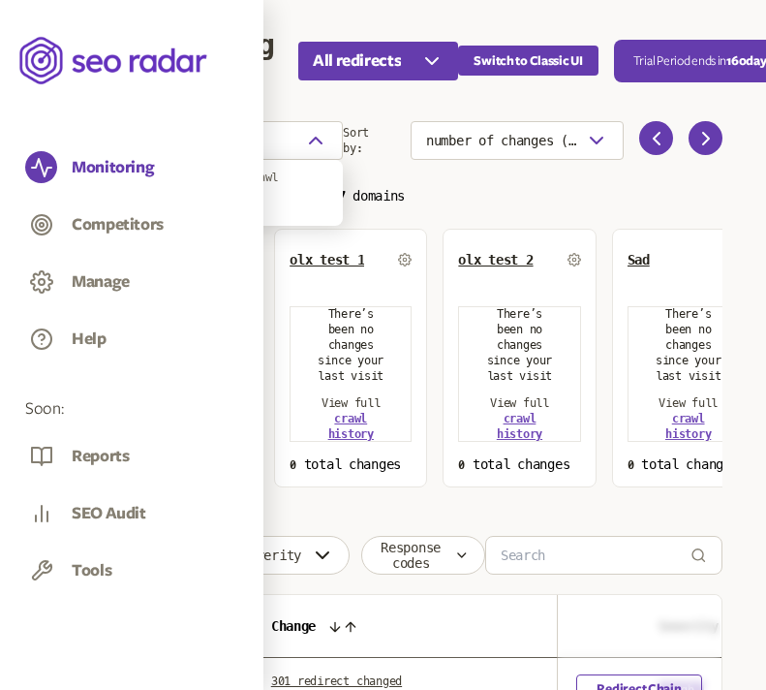
click at [179, 199] on span "Select dates" at bounding box center [191, 205] width 78 height 16
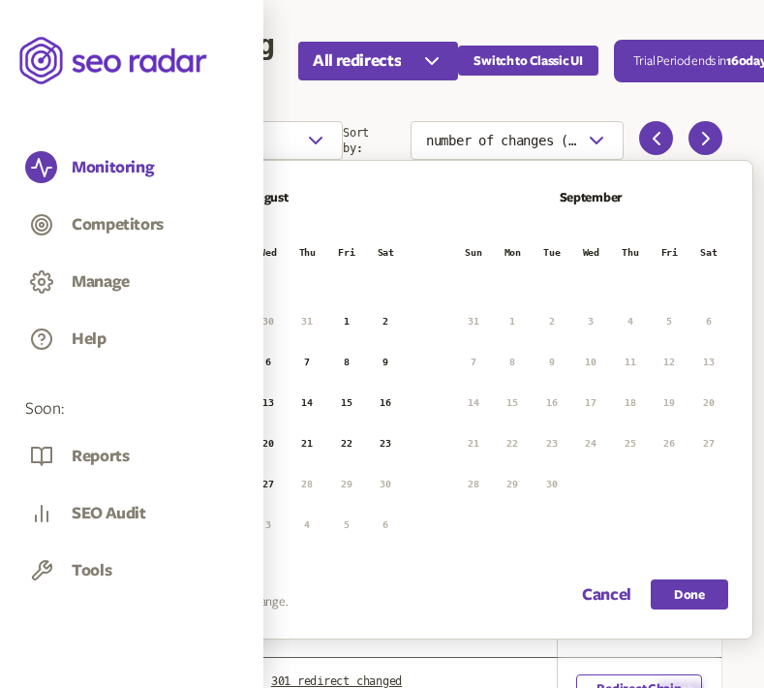
click at [229, 445] on button "19" at bounding box center [228, 443] width 29 height 29
click at [308, 445] on button "21" at bounding box center [307, 443] width 29 height 29
click at [692, 592] on button "Done" at bounding box center [690, 594] width 78 height 30
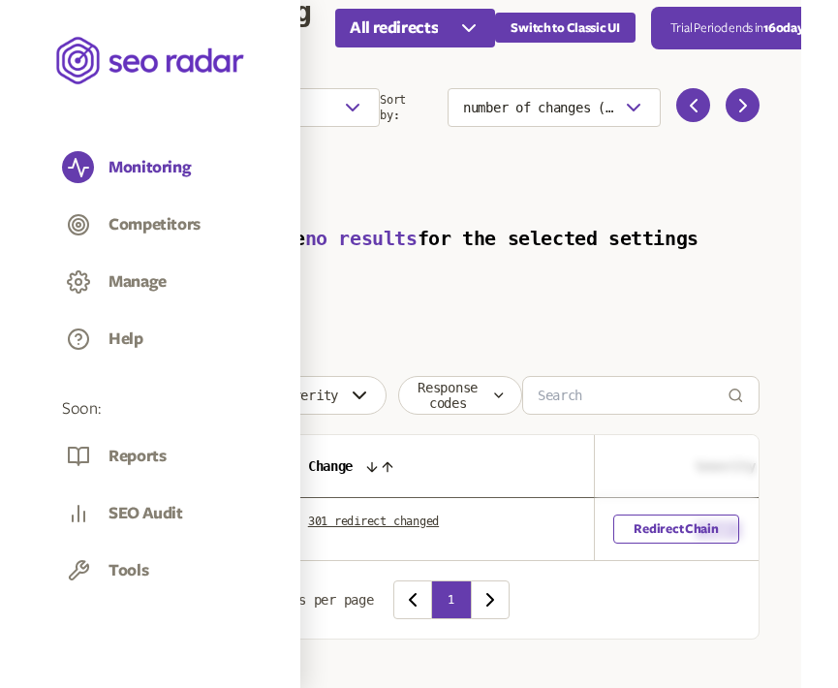
scroll to position [31, 11]
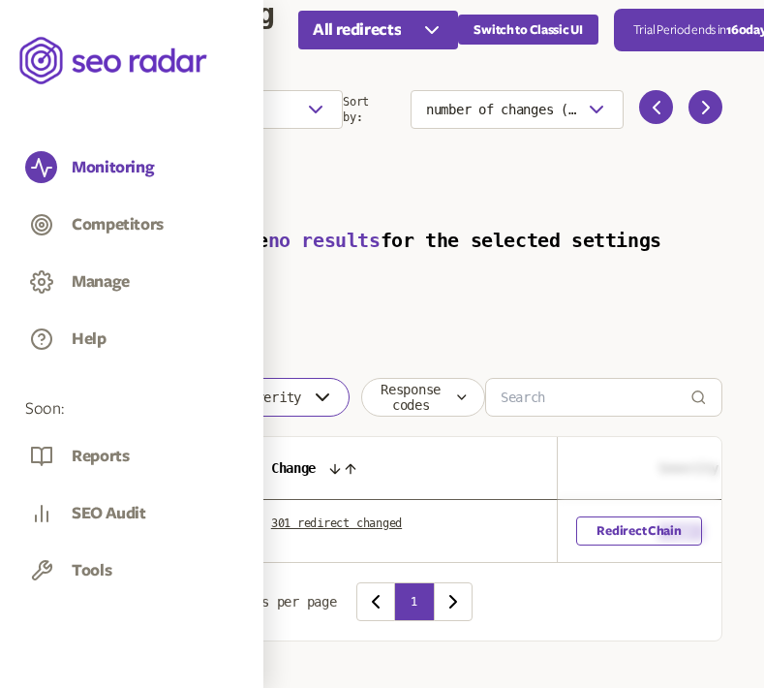
click at [329, 393] on icon "button" at bounding box center [322, 397] width 23 height 23
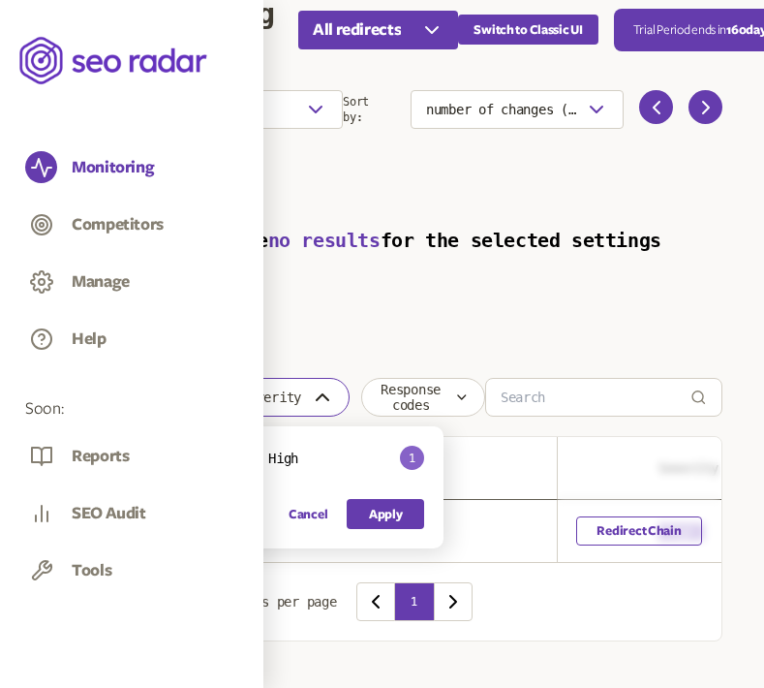
click at [329, 393] on icon "button" at bounding box center [322, 397] width 23 height 23
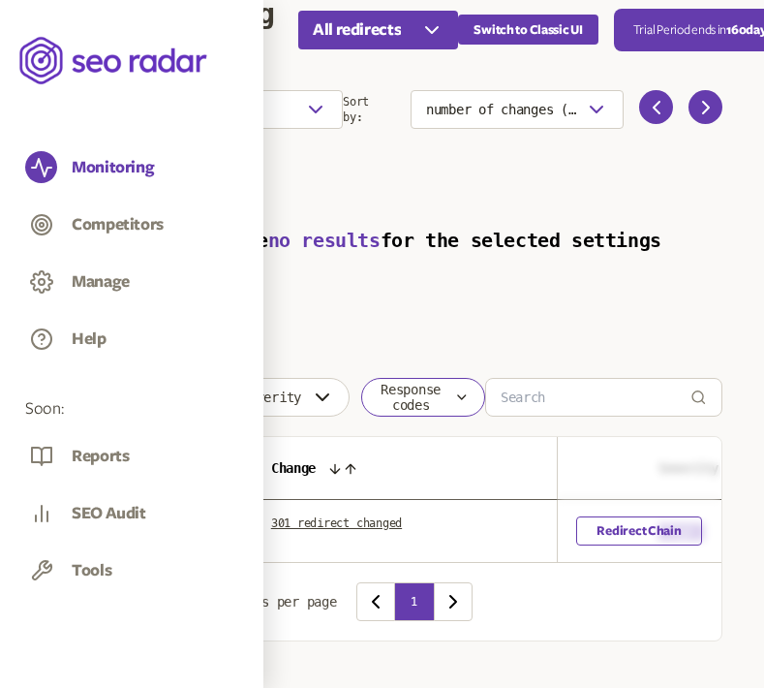
click at [445, 394] on span "Response codes" at bounding box center [411, 397] width 68 height 31
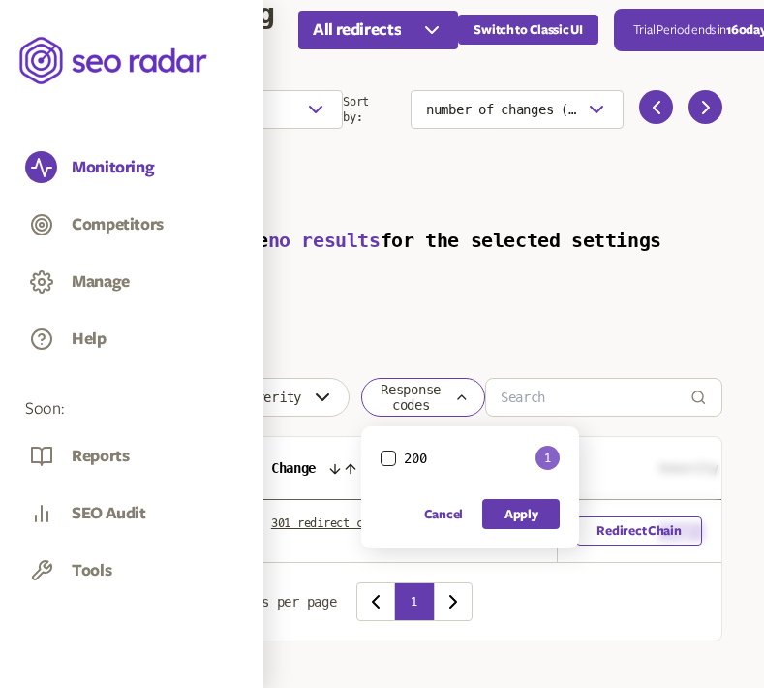
click at [445, 394] on span "Response codes" at bounding box center [411, 397] width 68 height 31
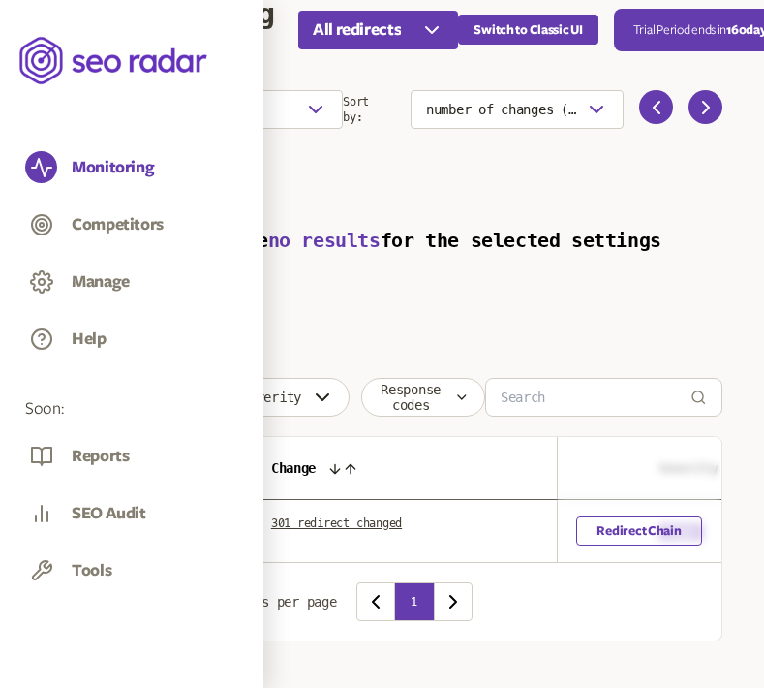
click at [179, 404] on button "Change type" at bounding box center [160, 397] width 109 height 39
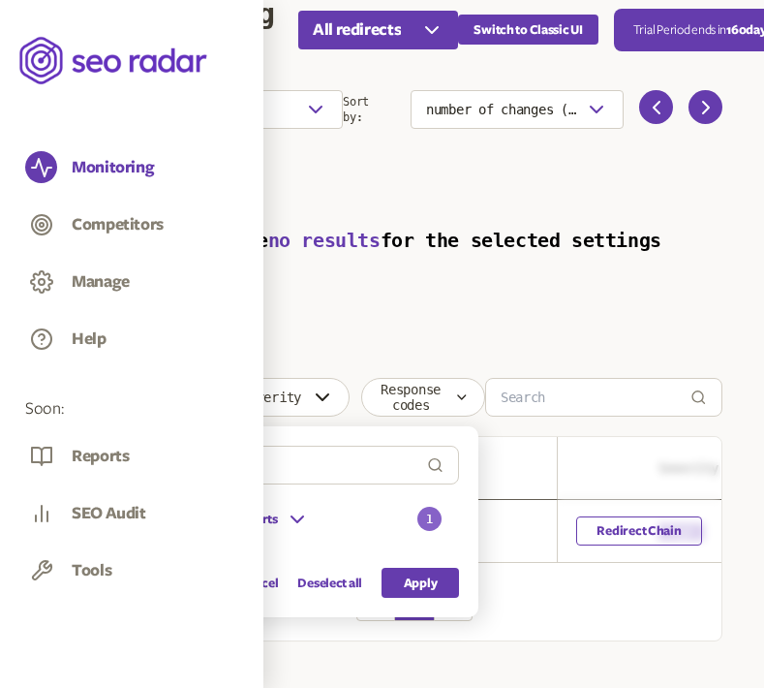
click at [179, 404] on button "Change type" at bounding box center [160, 397] width 109 height 39
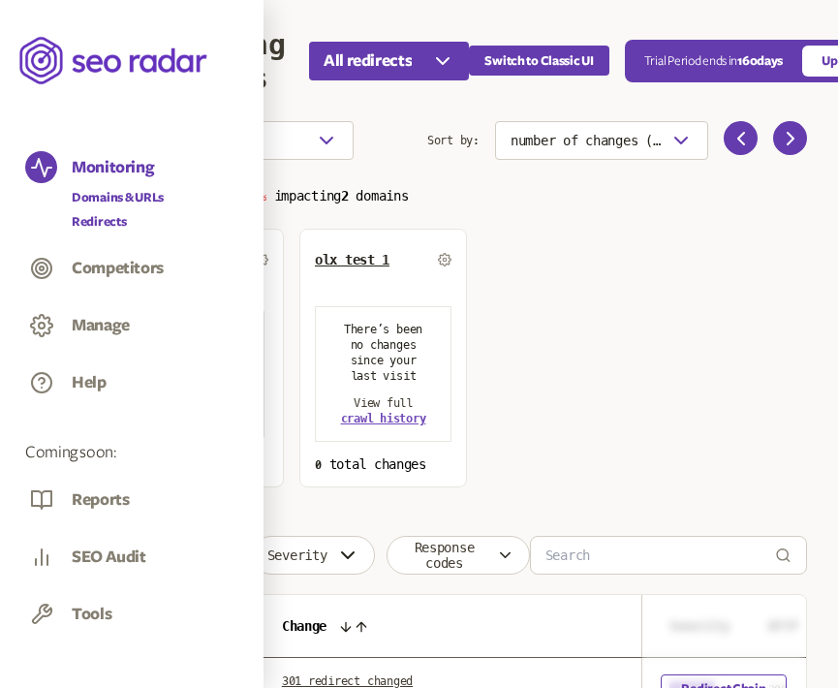
click at [102, 191] on link "Domains & URLs" at bounding box center [118, 197] width 92 height 19
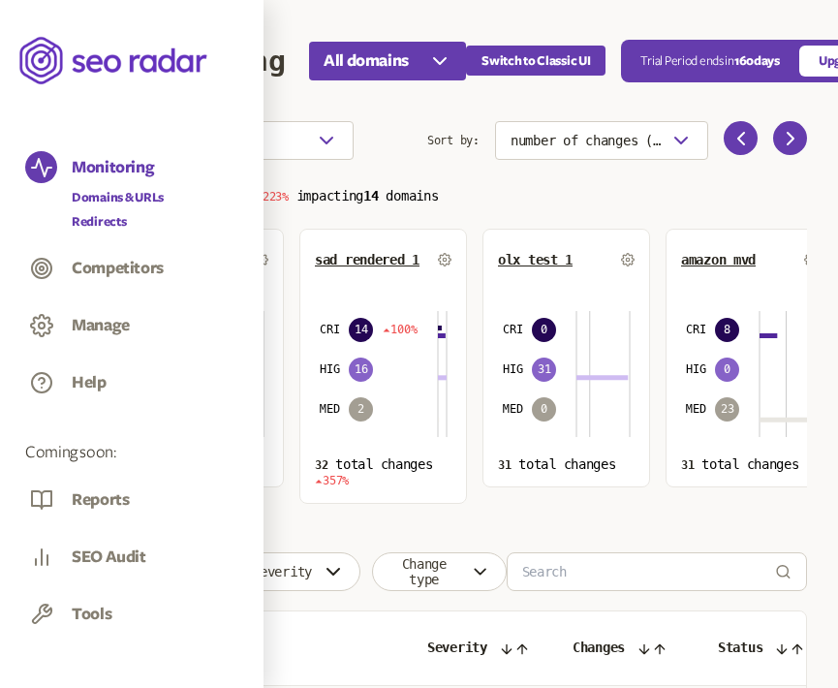
click at [98, 216] on link "Redirects" at bounding box center [118, 221] width 92 height 19
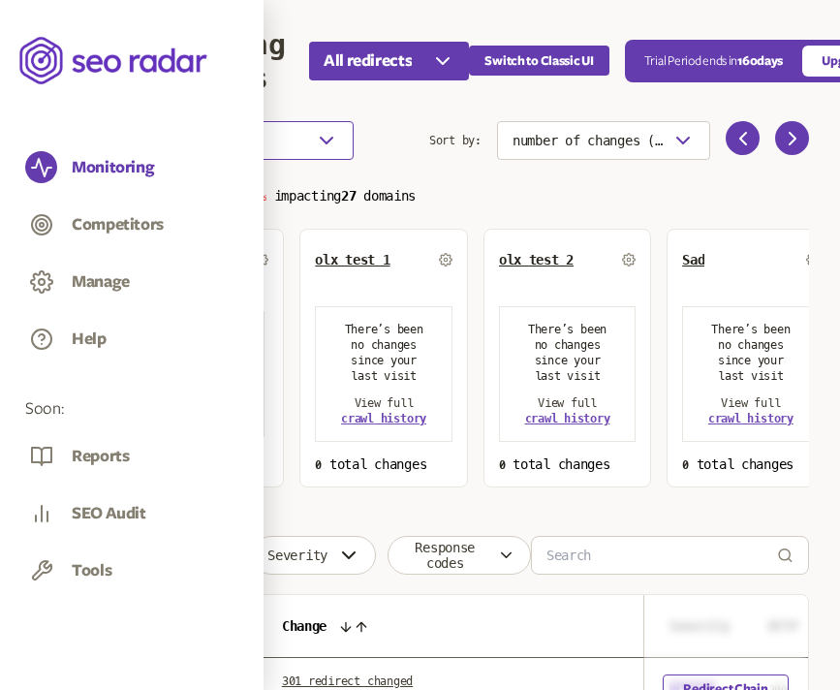
click at [298, 138] on button "Choose an option" at bounding box center [234, 140] width 237 height 39
click at [241, 202] on span "Select dates" at bounding box center [202, 205] width 78 height 16
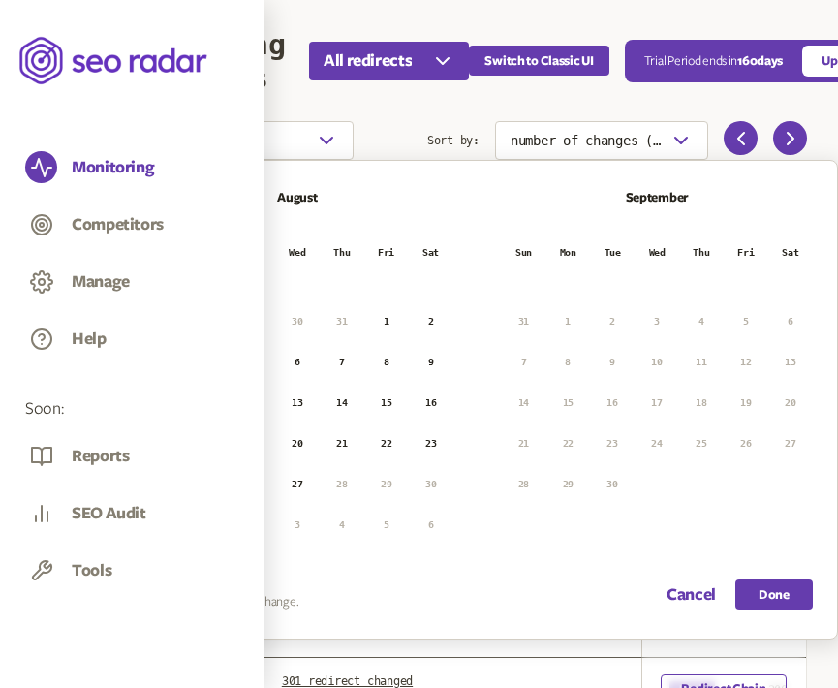
click at [255, 440] on button "19" at bounding box center [252, 443] width 29 height 29
click at [344, 441] on button "21" at bounding box center [341, 443] width 29 height 29
click at [760, 595] on button "Done" at bounding box center [774, 594] width 78 height 30
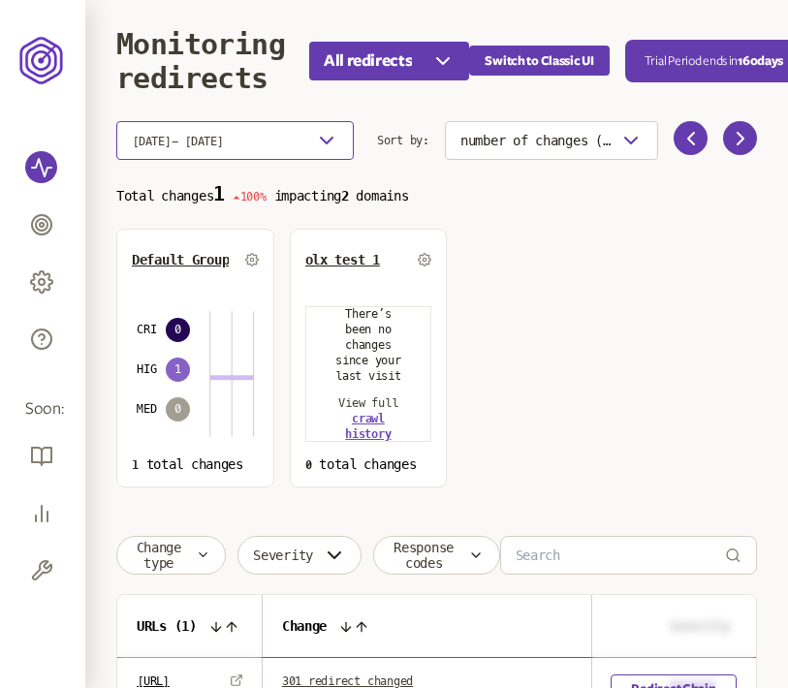
click at [326, 140] on icon "button" at bounding box center [326, 140] width 23 height 23
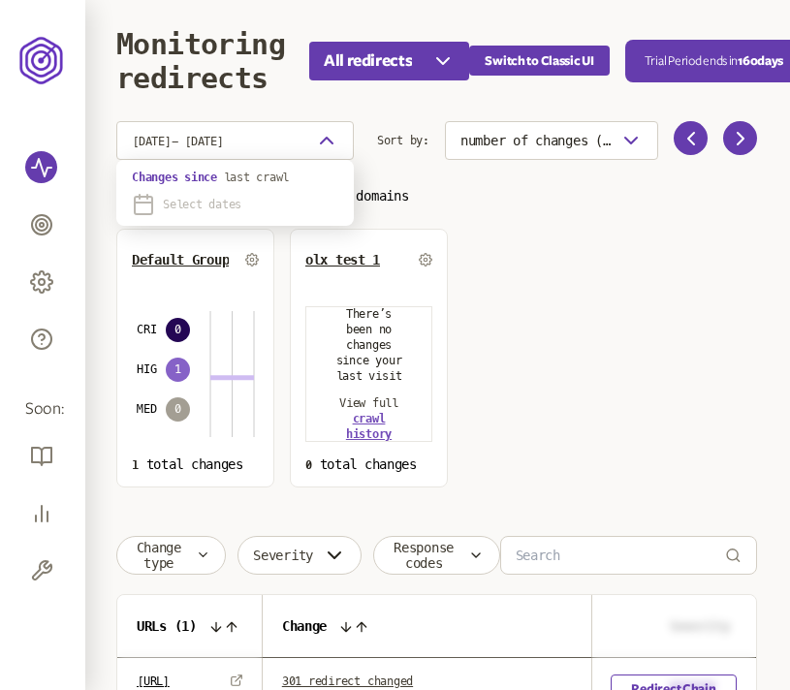
click at [194, 201] on span "Select dates" at bounding box center [202, 205] width 78 height 16
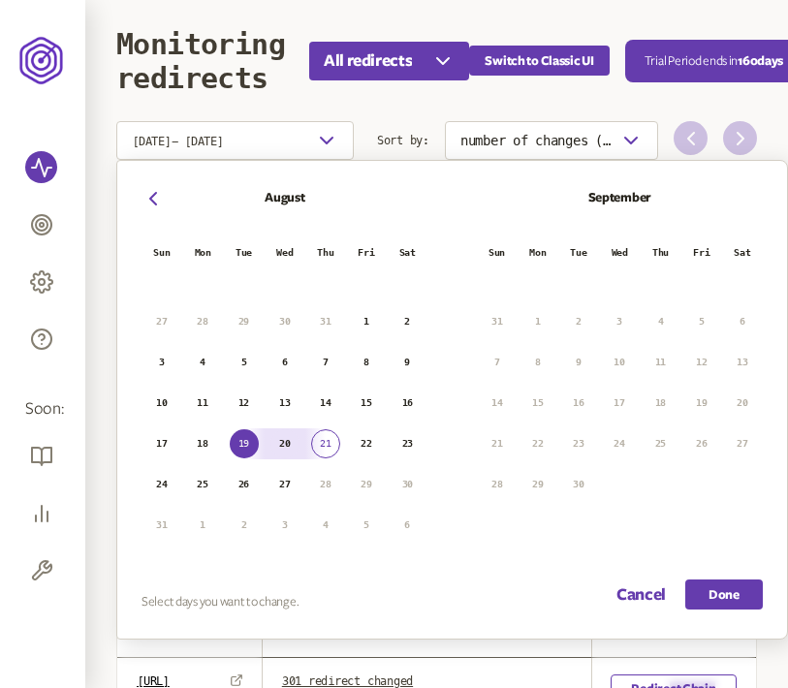
click at [164, 438] on button "17" at bounding box center [161, 443] width 29 height 29
click at [213, 438] on button "18" at bounding box center [202, 443] width 29 height 29
click at [409, 400] on button "16" at bounding box center [406, 402] width 29 height 29
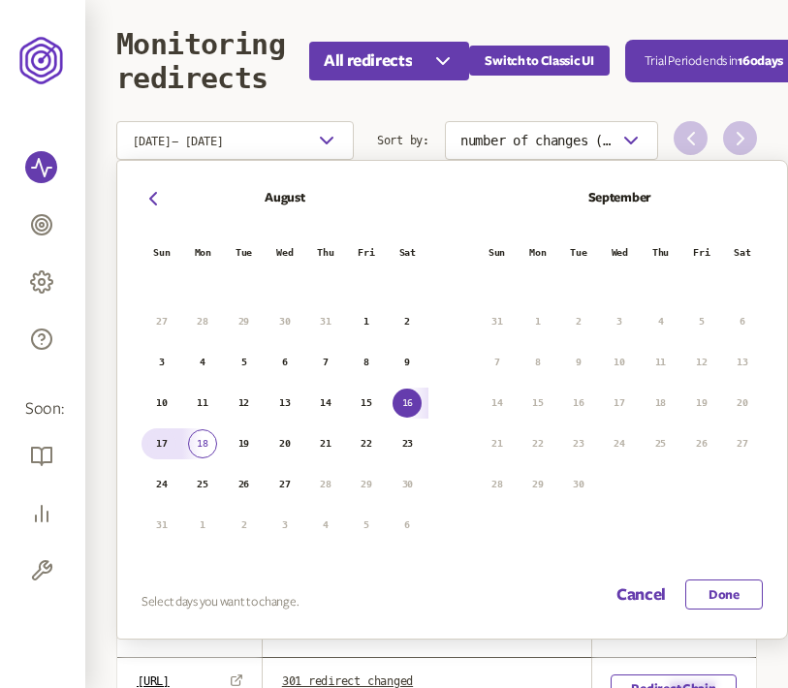
click at [723, 592] on button "Done" at bounding box center [724, 594] width 78 height 30
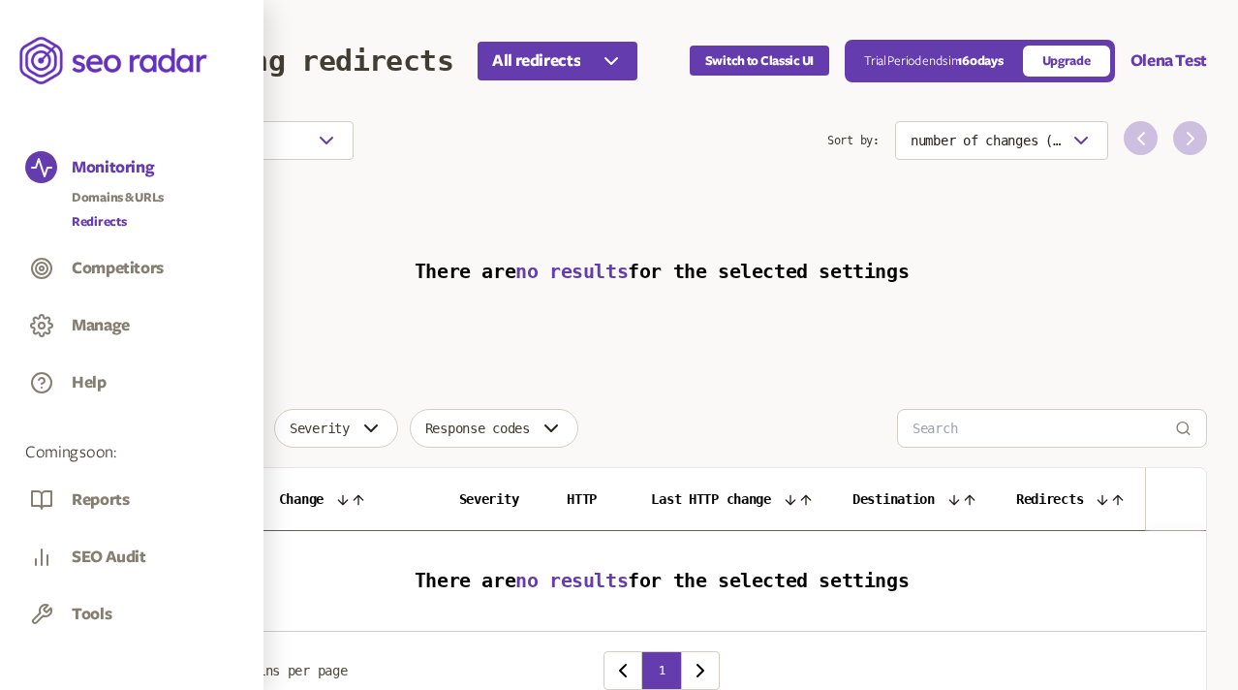
click at [107, 216] on link "Redirects" at bounding box center [118, 221] width 92 height 19
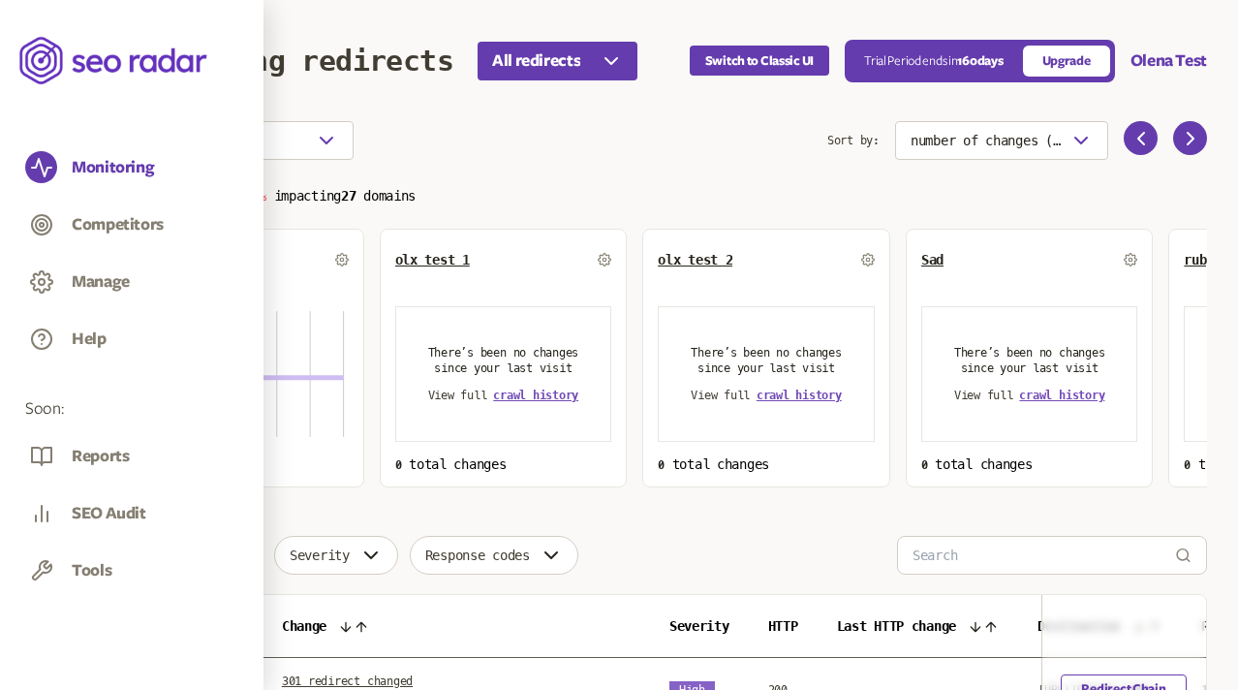
click at [171, 261] on span "Default Group" at bounding box center [180, 260] width 97 height 16
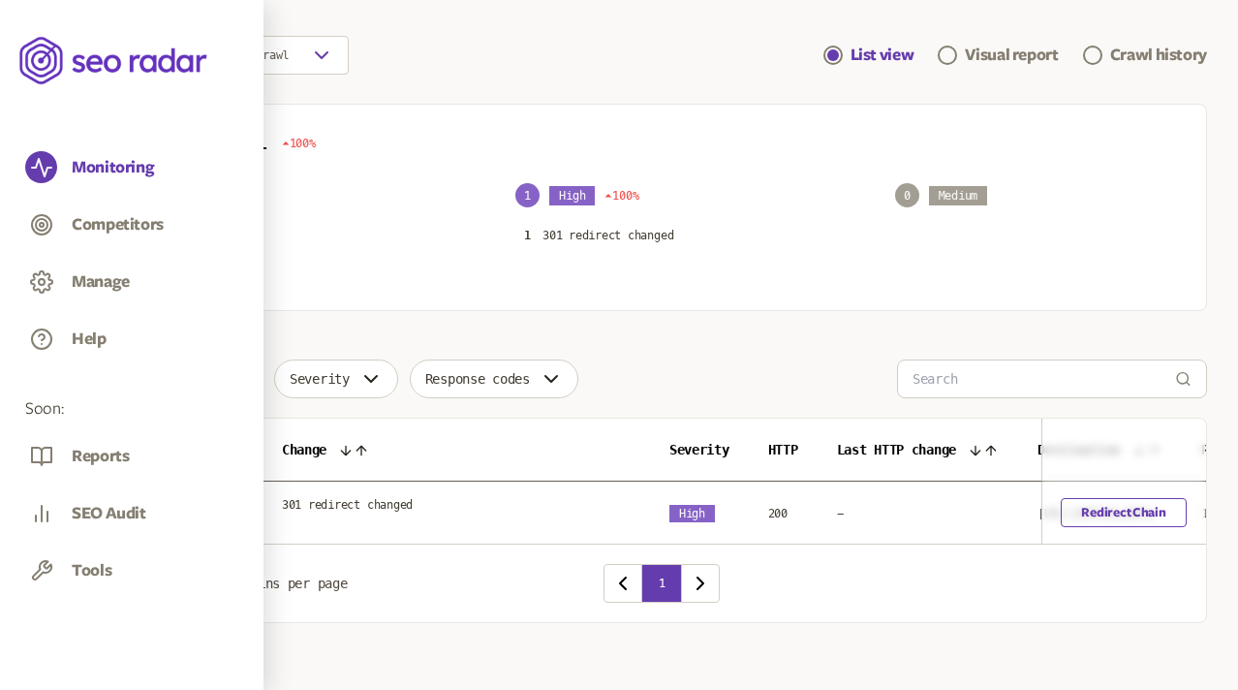
scroll to position [169, 0]
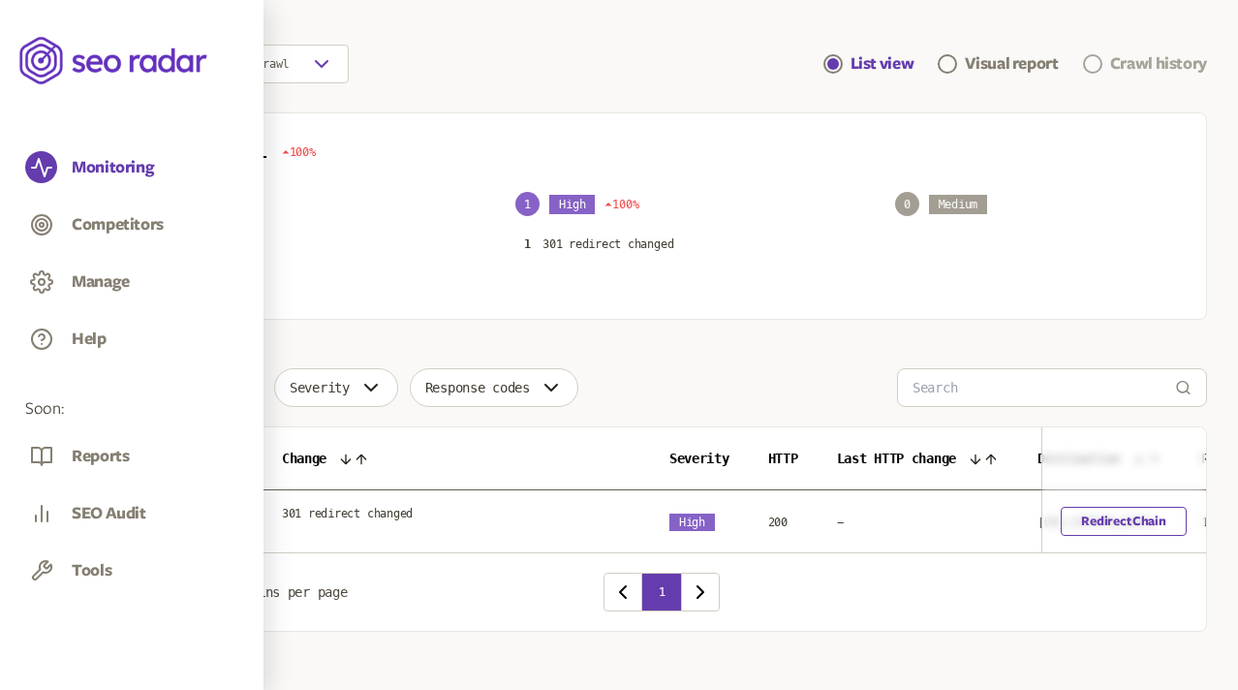
click at [787, 70] on div "Crawl history" at bounding box center [1158, 63] width 97 height 23
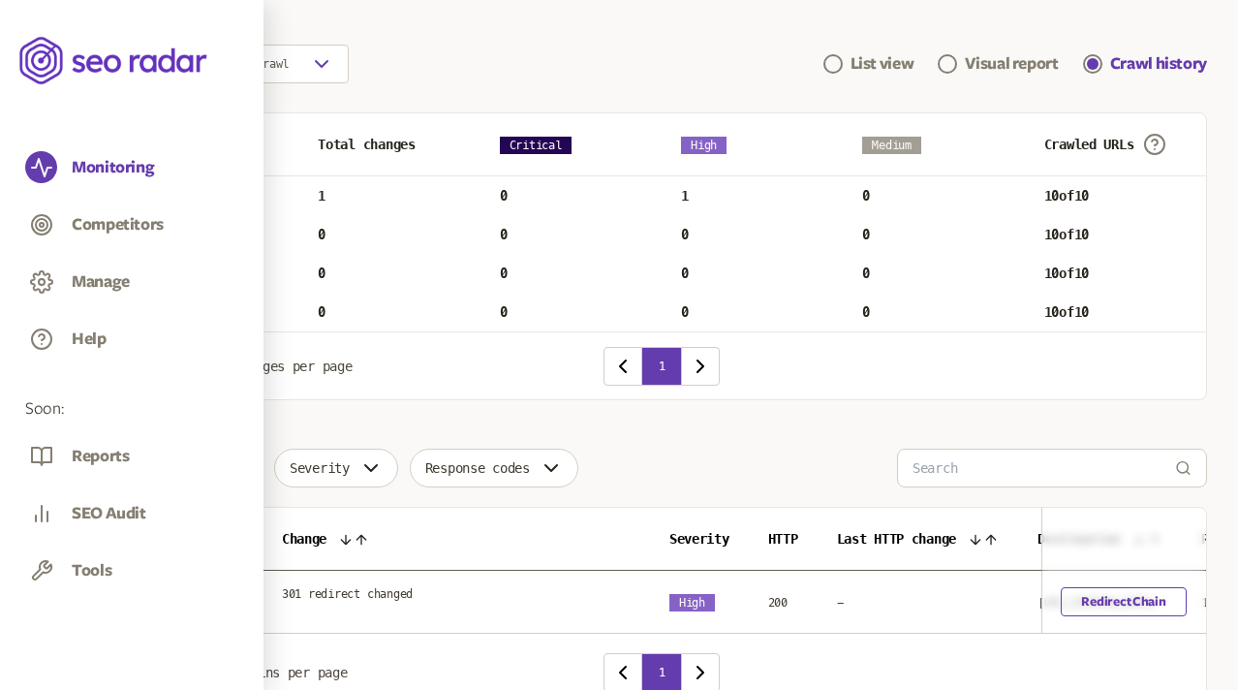
click at [176, 231] on p "Wed Aug 13 2025" at bounding box center [157, 235] width 40 height 16
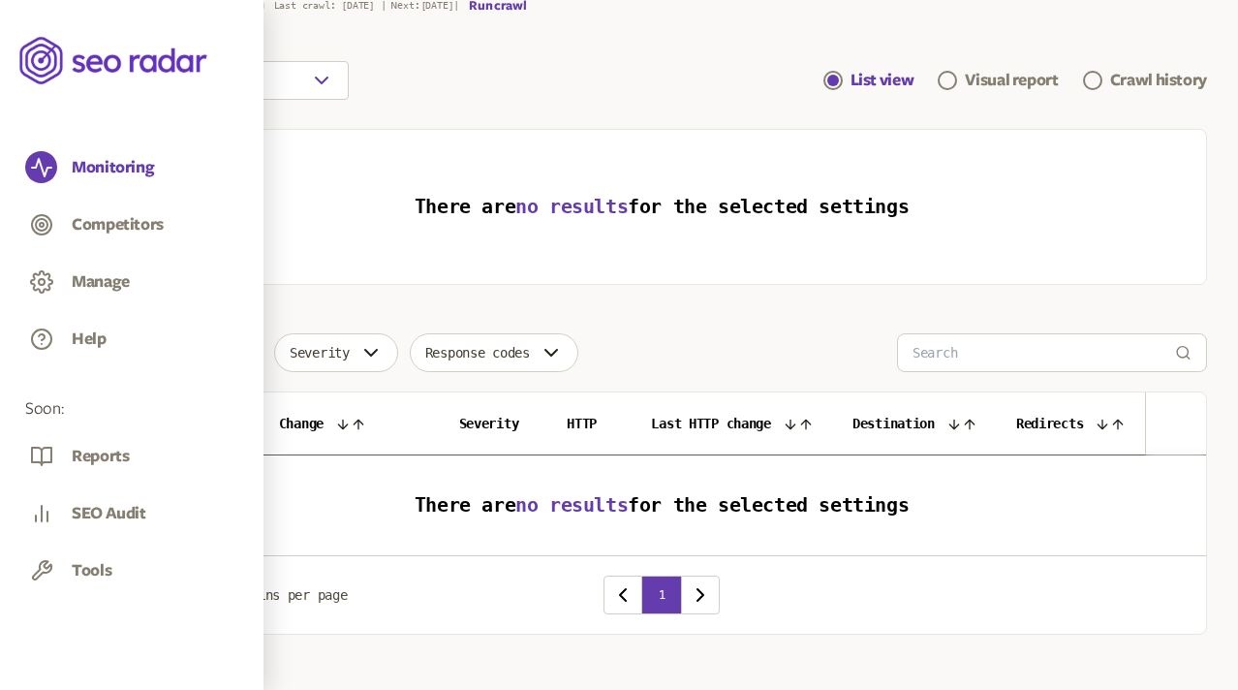
scroll to position [161, 0]
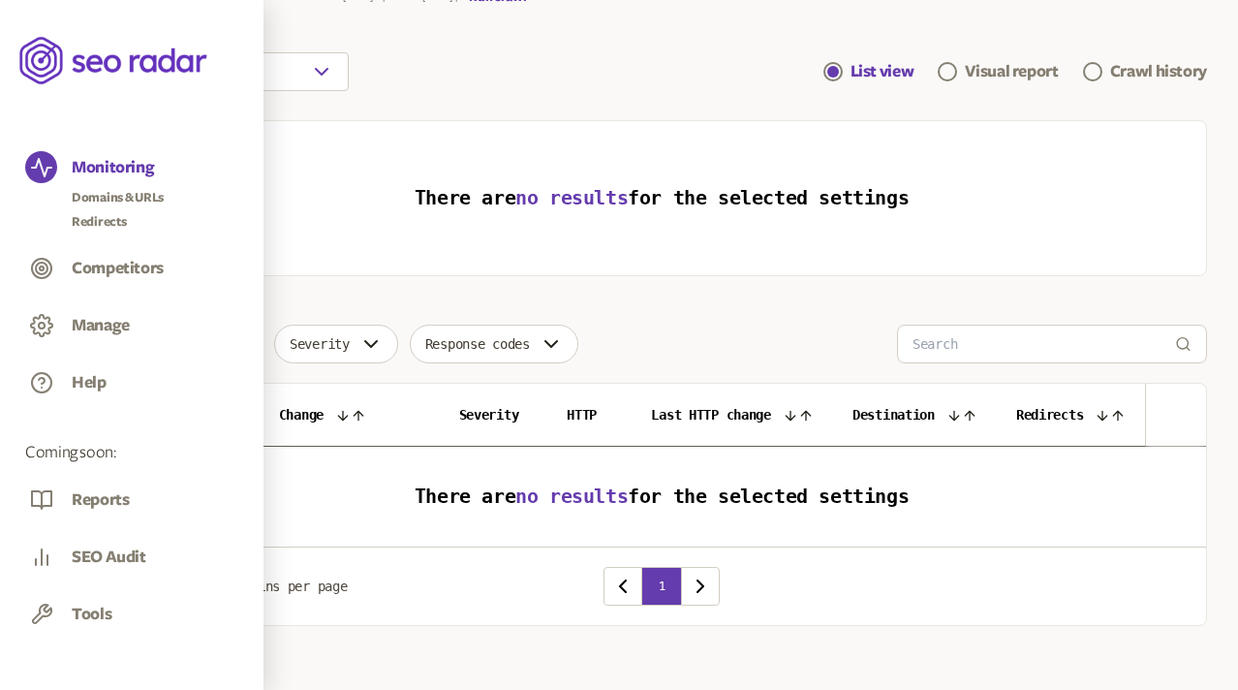
click at [113, 167] on button "Monitoring" at bounding box center [113, 167] width 82 height 21
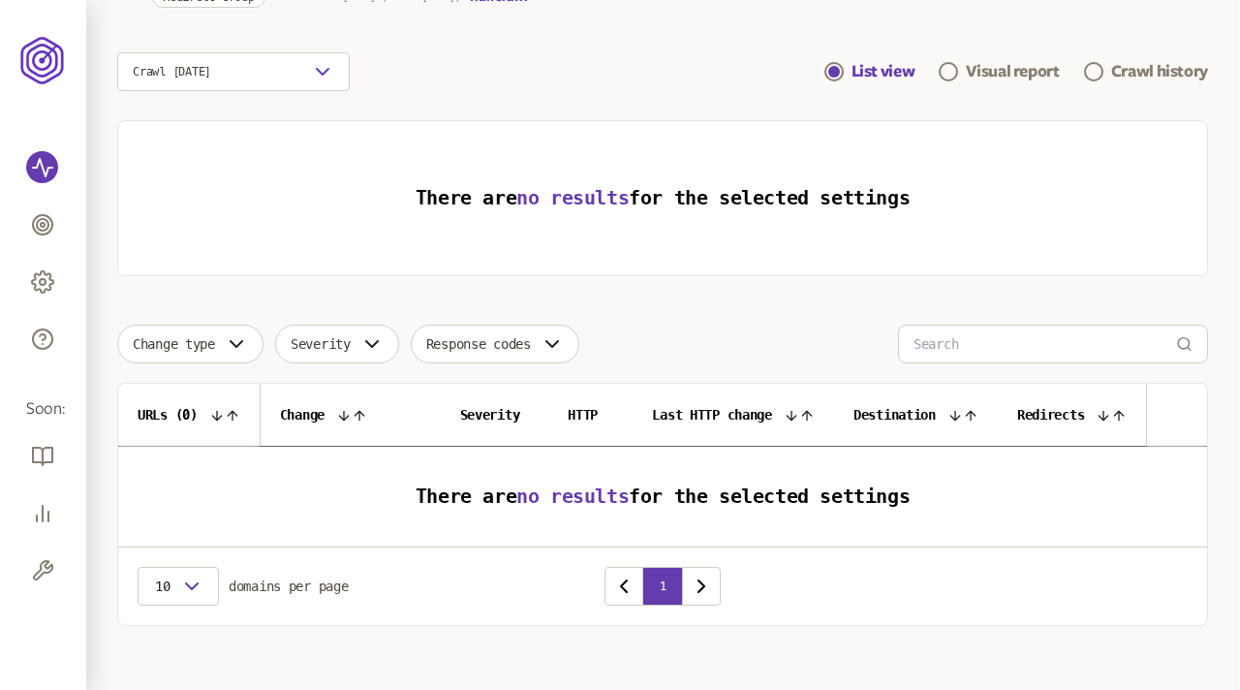
scroll to position [0, 0]
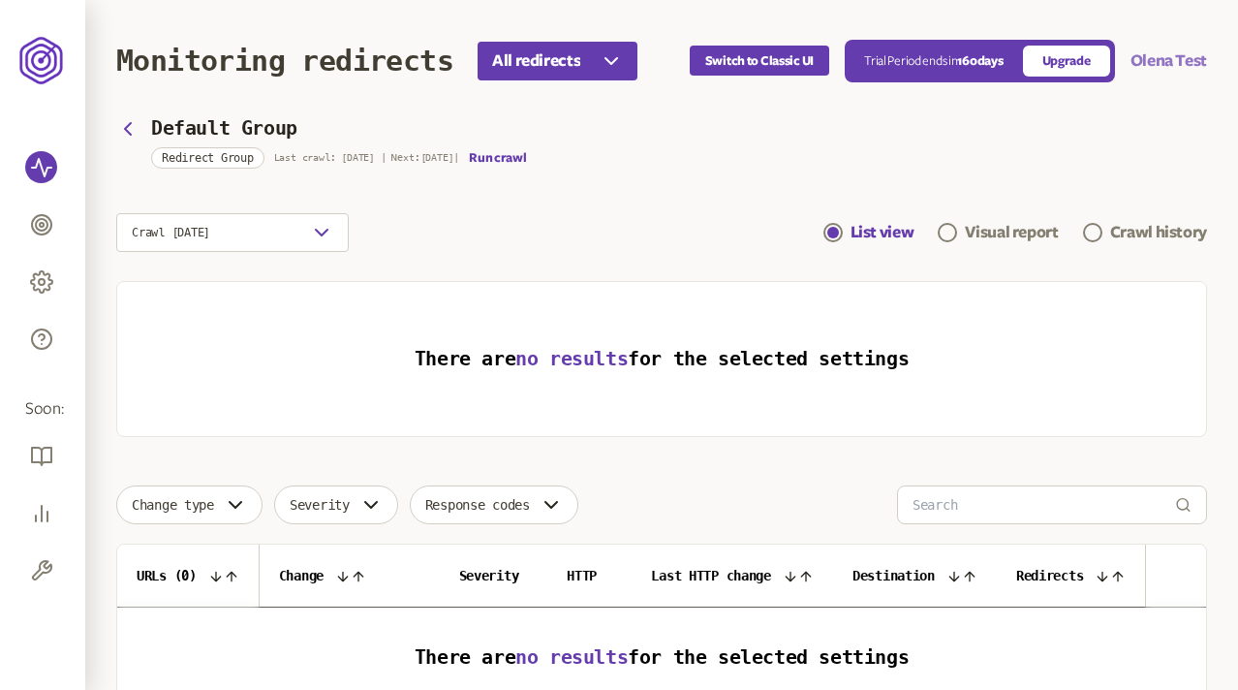
click at [787, 56] on button "Olena Test" at bounding box center [1169, 60] width 77 height 23
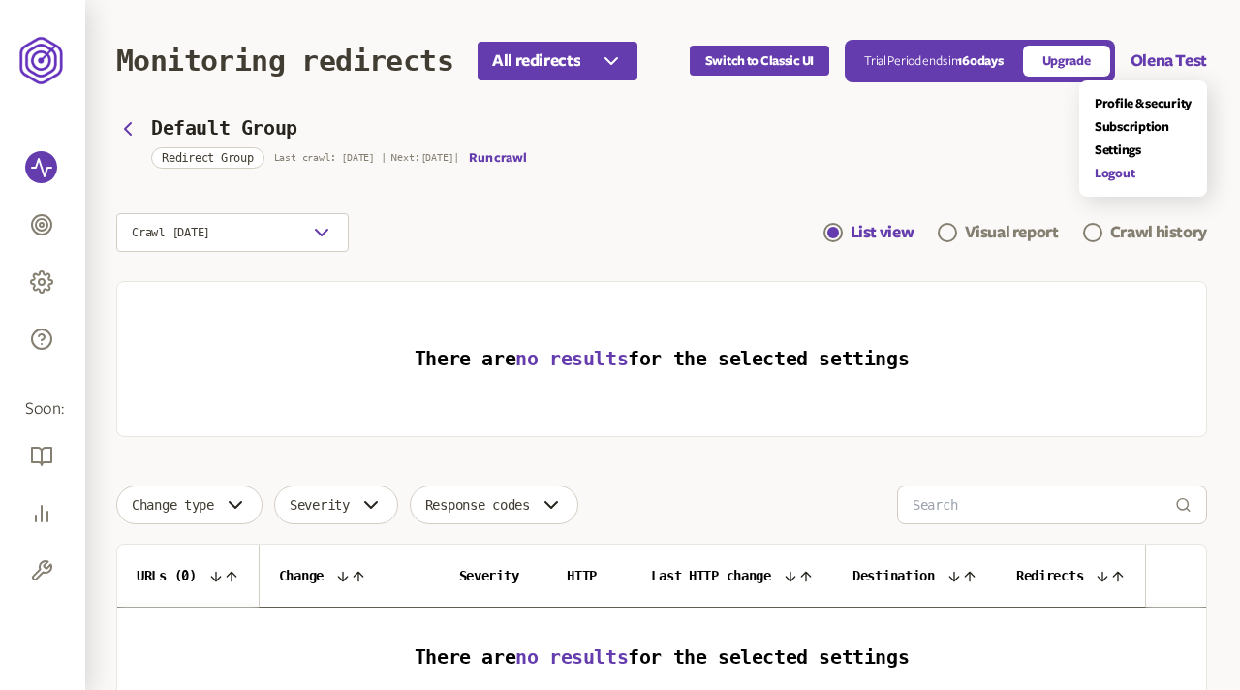
click at [787, 172] on link "Logout" at bounding box center [1143, 174] width 97 height 16
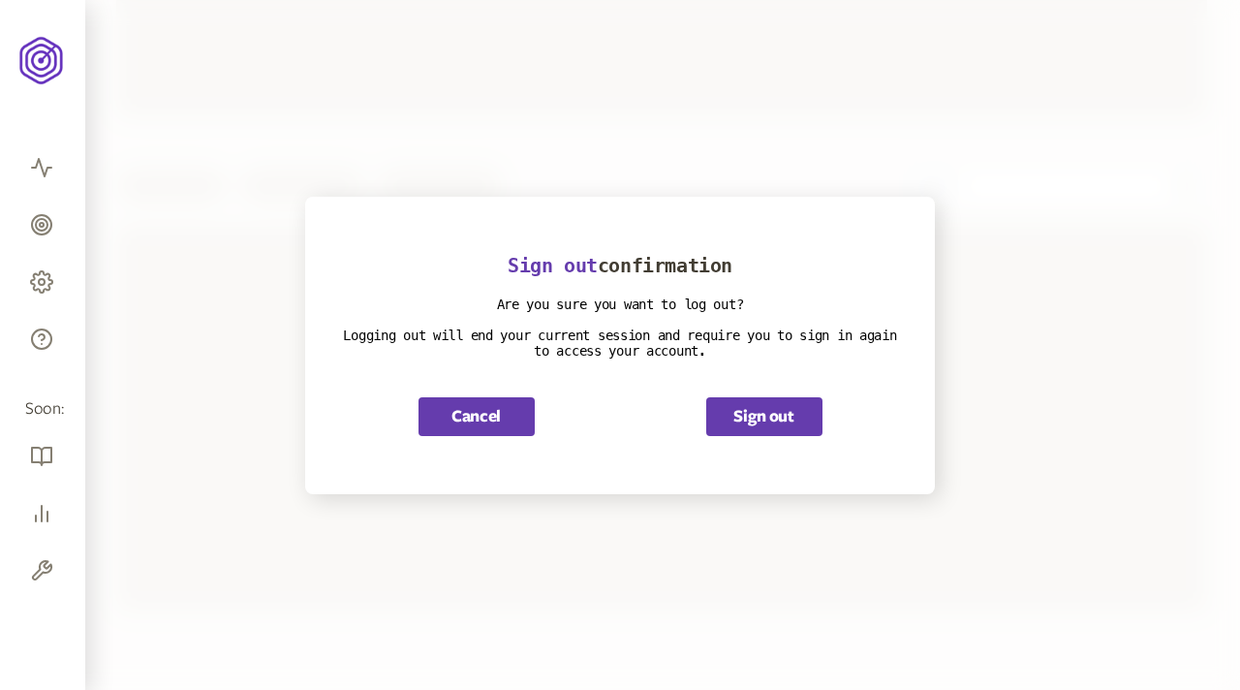
click at [453, 403] on button "Cancel" at bounding box center [477, 416] width 116 height 39
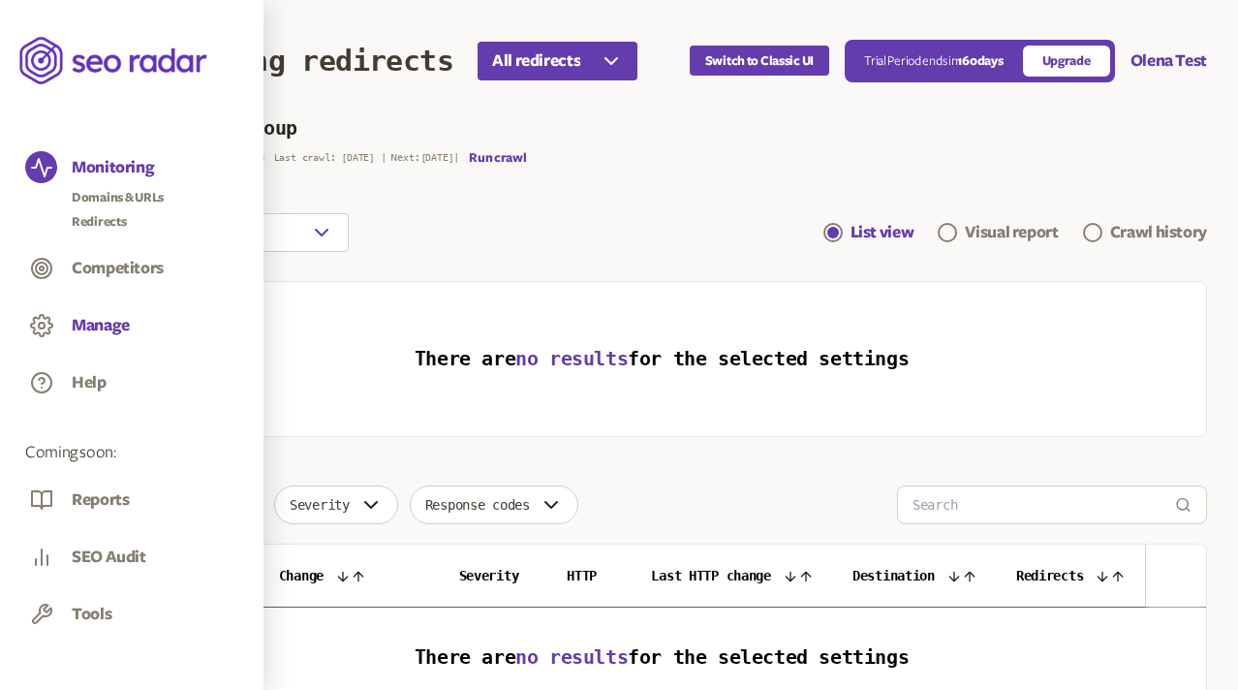
click at [110, 324] on button "Manage" at bounding box center [101, 325] width 58 height 21
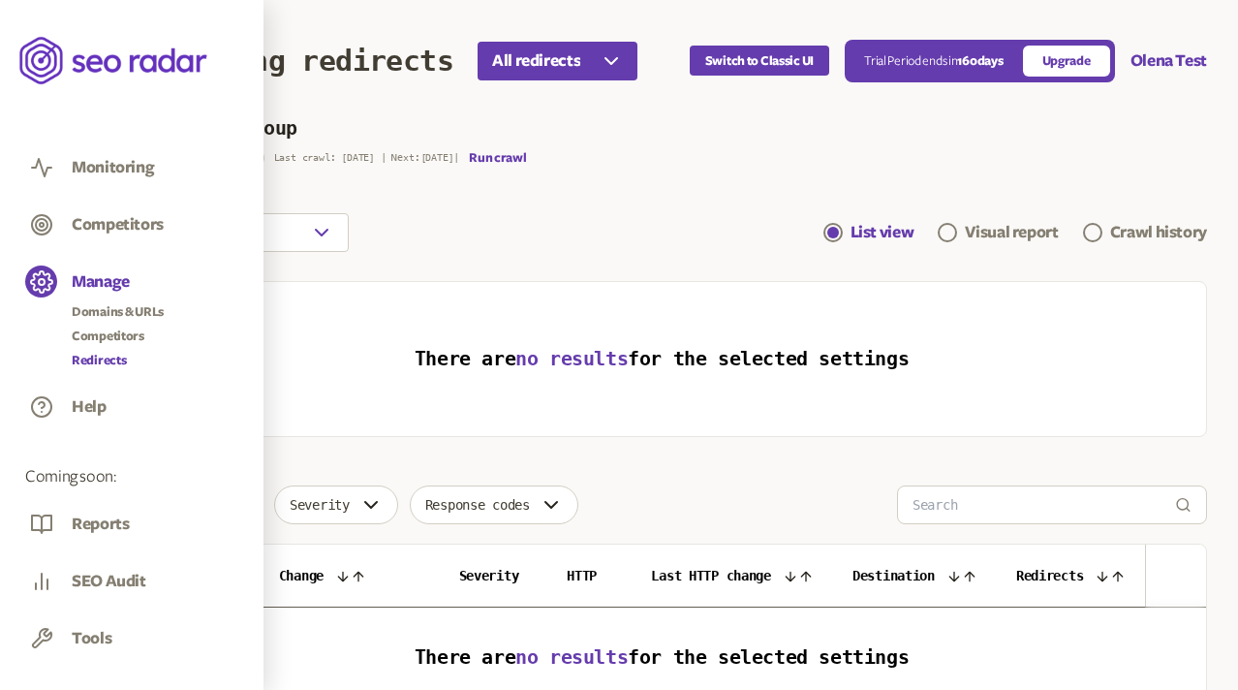
click at [101, 357] on link "Redirects" at bounding box center [118, 360] width 92 height 19
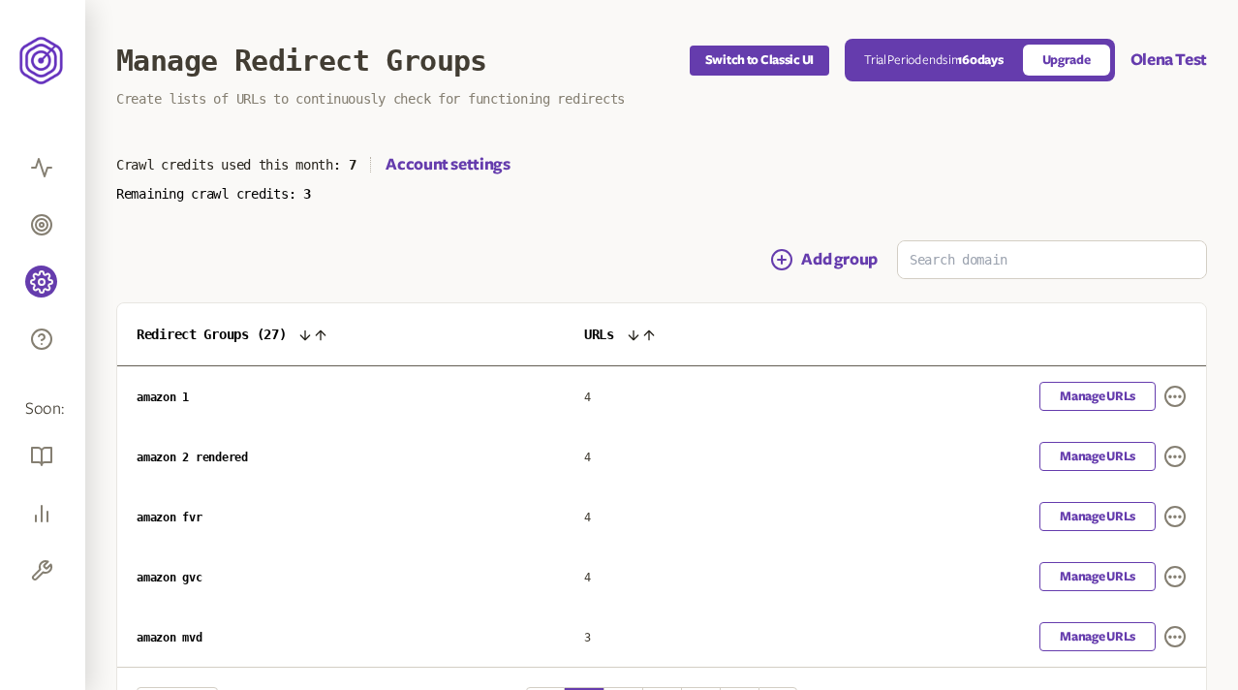
scroll to position [134, 0]
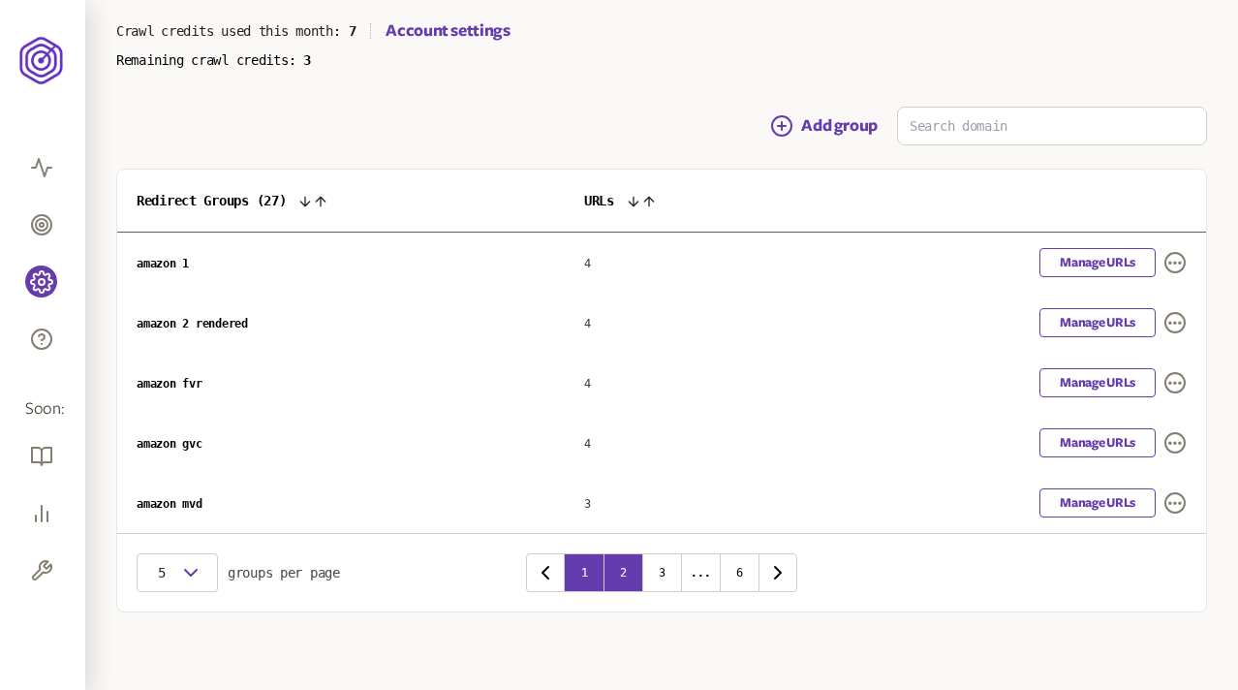
click at [626, 574] on button "2" at bounding box center [623, 572] width 39 height 39
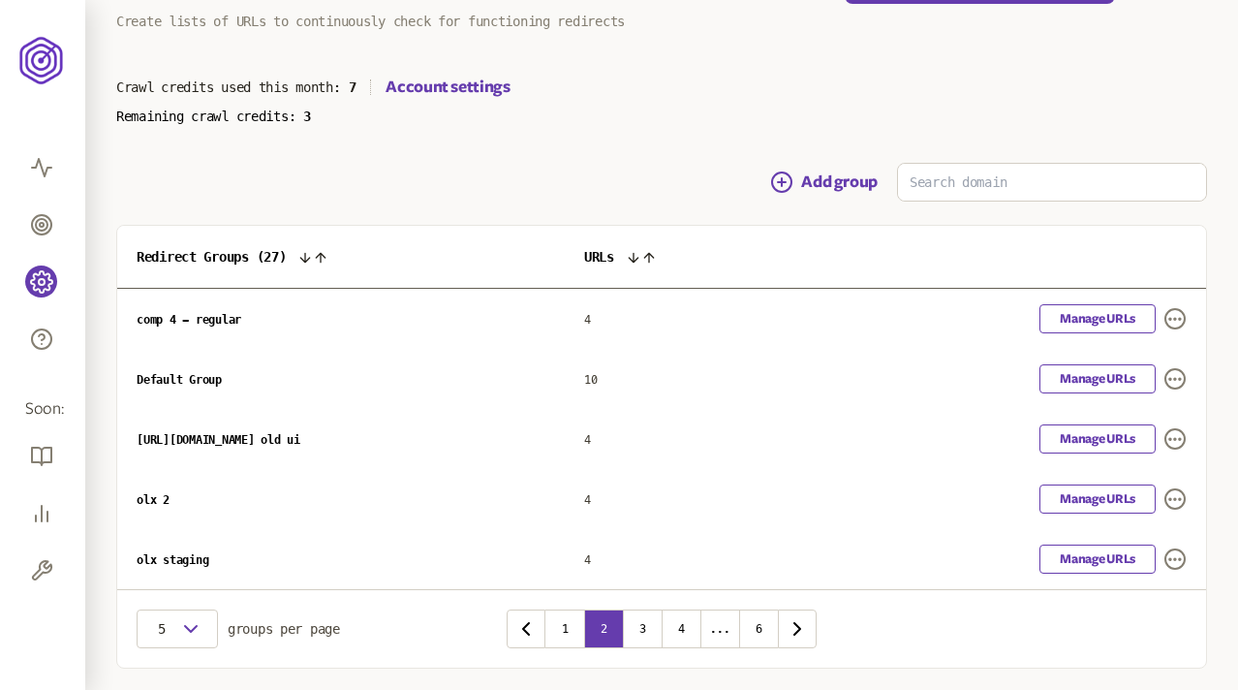
scroll to position [134, 0]
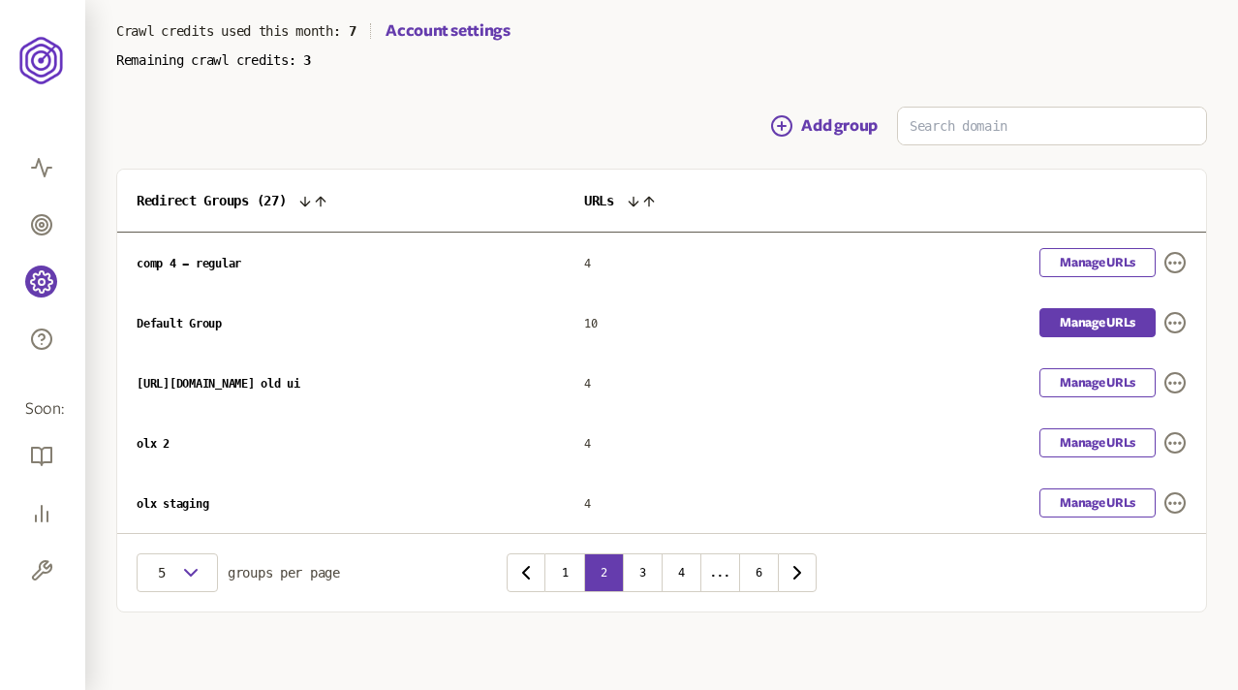
click at [787, 324] on link "Manage URLs" at bounding box center [1098, 322] width 116 height 29
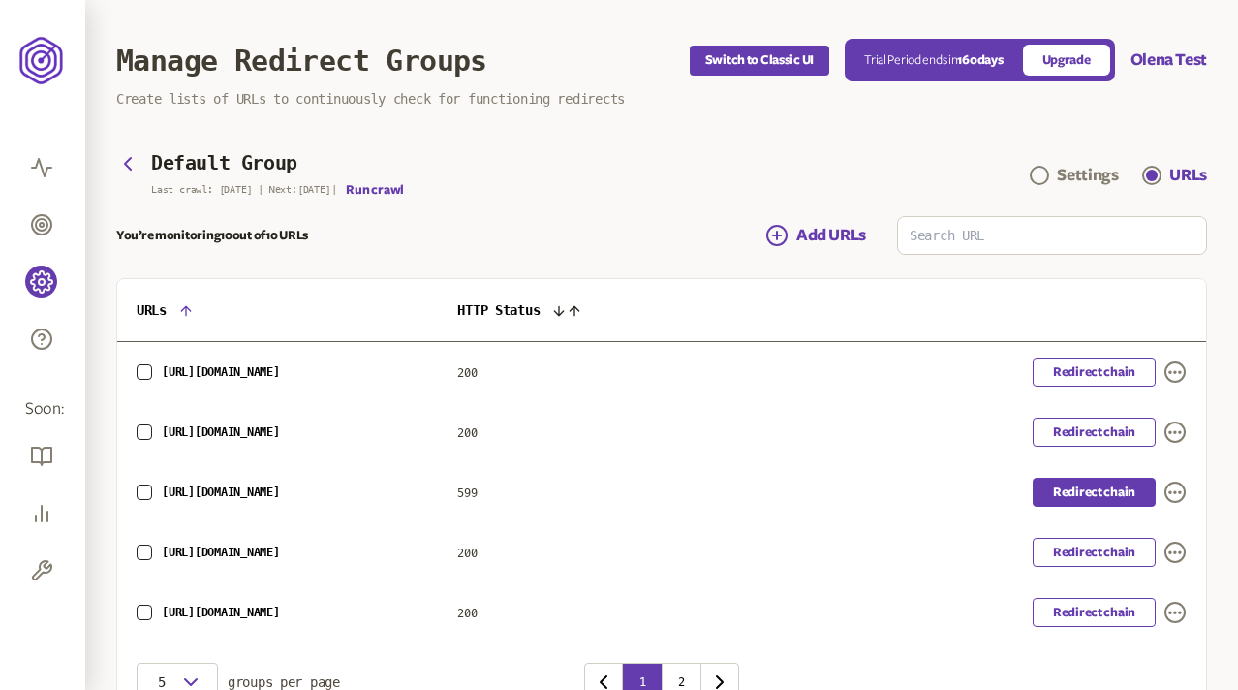
click at [787, 491] on link "Redirect chain" at bounding box center [1094, 492] width 123 height 29
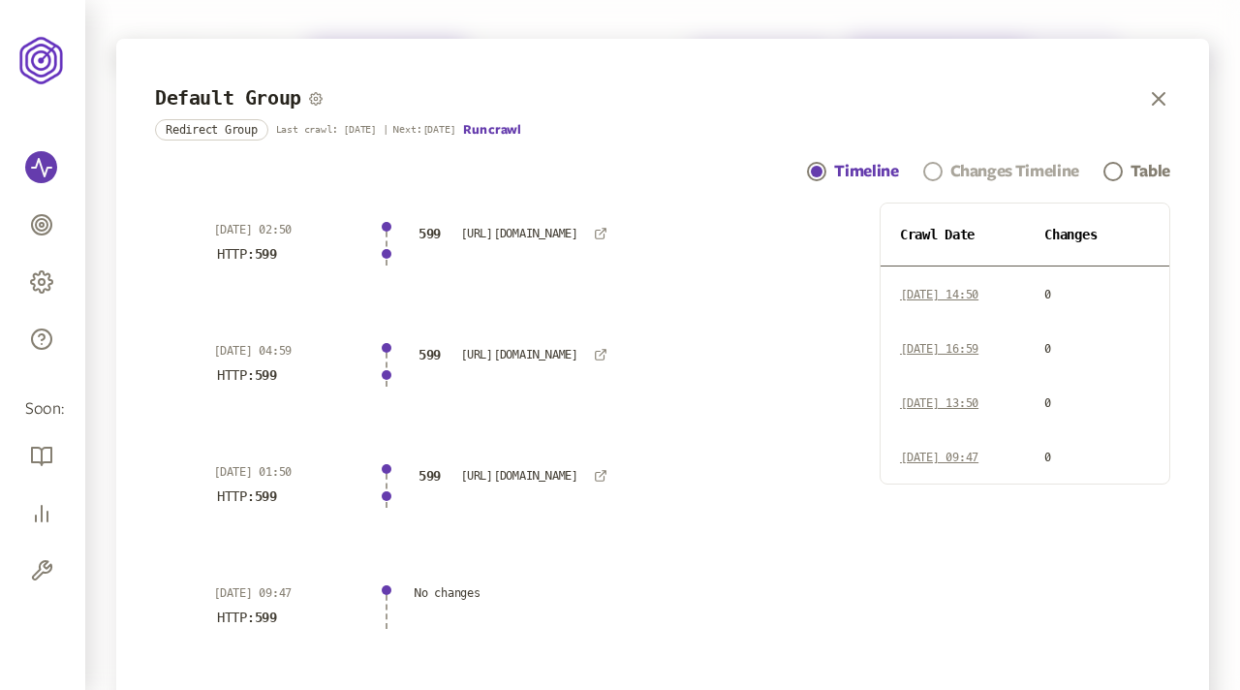
click at [787, 170] on div "Changes Timeline" at bounding box center [1014, 171] width 129 height 23
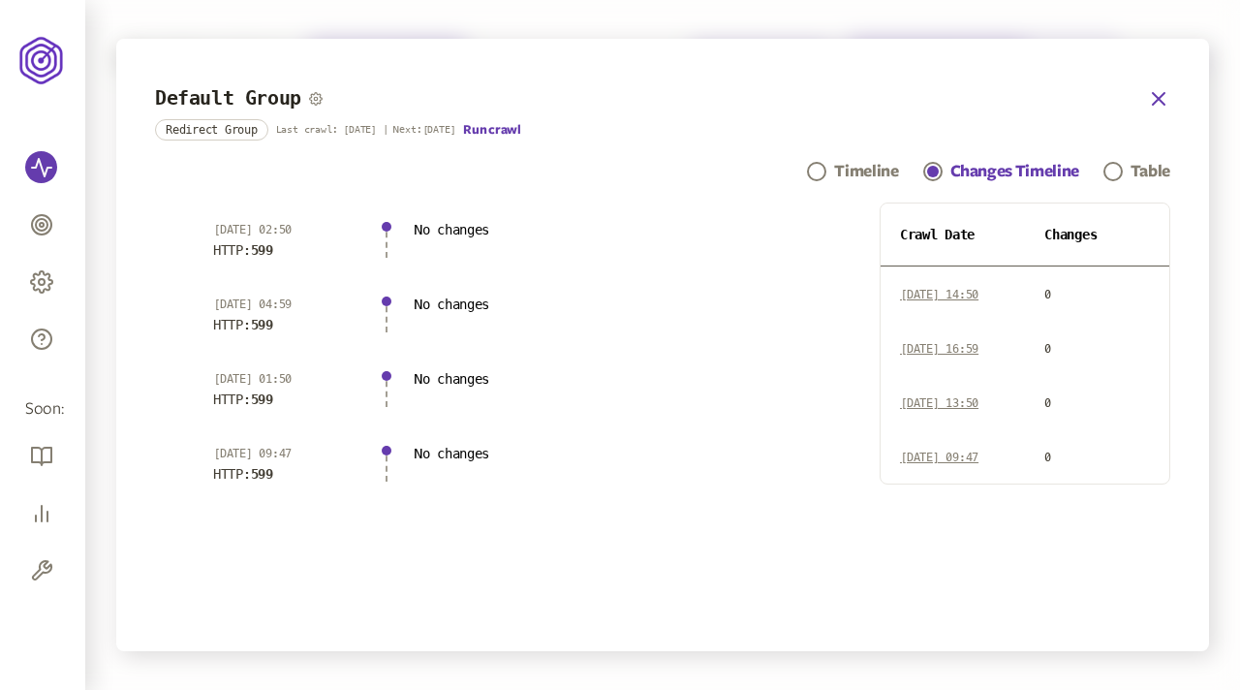
click at [787, 99] on icon "button" at bounding box center [1158, 98] width 23 height 23
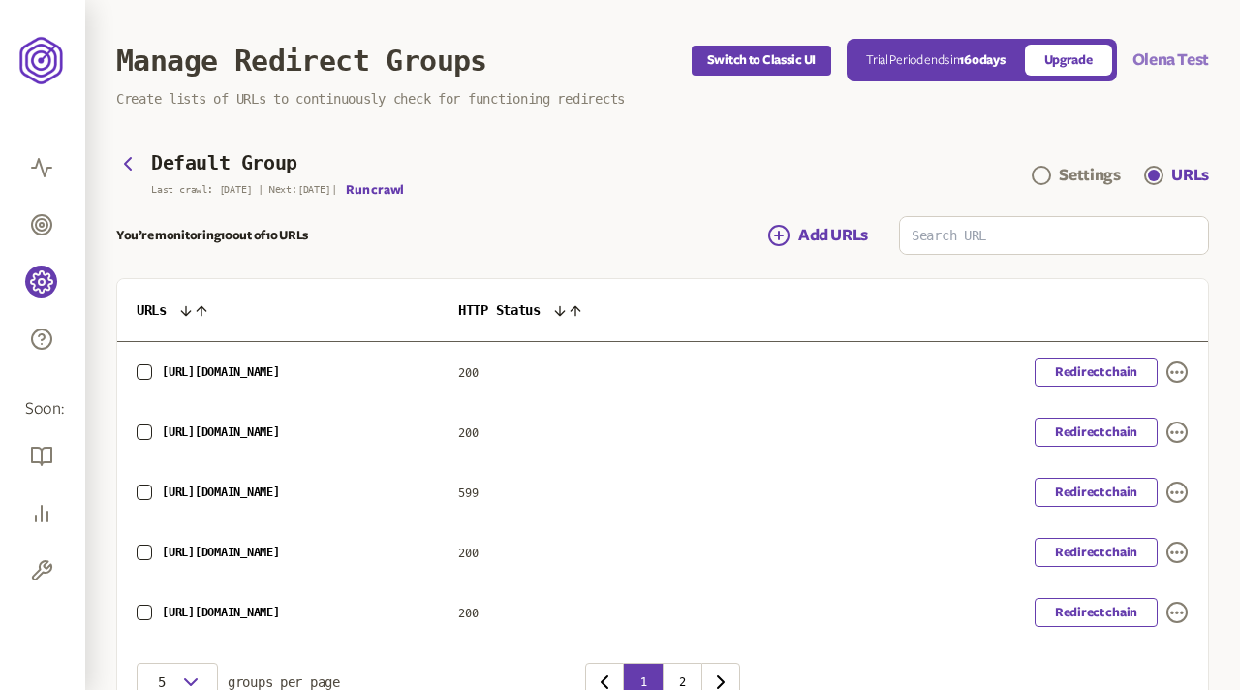
click at [787, 67] on button "Olena Test" at bounding box center [1171, 59] width 77 height 23
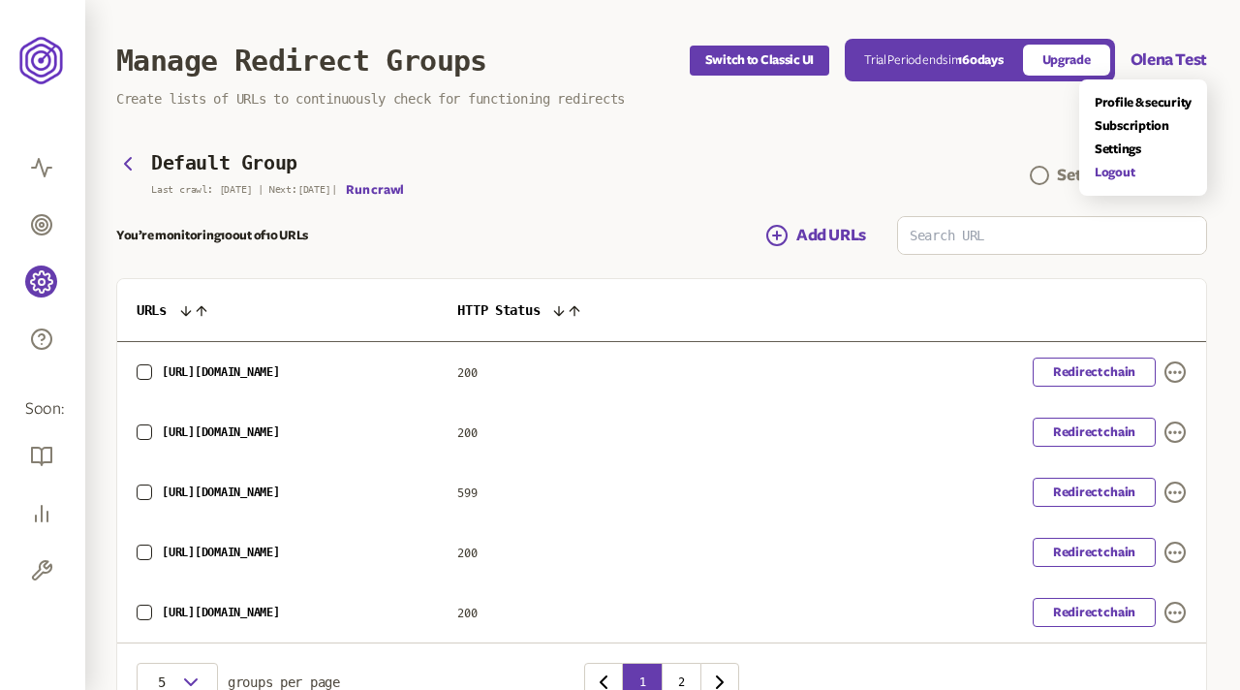
click at [787, 173] on link "Logout" at bounding box center [1143, 173] width 97 height 16
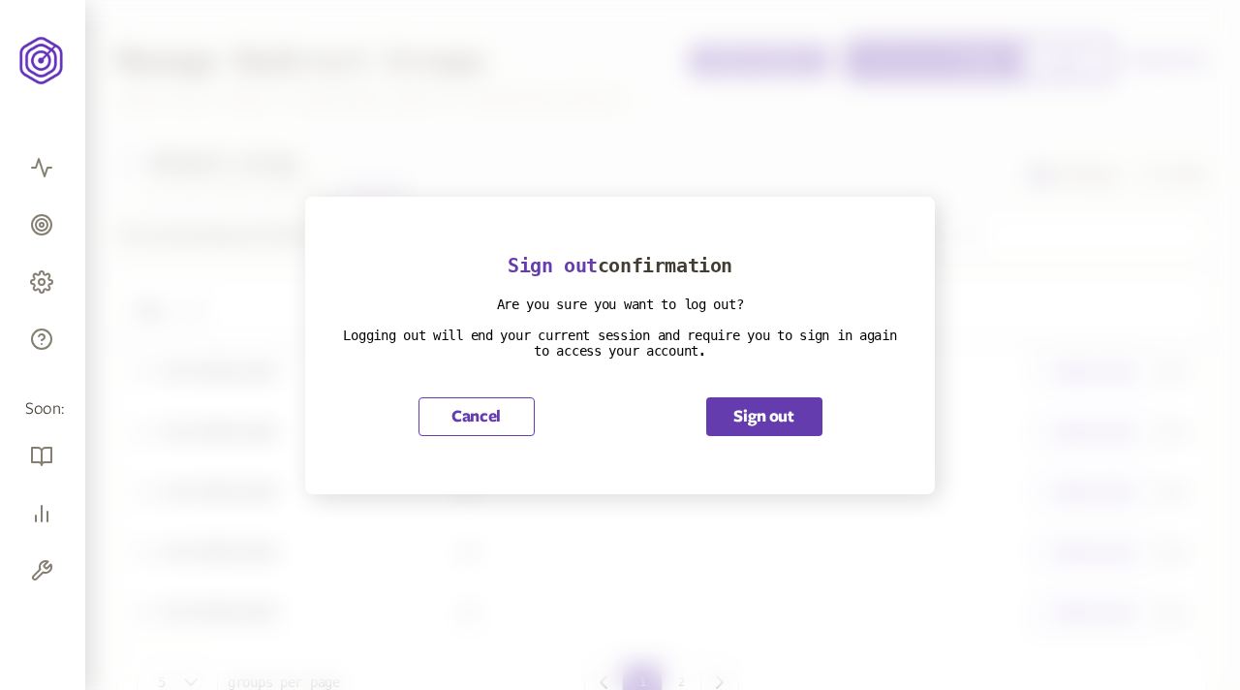
scroll to position [109, 0]
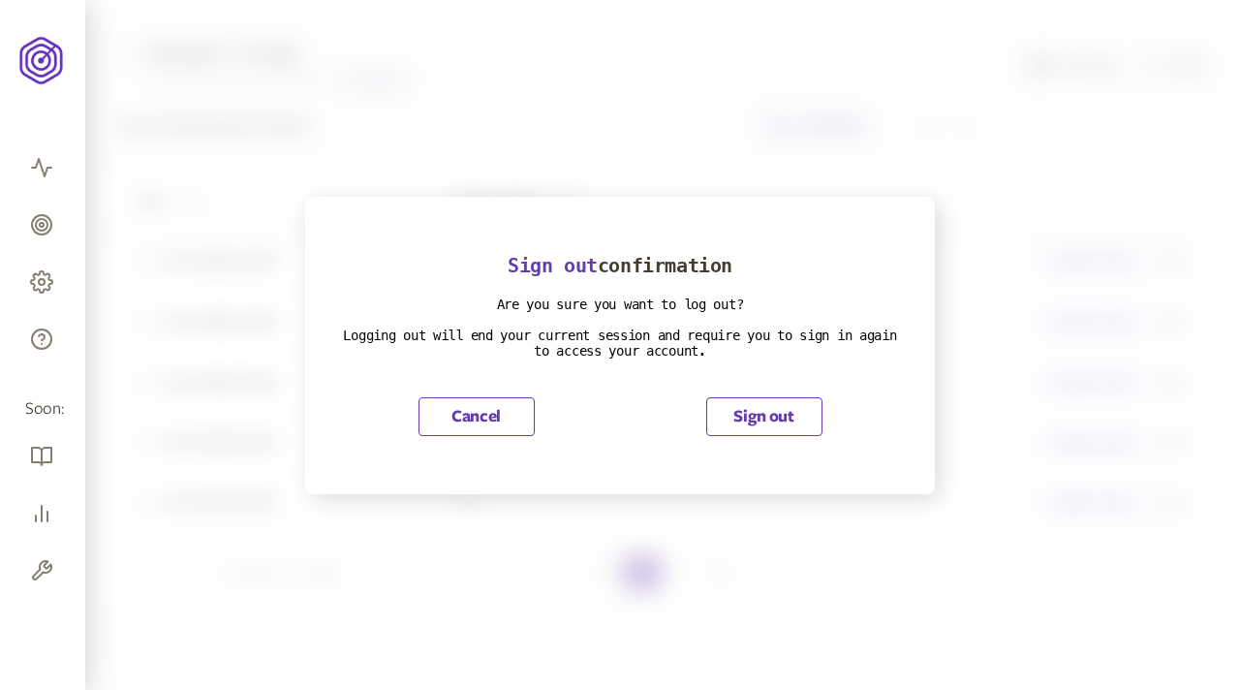
click at [748, 422] on button "Sign out" at bounding box center [764, 416] width 116 height 39
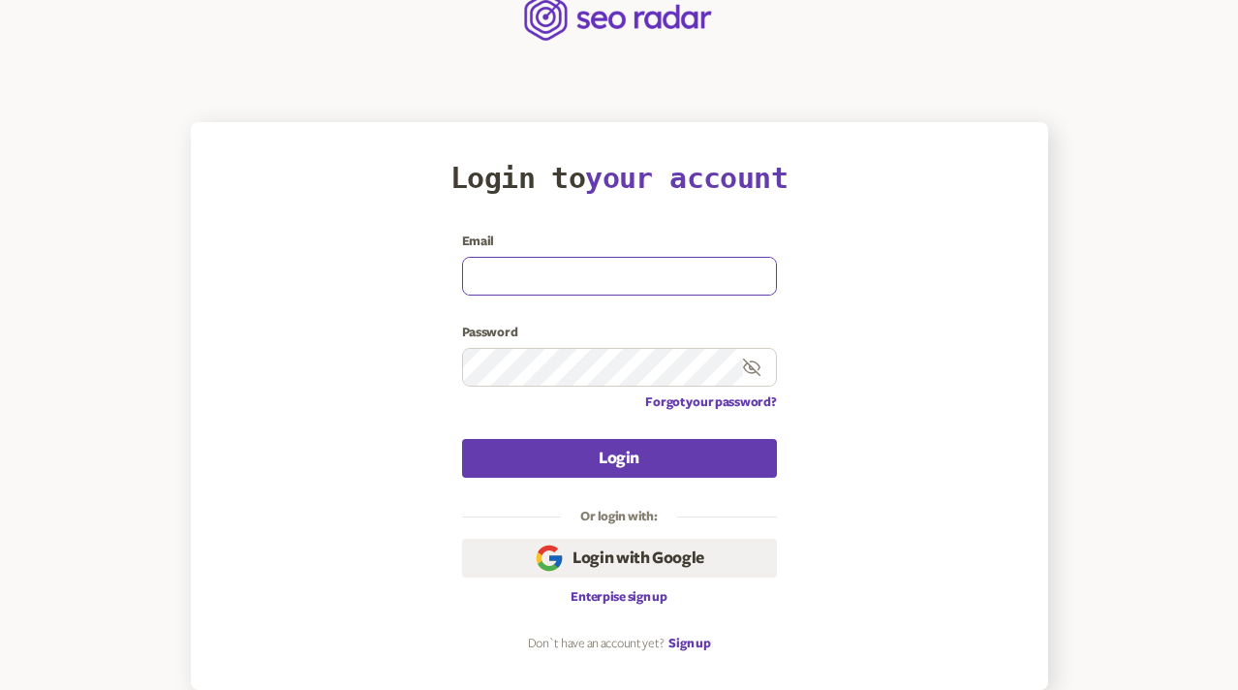
type input "olena.niemova@agilefuel.com"
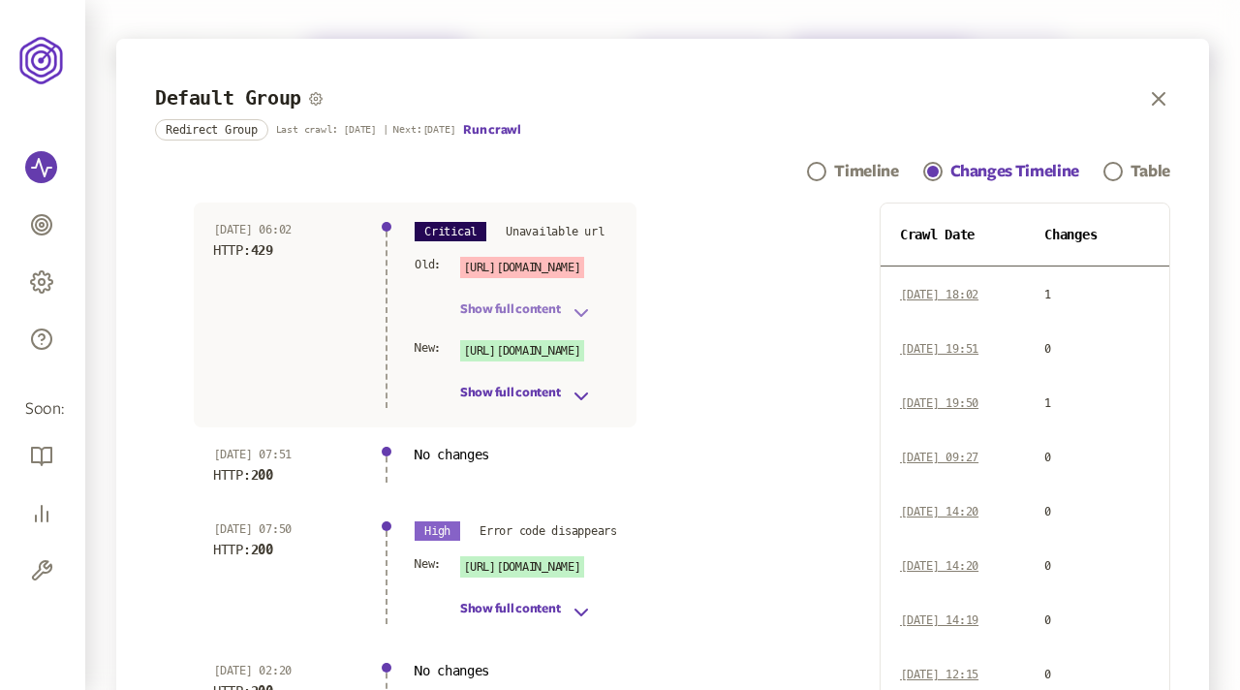
click at [580, 312] on icon "button" at bounding box center [581, 312] width 23 height 23
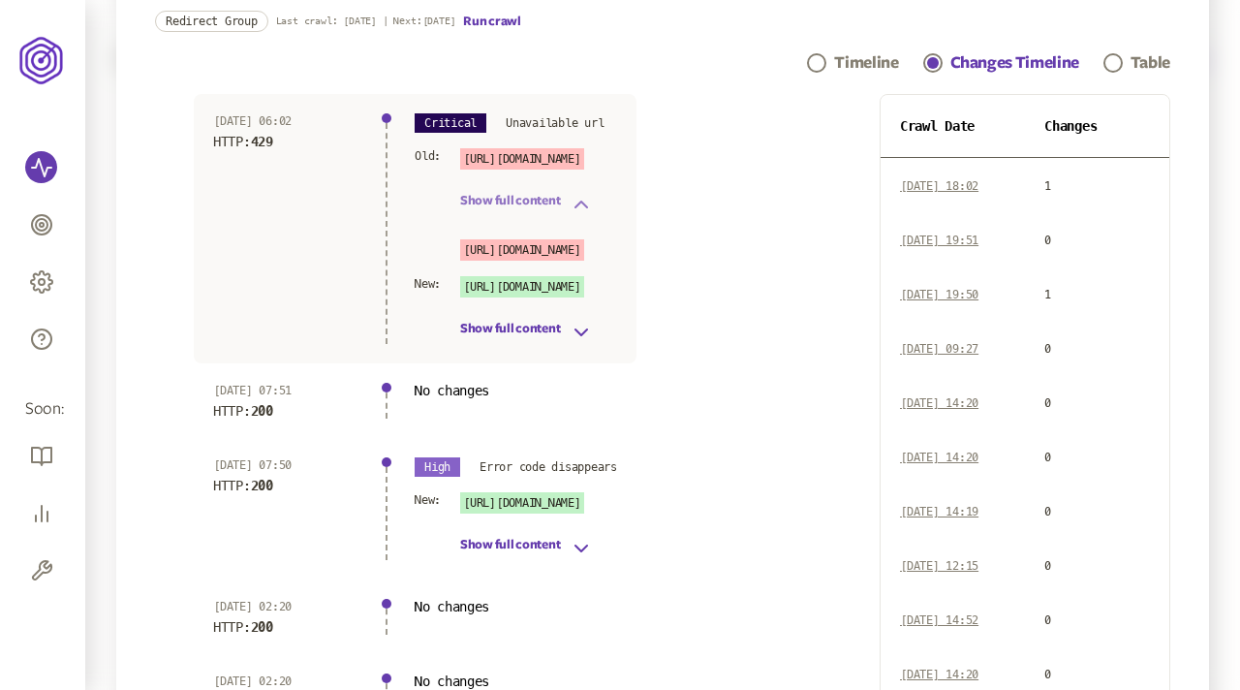
scroll to position [120, 0]
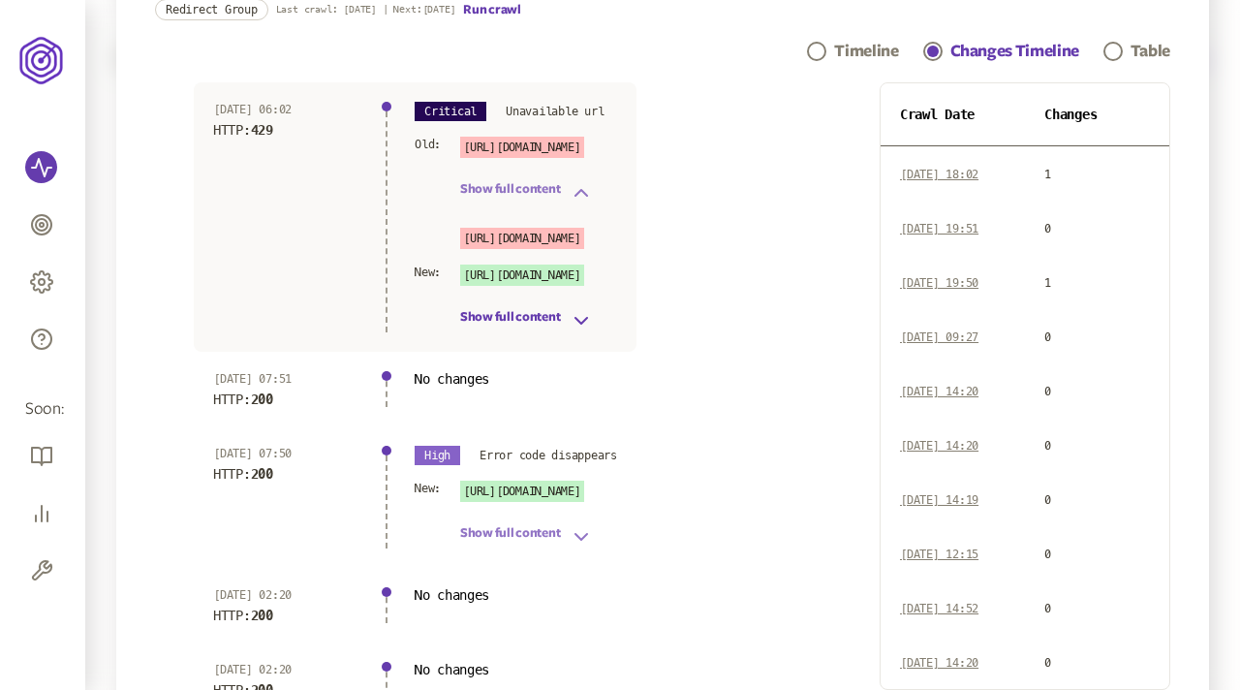
click at [588, 532] on icon "button" at bounding box center [581, 536] width 23 height 23
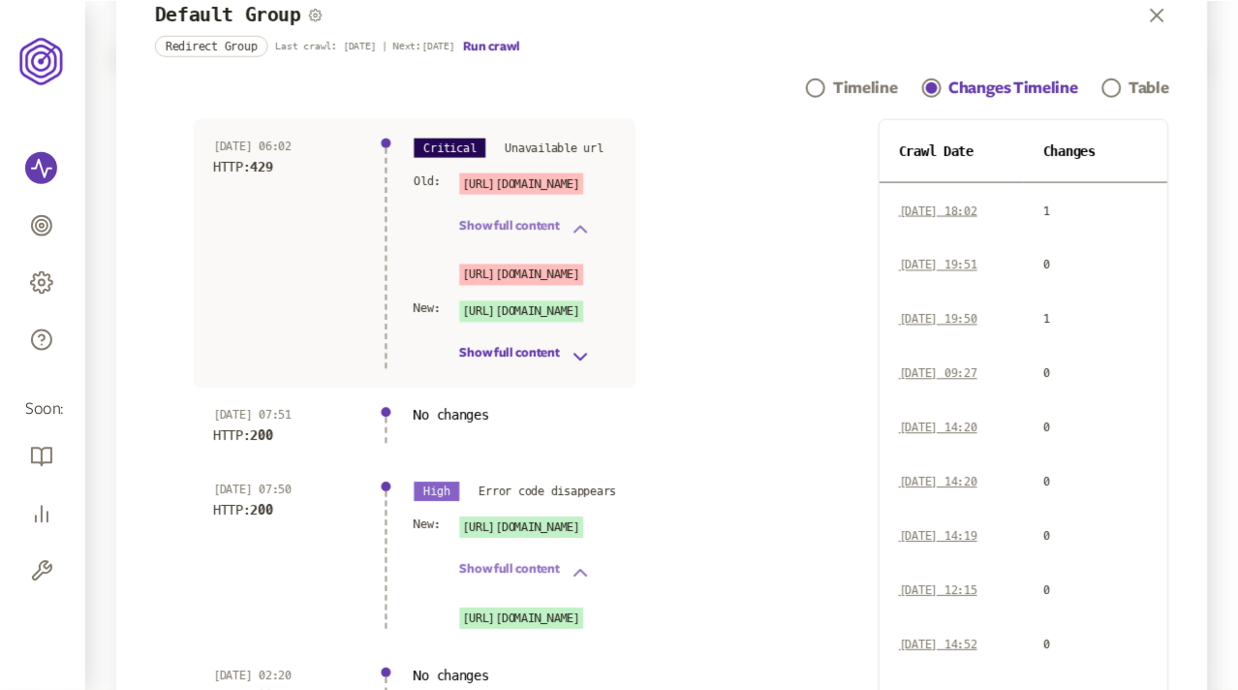
scroll to position [83, 0]
click at [1160, 15] on icon "button" at bounding box center [1158, 15] width 23 height 23
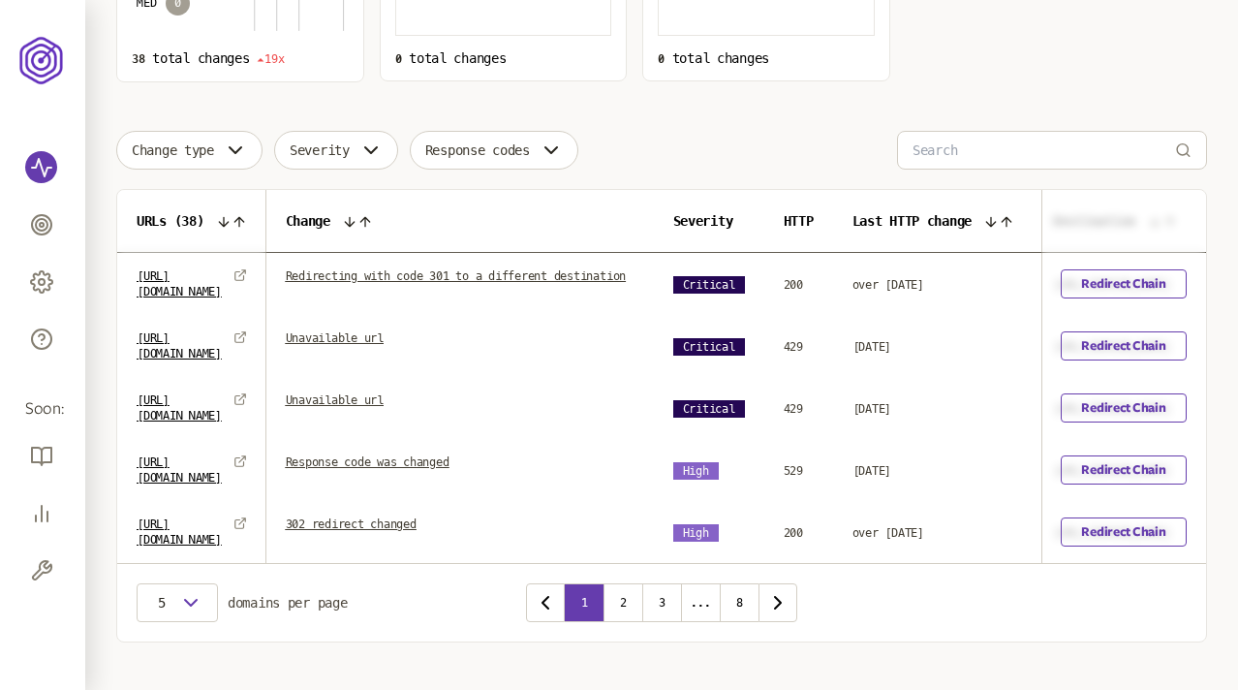
scroll to position [407, 0]
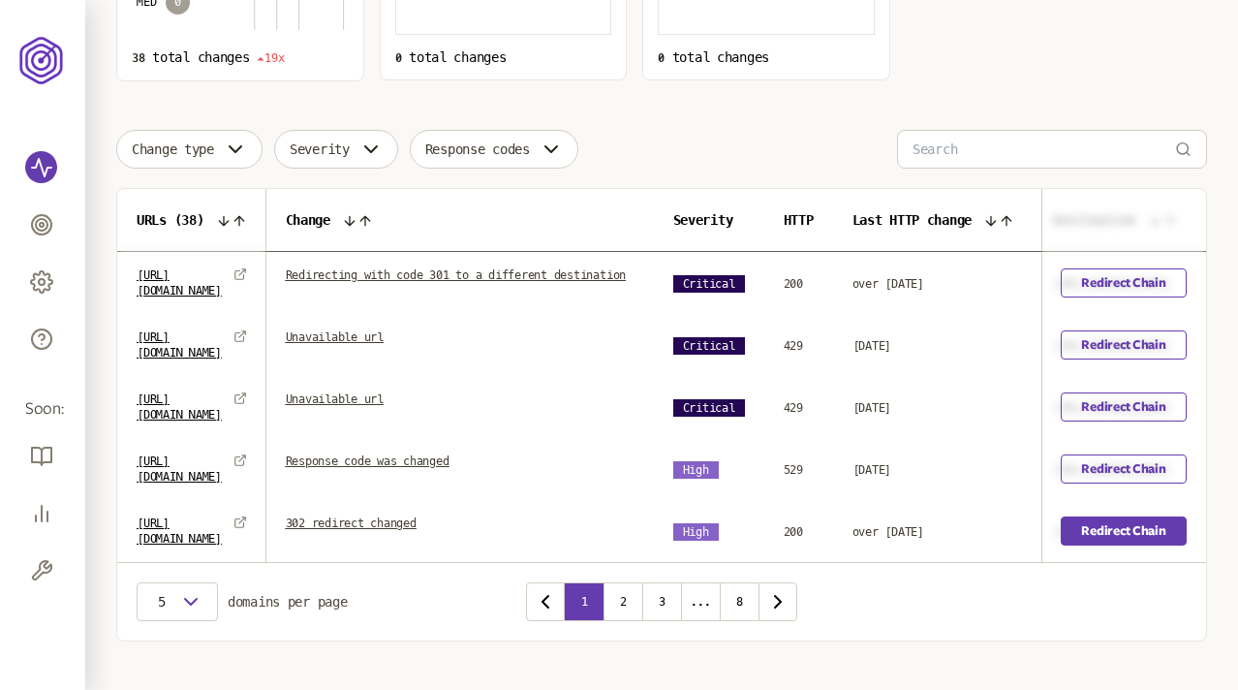
click at [1143, 523] on link "Redirect Chain" at bounding box center [1124, 530] width 125 height 29
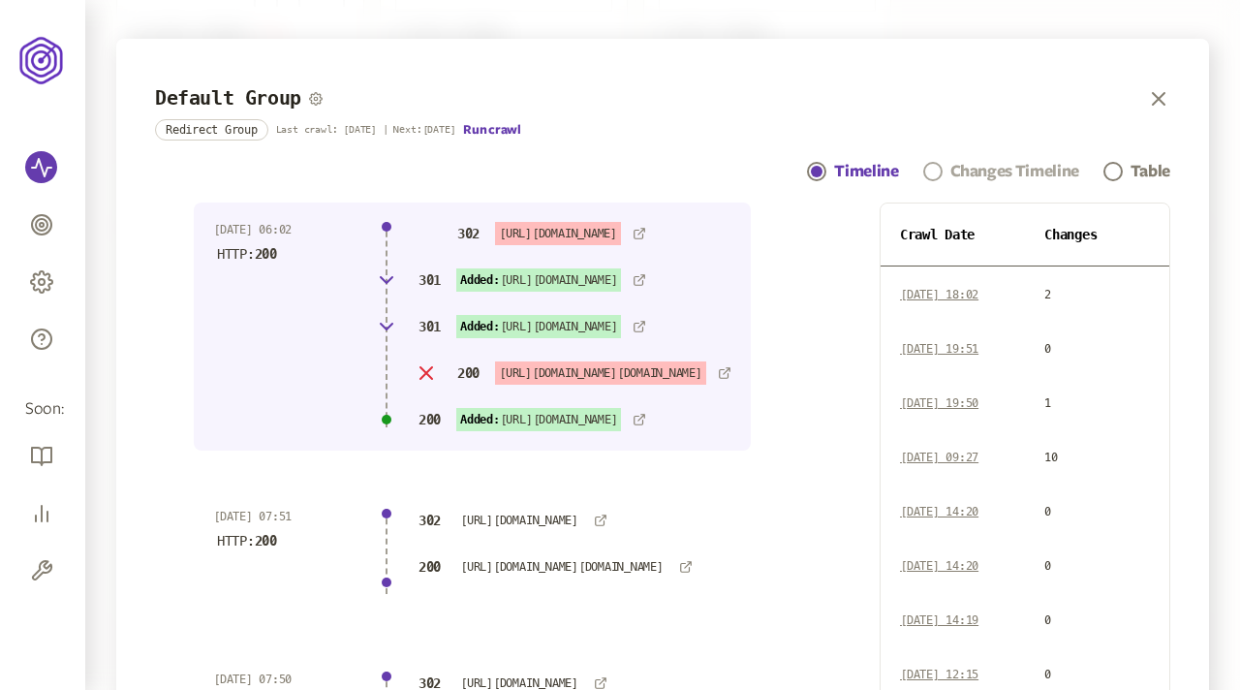
click at [1043, 169] on div "Changes Timeline" at bounding box center [1014, 171] width 129 height 23
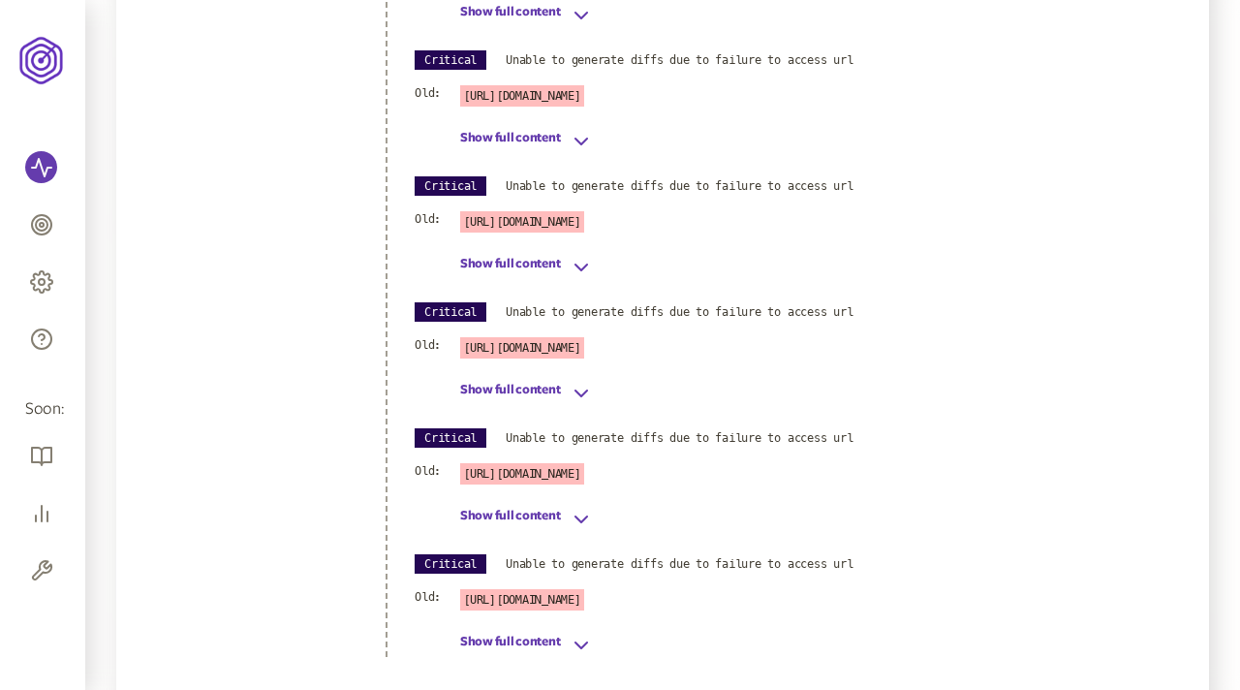
scroll to position [2733, 0]
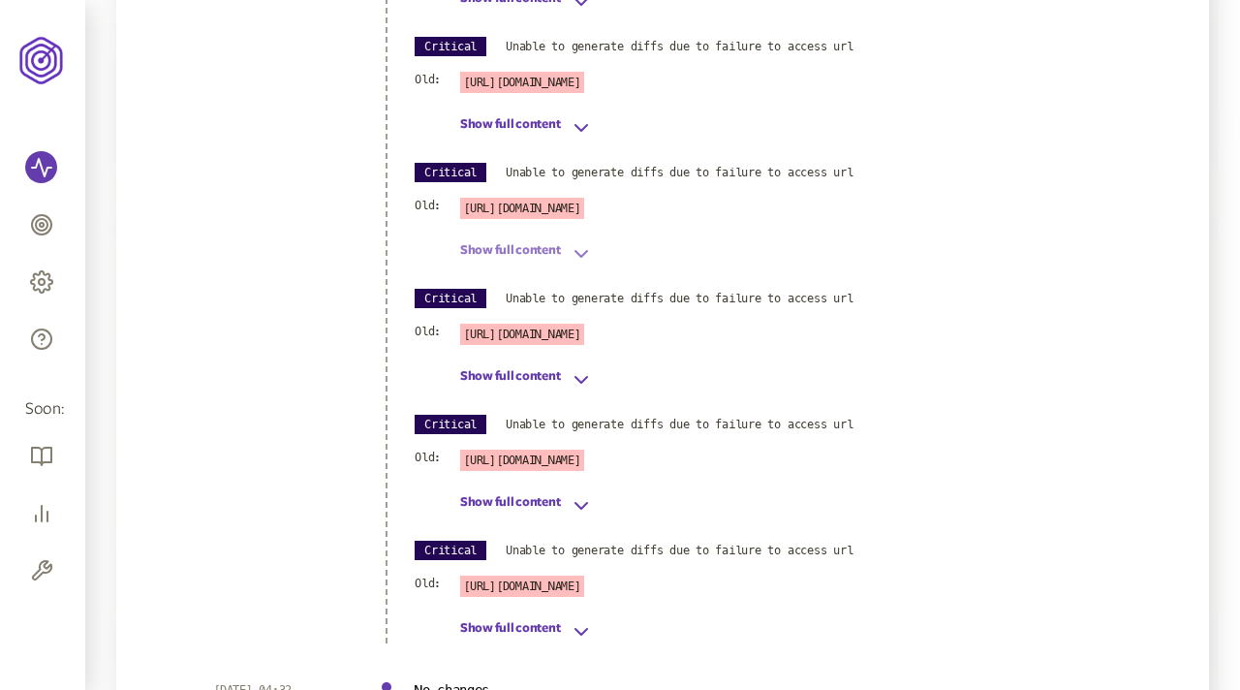
click at [580, 250] on icon "button" at bounding box center [581, 253] width 23 height 23
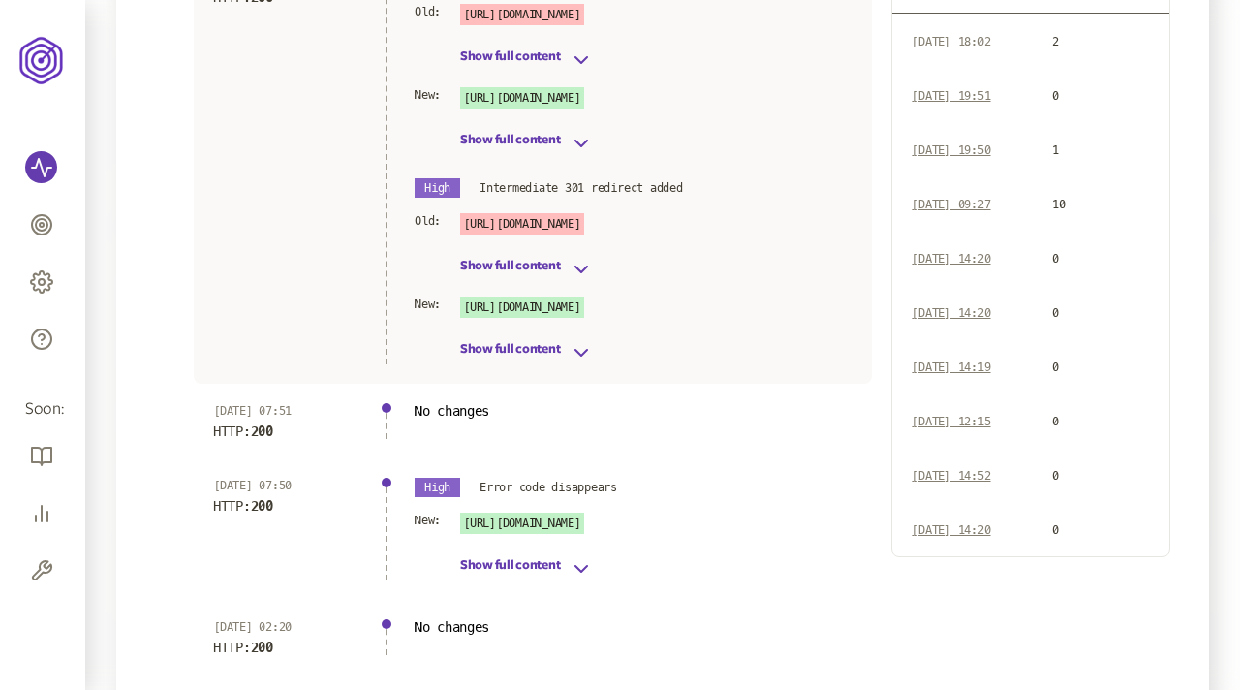
scroll to position [0, 0]
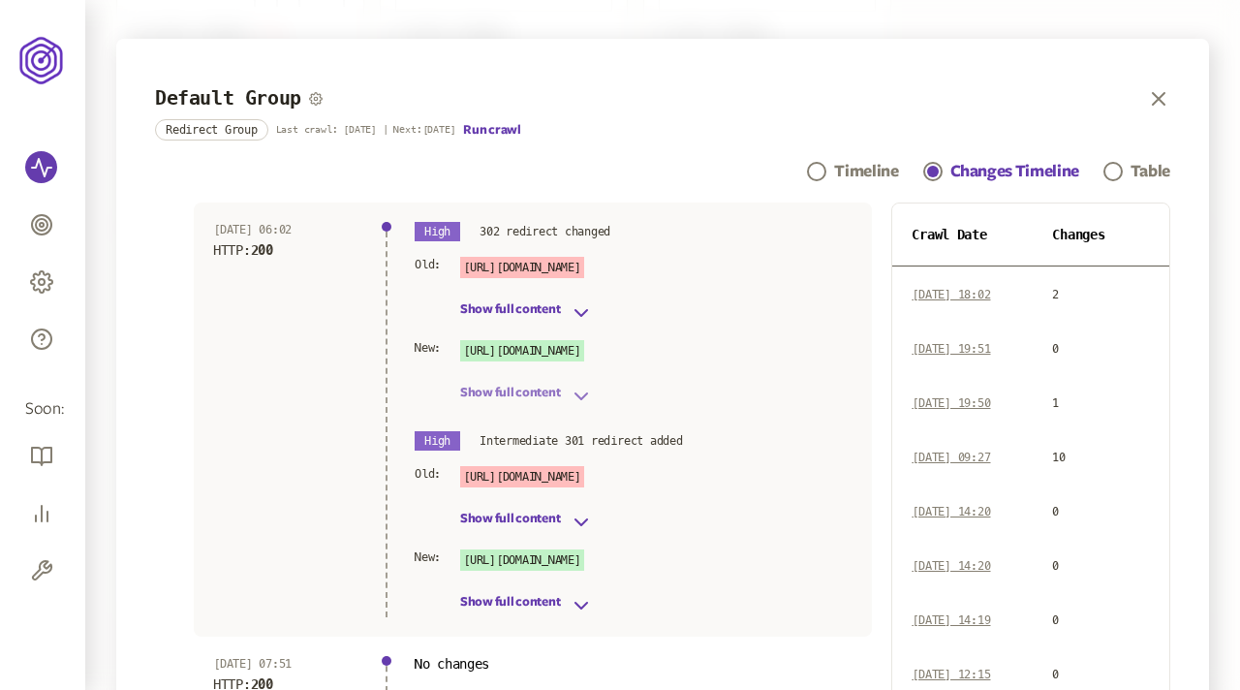
click at [576, 400] on icon "button" at bounding box center [581, 396] width 23 height 23
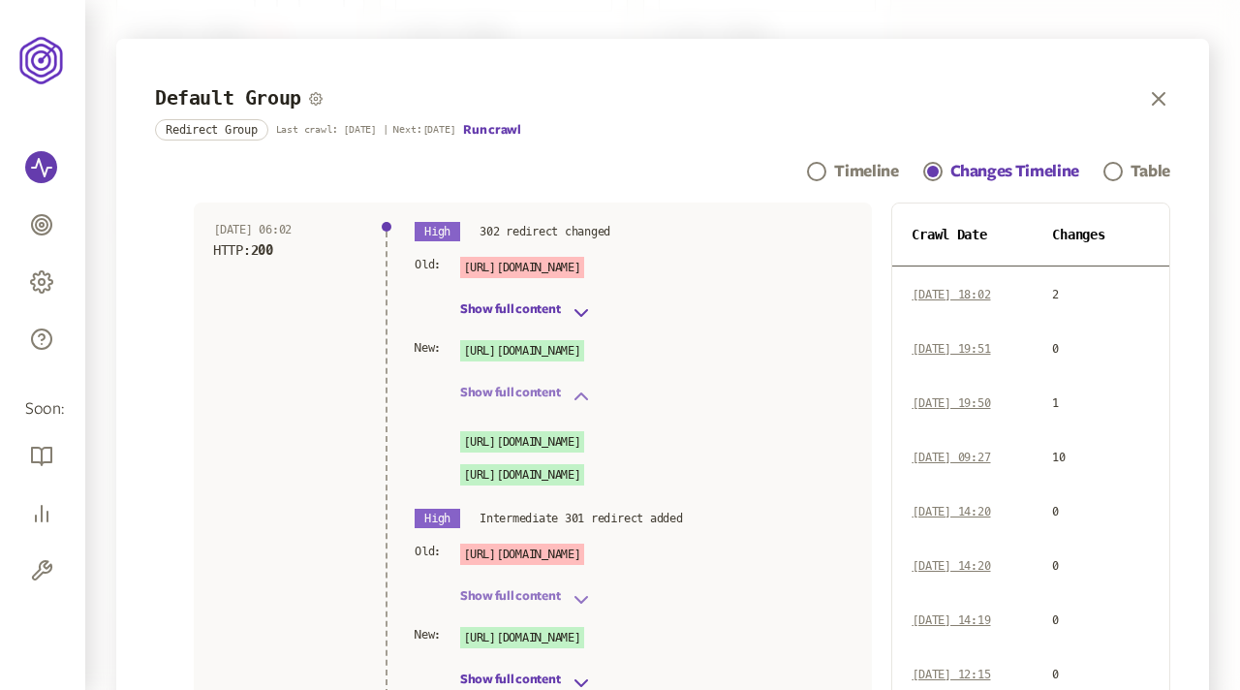
click at [575, 604] on icon "button" at bounding box center [581, 599] width 23 height 23
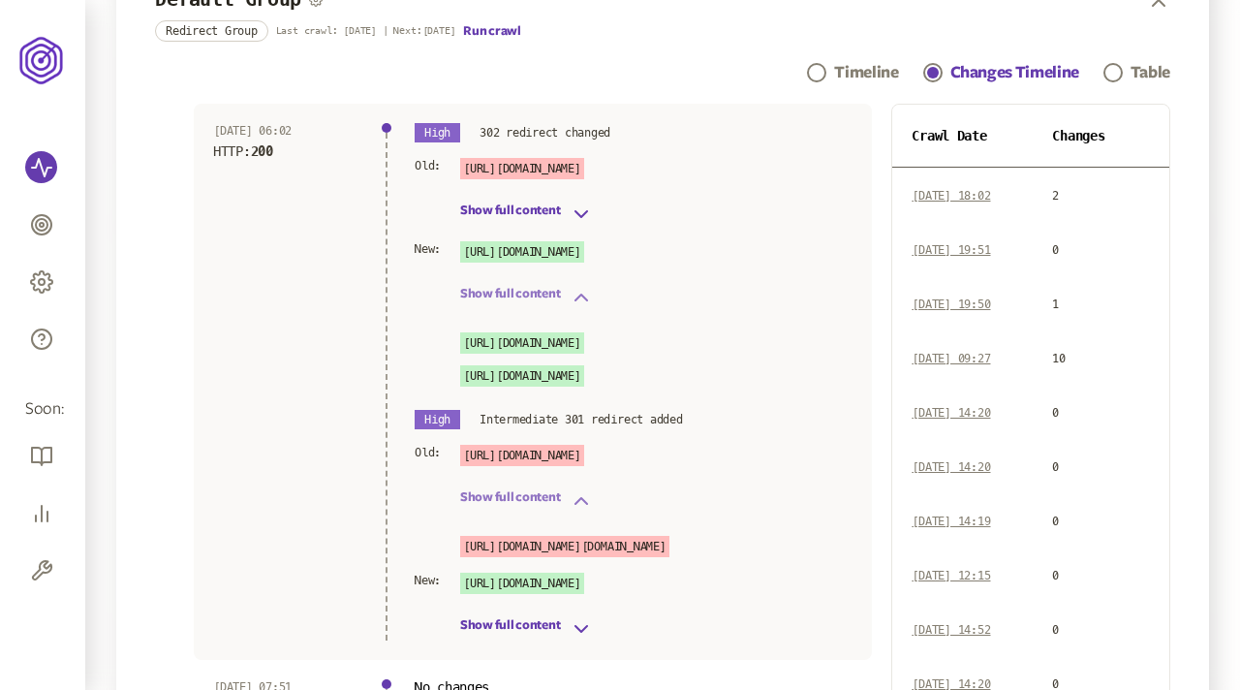
scroll to position [79, 0]
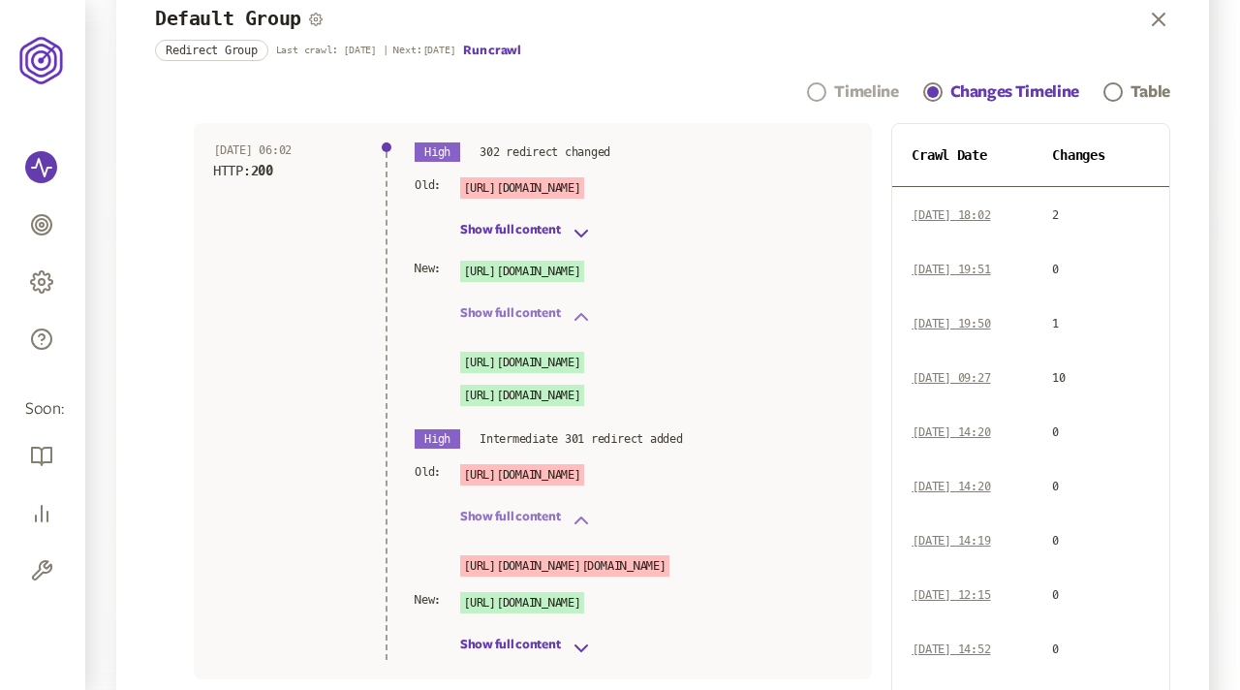
click at [848, 87] on div "Timeline" at bounding box center [866, 91] width 64 height 23
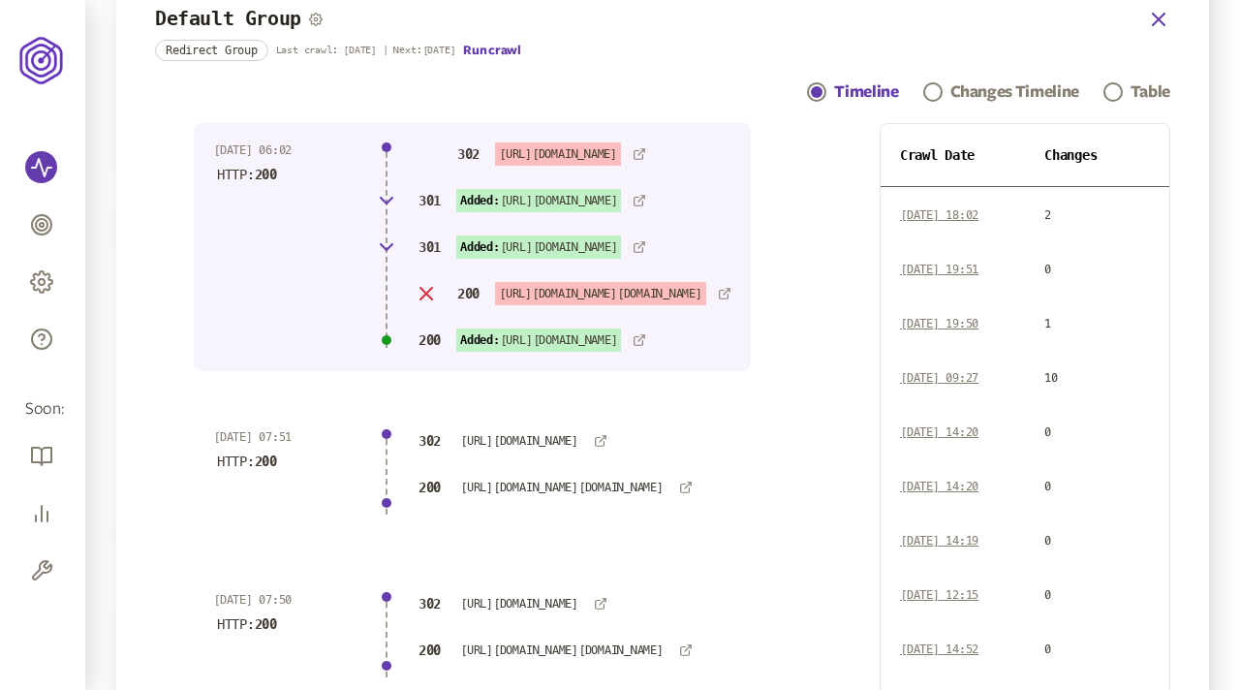
click at [1170, 17] on icon "button" at bounding box center [1158, 19] width 23 height 23
